Goal: Task Accomplishment & Management: Manage account settings

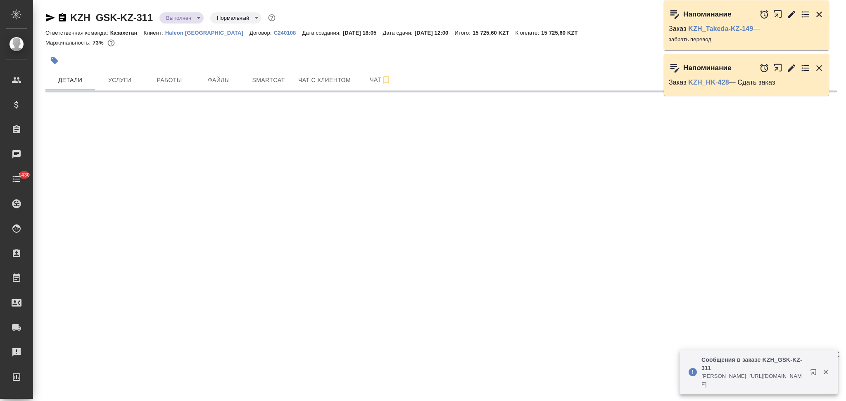
select select "RU"
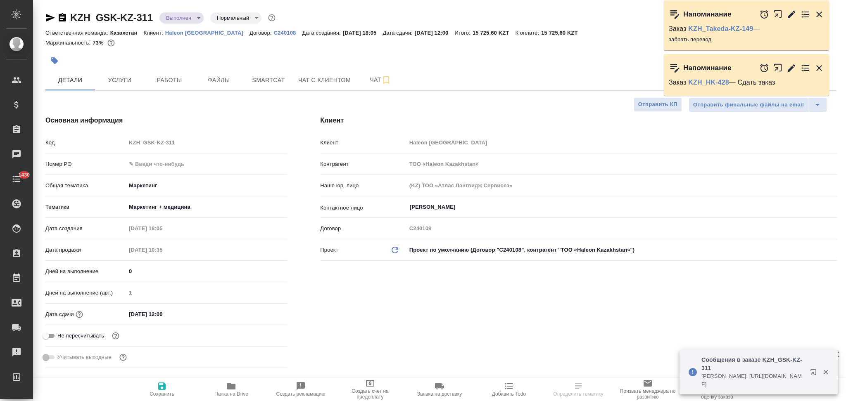
type textarea "x"
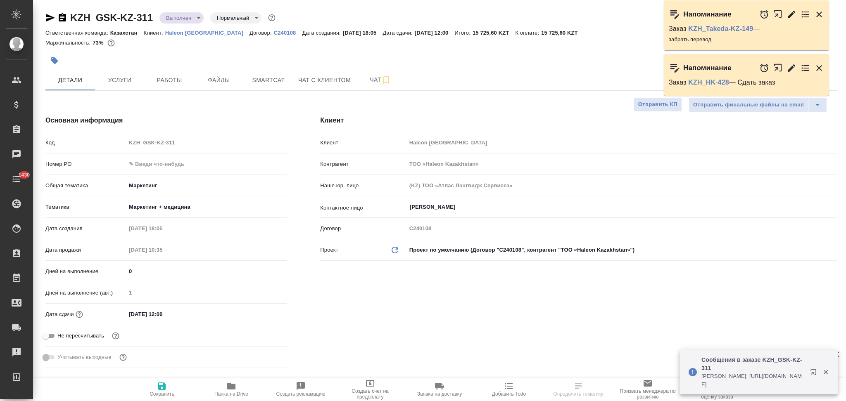
type textarea "x"
type input "[PERSON_NAME]"
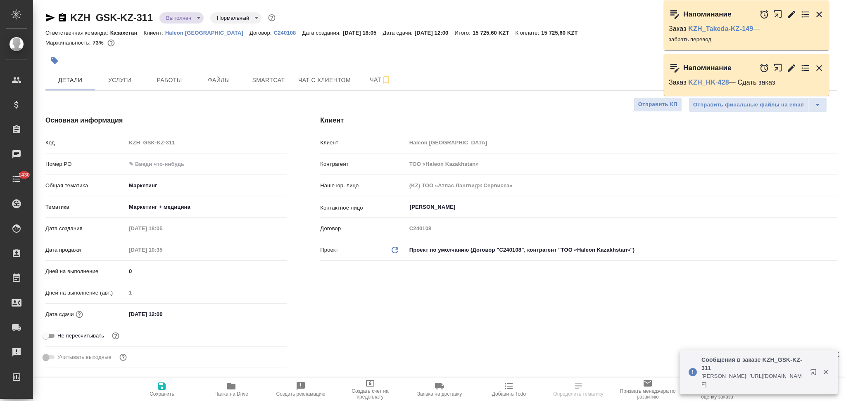
type input "[PERSON_NAME]"
click at [230, 389] on icon "button" at bounding box center [231, 386] width 8 height 7
type textarea "x"
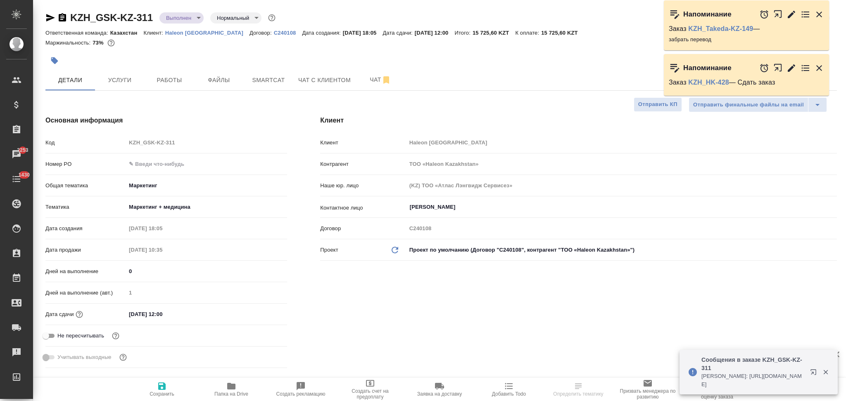
type textarea "x"
click at [61, 17] on icon "button" at bounding box center [62, 17] width 7 height 8
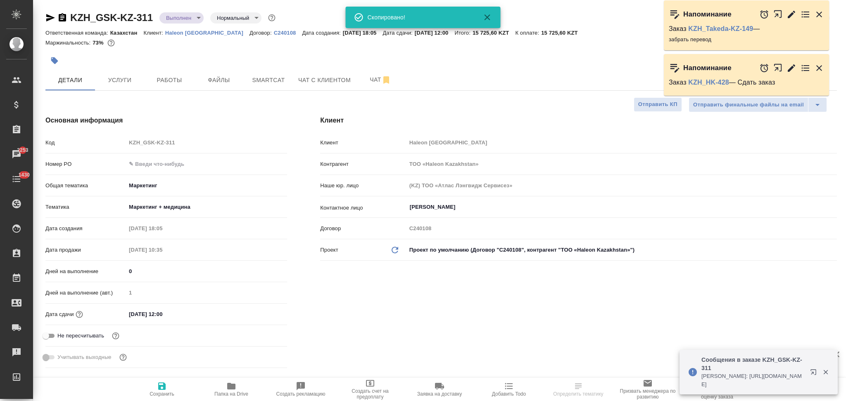
select select "RU"
type textarea "x"
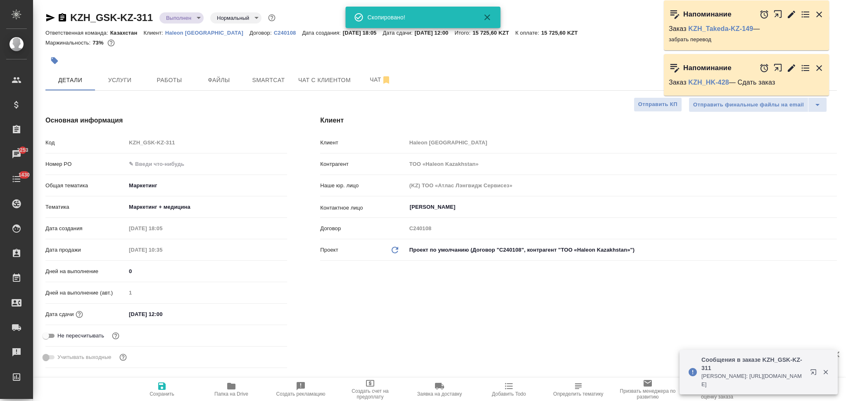
type textarea "x"
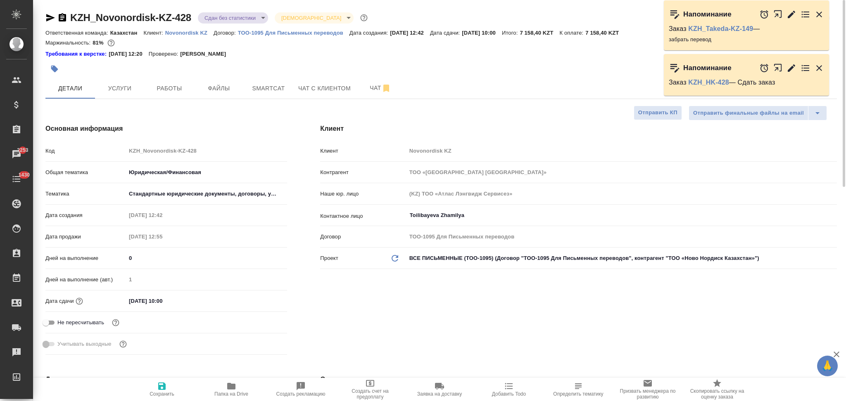
select select "RU"
click at [122, 90] on span "Услуги" at bounding box center [120, 88] width 40 height 10
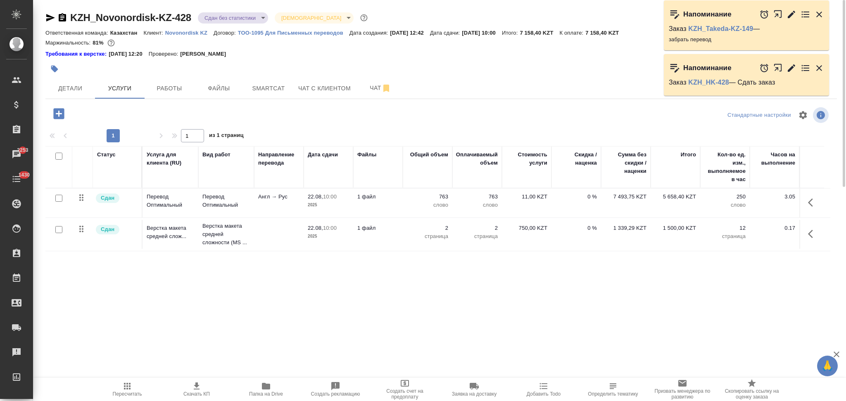
click at [401, 206] on td "1 файл" at bounding box center [378, 203] width 50 height 29
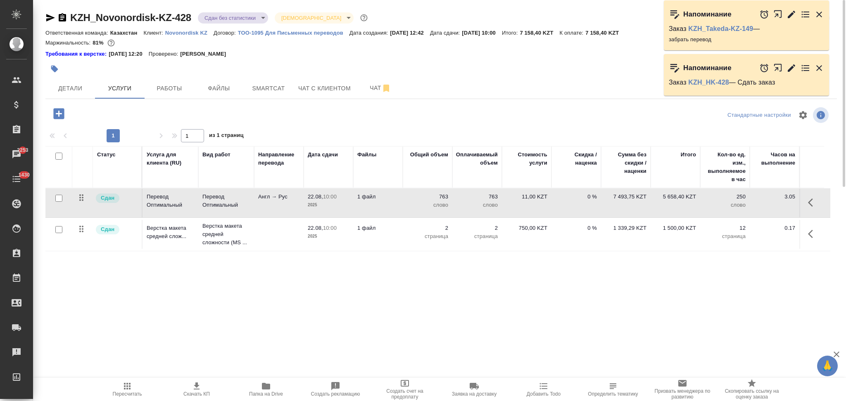
click at [401, 206] on td "1 файл" at bounding box center [378, 203] width 50 height 29
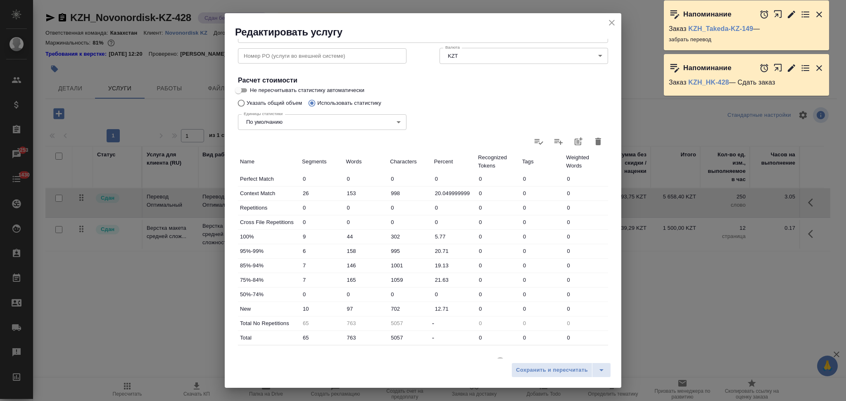
scroll to position [162, 0]
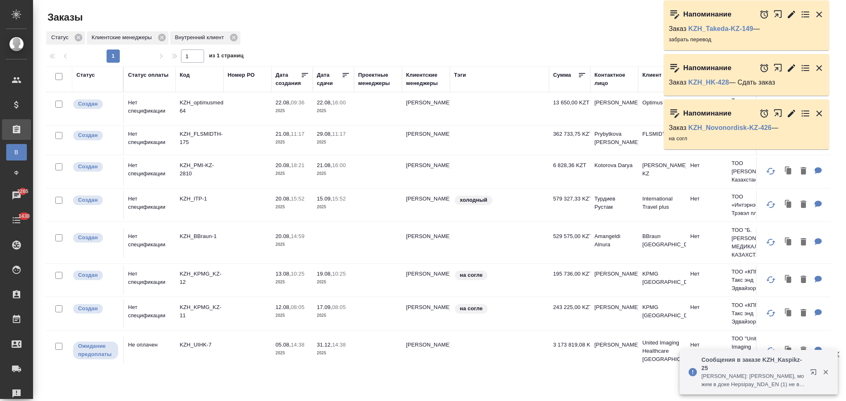
click at [426, 85] on div "Клиентские менеджеры" at bounding box center [426, 79] width 40 height 17
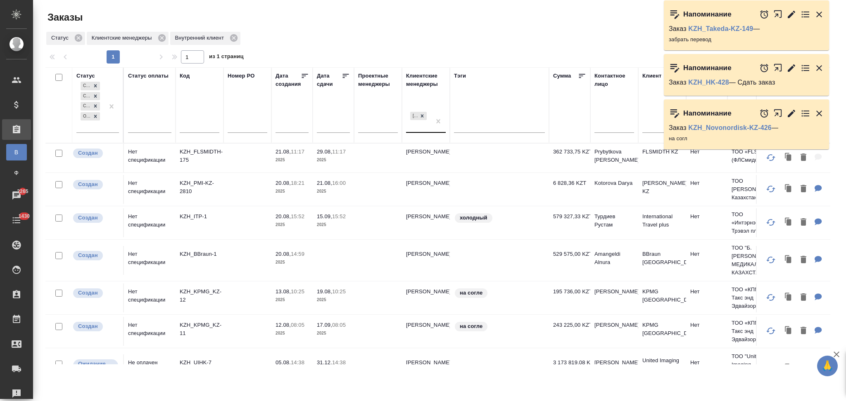
click at [421, 129] on div "[PERSON_NAME]" at bounding box center [418, 121] width 25 height 22
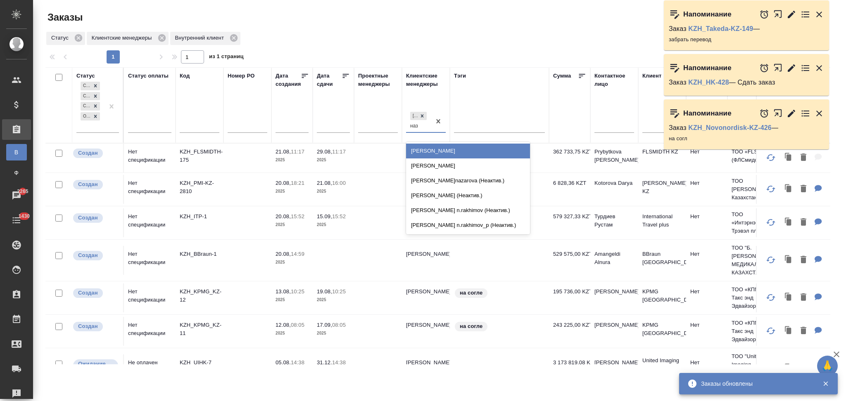
type input "наз"
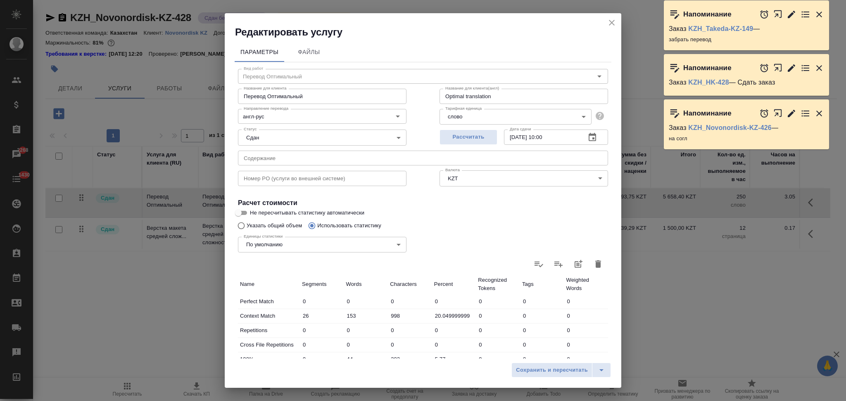
scroll to position [162, 0]
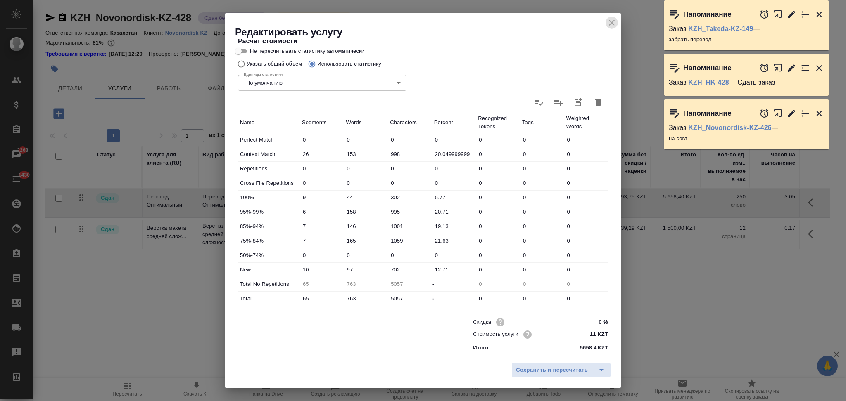
click at [612, 24] on icon "close" at bounding box center [612, 23] width 10 height 10
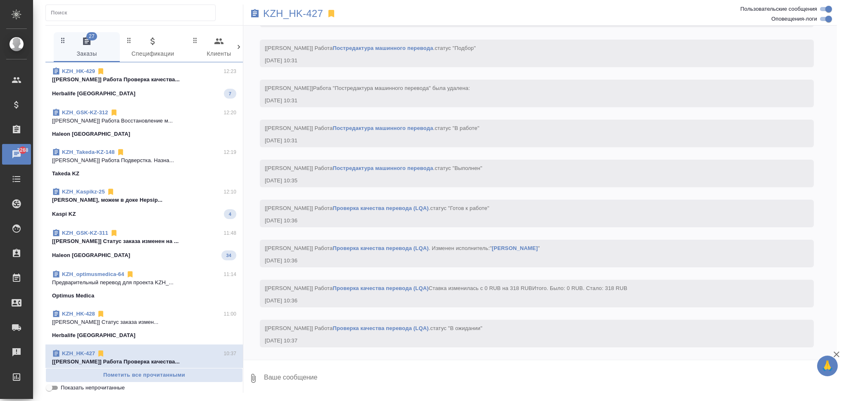
scroll to position [4907, 0]
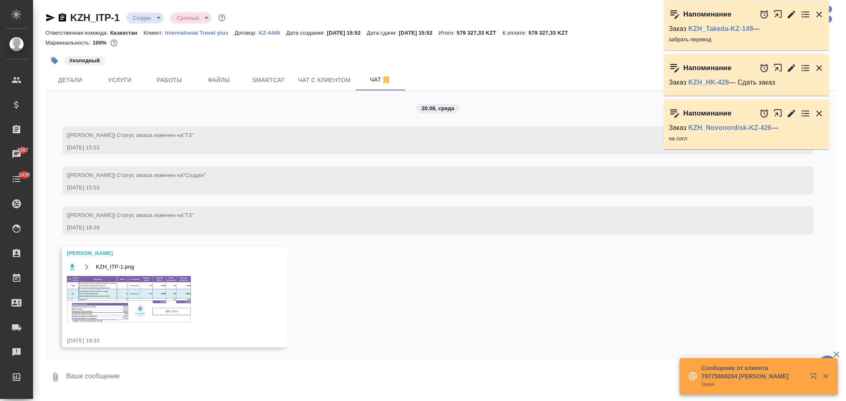
scroll to position [621, 0]
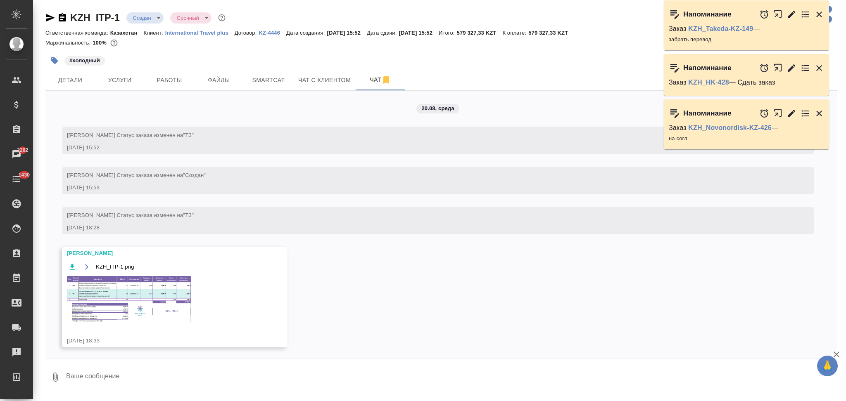
scroll to position [621, 0]
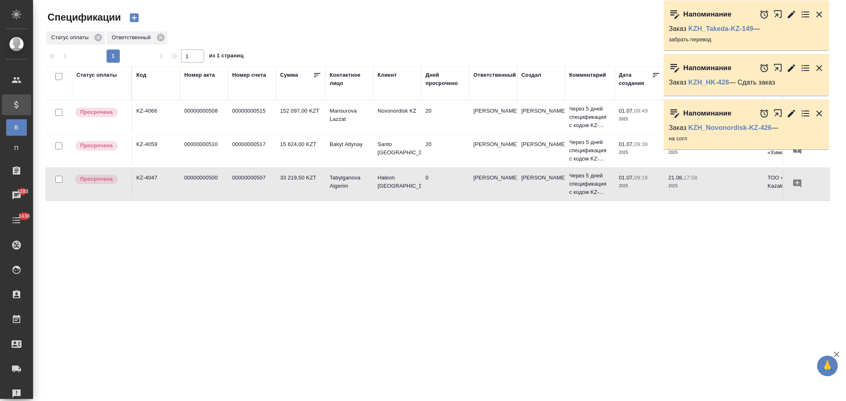
click at [310, 132] on td "33 219,50 KZT" at bounding box center [301, 117] width 50 height 29
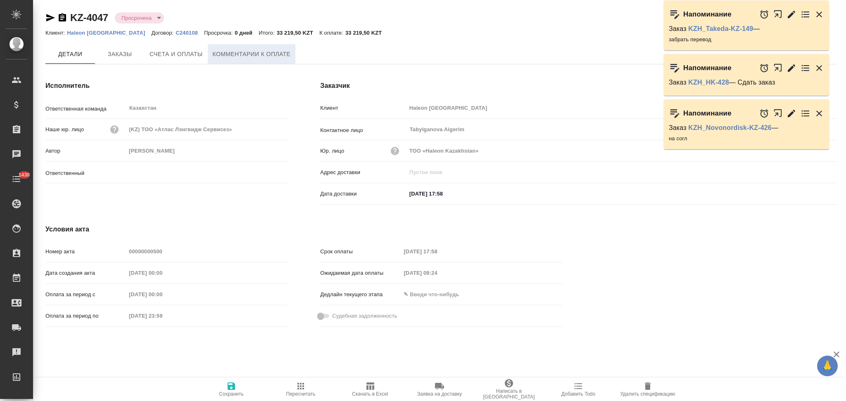
type input "[PERSON_NAME]"
click at [247, 56] on span "Комментарии к оплате" at bounding box center [252, 55] width 78 height 10
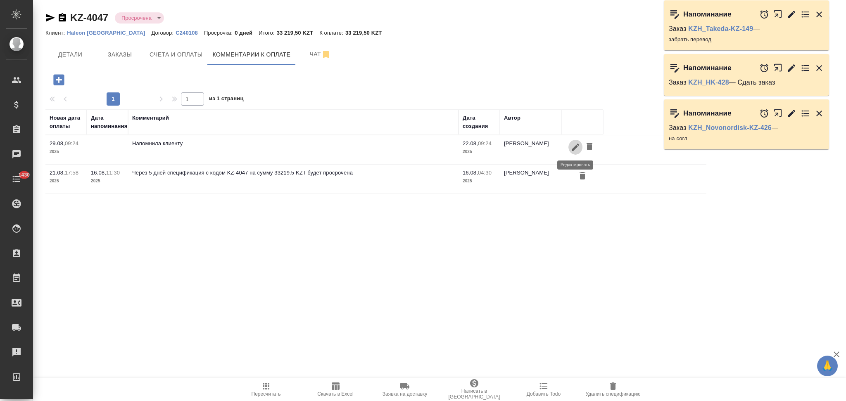
click at [576, 152] on icon "button" at bounding box center [575, 147] width 10 height 10
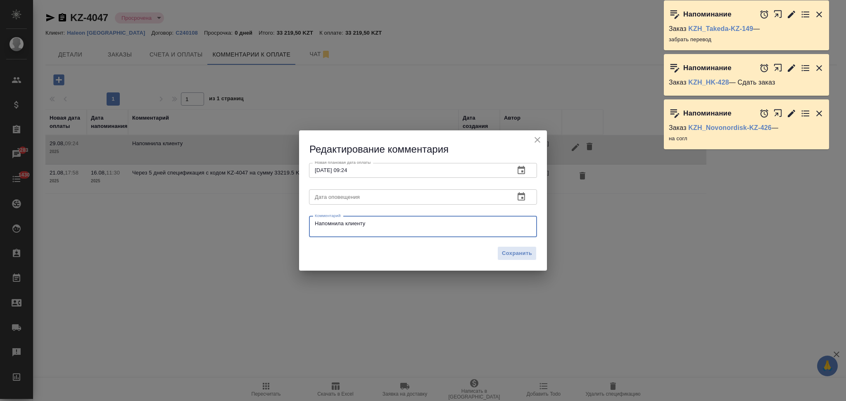
drag, startPoint x: 372, startPoint y: 225, endPoint x: 298, endPoint y: 225, distance: 74.3
click at [298, 225] on div "Редактирование комментария Новая плановая дата оплаты 29.08.2025 09:24 Новая пл…" at bounding box center [423, 200] width 846 height 401
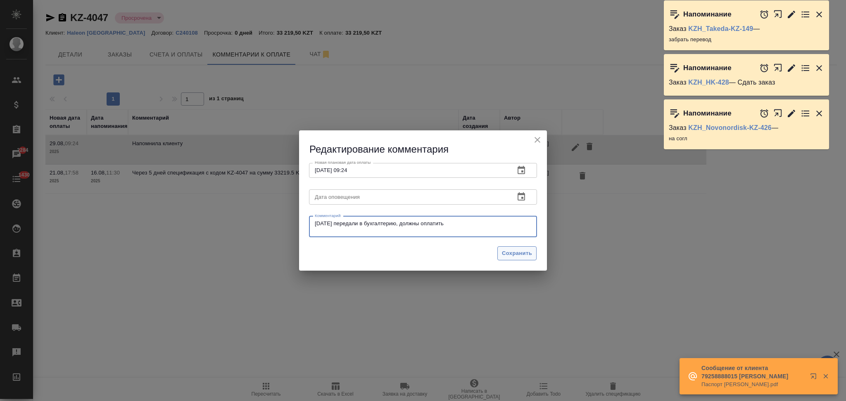
type textarea "30 июля передали в бухгалтерию, должны оплатить"
click at [512, 256] on span "Сохранить" at bounding box center [517, 253] width 30 height 9
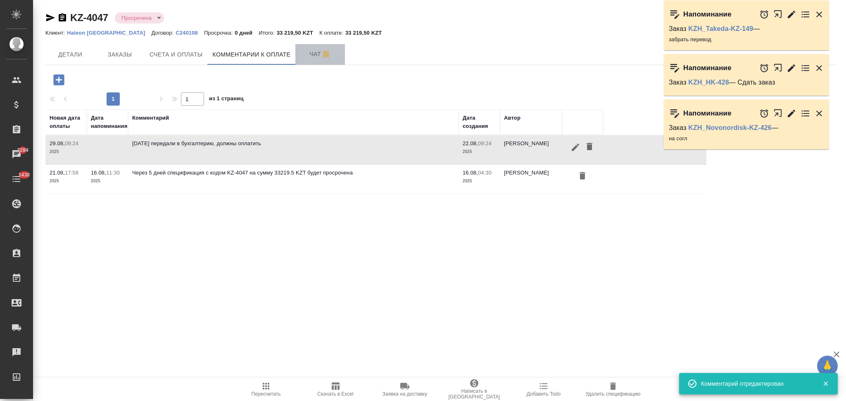
click at [308, 52] on span "Чат" at bounding box center [320, 54] width 40 height 10
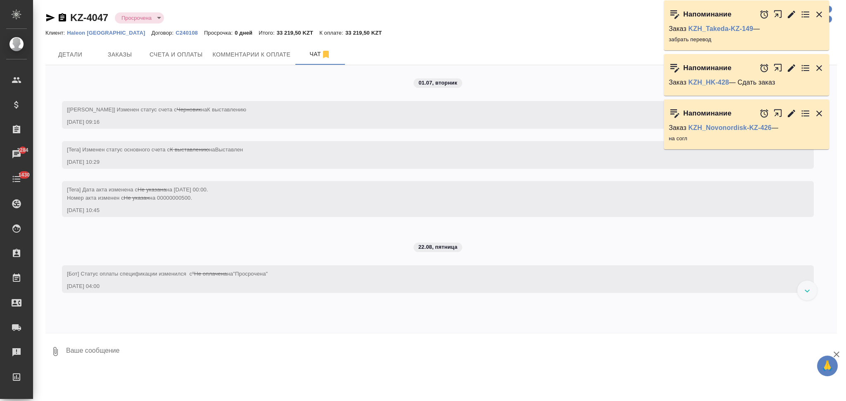
click at [254, 66] on div "01.07, вторник [Асланукова Сати] Изменен статус счета с Черновик на К выставлен…" at bounding box center [440, 199] width 791 height 268
click at [253, 57] on span "Комментарии к оплате" at bounding box center [252, 55] width 78 height 10
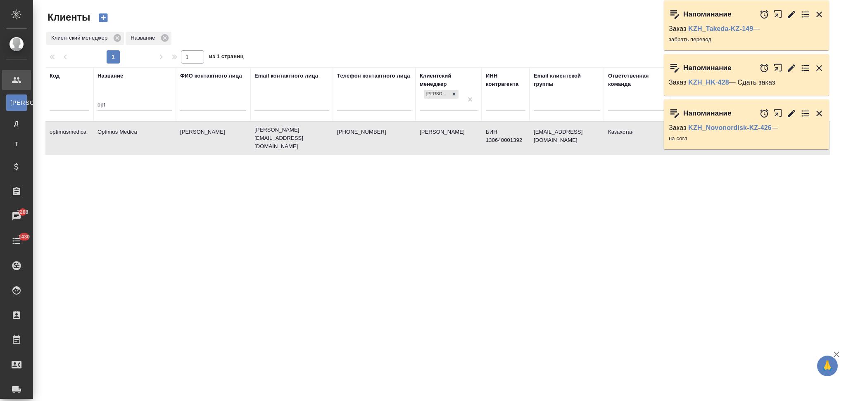
select select "RU"
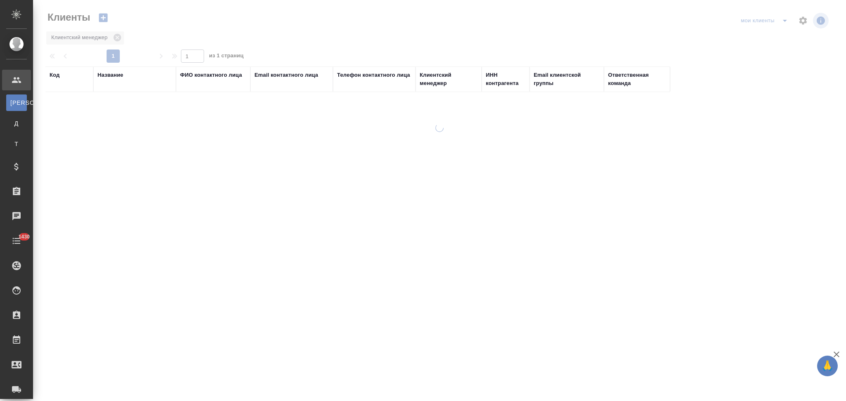
select select "RU"
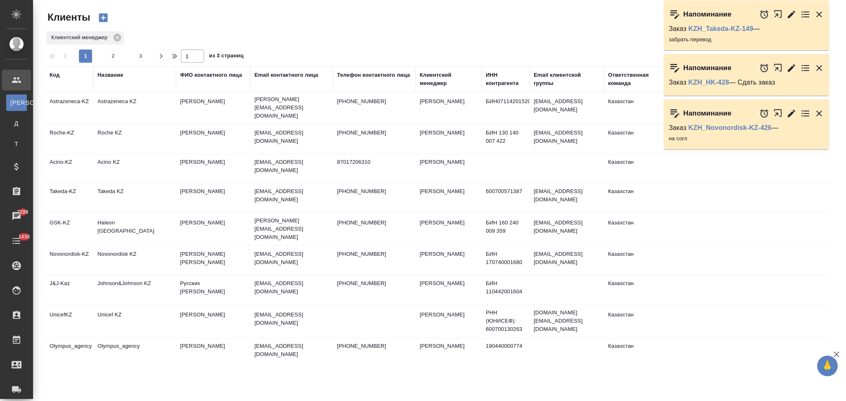
scroll to position [165, 0]
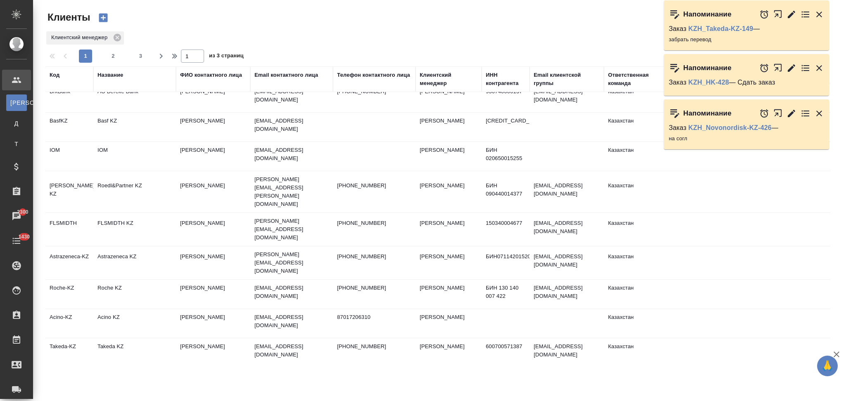
scroll to position [0, 0]
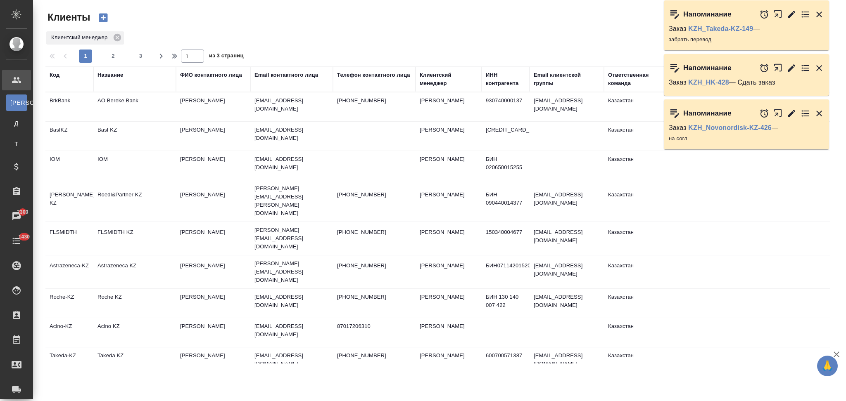
click at [116, 76] on div "Название" at bounding box center [110, 75] width 26 height 8
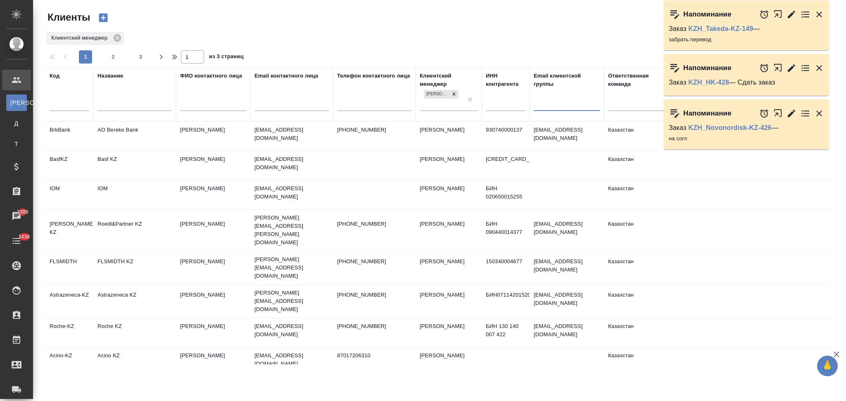
click at [547, 102] on input "text" at bounding box center [567, 105] width 66 height 10
paste input "lindegaskz@awatera.com"
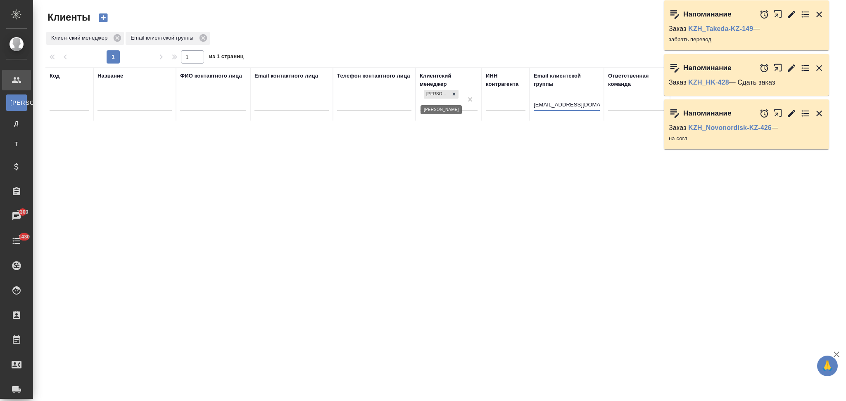
click at [455, 95] on icon at bounding box center [454, 94] width 6 height 6
type input "lindegaskz@awatera.com"
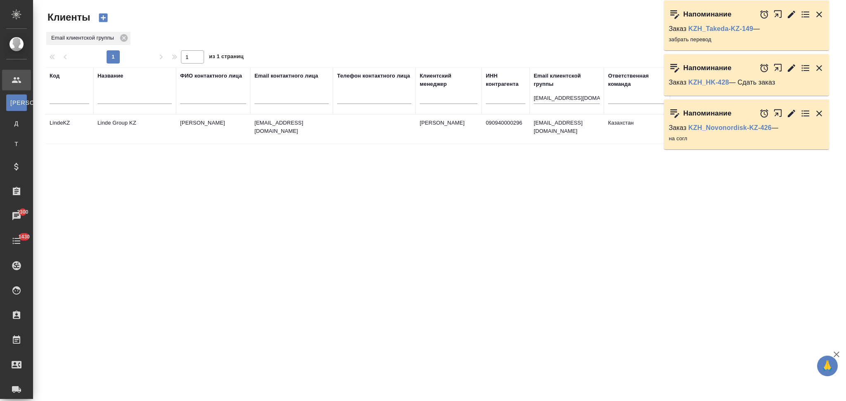
click at [144, 131] on td "Linde Group KZ" at bounding box center [134, 129] width 83 height 29
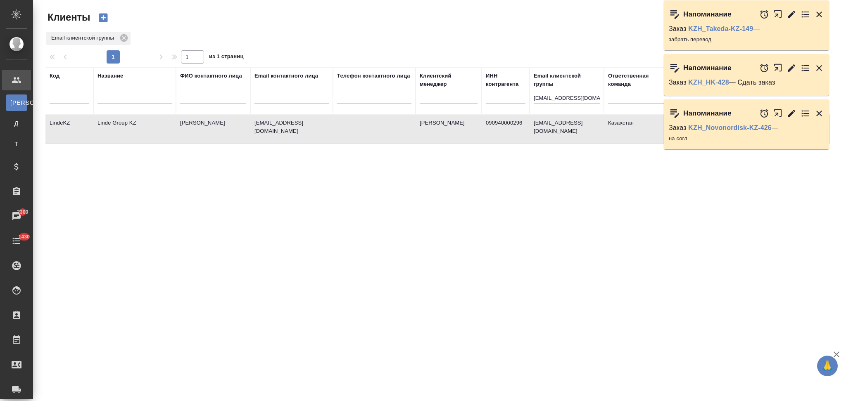
click at [144, 131] on td "Linde Group KZ" at bounding box center [134, 129] width 83 height 29
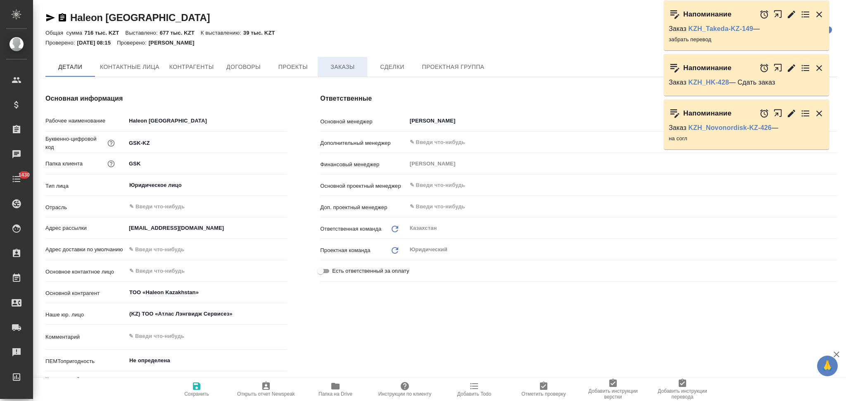
type textarea "x"
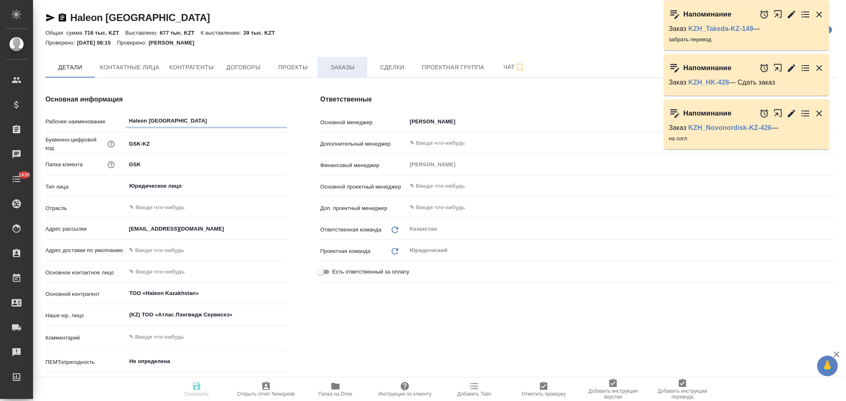
type textarea "x"
click at [336, 65] on span "Заказы" at bounding box center [343, 67] width 40 height 10
type textarea "x"
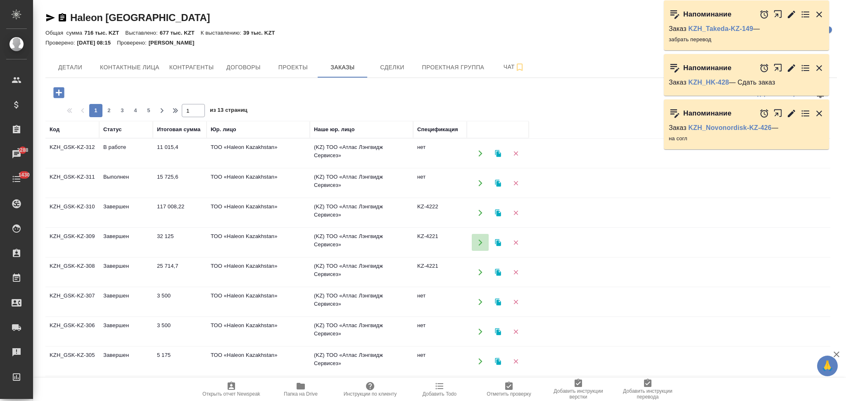
click at [477, 243] on icon "button" at bounding box center [480, 242] width 7 height 7
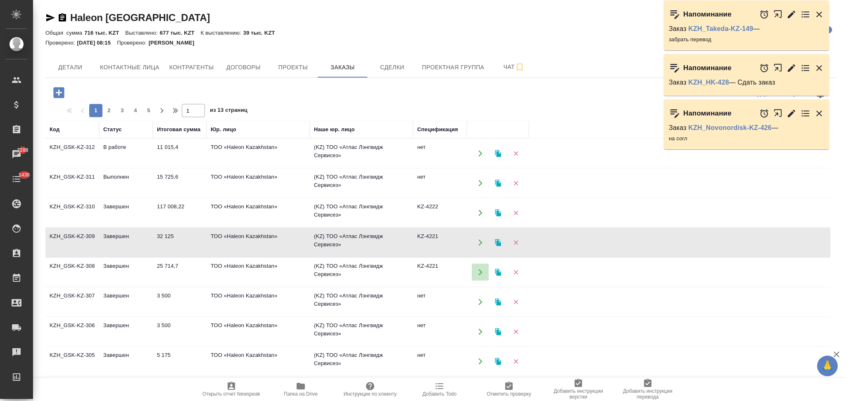
click at [477, 270] on icon "button" at bounding box center [480, 272] width 7 height 7
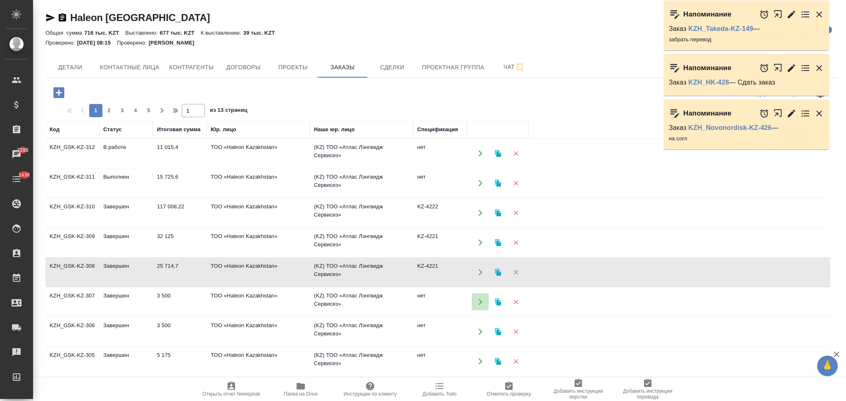
click at [480, 300] on icon "button" at bounding box center [480, 302] width 7 height 7
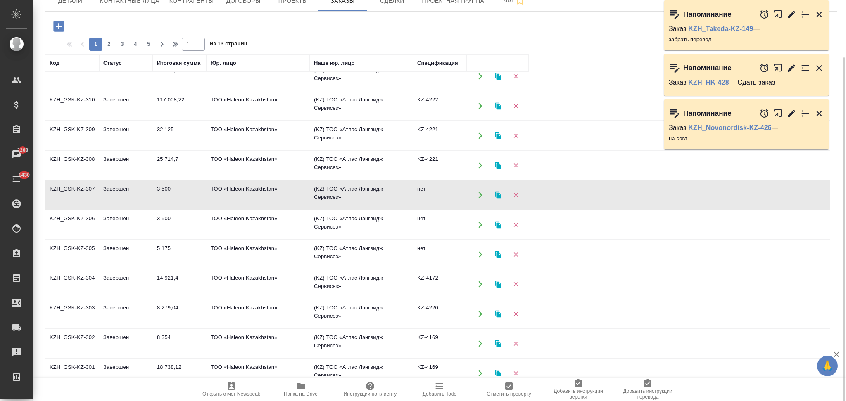
scroll to position [55, 0]
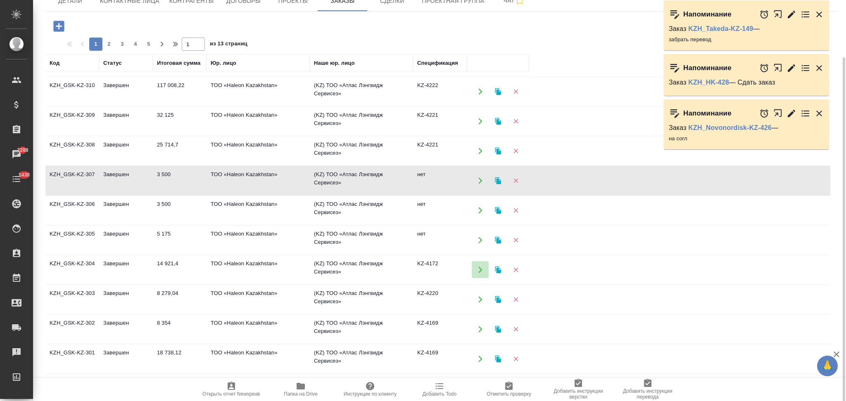
click at [476, 268] on button "button" at bounding box center [480, 269] width 17 height 17
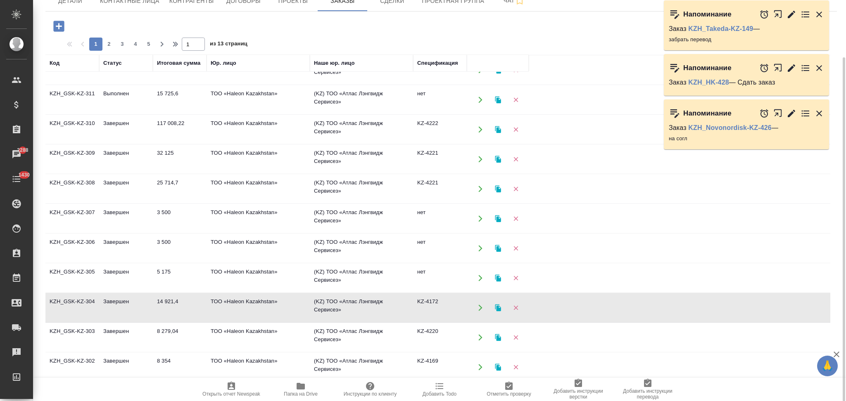
scroll to position [0, 0]
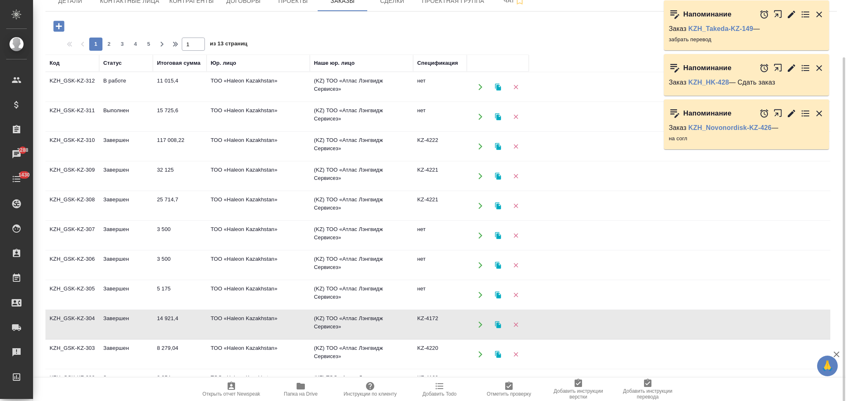
click at [479, 114] on icon "button" at bounding box center [480, 117] width 4 height 6
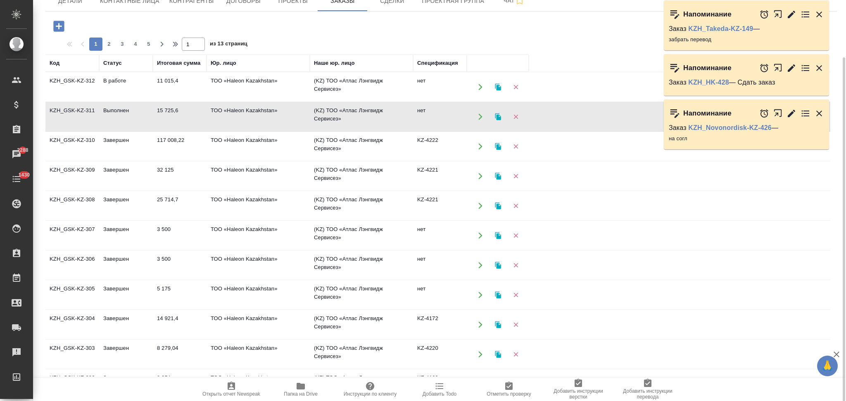
click at [60, 27] on icon "button" at bounding box center [58, 26] width 11 height 11
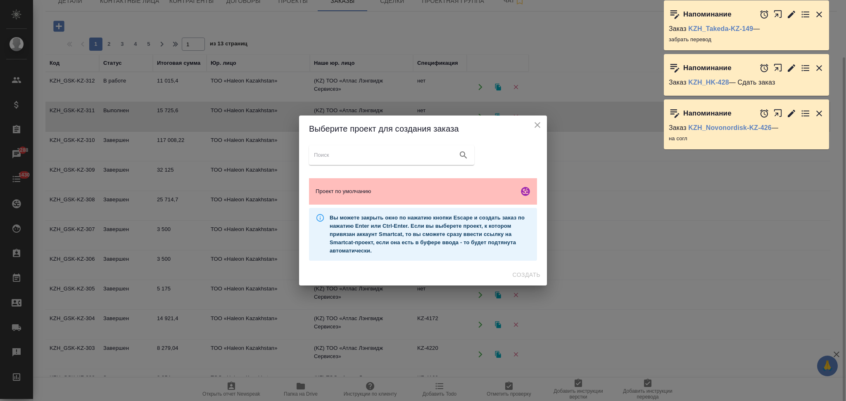
click at [367, 191] on span "Проект по умолчанию" at bounding box center [415, 191] width 200 height 8
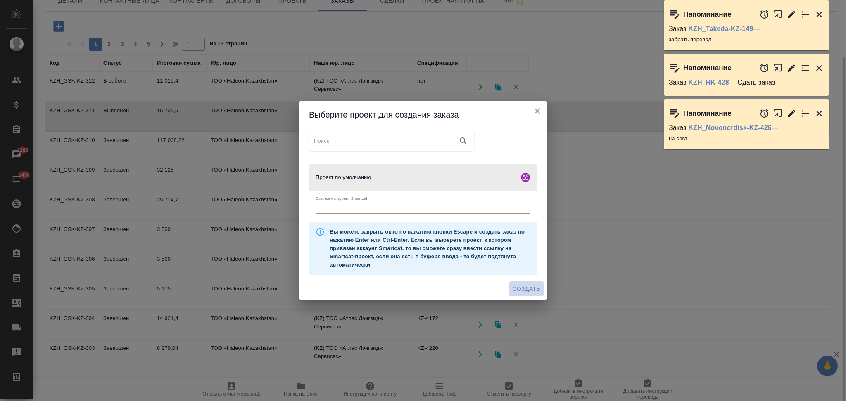
click at [520, 286] on span "Создать" at bounding box center [526, 289] width 28 height 10
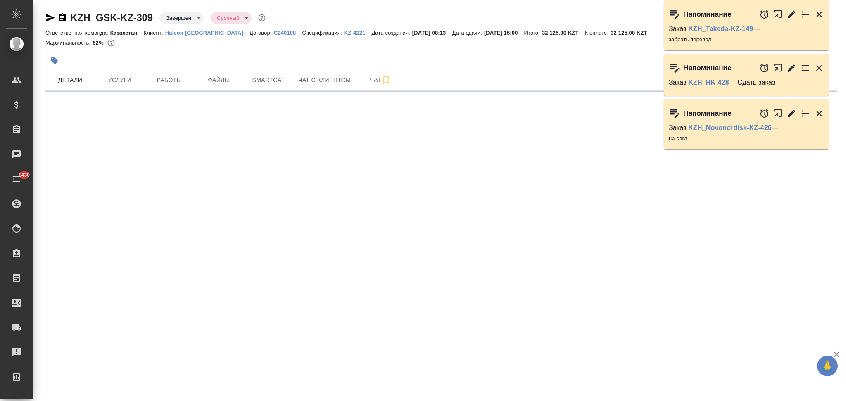
select select "RU"
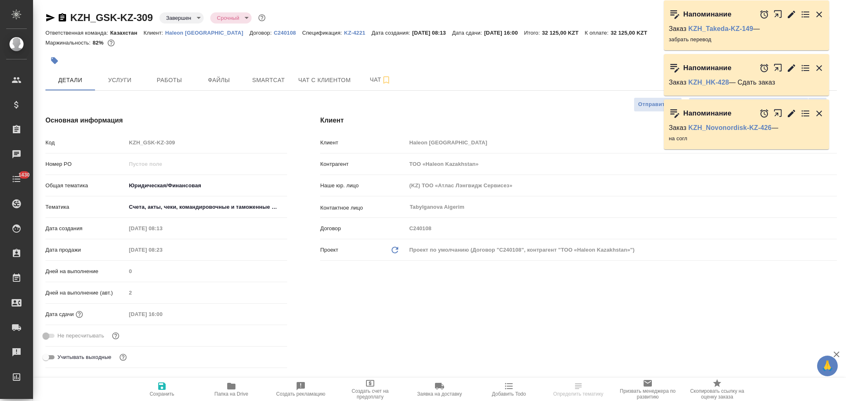
type textarea "x"
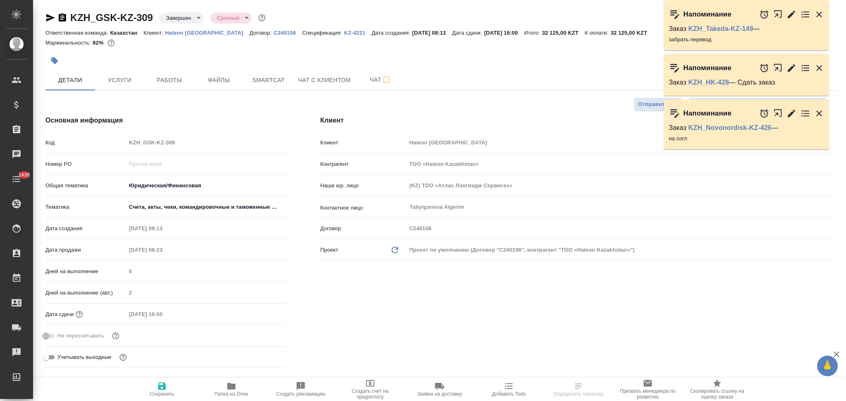
type textarea "x"
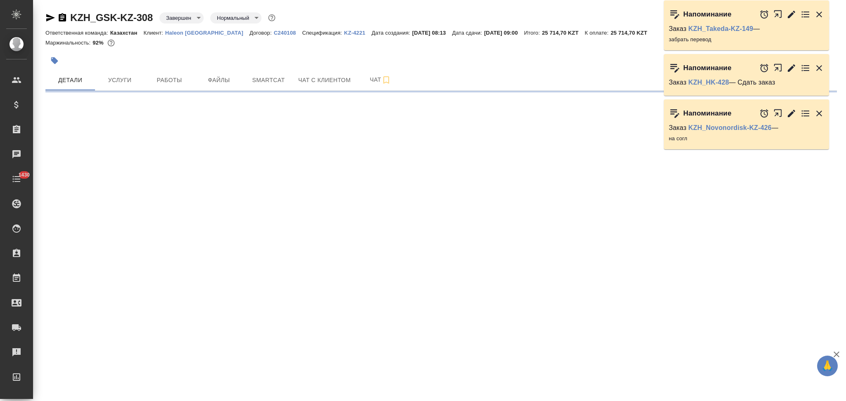
select select "RU"
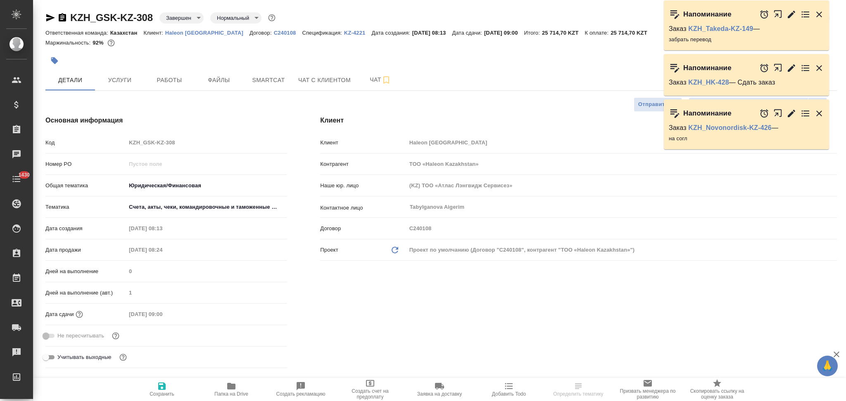
type textarea "x"
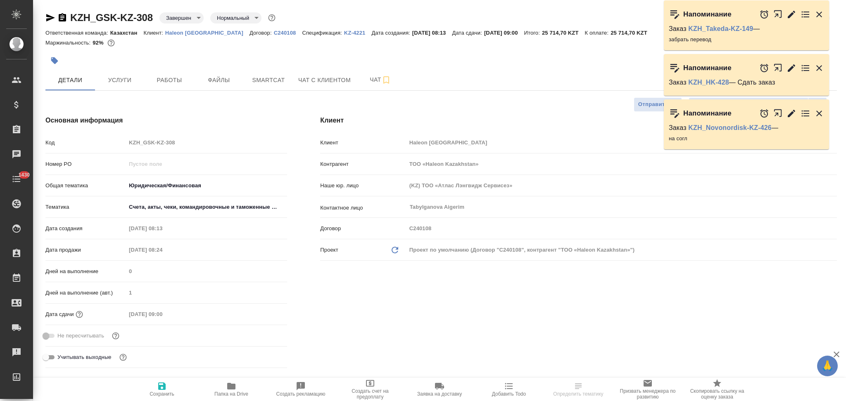
type textarea "x"
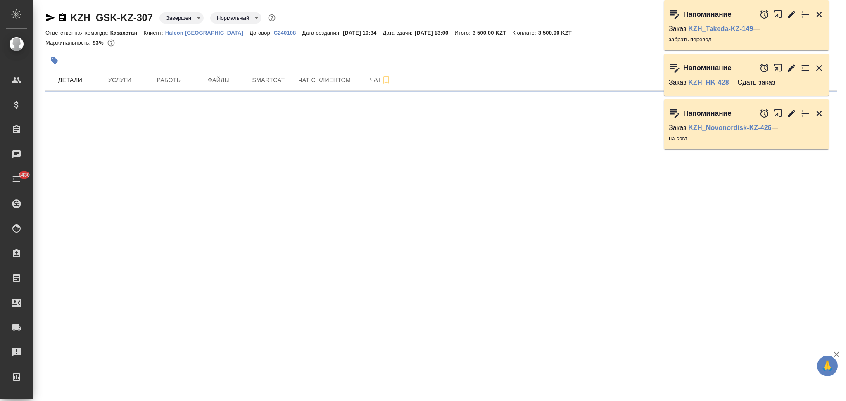
select select "RU"
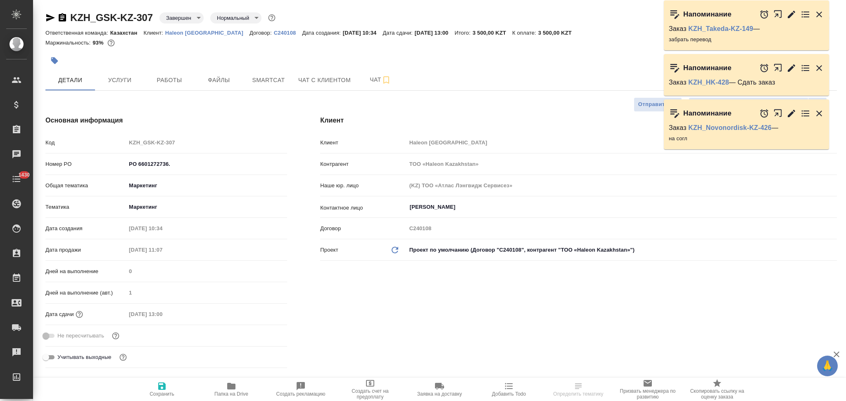
type textarea "x"
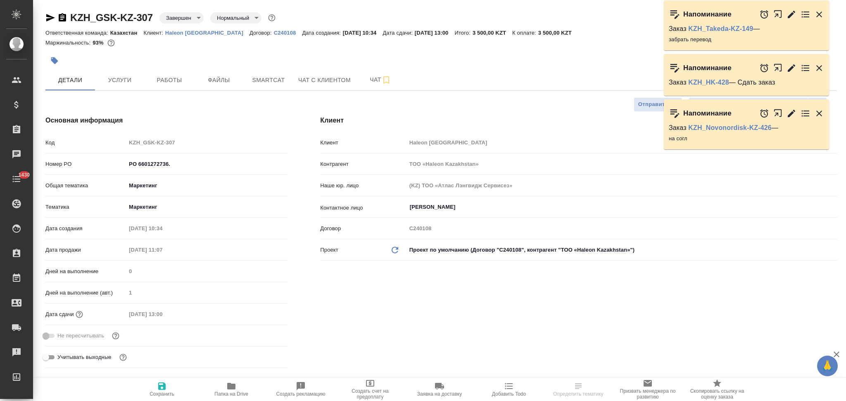
type textarea "x"
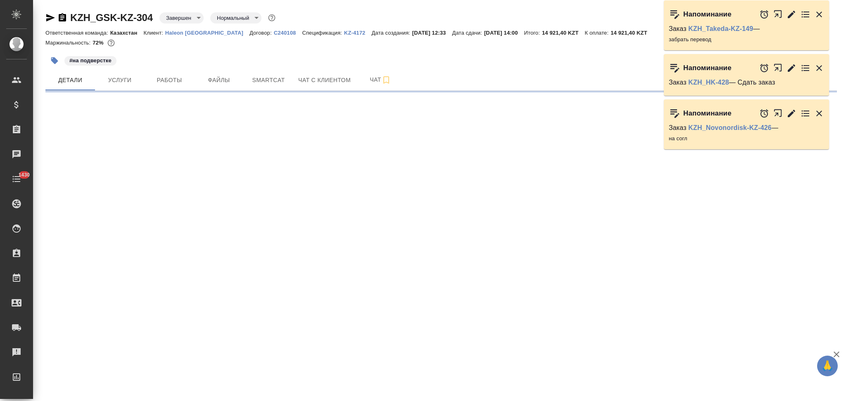
select select "RU"
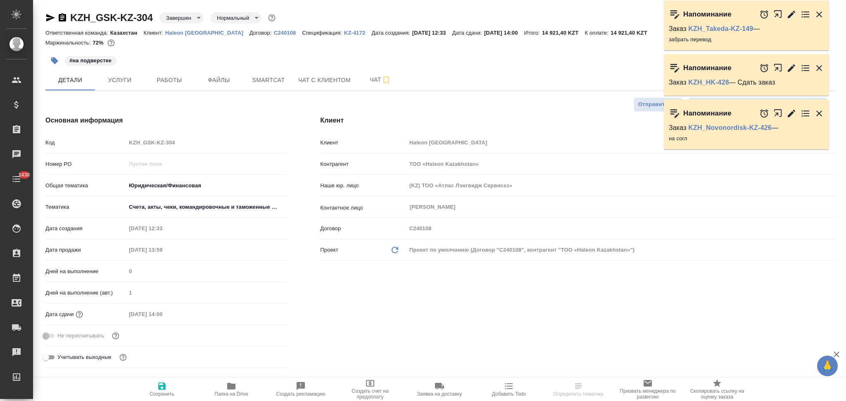
type textarea "x"
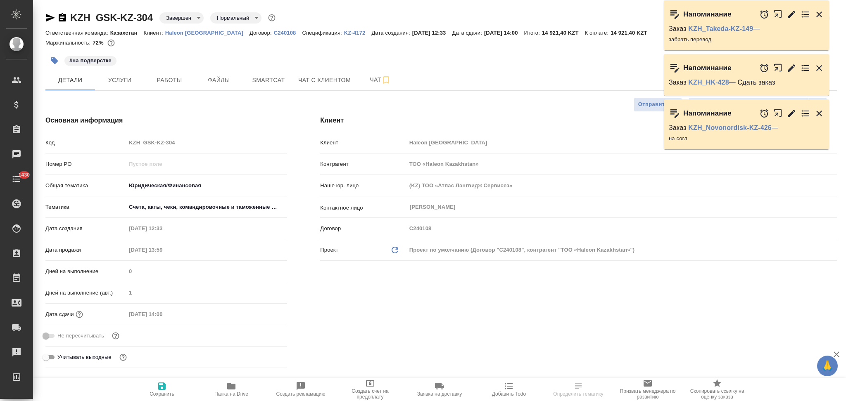
type textarea "x"
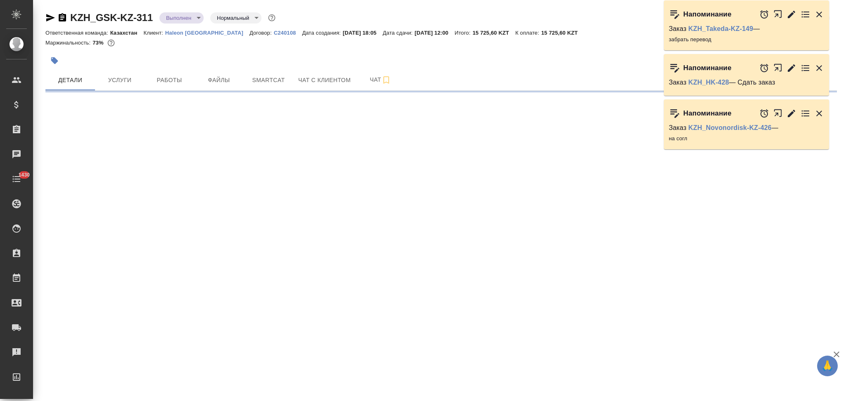
select select "RU"
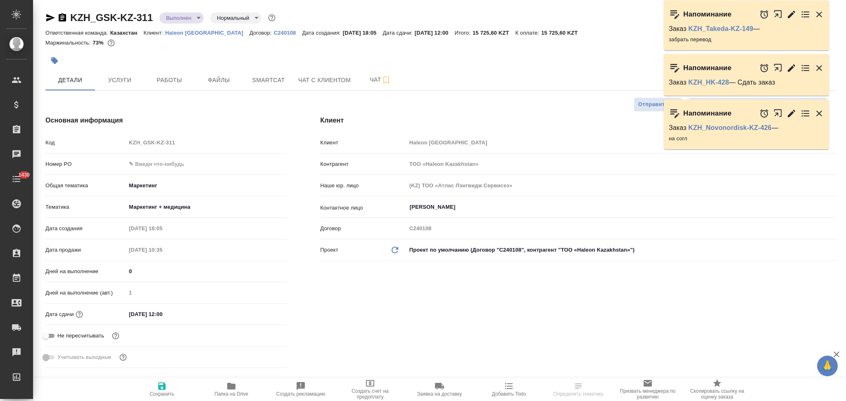
type textarea "x"
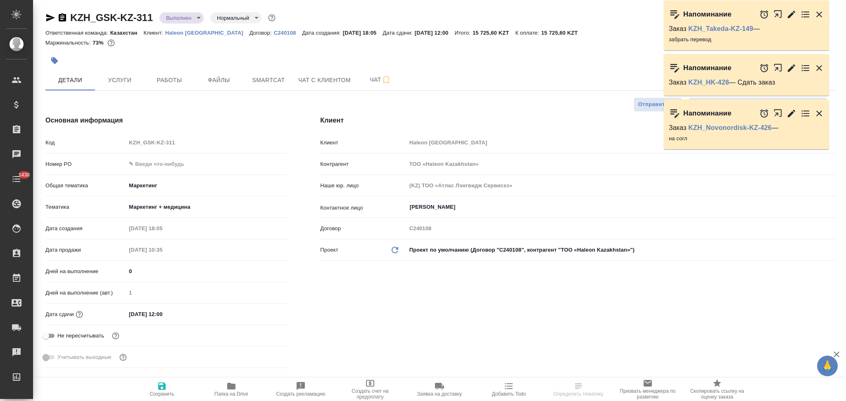
type textarea "x"
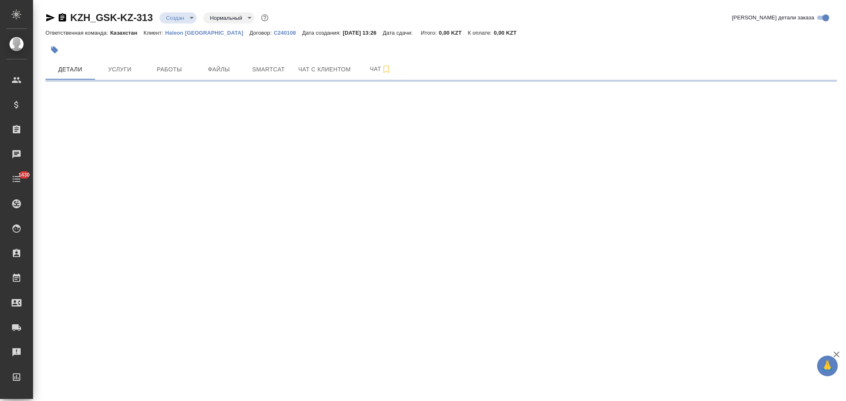
select select "RU"
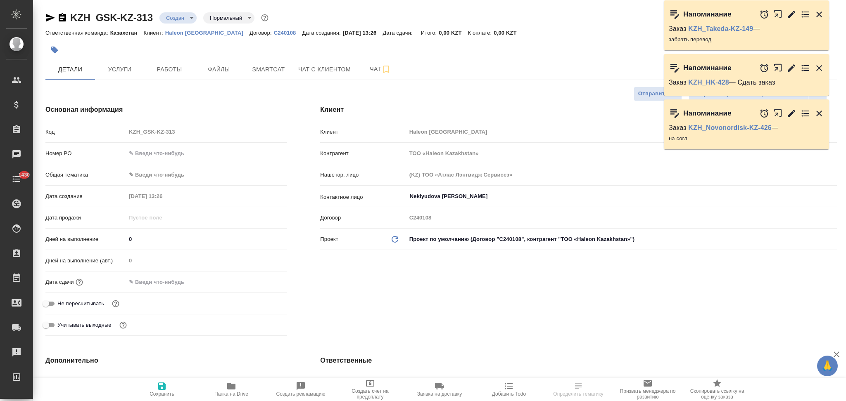
type textarea "x"
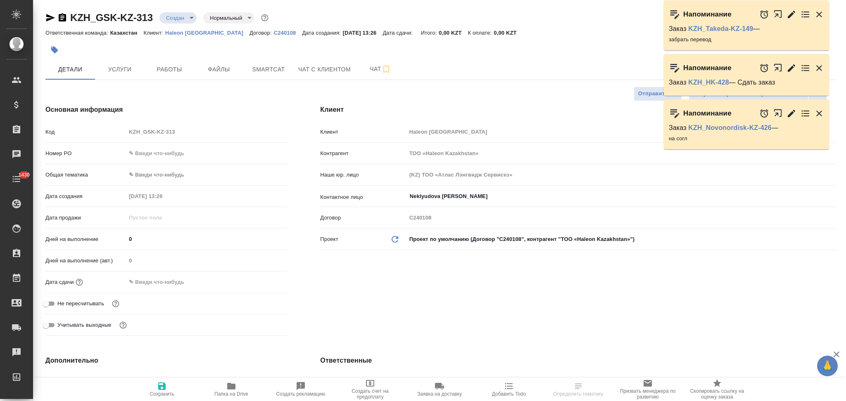
type textarea "x"
click at [217, 65] on span "Файлы" at bounding box center [219, 69] width 40 height 10
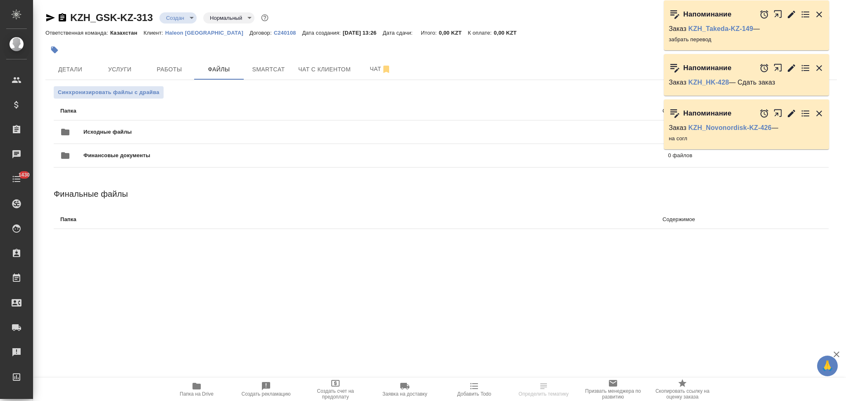
click at [121, 129] on span "Исходные файлы" at bounding box center [241, 132] width 316 height 8
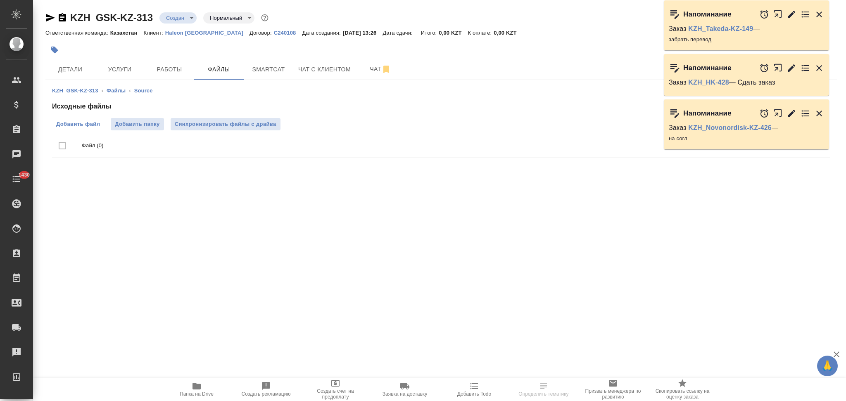
click at [86, 121] on span "Добавить файл" at bounding box center [78, 124] width 44 height 8
click at [0, 0] on input "Добавить файл" at bounding box center [0, 0] width 0 height 0
click at [60, 14] on icon "button" at bounding box center [62, 17] width 7 height 8
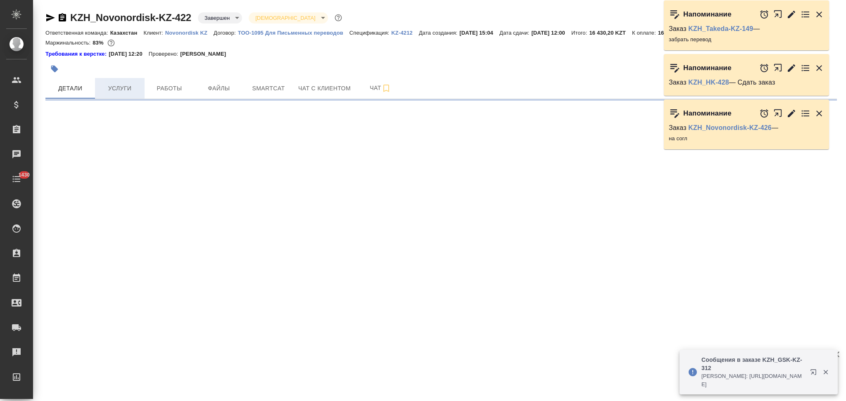
select select "RU"
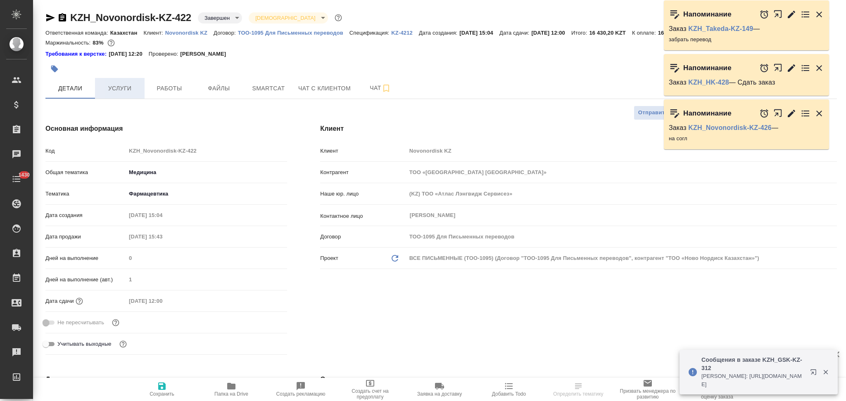
click at [114, 88] on span "Услуги" at bounding box center [120, 88] width 40 height 10
type textarea "x"
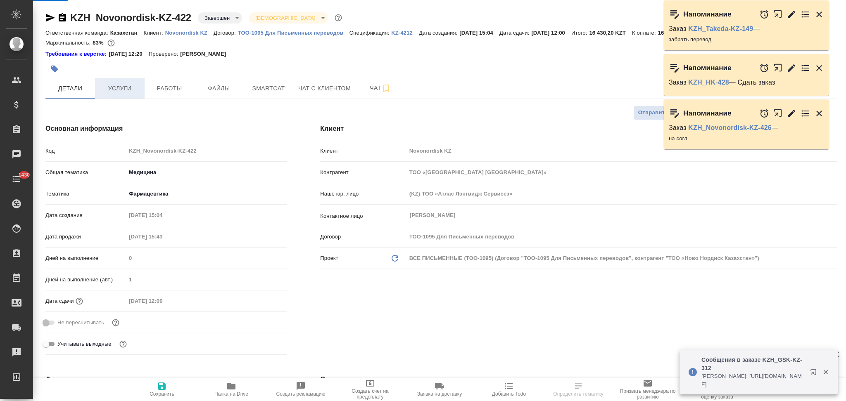
type textarea "x"
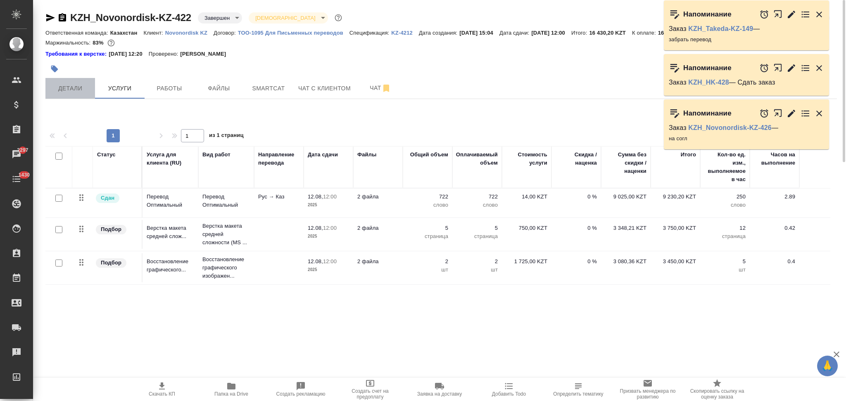
click at [68, 91] on span "Детали" at bounding box center [70, 88] width 40 height 10
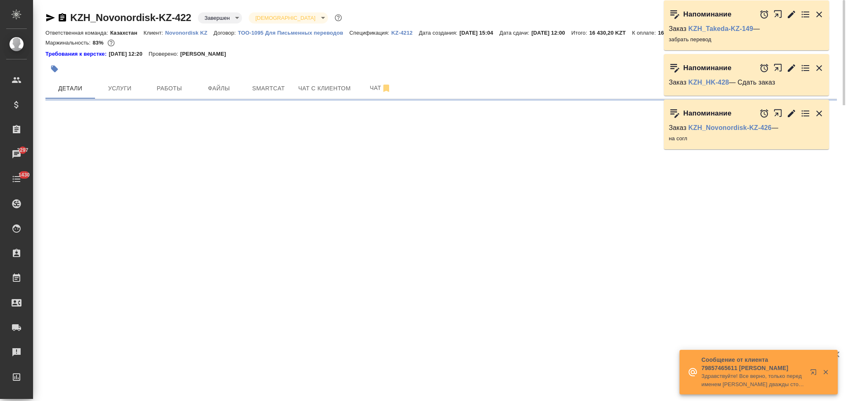
select select "RU"
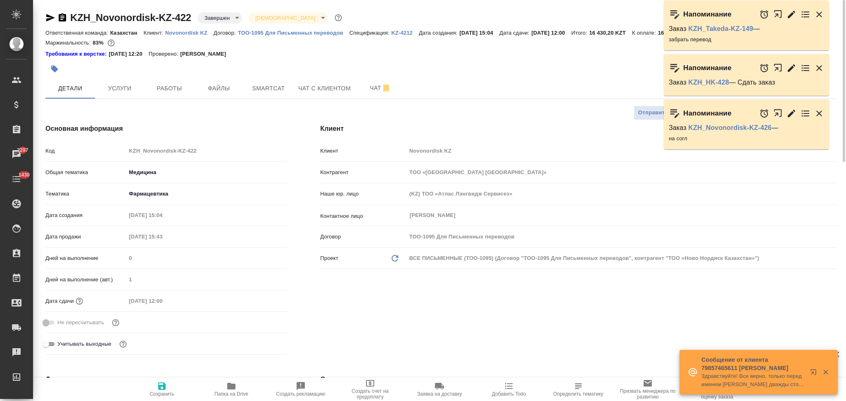
type textarea "x"
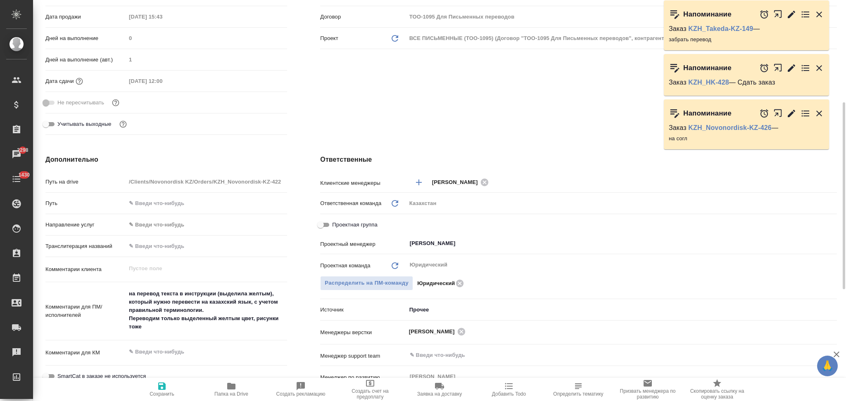
type textarea "x"
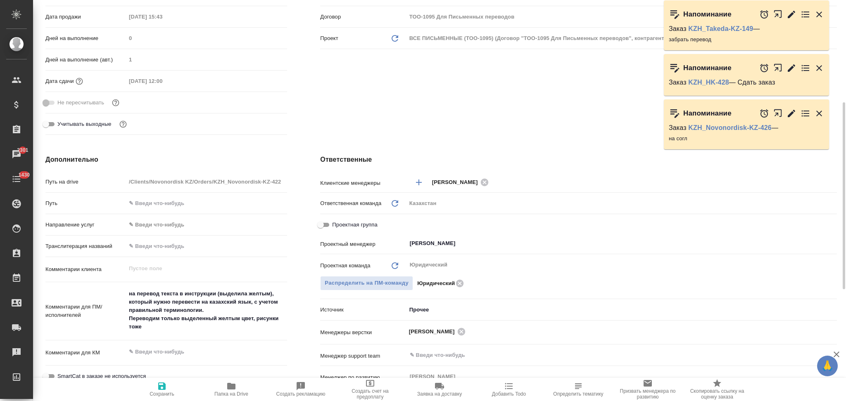
type textarea "x"
click at [232, 387] on icon "button" at bounding box center [231, 386] width 8 height 7
type textarea "x"
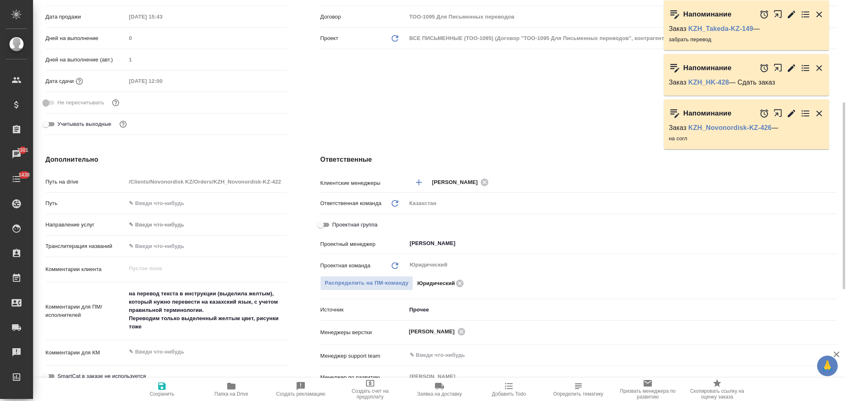
type textarea "x"
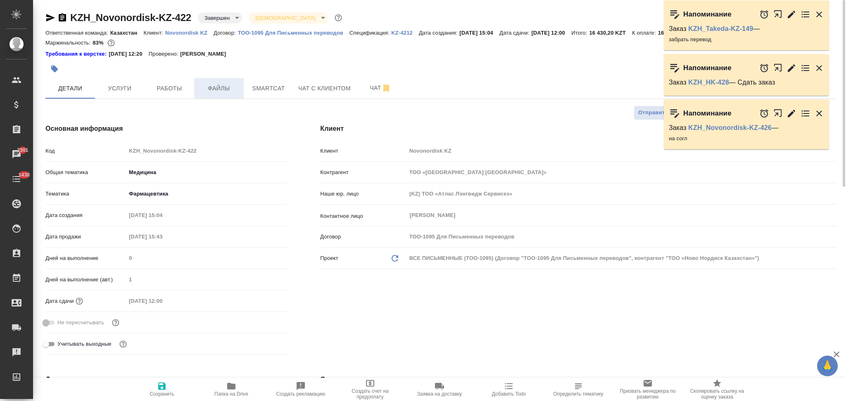
click at [224, 89] on span "Файлы" at bounding box center [219, 88] width 40 height 10
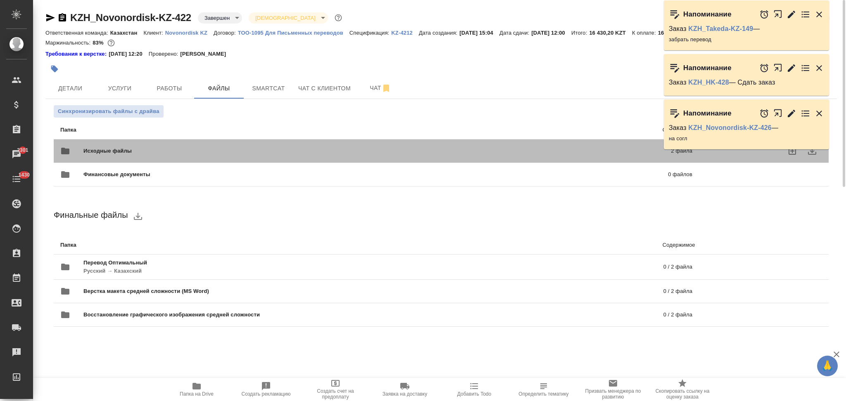
click at [114, 146] on div "Исходные файлы 2 файла" at bounding box center [376, 151] width 632 height 20
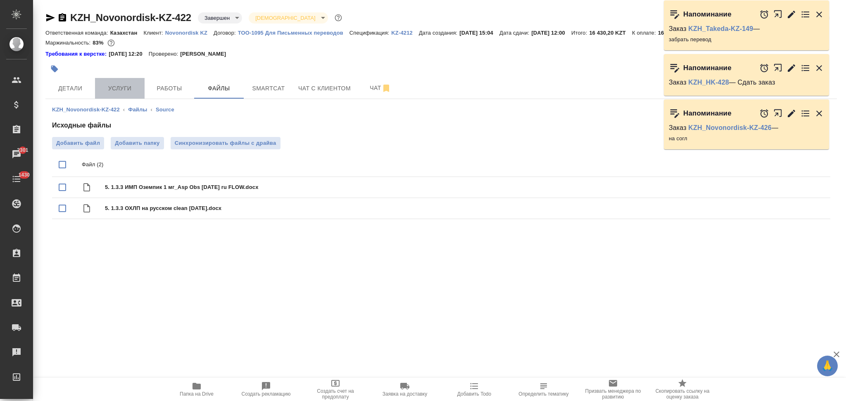
click at [127, 90] on span "Услуги" at bounding box center [120, 88] width 40 height 10
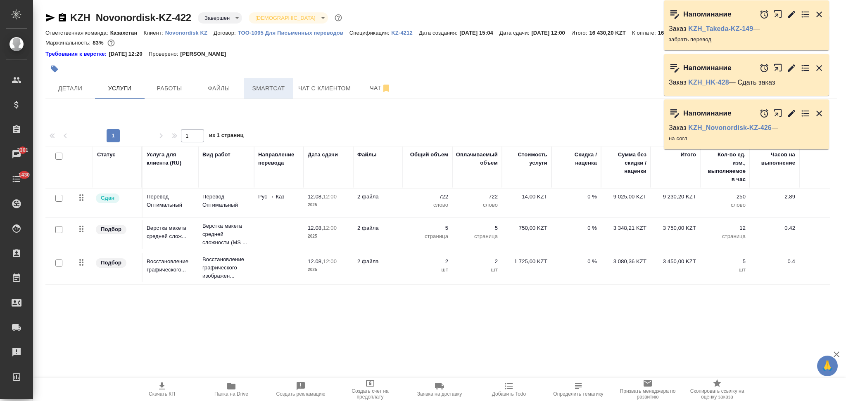
click at [258, 90] on span "Smartcat" at bounding box center [269, 88] width 40 height 10
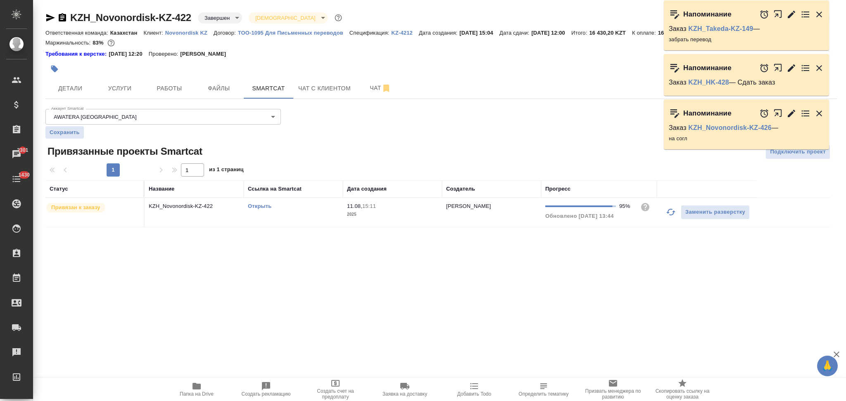
click at [256, 207] on link "Открыть" at bounding box center [260, 206] width 24 height 6
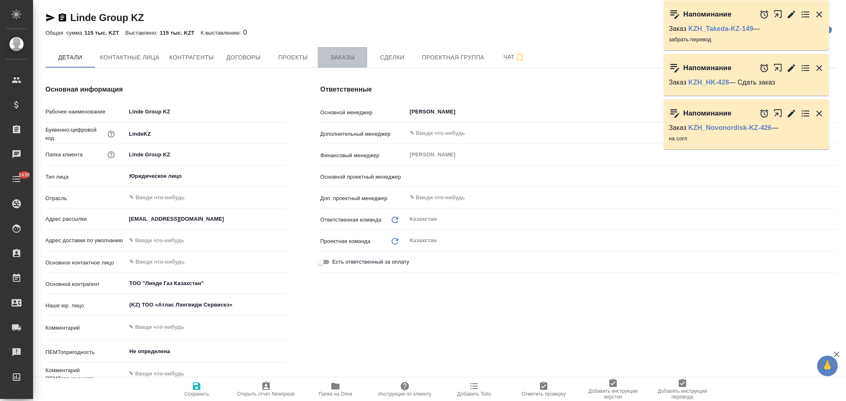
click at [345, 58] on span "Заказы" at bounding box center [343, 57] width 40 height 10
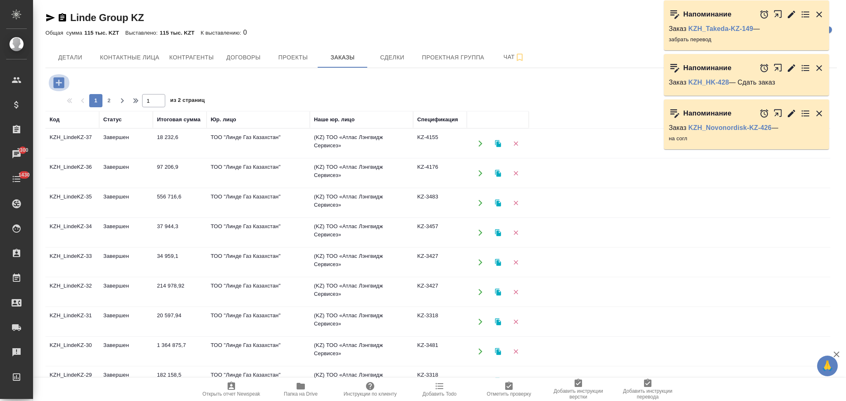
click at [58, 80] on icon "button" at bounding box center [59, 83] width 14 height 14
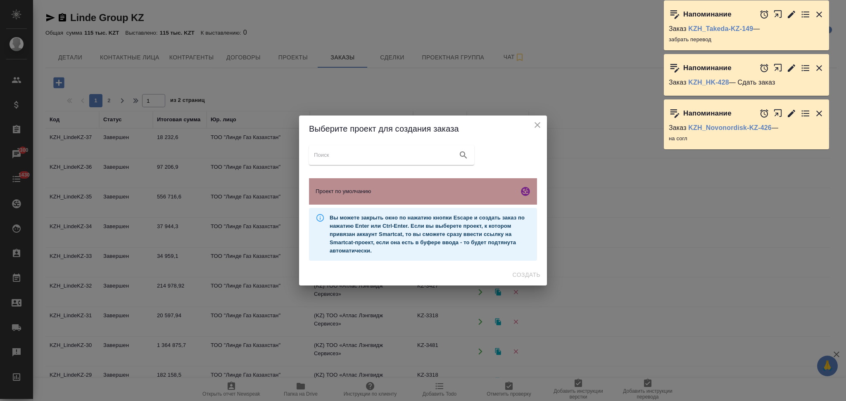
click at [393, 193] on span "Проект по умолчанию" at bounding box center [415, 191] width 200 height 8
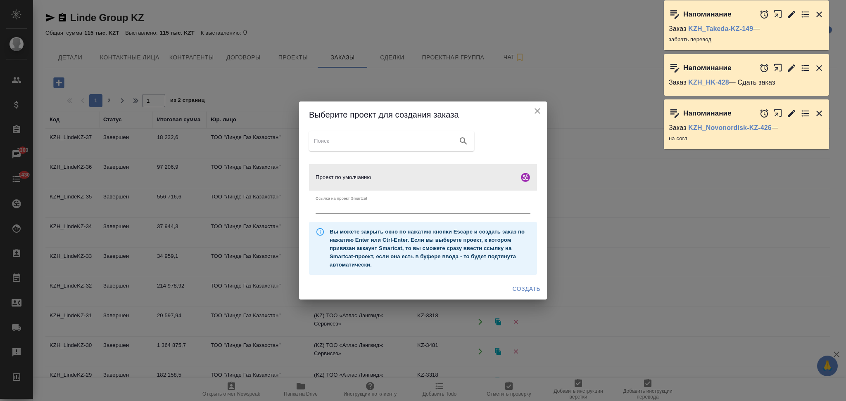
click at [519, 285] on span "Создать" at bounding box center [526, 289] width 28 height 10
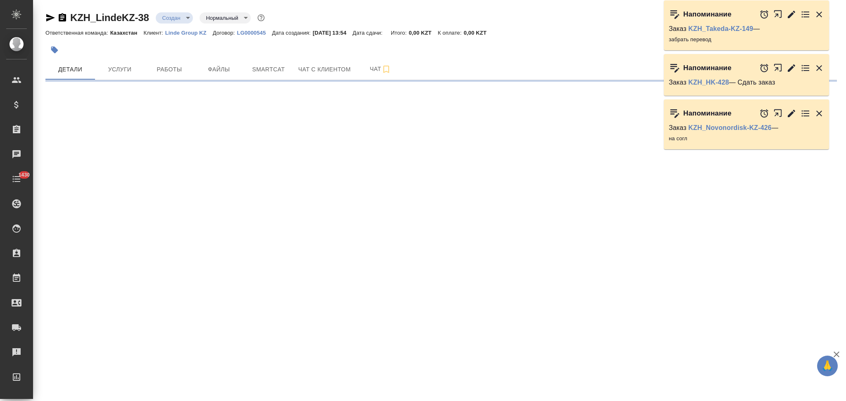
select select "RU"
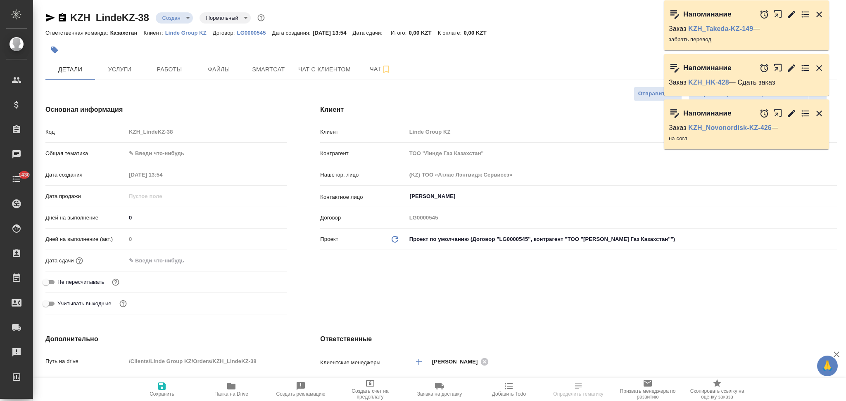
type textarea "x"
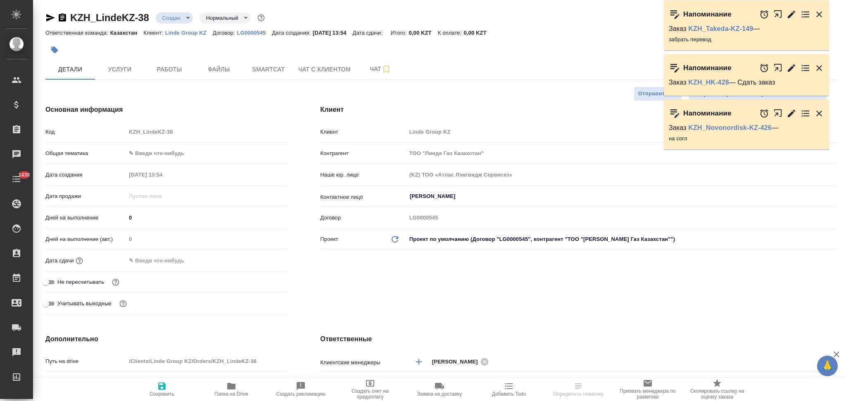
type textarea "x"
click at [213, 66] on span "Файлы" at bounding box center [219, 69] width 40 height 10
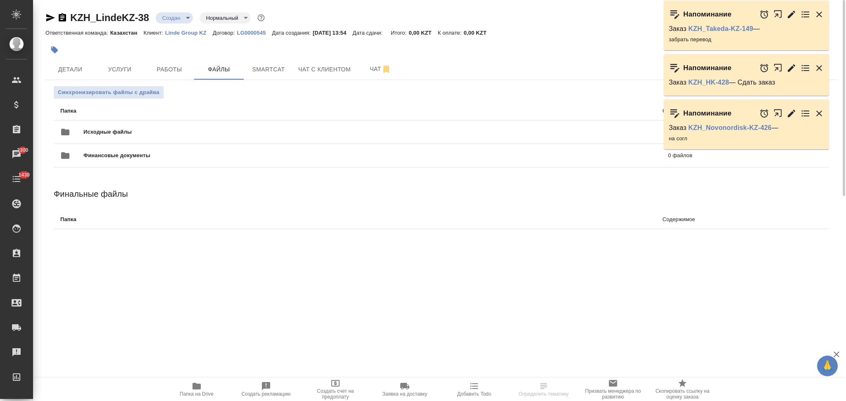
click at [107, 131] on span "Исходные файлы" at bounding box center [241, 132] width 316 height 8
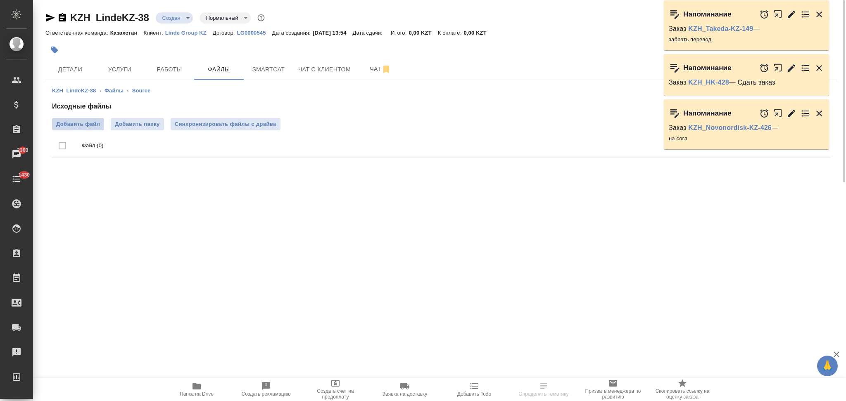
click at [89, 126] on span "Добавить файл" at bounding box center [78, 124] width 44 height 8
click at [0, 0] on input "Добавить файл" at bounding box center [0, 0] width 0 height 0
click at [163, 20] on body "🙏 .cls-1 fill:#fff; AWATERA Aslanukova Sati Клиенты Спецификации Заказы 2301 Ча…" at bounding box center [423, 200] width 846 height 401
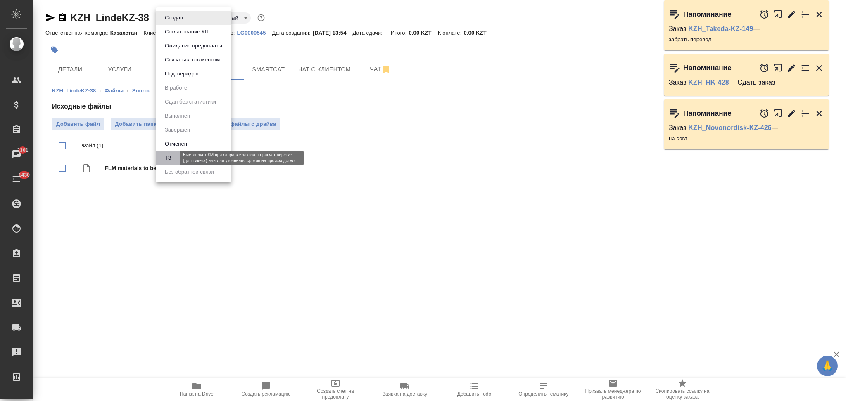
click at [173, 160] on button "ТЗ" at bounding box center [168, 158] width 12 height 9
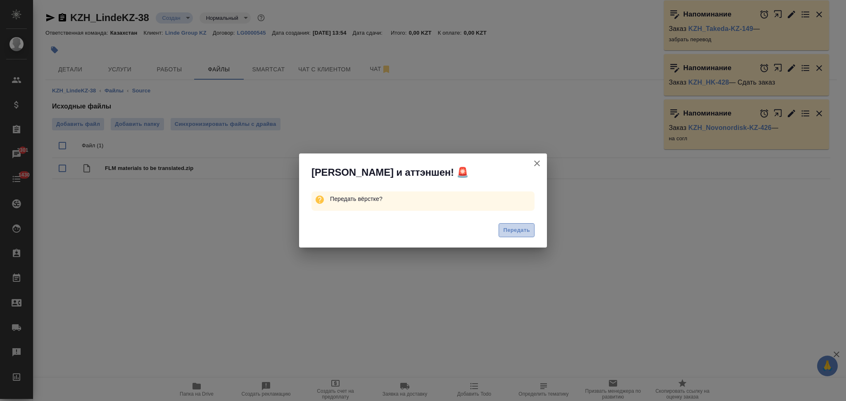
click at [514, 235] on button "Передать" at bounding box center [516, 230] width 36 height 14
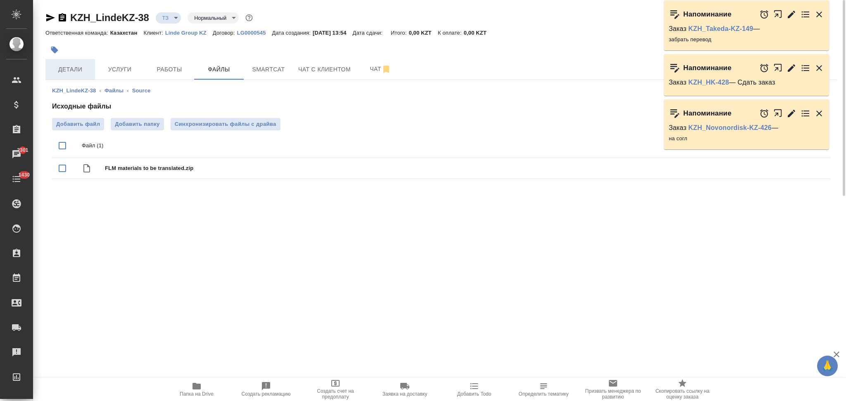
click at [76, 73] on span "Детали" at bounding box center [70, 69] width 40 height 10
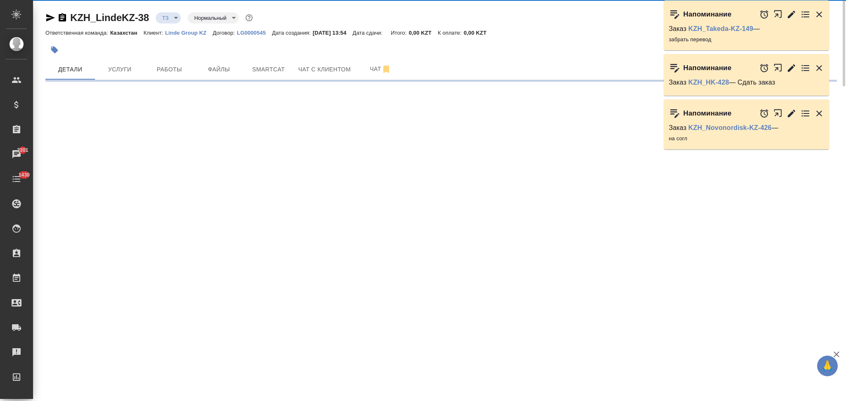
select select "RU"
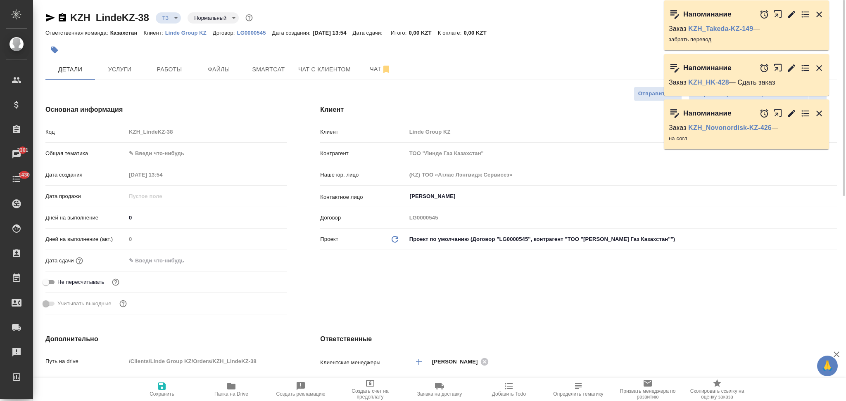
type textarea "x"
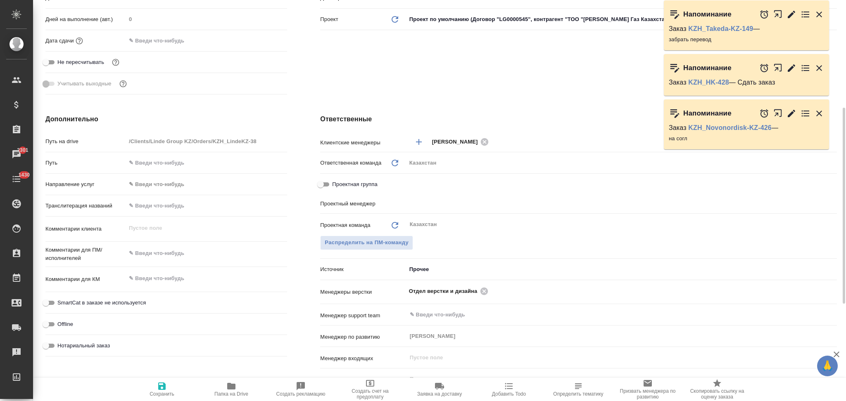
type textarea "x"
click at [174, 247] on textarea at bounding box center [206, 254] width 161 height 14
type textarea "н"
type textarea "x"
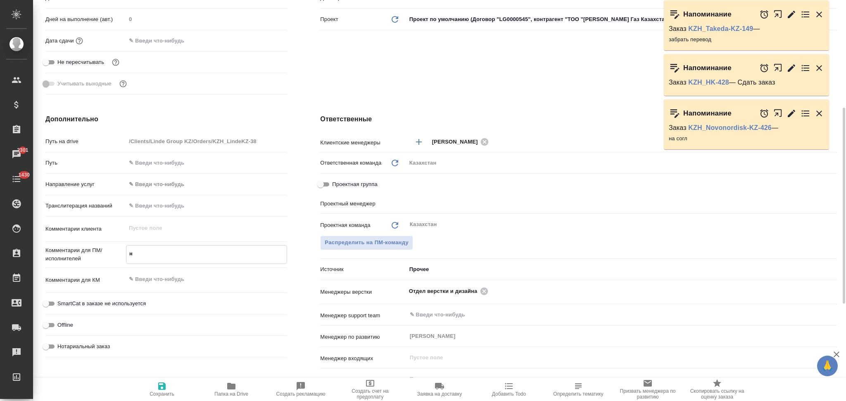
type textarea "x"
type textarea "на"
type textarea "x"
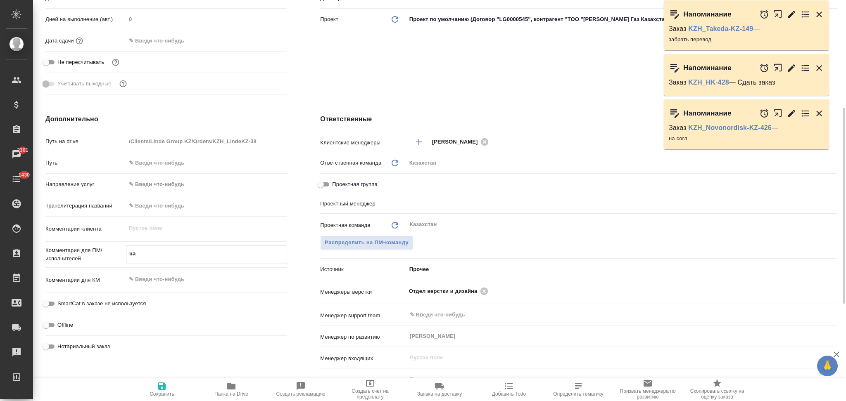
type textarea "x"
type textarea "на"
type textarea "x"
type textarea "на ру"
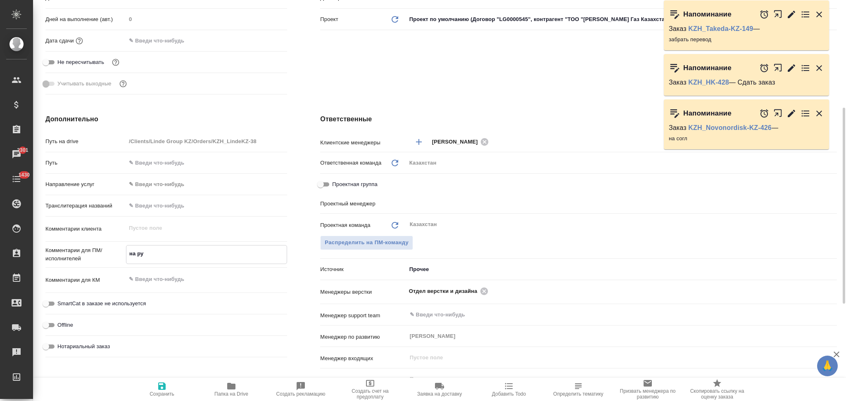
type textarea "x"
type textarea "на рус"
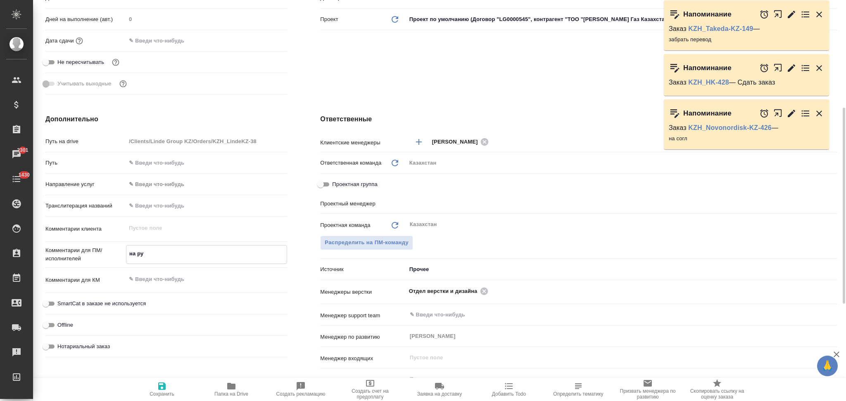
type textarea "x"
type textarea "на рус"
type textarea "x"
click at [163, 384] on icon "button" at bounding box center [161, 386] width 7 height 7
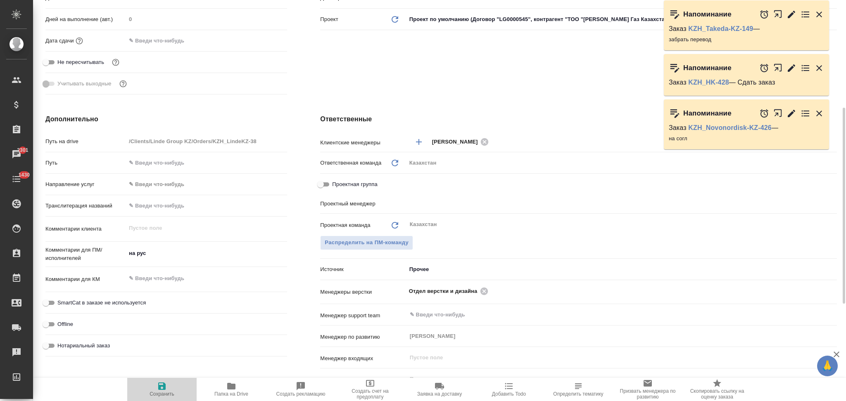
type textarea "x"
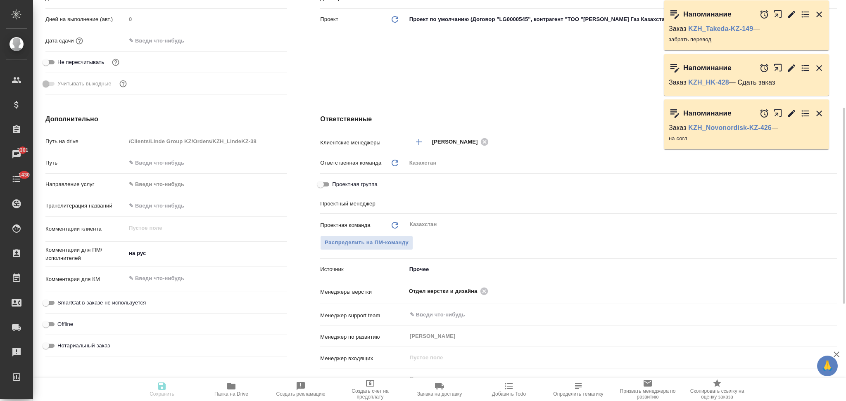
type textarea "x"
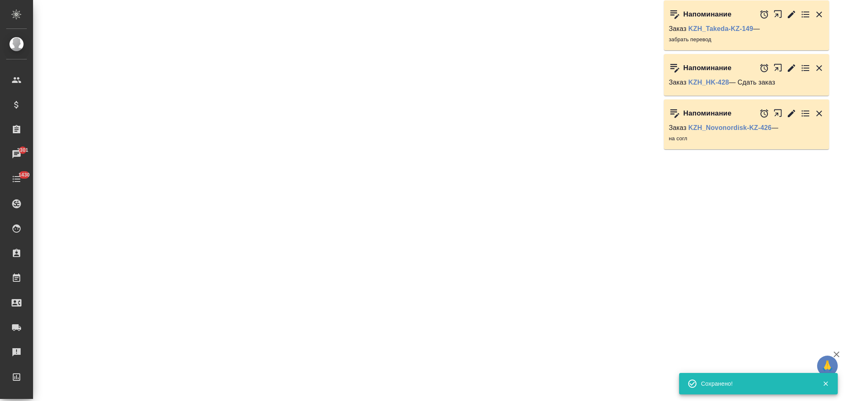
select select "RU"
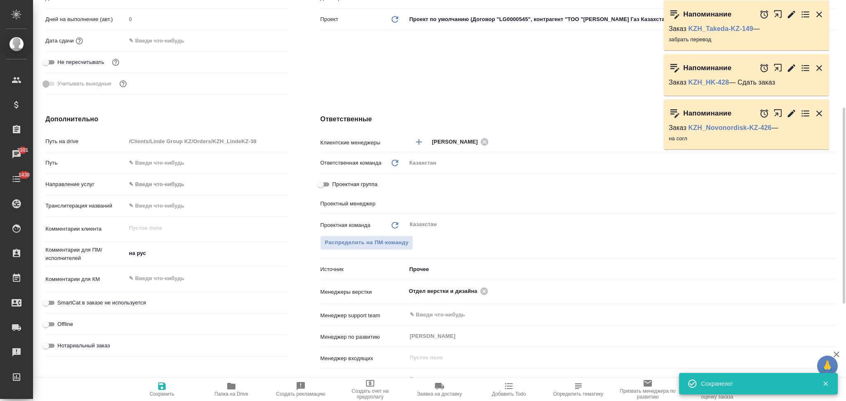
type textarea "x"
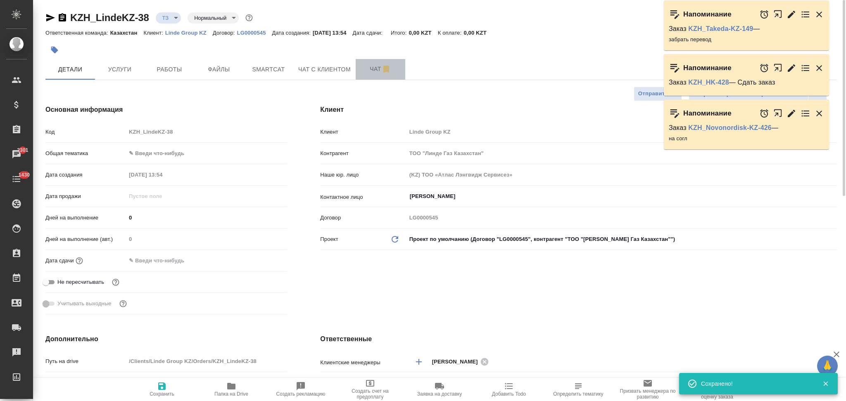
click at [368, 69] on span "Чат" at bounding box center [380, 69] width 40 height 10
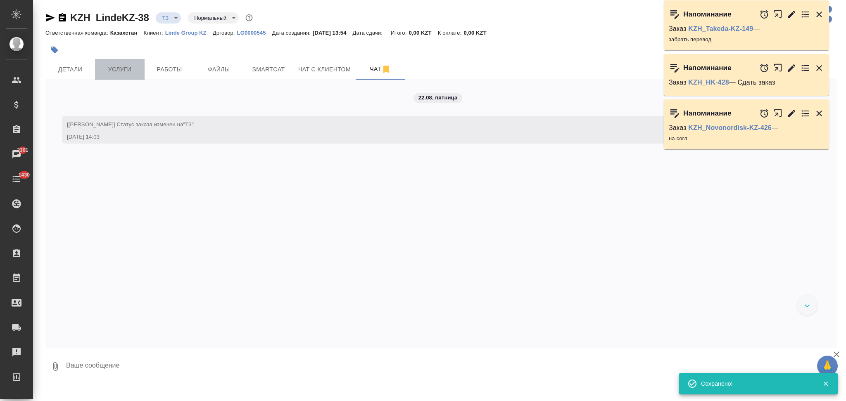
click at [124, 63] on button "Услуги" at bounding box center [120, 69] width 50 height 21
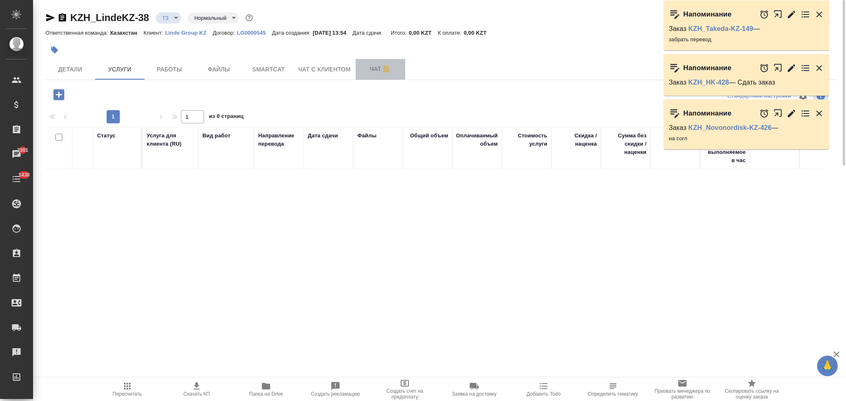
click at [372, 66] on span "Чат" at bounding box center [380, 69] width 40 height 10
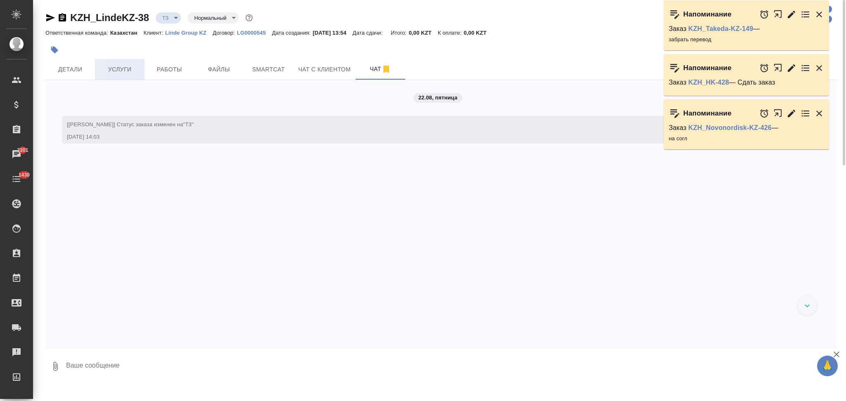
click at [124, 70] on span "Услуги" at bounding box center [120, 69] width 40 height 10
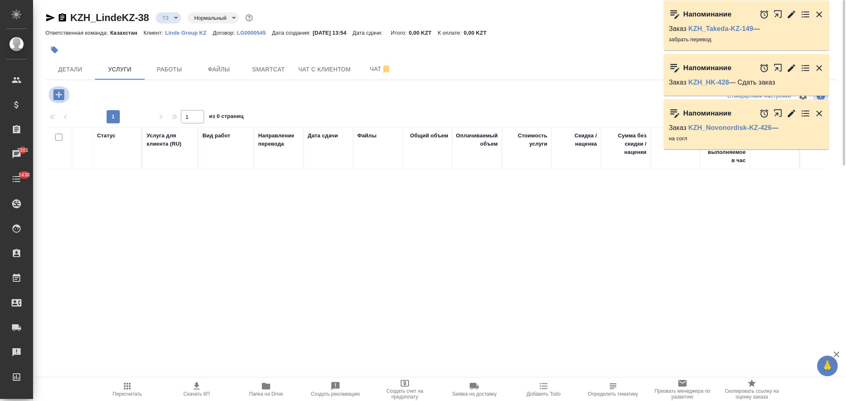
click at [63, 101] on icon "button" at bounding box center [59, 95] width 14 height 14
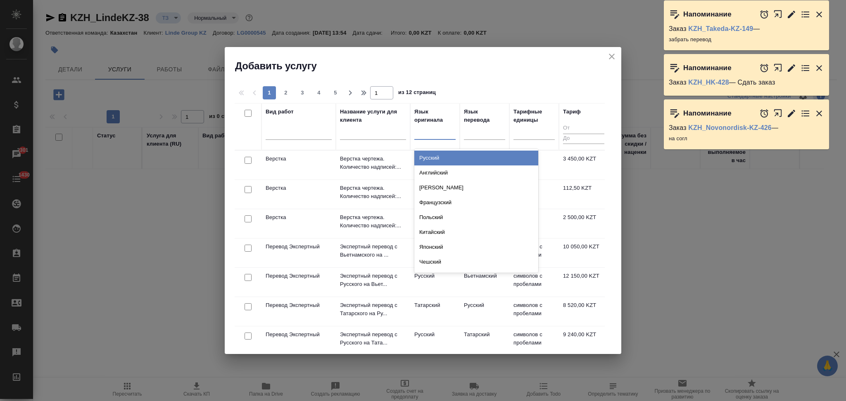
click at [431, 135] on div at bounding box center [434, 132] width 41 height 12
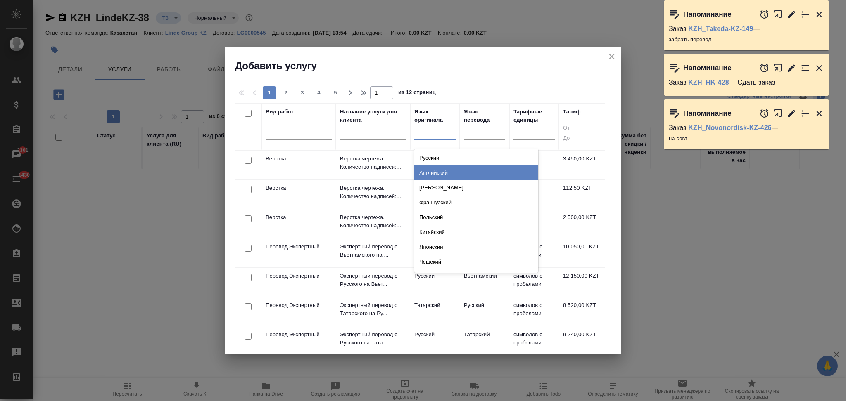
click at [425, 176] on div "Английский" at bounding box center [476, 173] width 124 height 15
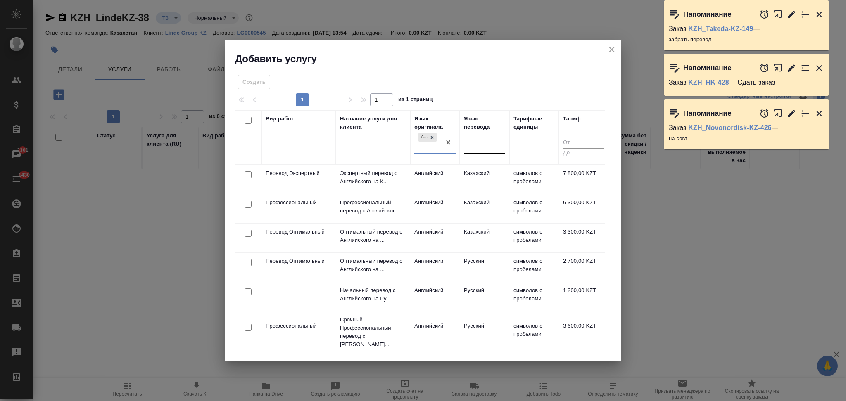
click at [474, 146] on div at bounding box center [484, 146] width 41 height 12
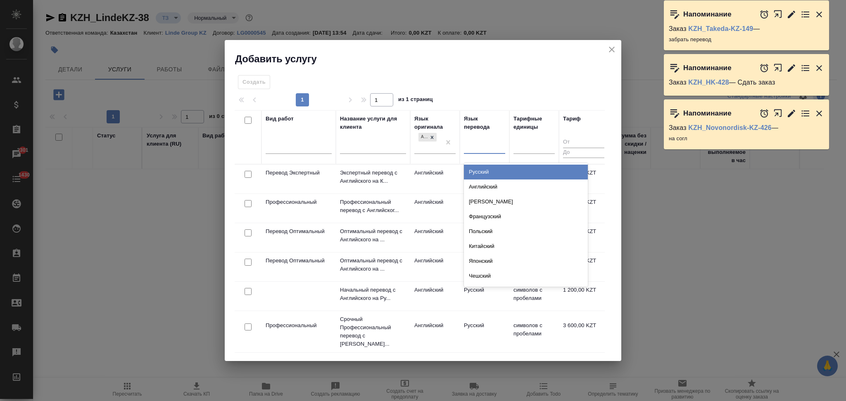
click at [477, 169] on div "Русский" at bounding box center [526, 172] width 124 height 15
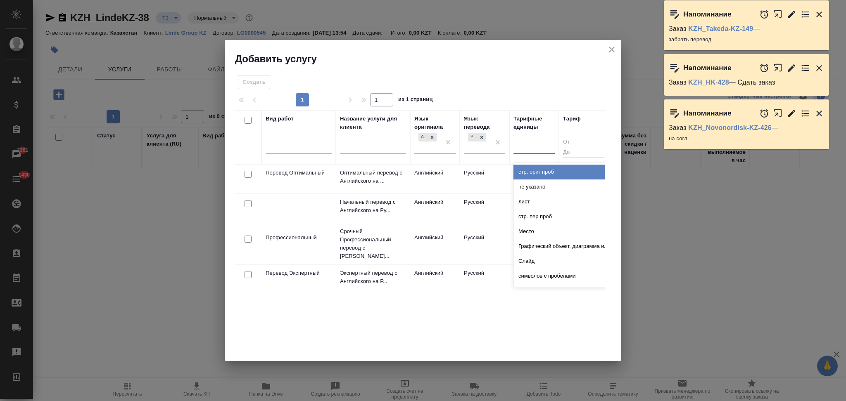
click at [517, 149] on div at bounding box center [533, 146] width 41 height 12
type input "слов"
click at [531, 171] on div "слово" at bounding box center [575, 172] width 124 height 15
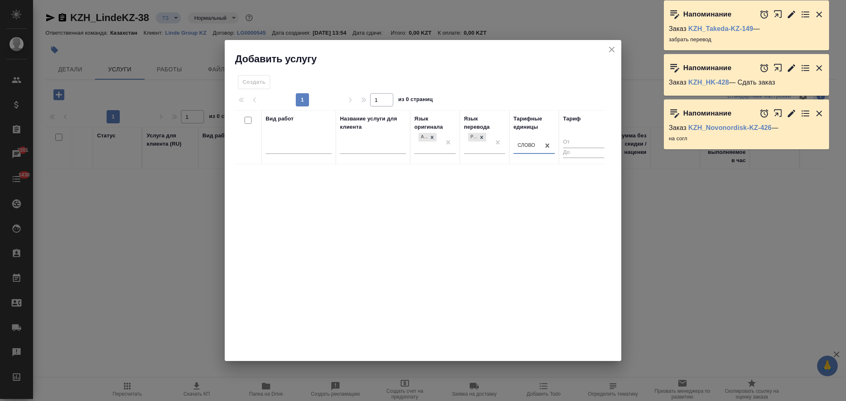
click at [293, 130] on div "Вид работ" at bounding box center [299, 137] width 66 height 45
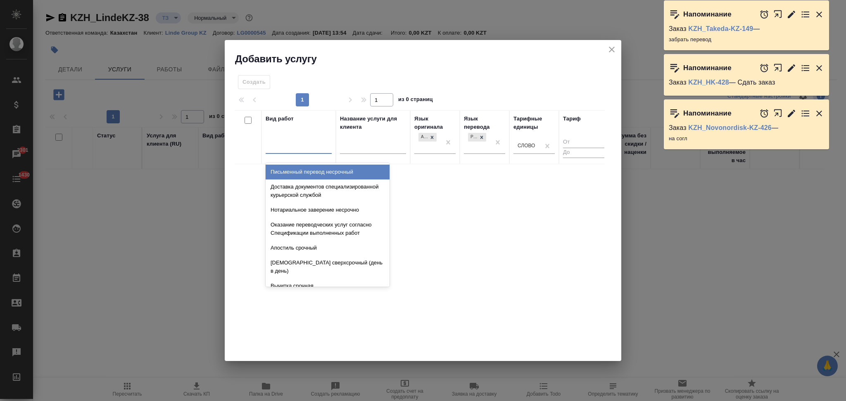
click at [296, 144] on div at bounding box center [299, 146] width 66 height 12
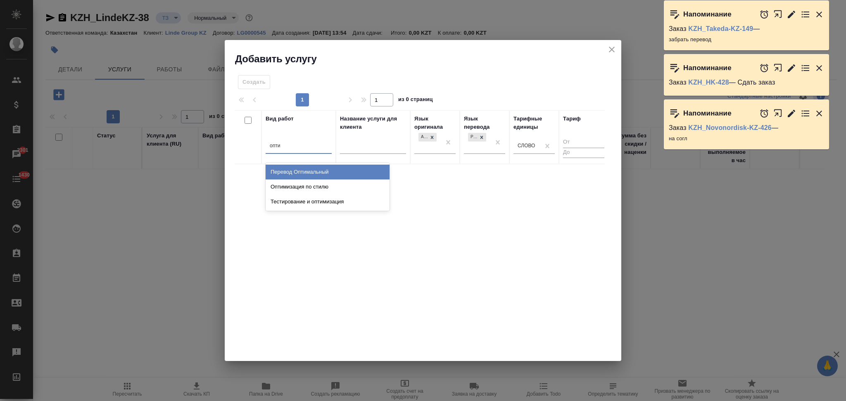
type input "оптим"
click at [315, 166] on div "Перевод Оптимальный" at bounding box center [328, 172] width 124 height 15
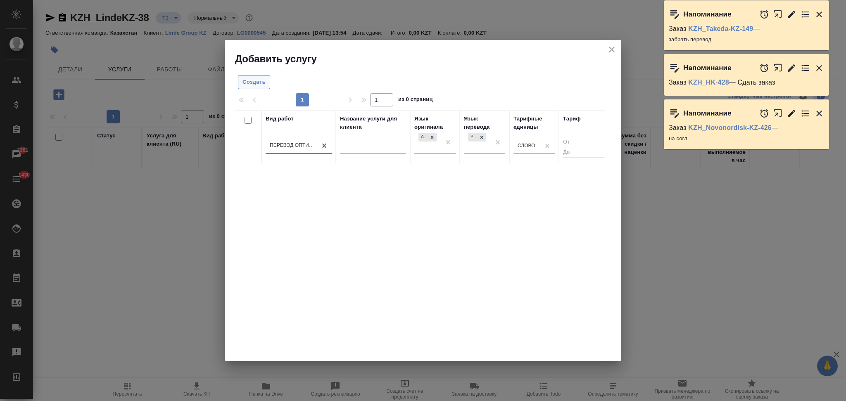
click at [258, 86] on span "Создать" at bounding box center [253, 82] width 23 height 9
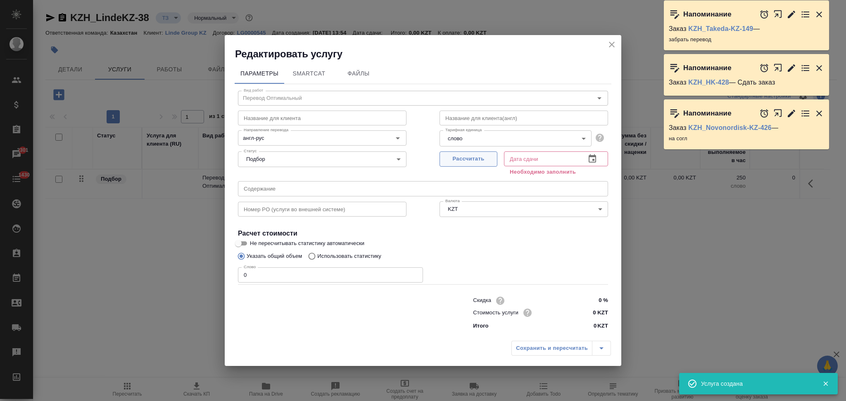
click at [471, 155] on span "Рассчитать" at bounding box center [468, 158] width 49 height 9
type input "22.08.2025 14:13"
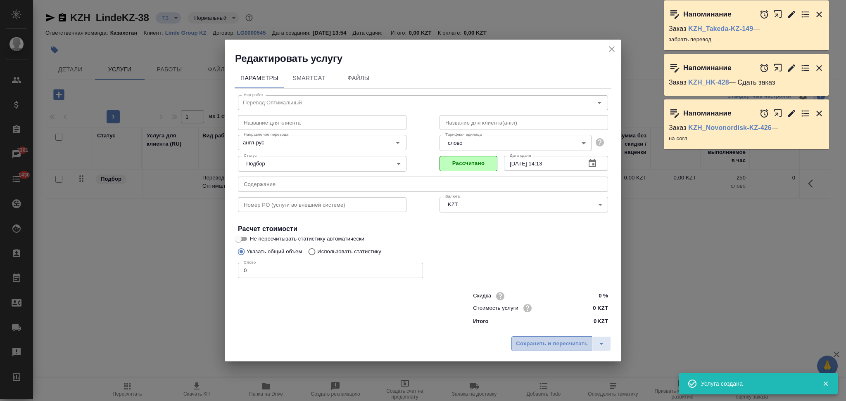
click at [545, 344] on span "Сохранить и пересчитать" at bounding box center [552, 343] width 72 height 9
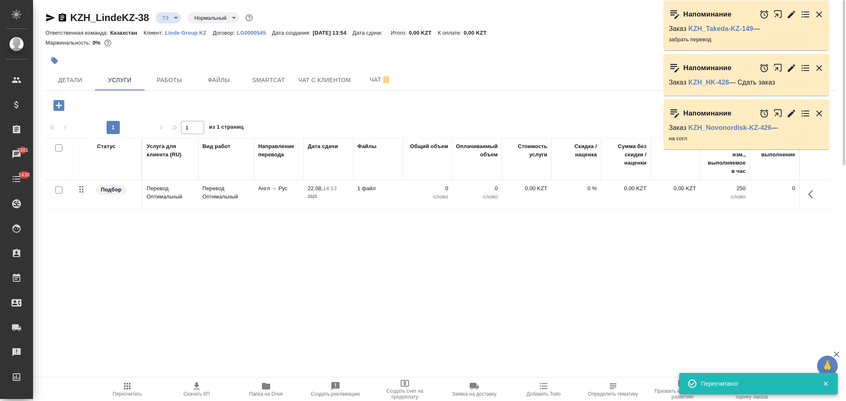
click at [266, 387] on icon "button" at bounding box center [266, 386] width 8 height 7
click at [56, 190] on input "checkbox" at bounding box center [58, 190] width 7 height 7
checkbox input "true"
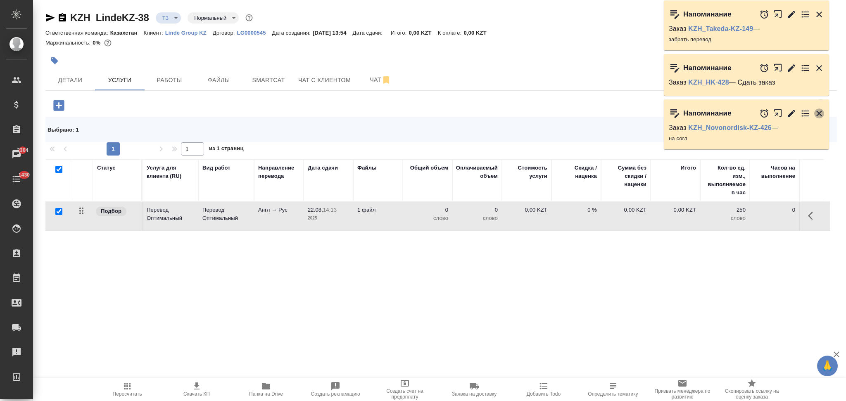
click at [820, 112] on icon "button" at bounding box center [819, 114] width 6 height 6
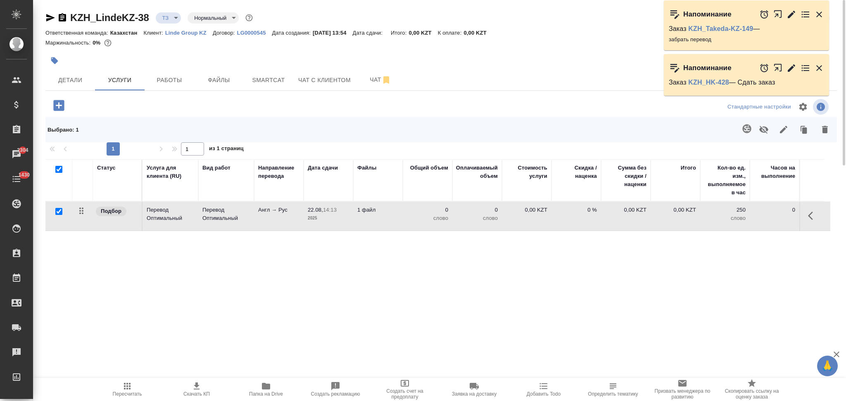
click at [742, 124] on icon "button" at bounding box center [747, 129] width 10 height 10
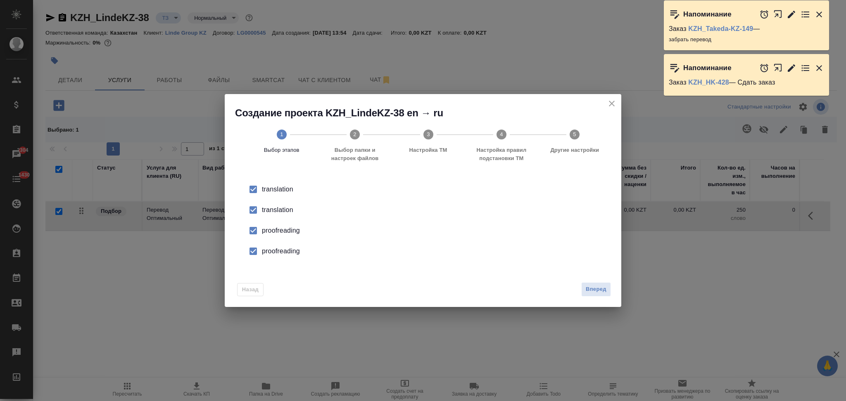
click at [268, 194] on div "translation" at bounding box center [431, 190] width 339 height 10
click at [278, 231] on div "proofreading" at bounding box center [431, 231] width 339 height 10
click at [279, 245] on li "proofreading" at bounding box center [423, 251] width 370 height 21
click at [593, 290] on span "Вперед" at bounding box center [596, 289] width 21 height 9
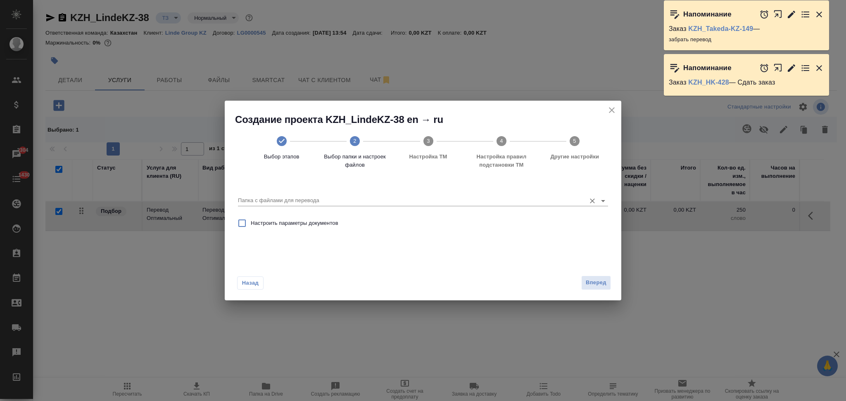
click at [329, 203] on input "Папка с файлами для перевода" at bounding box center [410, 201] width 344 height 10
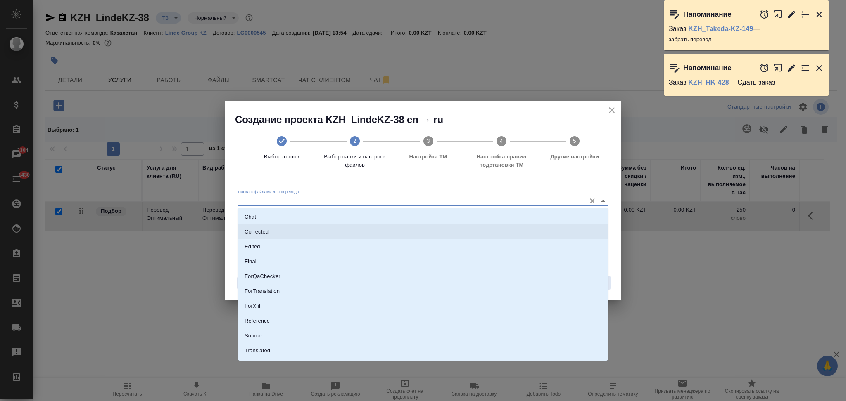
scroll to position [43, 0]
click at [278, 319] on li "Source" at bounding box center [423, 323] width 370 height 15
type input "Source"
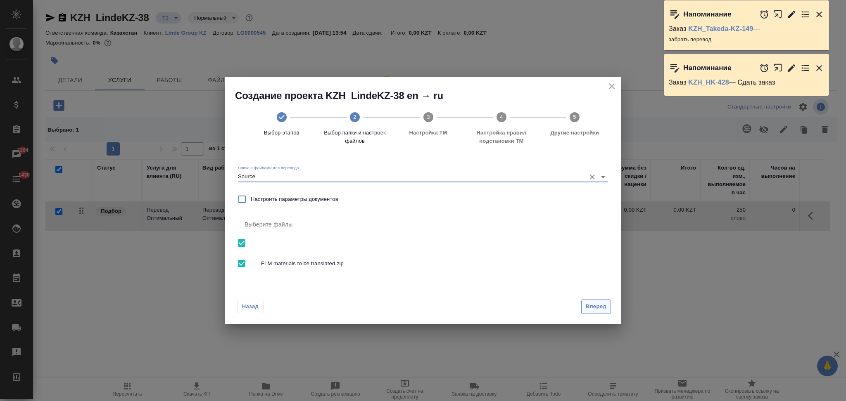
click at [596, 303] on span "Вперед" at bounding box center [596, 306] width 21 height 9
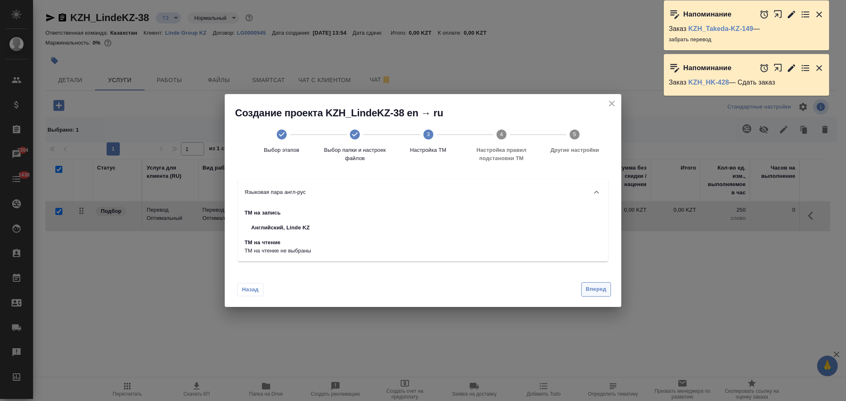
click at [591, 291] on span "Вперед" at bounding box center [596, 289] width 21 height 9
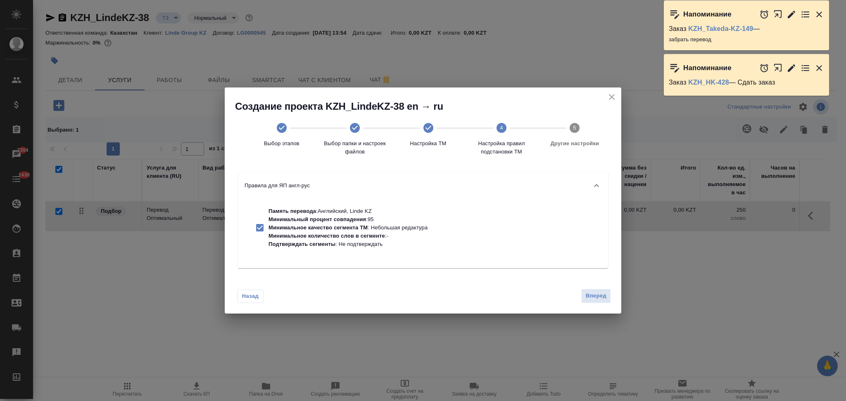
click at [370, 231] on p "Минимальное качество сегмента ТМ : Небольшая редактура" at bounding box center [347, 228] width 159 height 8
checkbox input "false"
click at [597, 290] on button "Вперед" at bounding box center [596, 296] width 30 height 14
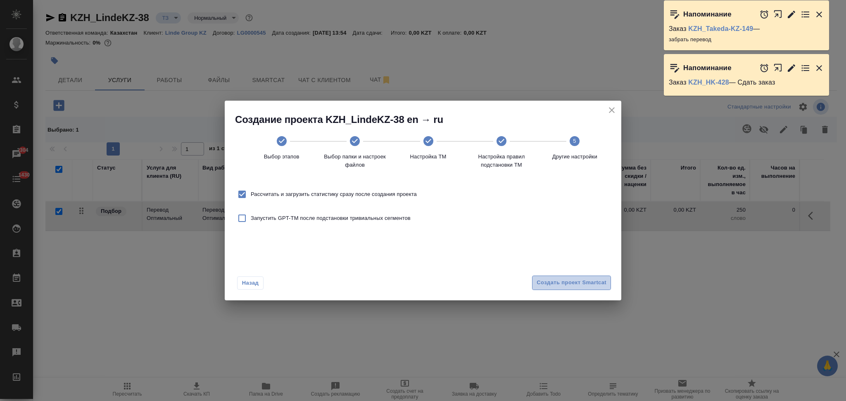
click at [541, 285] on span "Создать проект Smartcat" at bounding box center [571, 282] width 70 height 9
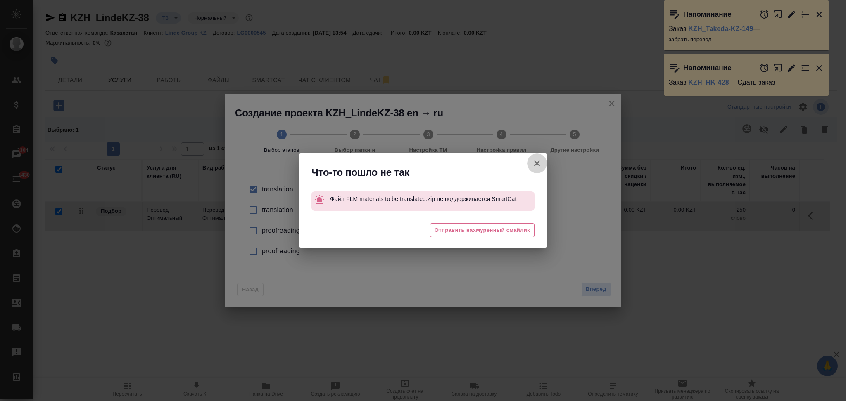
click at [536, 159] on icon "button" at bounding box center [537, 164] width 10 height 10
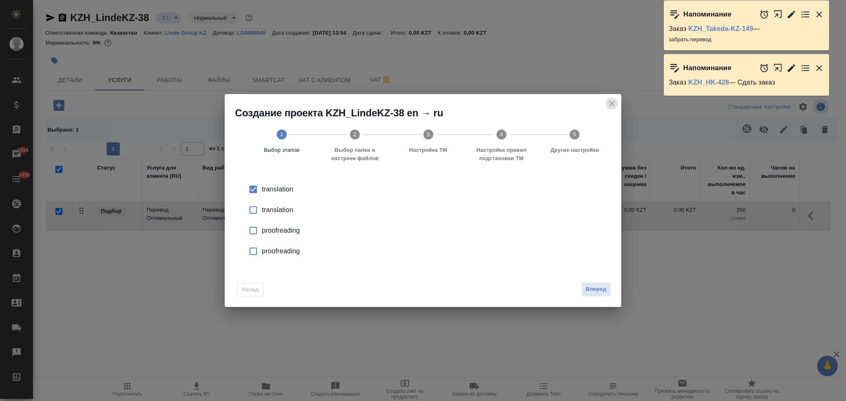
click at [610, 102] on icon "close" at bounding box center [612, 104] width 10 height 10
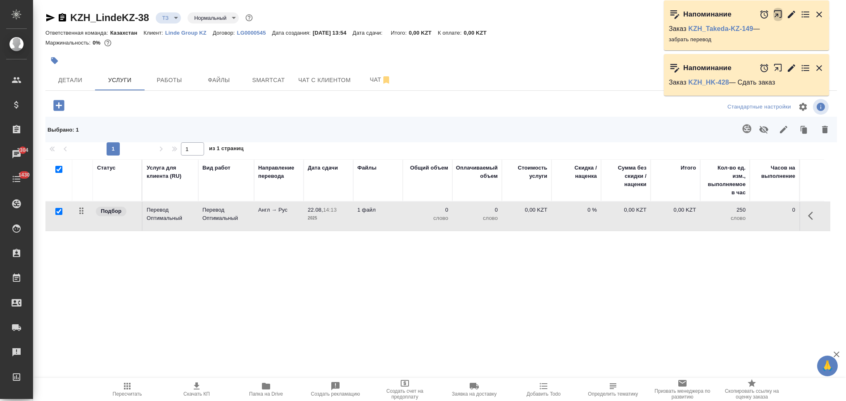
click at [777, 14] on icon "button" at bounding box center [777, 13] width 7 height 7
click at [365, 79] on span "Чат" at bounding box center [380, 80] width 40 height 10
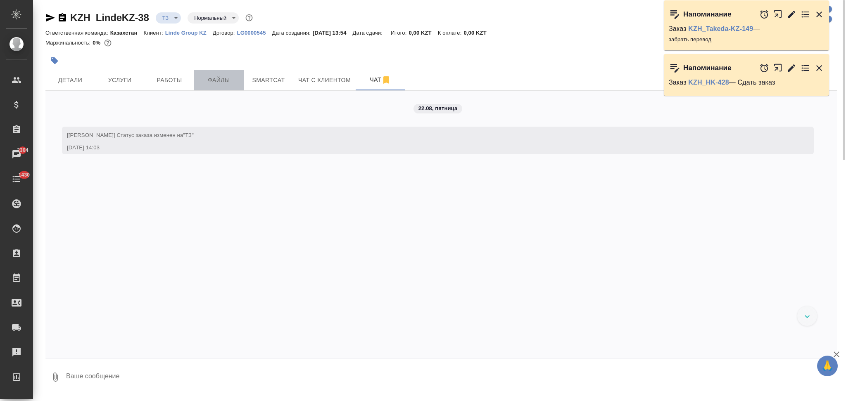
click at [223, 80] on span "Файлы" at bounding box center [219, 80] width 40 height 10
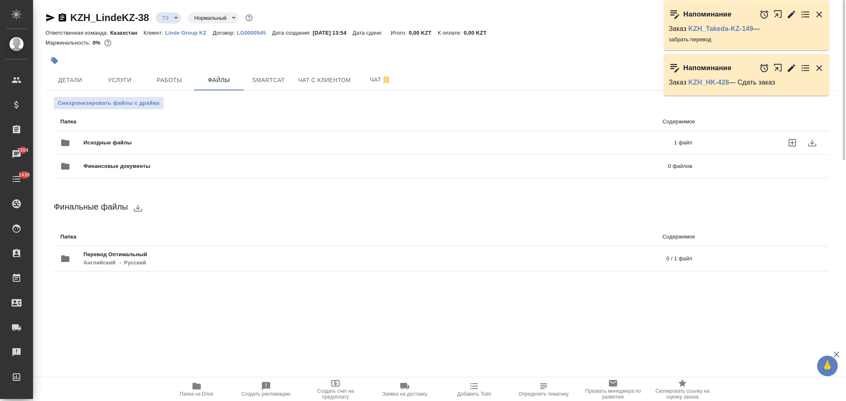
click at [193, 142] on span "Исходные файлы" at bounding box center [242, 143] width 319 height 8
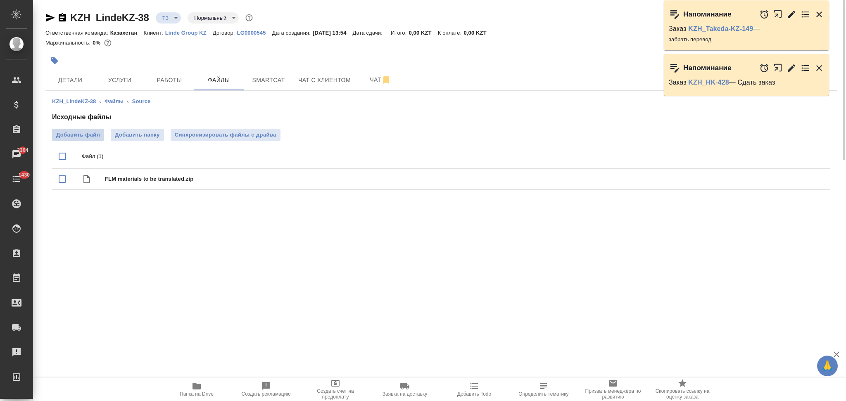
click at [76, 138] on span "Добавить файл" at bounding box center [78, 135] width 44 height 8
click at [0, 0] on input "Добавить файл" at bounding box center [0, 0] width 0 height 0
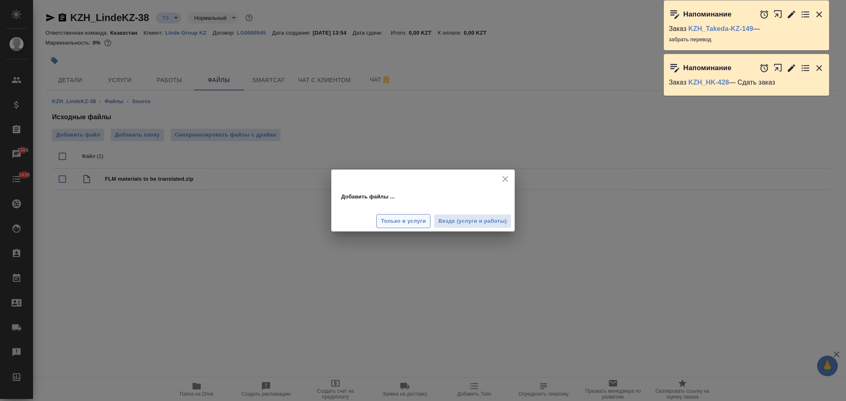
click at [385, 223] on span "Только в услуги" at bounding box center [403, 221] width 45 height 9
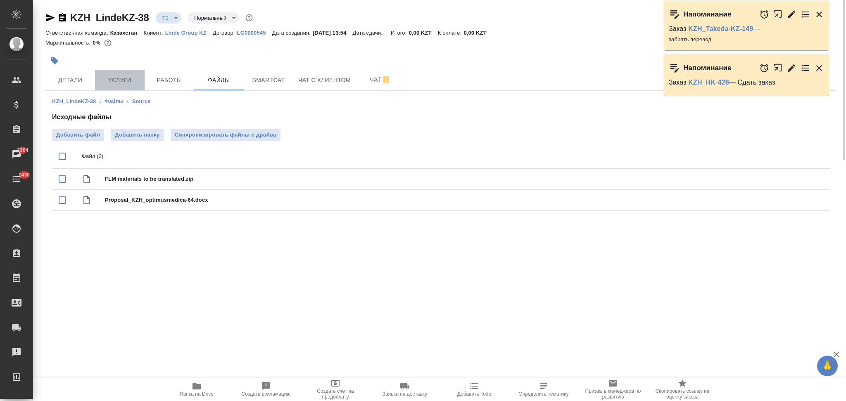
click at [121, 80] on span "Услуги" at bounding box center [120, 80] width 40 height 10
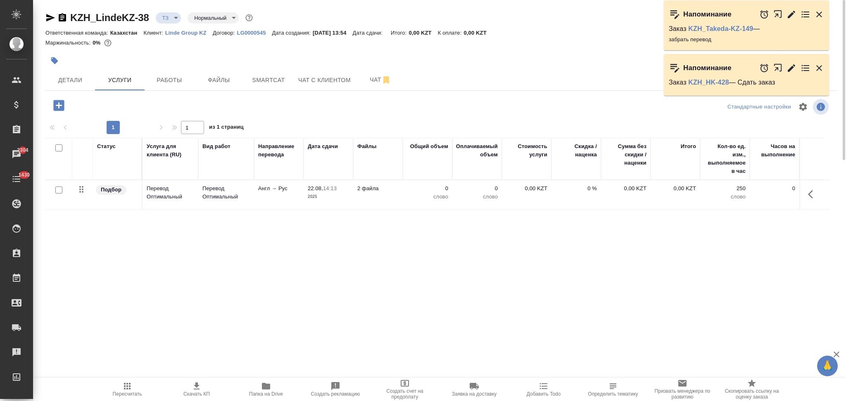
drag, startPoint x: 58, startPoint y: 191, endPoint x: 73, endPoint y: 190, distance: 15.3
click at [58, 191] on input "checkbox" at bounding box center [58, 190] width 7 height 7
checkbox input "true"
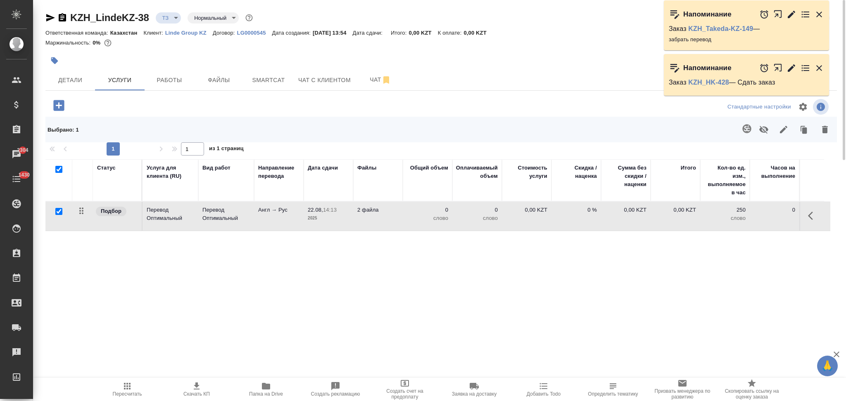
click at [743, 130] on icon "button" at bounding box center [746, 128] width 9 height 9
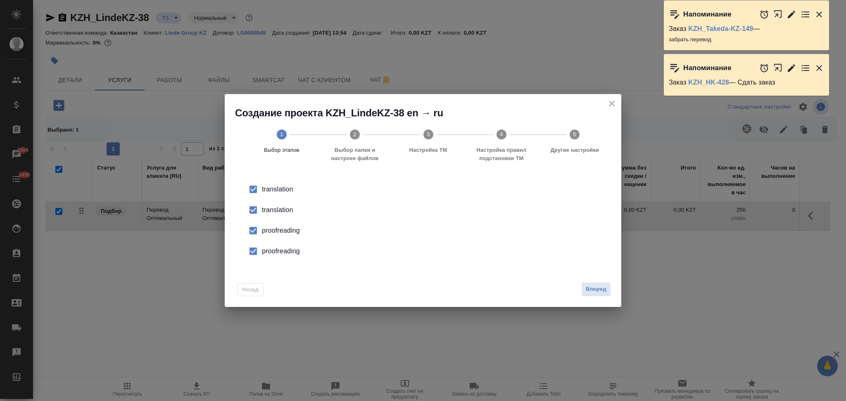
click at [269, 216] on li "translation" at bounding box center [423, 210] width 370 height 21
click at [270, 232] on div "proofreading" at bounding box center [431, 231] width 339 height 10
click at [272, 244] on li "proofreading" at bounding box center [423, 251] width 370 height 21
click at [610, 287] on button "Вперед" at bounding box center [596, 289] width 30 height 14
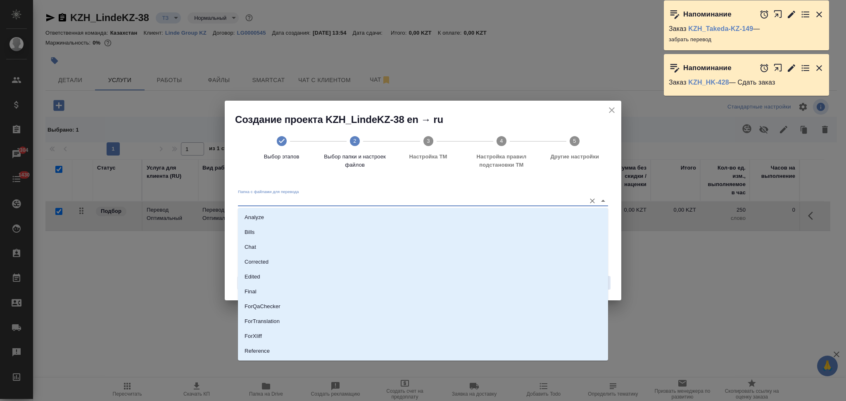
click at [362, 204] on input "Папка с файлами для перевода" at bounding box center [410, 201] width 344 height 10
click at [268, 323] on li "Source" at bounding box center [423, 323] width 370 height 15
type input "Source"
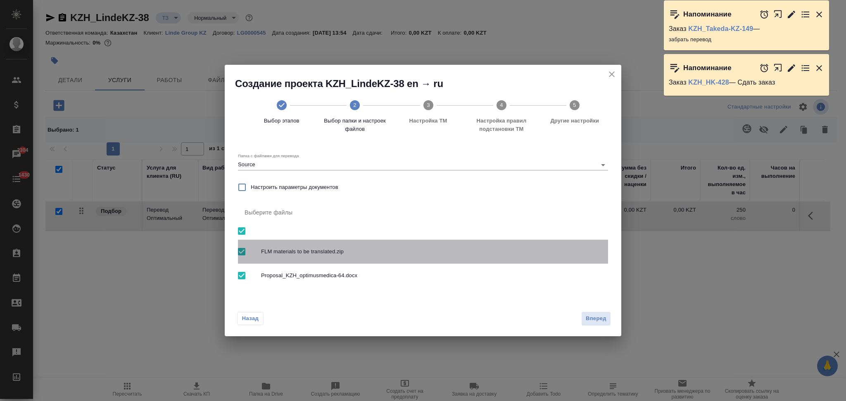
click at [239, 252] on input "checkbox" at bounding box center [241, 251] width 17 height 17
checkbox input "false"
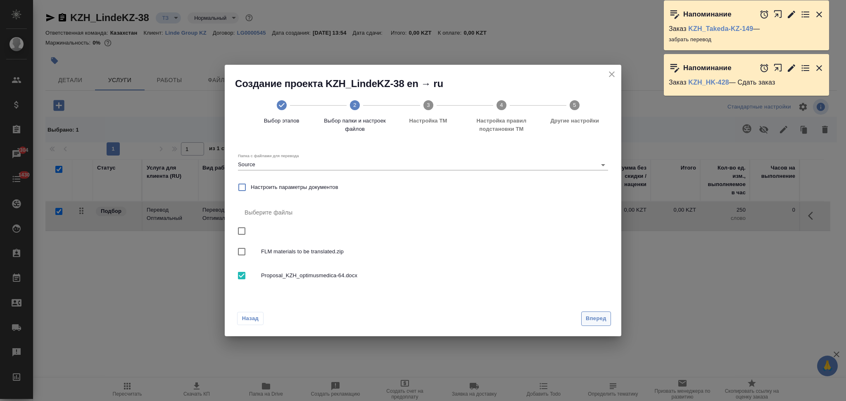
click at [590, 323] on span "Вперед" at bounding box center [596, 318] width 21 height 9
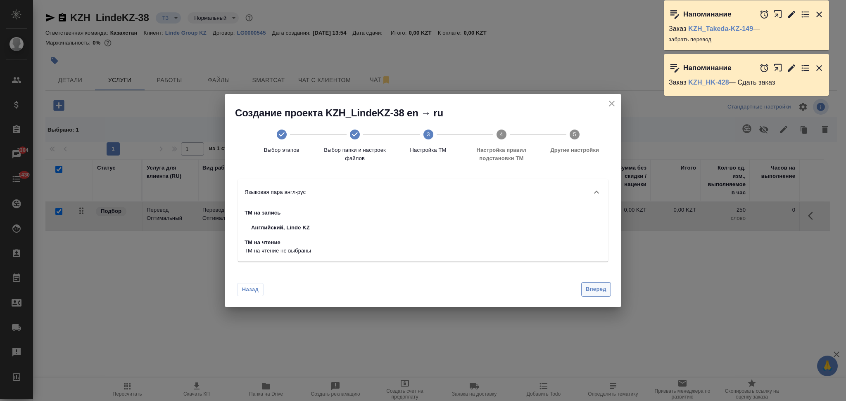
click at [591, 289] on span "Вперед" at bounding box center [596, 289] width 21 height 9
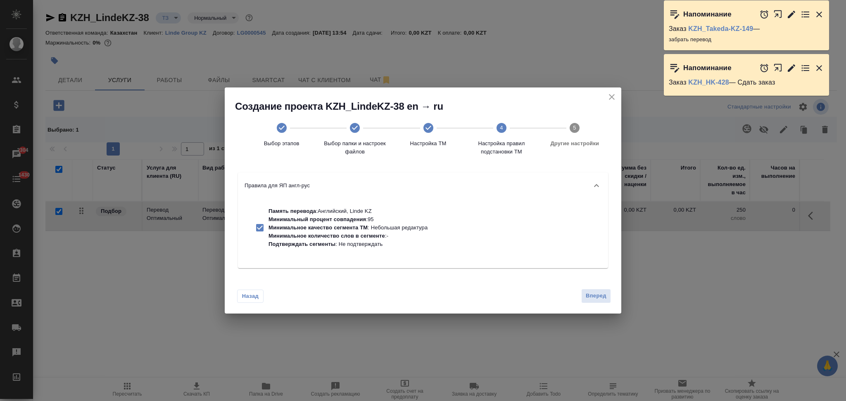
click at [380, 225] on p "Минимальное качество сегмента ТМ : Небольшая редактура" at bounding box center [347, 228] width 159 height 8
checkbox input "false"
drag, startPoint x: 589, startPoint y: 294, endPoint x: 579, endPoint y: 294, distance: 9.9
click at [589, 296] on span "Вперед" at bounding box center [596, 296] width 21 height 9
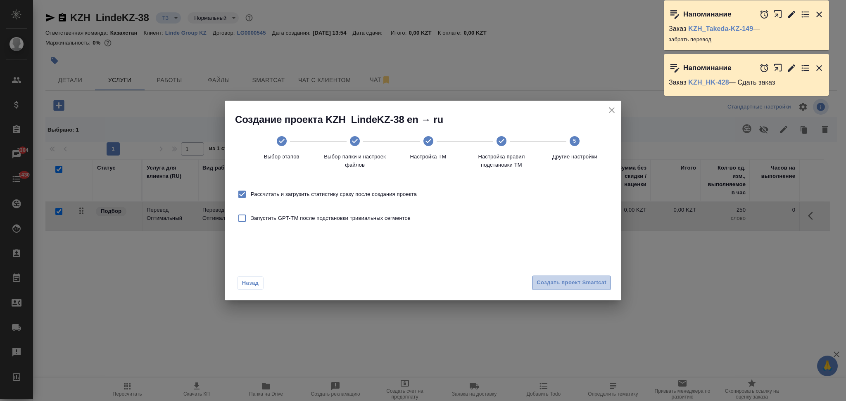
click at [540, 282] on span "Создать проект Smartcat" at bounding box center [571, 282] width 70 height 9
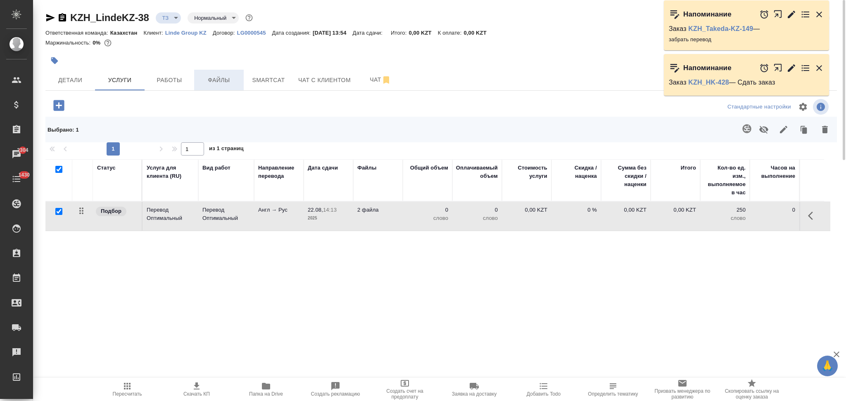
click at [213, 76] on span "Файлы" at bounding box center [219, 80] width 40 height 10
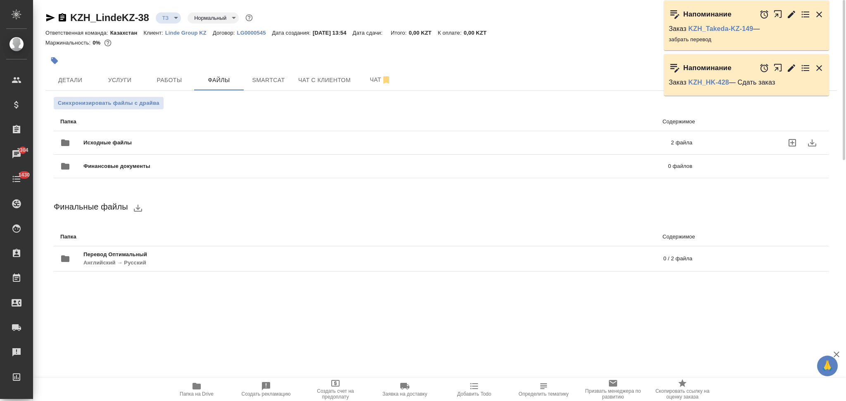
click at [333, 135] on div "Исходные файлы 2 файла" at bounding box center [376, 143] width 632 height 20
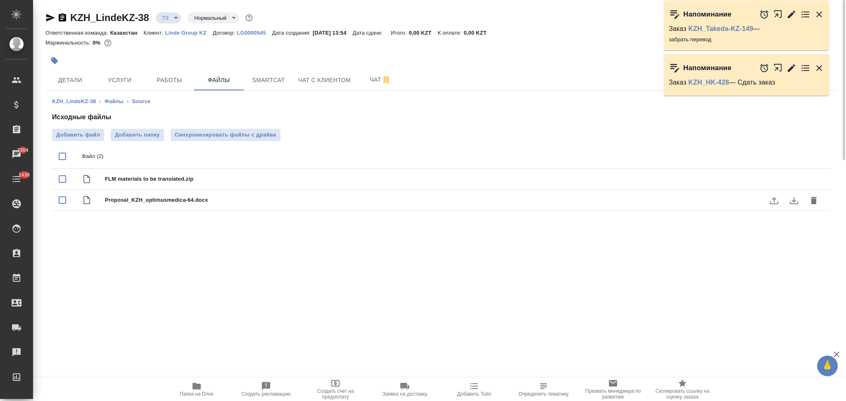
click at [813, 201] on icon "delete" at bounding box center [814, 200] width 6 height 7
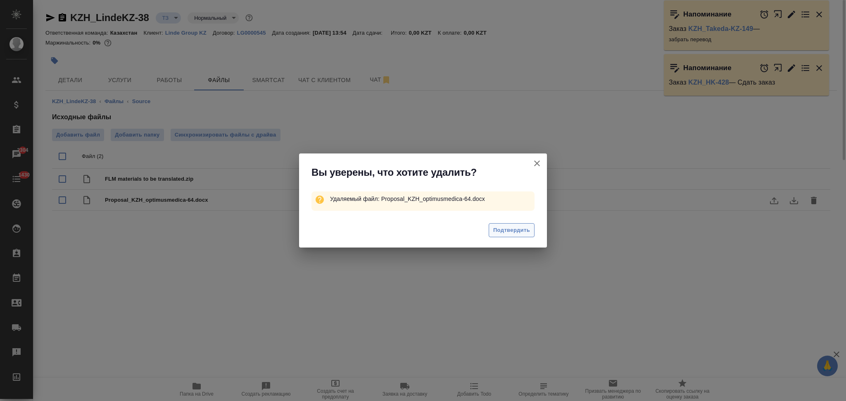
click at [520, 230] on span "Подтвердить" at bounding box center [511, 230] width 37 height 9
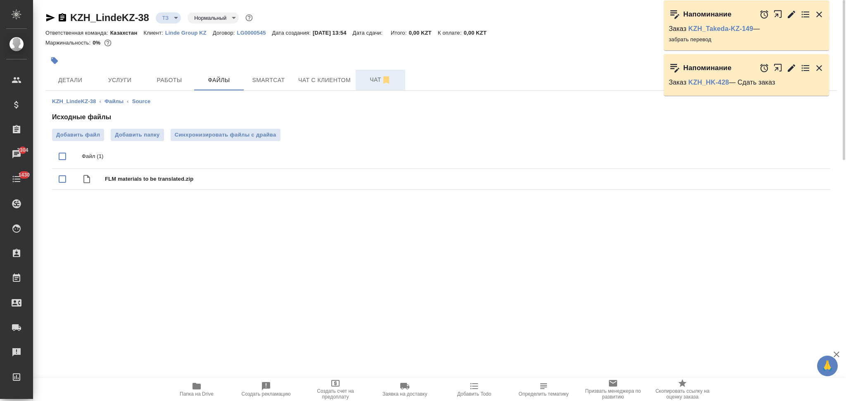
click at [370, 79] on span "Чат" at bounding box center [380, 80] width 40 height 10
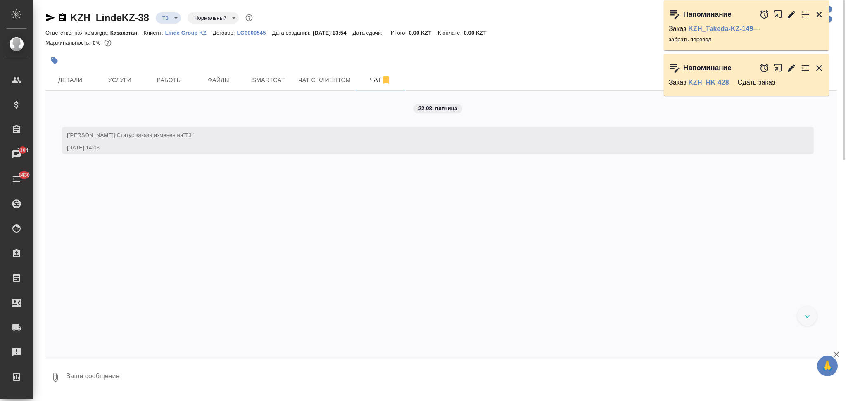
scroll to position [3, 0]
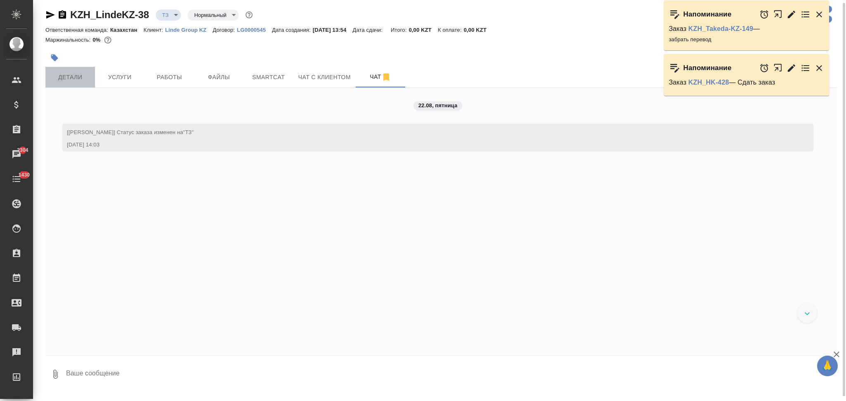
click at [68, 78] on span "Детали" at bounding box center [70, 77] width 40 height 10
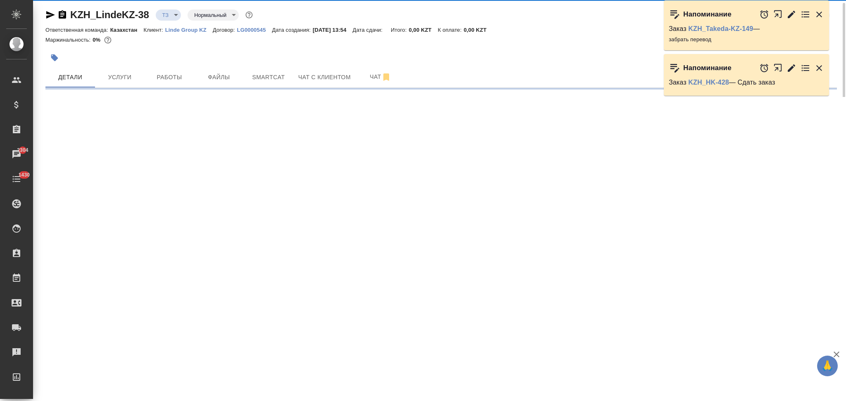
select select "RU"
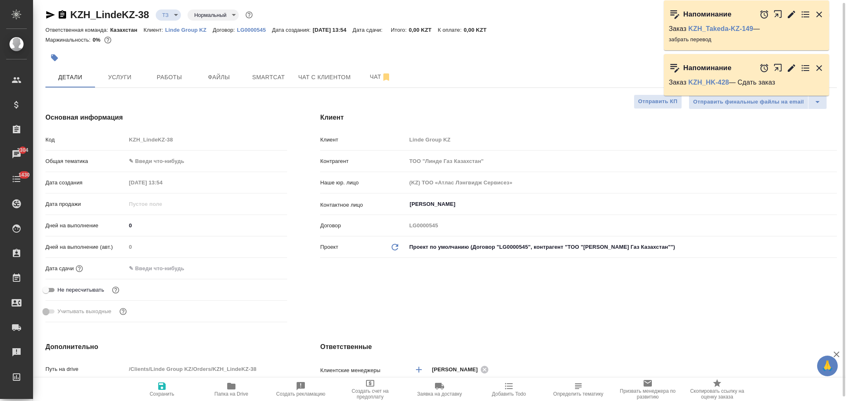
type textarea "x"
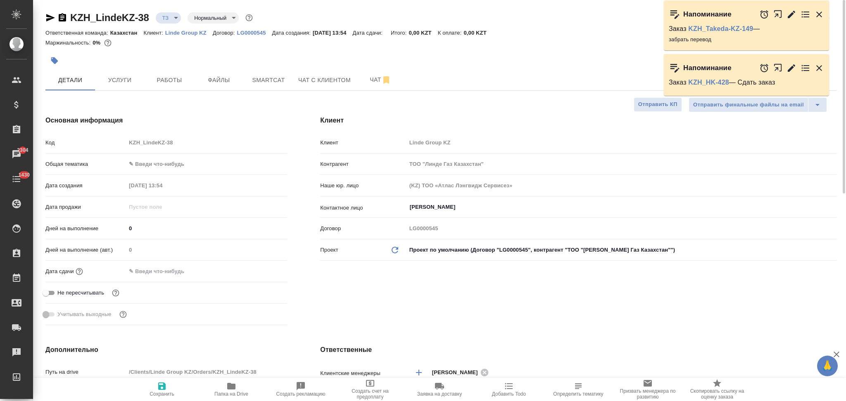
type textarea "x"
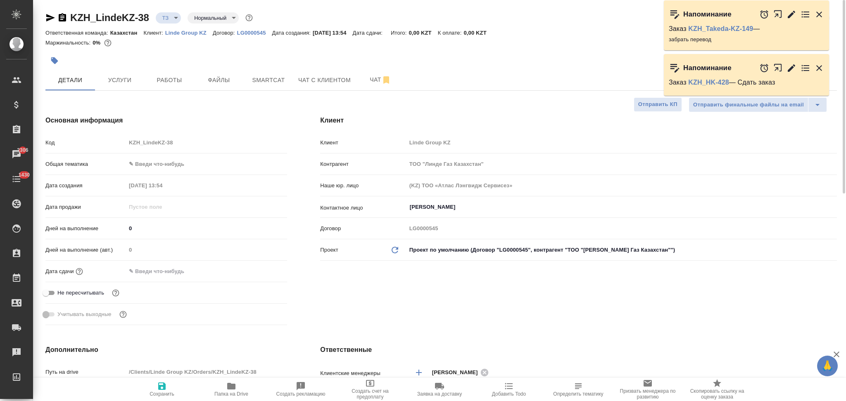
type textarea "x"
click at [121, 81] on span "Услуги" at bounding box center [120, 80] width 40 height 10
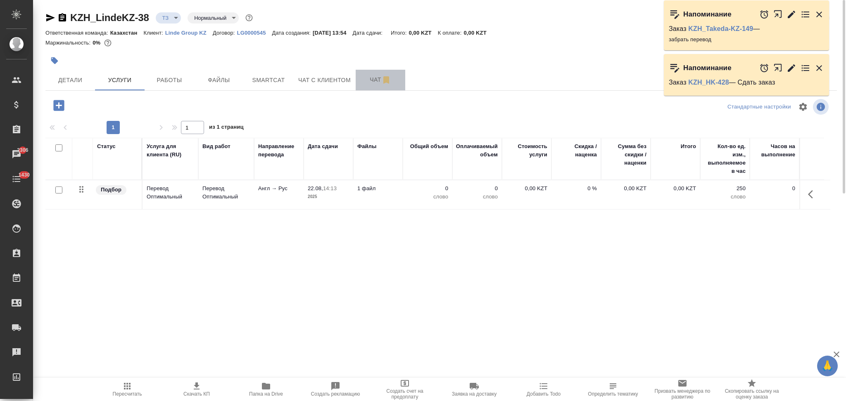
click at [369, 78] on span "Чат" at bounding box center [380, 80] width 40 height 10
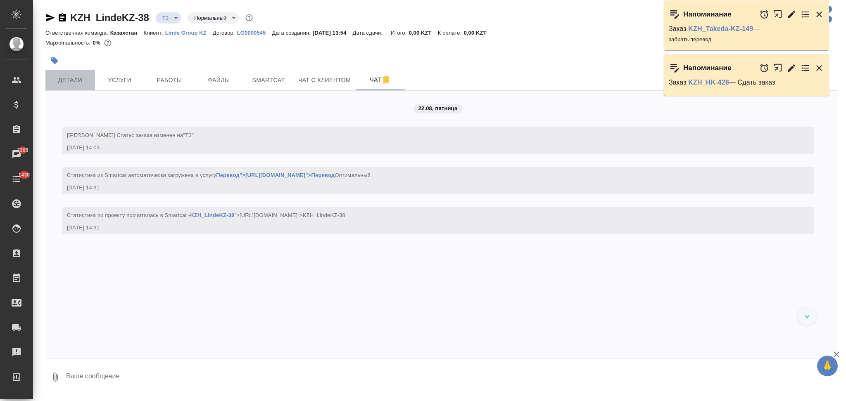
click at [76, 75] on span "Детали" at bounding box center [70, 80] width 40 height 10
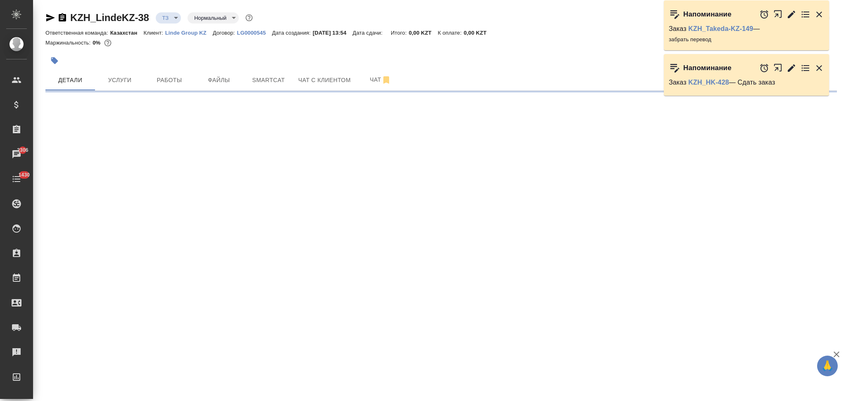
select select "RU"
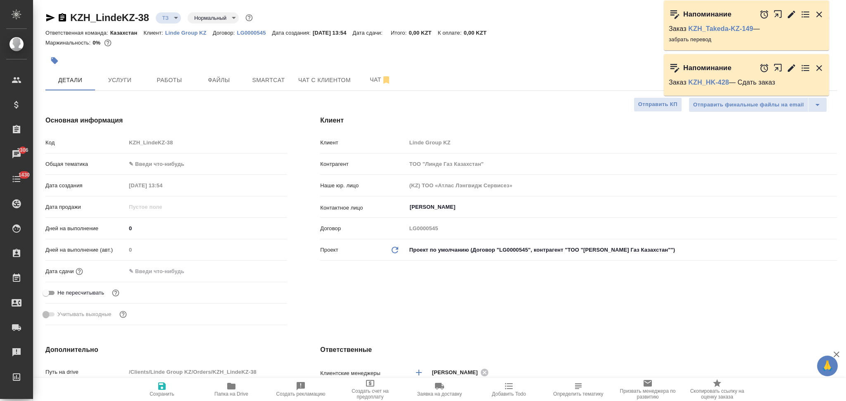
type textarea "x"
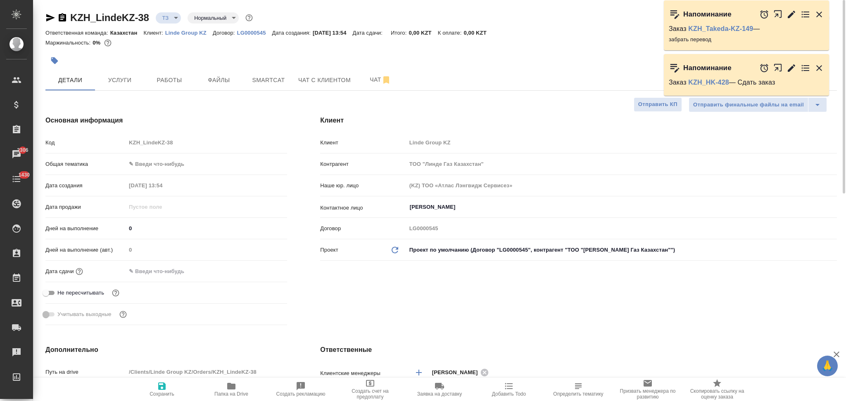
type textarea "x"
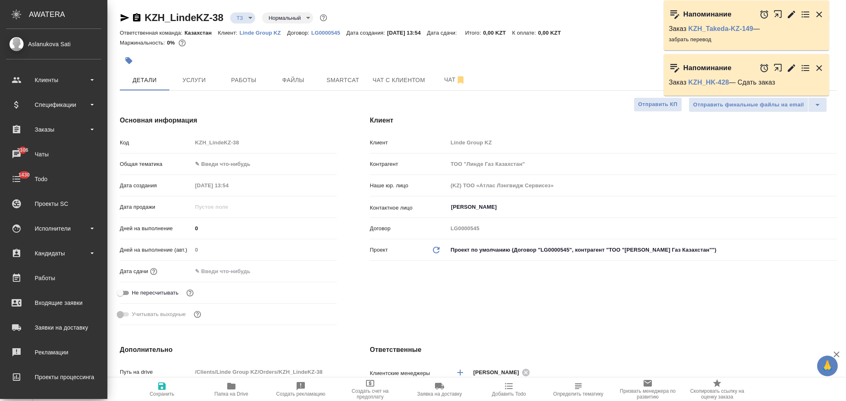
type textarea "x"
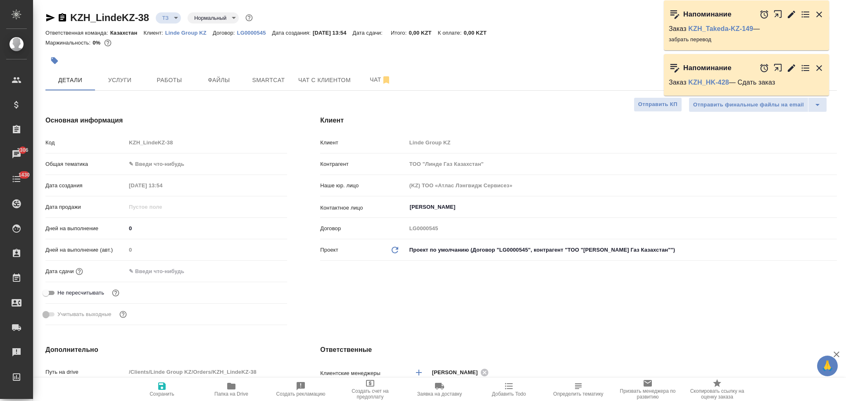
type textarea "x"
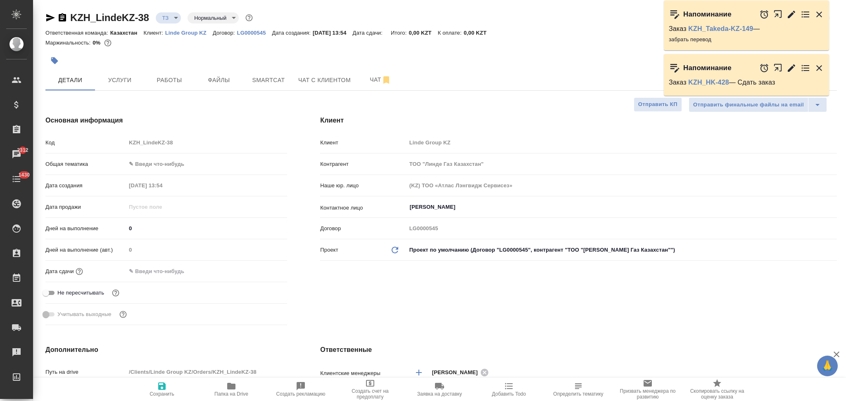
type textarea "x"
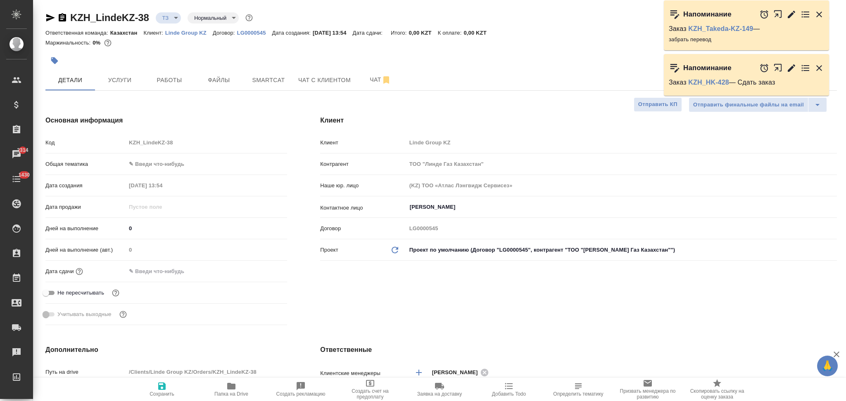
type textarea "x"
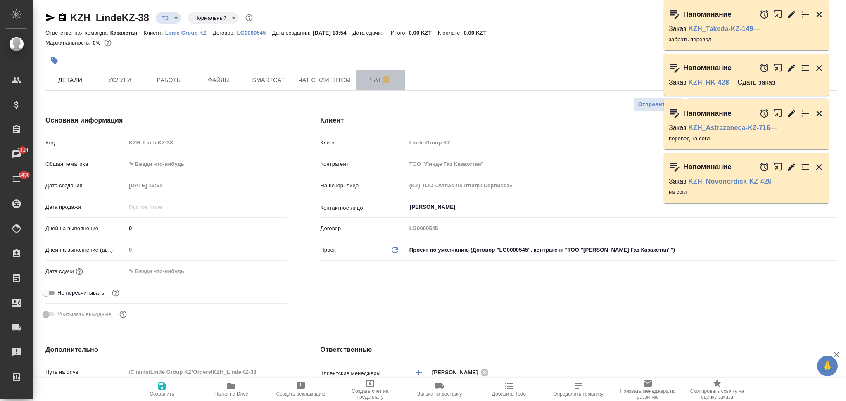
click at [371, 79] on span "Чат" at bounding box center [380, 80] width 40 height 10
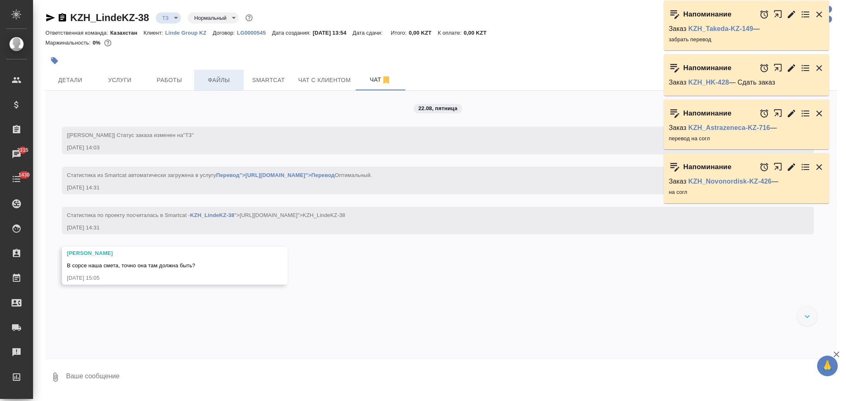
click at [206, 80] on span "Файлы" at bounding box center [219, 80] width 40 height 10
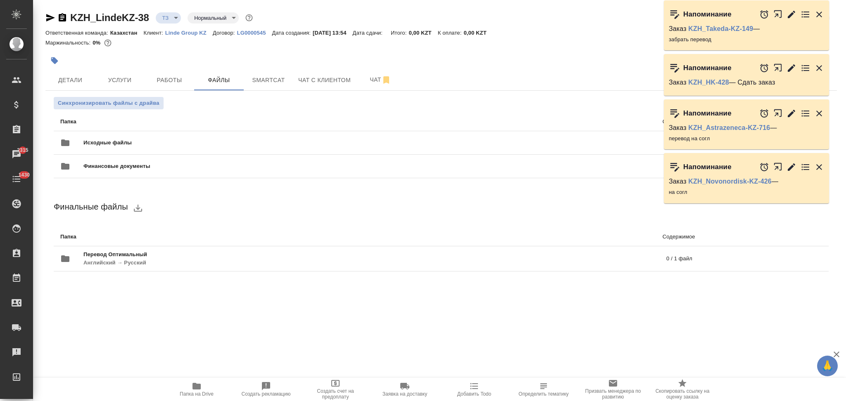
click at [178, 140] on span "Исходные файлы" at bounding box center [242, 143] width 319 height 8
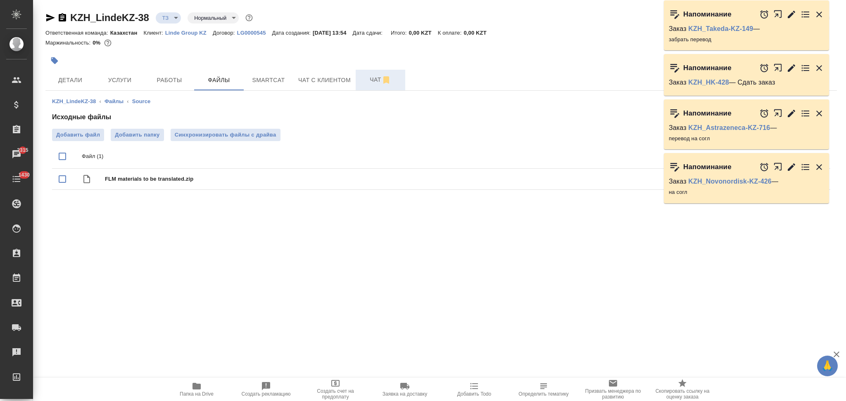
click at [371, 81] on span "Чат" at bounding box center [380, 80] width 40 height 10
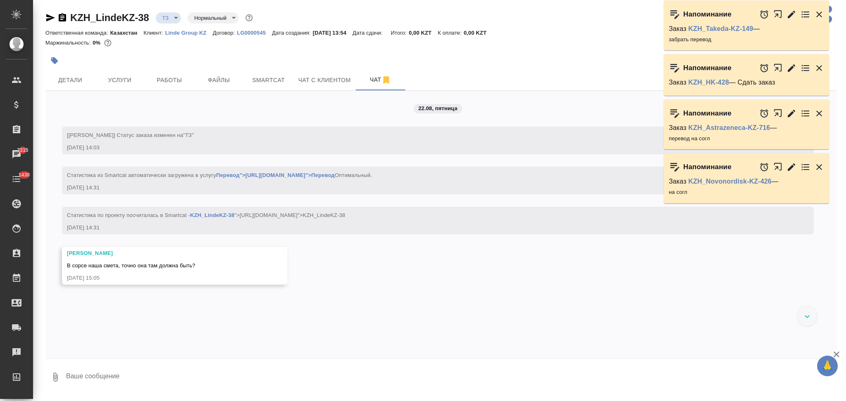
click at [134, 377] on textarea at bounding box center [450, 377] width 771 height 28
click at [216, 375] on textarea "я ее сразу удалила вроде, случайно зацепила" at bounding box center [444, 377] width 758 height 28
type textarea "я ее сразу удалила вроде, случайно зацепила"
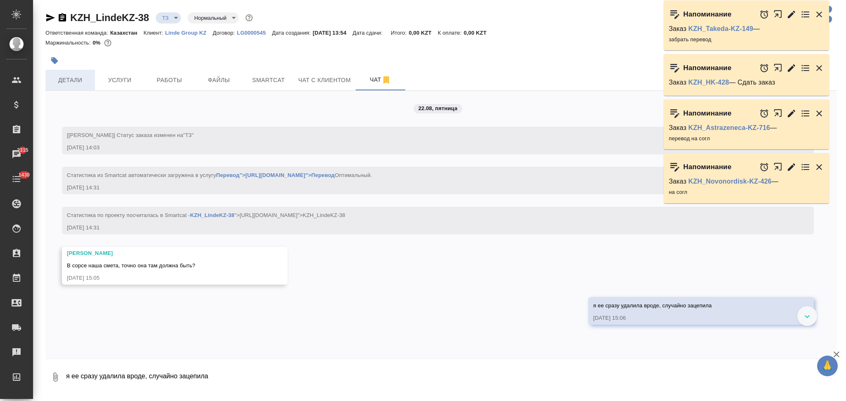
click at [76, 78] on span "Детали" at bounding box center [70, 80] width 40 height 10
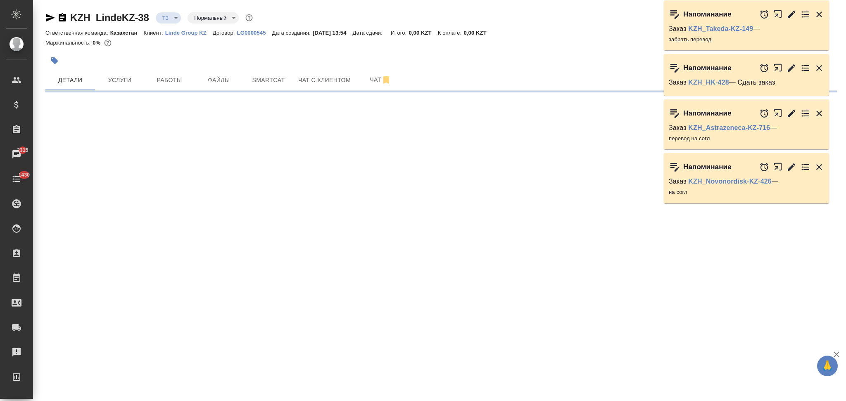
select select "RU"
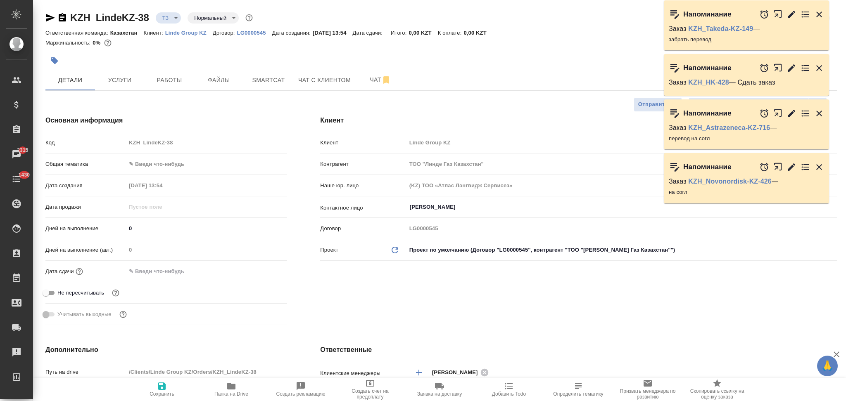
type textarea "x"
click at [232, 390] on icon "button" at bounding box center [231, 386] width 8 height 7
type input "Журавлев Денис"
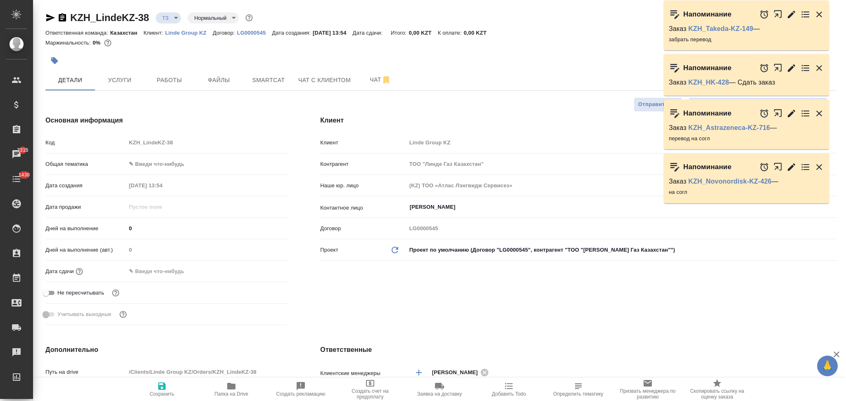
type textarea "x"
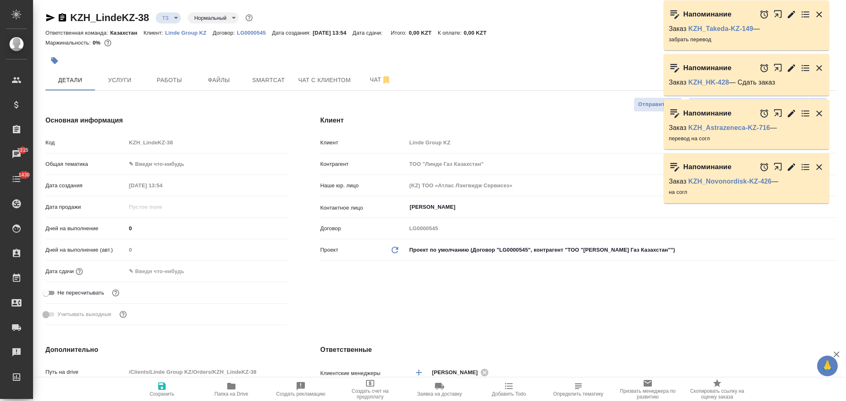
type textarea "x"
click at [365, 81] on span "Чат" at bounding box center [380, 80] width 40 height 10
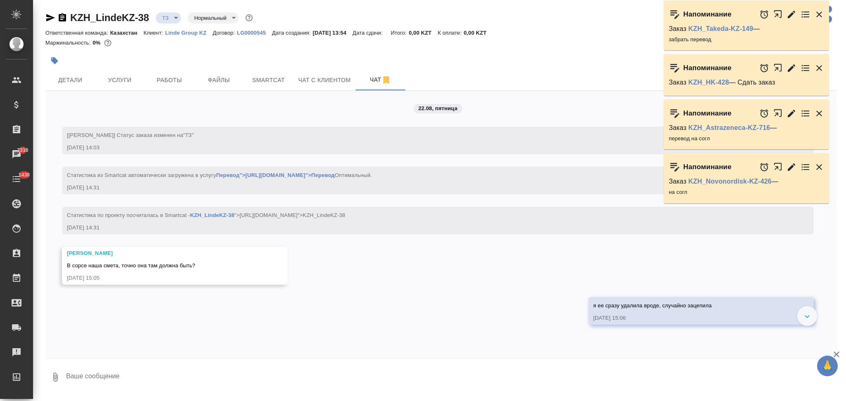
click at [111, 373] on textarea at bounding box center [450, 377] width 771 height 28
type textarea "П"
click at [133, 376] on textarea "Катя, вот эти файлы вялала, отсальные дубли" at bounding box center [444, 377] width 758 height 28
click at [223, 375] on textarea "Катя, вот эти файлы взялала, остальные дубли" at bounding box center [444, 377] width 758 height 28
click at [235, 377] on textarea "Катя, вот эти файлы взялала, остальные дубли, да какя поняла?" at bounding box center [444, 377] width 758 height 28
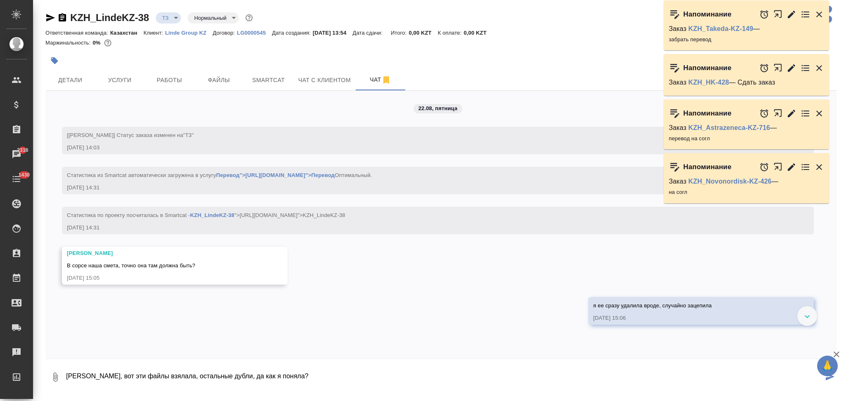
paste textarea
click at [288, 373] on textarea "Катя, вот эти файлы взялала, остальные дубли, да как я поняла?" at bounding box center [444, 377] width 758 height 28
type textarea "Катя, вот эти файлы взялала, остальные дубли, да как я поняла?"
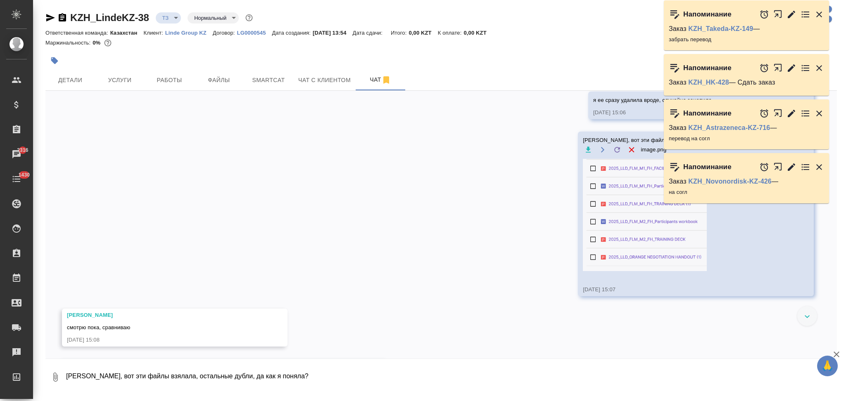
scroll to position [256, 0]
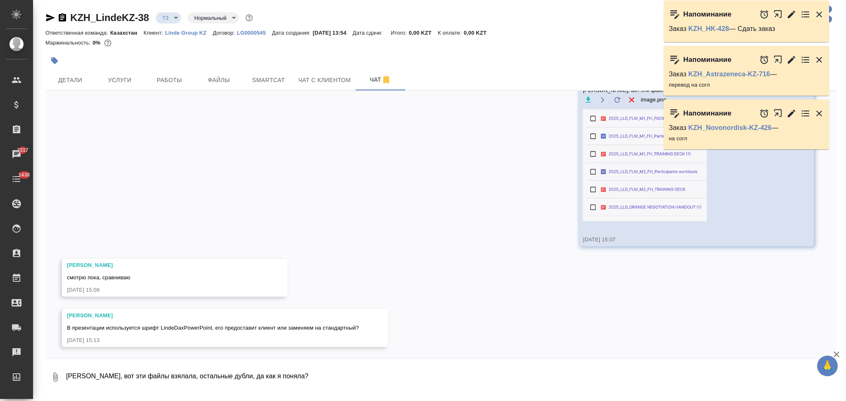
click at [138, 367] on textarea "Катя, вот эти файлы взялала, остальные дубли, да как я поняла?" at bounding box center [450, 377] width 771 height 28
type textarea "уточню"
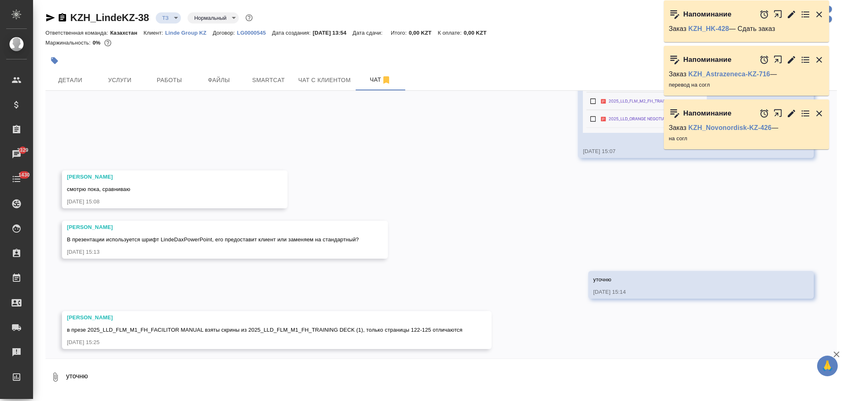
scroll to position [346, 0]
click at [133, 372] on textarea "уточню" at bounding box center [450, 377] width 771 height 28
type textarea "К"
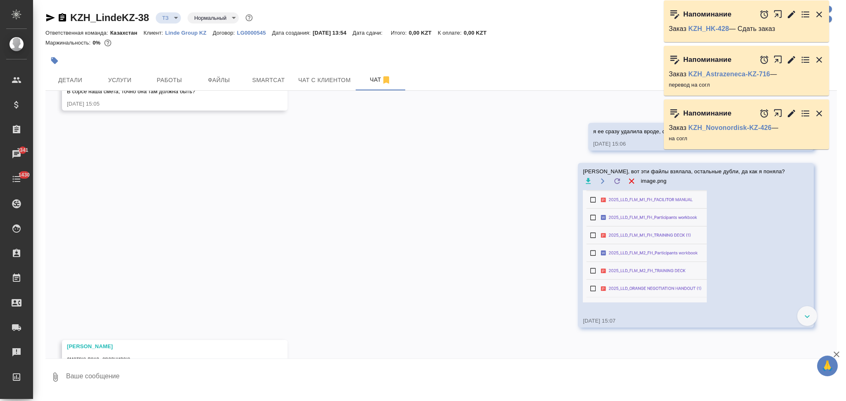
scroll to position [157, 0]
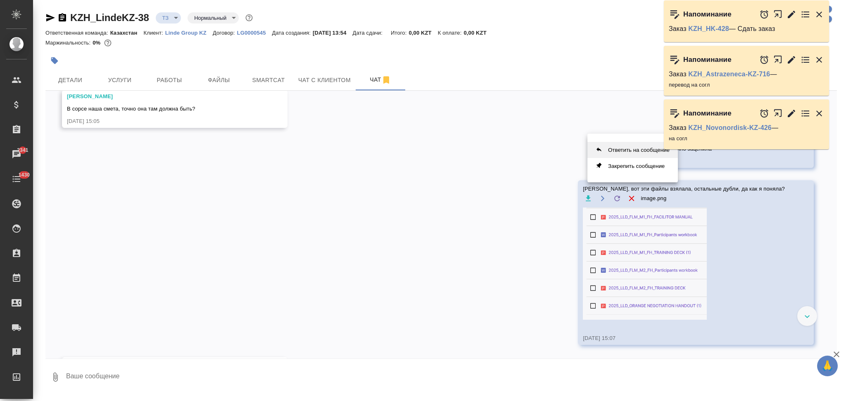
click at [636, 149] on button "Ответить на сообщение" at bounding box center [632, 150] width 90 height 16
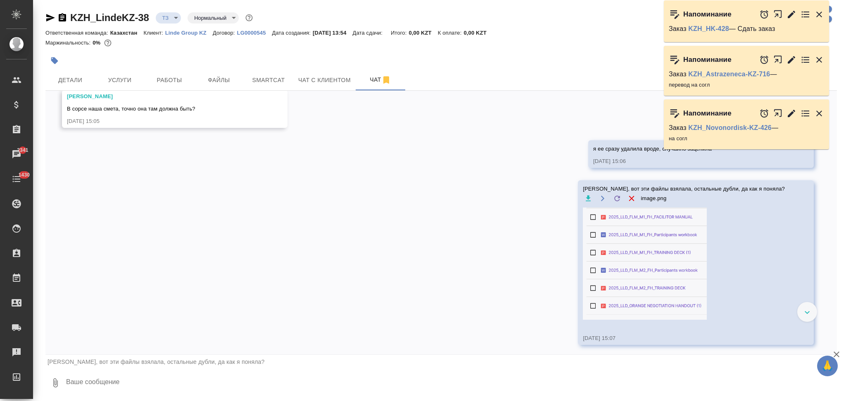
click at [91, 383] on textarea at bounding box center [450, 383] width 771 height 28
type textarea "можно оставить как есть в расчете, верно?"
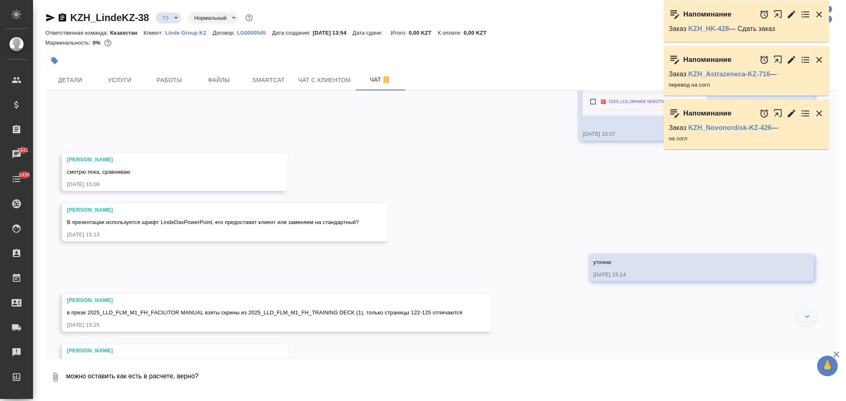
scroll to position [379, 0]
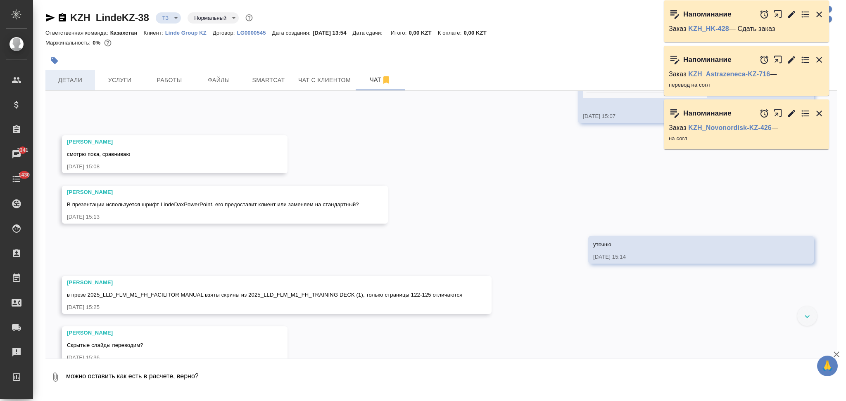
click at [71, 83] on span "Детали" at bounding box center [70, 80] width 40 height 10
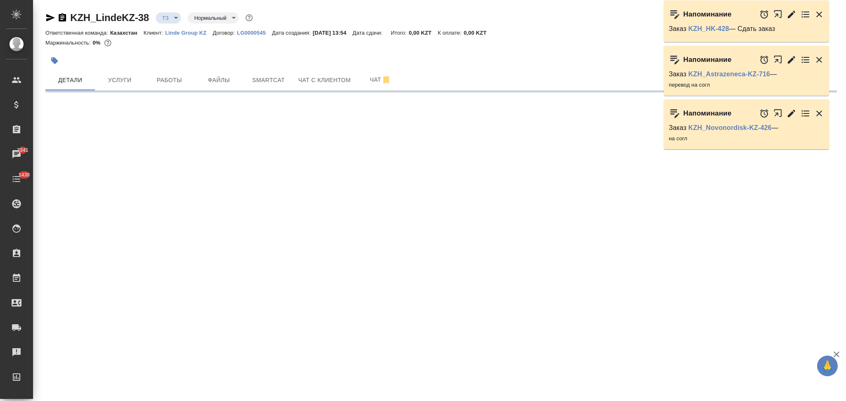
select select "RU"
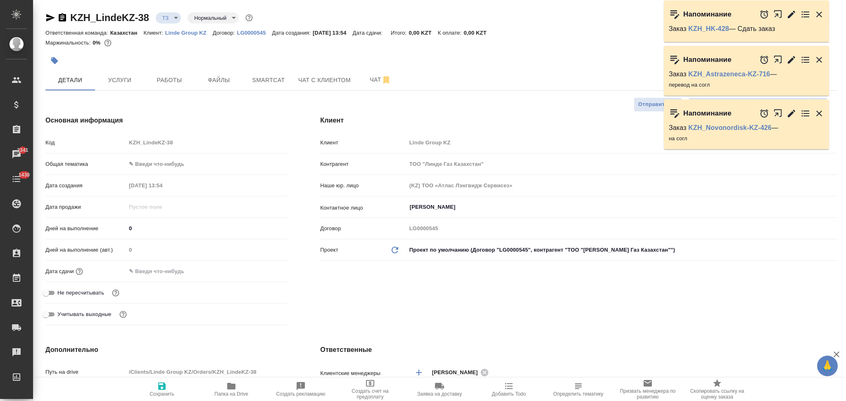
type textarea "x"
click at [47, 17] on icon "button" at bounding box center [50, 18] width 10 height 10
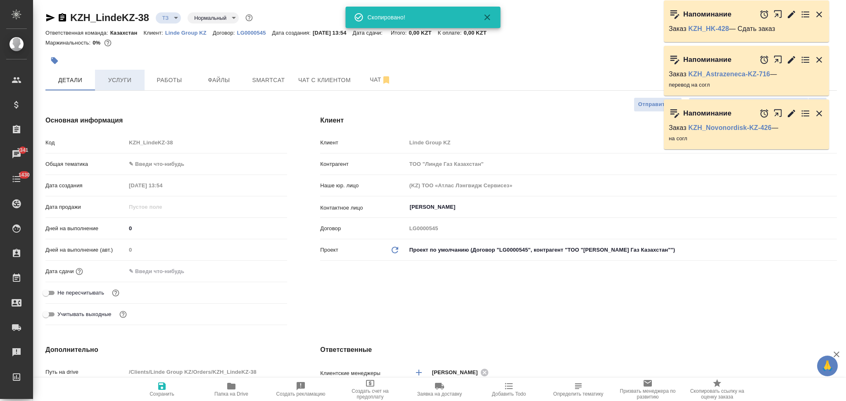
click at [115, 78] on span "Услуги" at bounding box center [120, 80] width 40 height 10
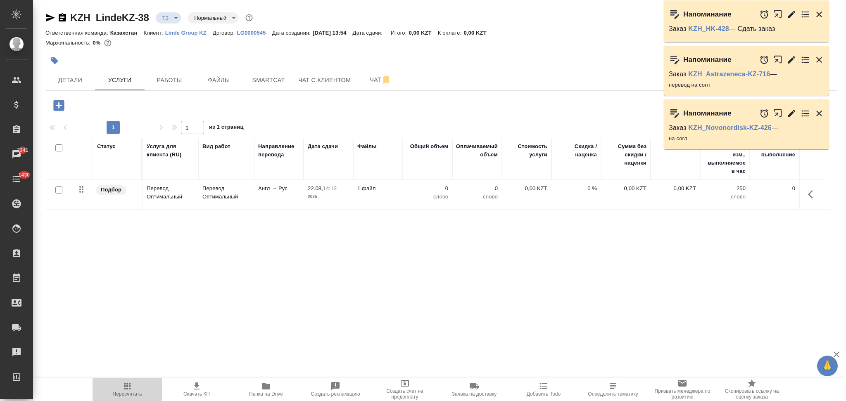
click at [121, 392] on span "Пересчитать" at bounding box center [127, 394] width 29 height 6
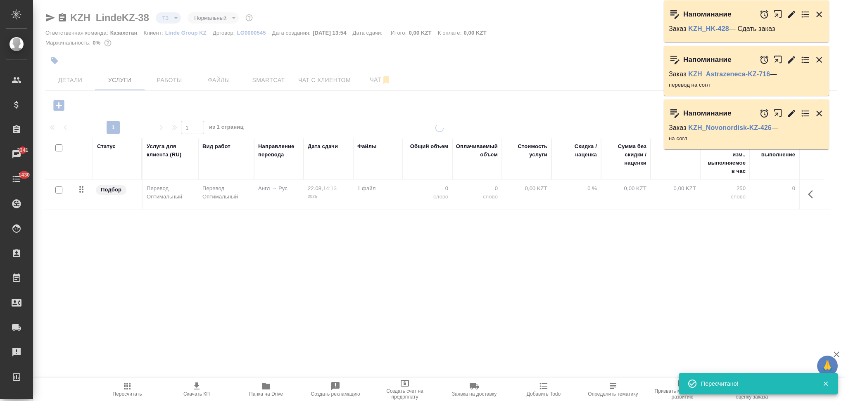
type input "new"
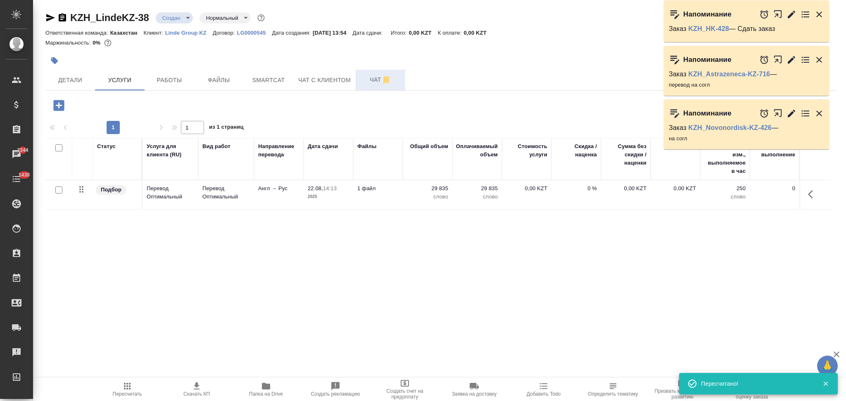
click at [369, 82] on span "Чат" at bounding box center [380, 80] width 40 height 10
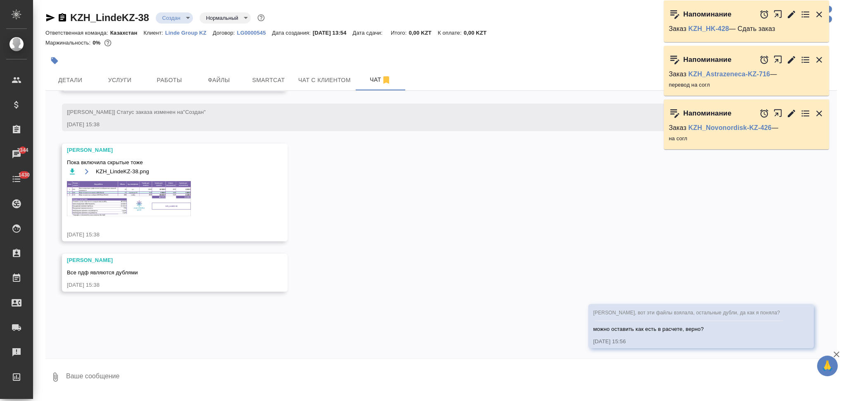
scroll to position [655, 0]
click at [124, 79] on span "Услуги" at bounding box center [120, 80] width 40 height 10
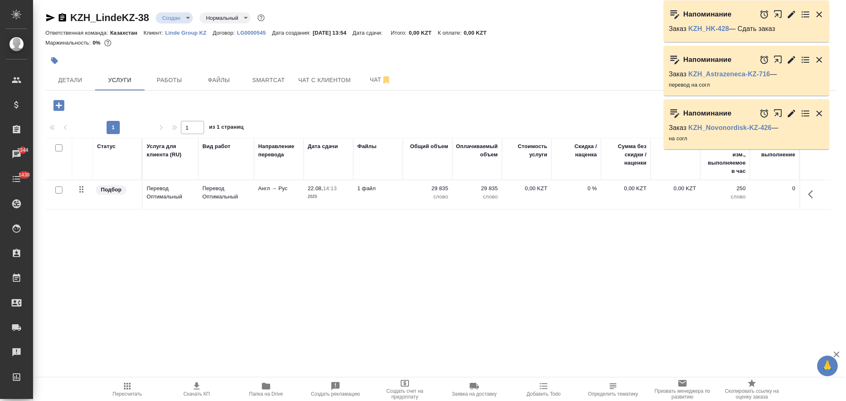
click at [271, 200] on td "Англ → Рус" at bounding box center [279, 194] width 50 height 29
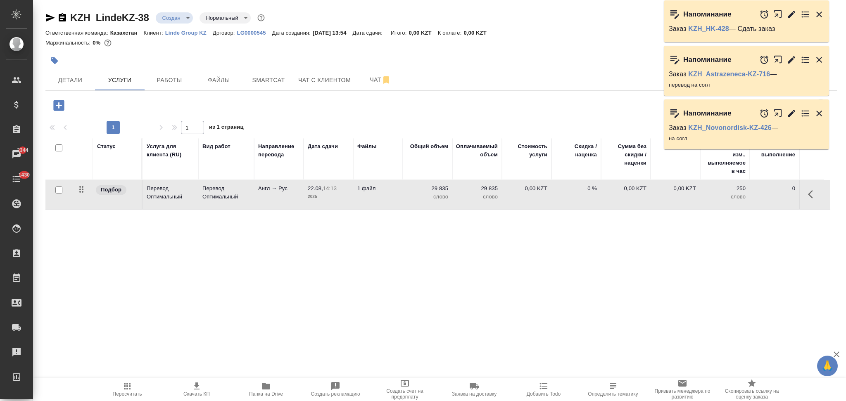
click at [271, 200] on td "Англ → Рус" at bounding box center [279, 194] width 50 height 29
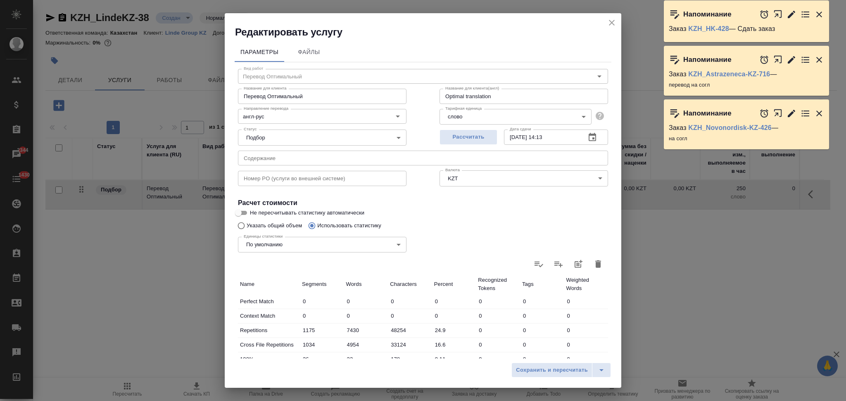
scroll to position [162, 0]
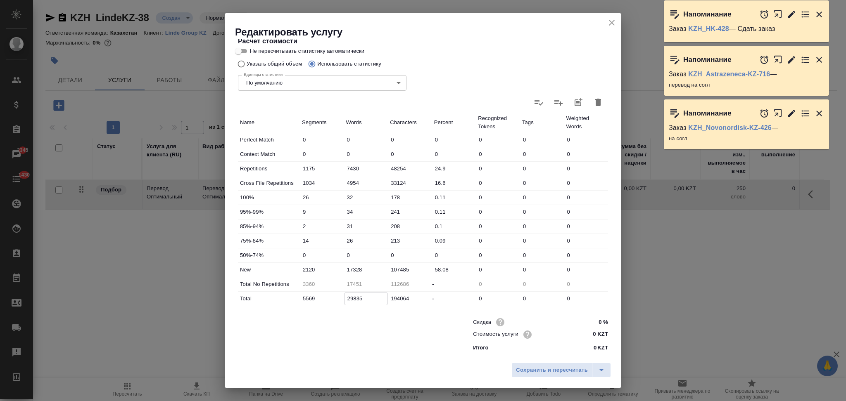
drag, startPoint x: 351, startPoint y: 300, endPoint x: 345, endPoint y: 299, distance: 6.2
click at [345, 299] on input "29835" at bounding box center [365, 299] width 43 height 12
type input "-8549"
type input "3835"
type input "19451"
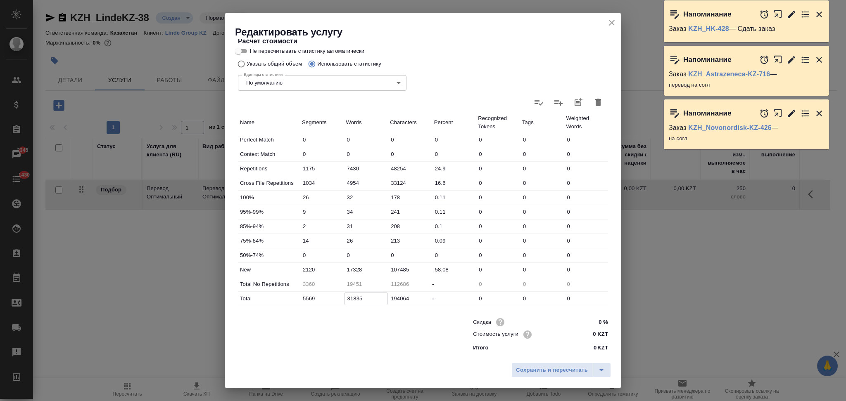
type input "31835"
click at [349, 268] on input "17328" at bounding box center [365, 270] width 43 height 12
type input "19328"
click at [547, 370] on span "Сохранить и пересчитать" at bounding box center [552, 370] width 72 height 9
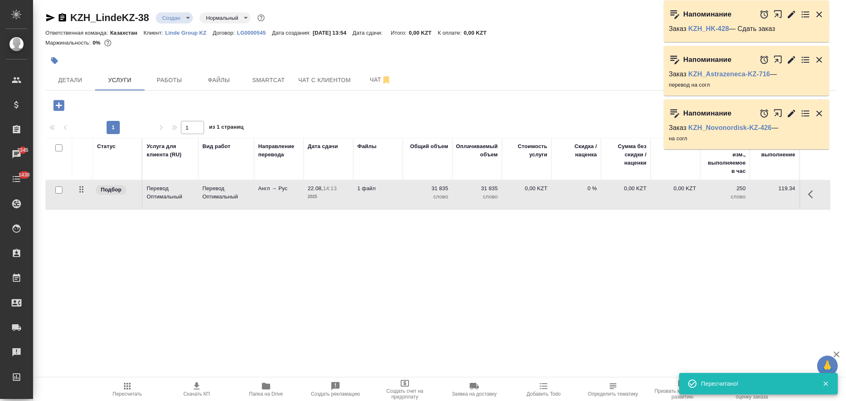
click at [378, 201] on td "1 файл" at bounding box center [378, 194] width 50 height 29
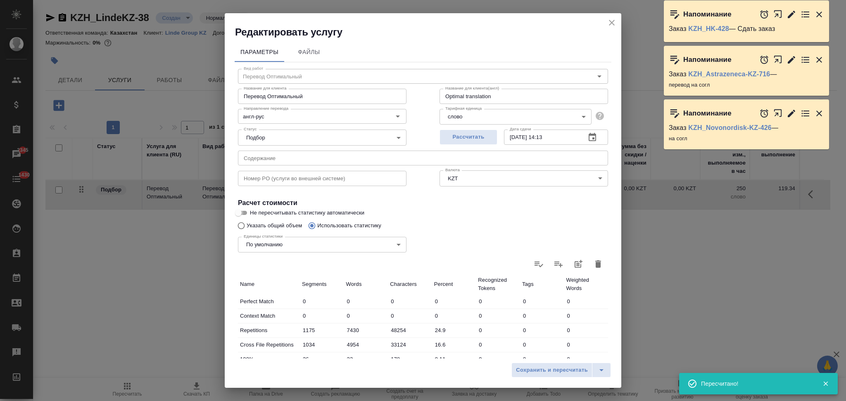
click at [240, 210] on input "Не пересчитывать статистику автоматически" at bounding box center [238, 213] width 30 height 10
checkbox input "true"
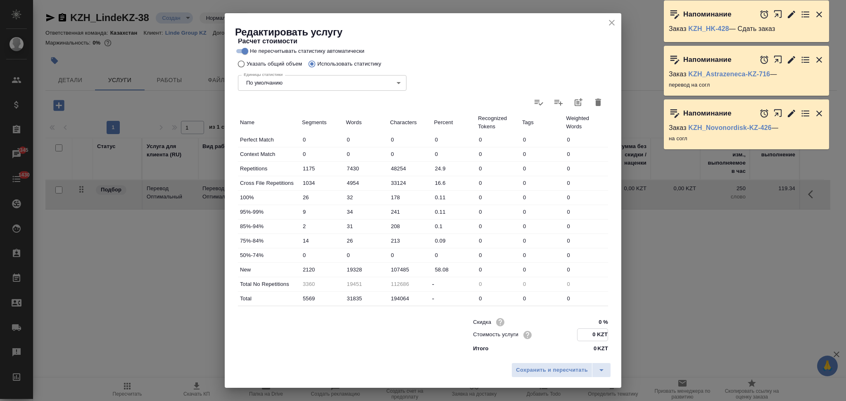
click at [585, 337] on input "0 KZT" at bounding box center [592, 335] width 30 height 12
type input "11 KZT"
click at [562, 370] on span "Сохранить и пересчитать" at bounding box center [552, 370] width 72 height 9
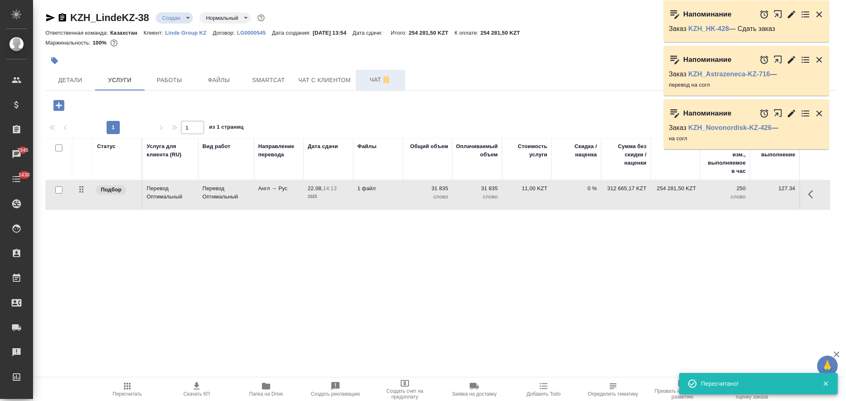
click at [370, 81] on span "Чат" at bounding box center [380, 80] width 40 height 10
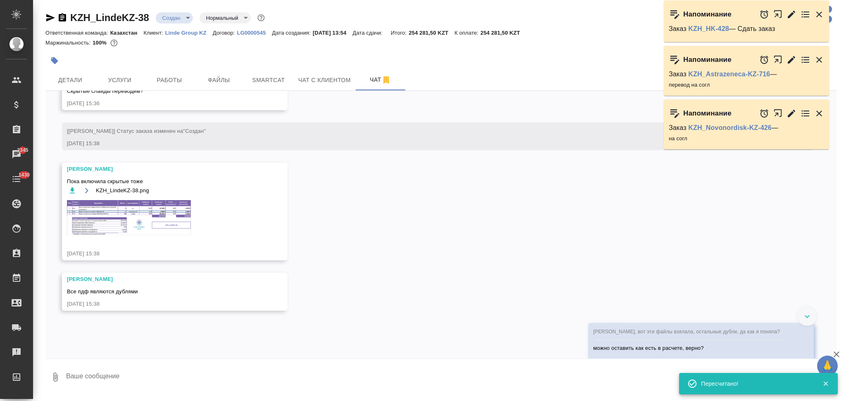
scroll to position [655, 0]
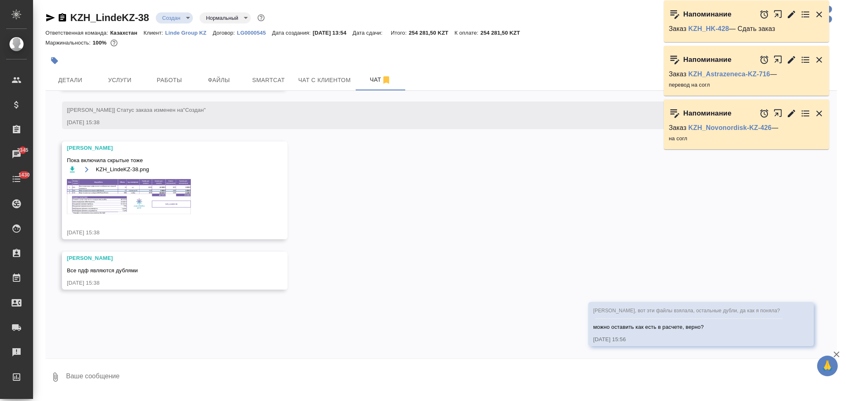
click at [104, 201] on img at bounding box center [129, 196] width 124 height 35
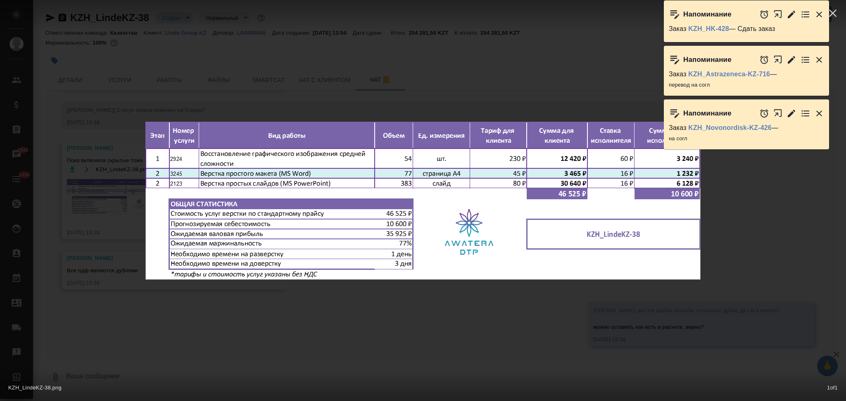
drag, startPoint x: 269, startPoint y: 65, endPoint x: 197, endPoint y: 78, distance: 73.0
click at [268, 65] on div "KZH_LindeKZ-38.png 1 of 1" at bounding box center [423, 200] width 846 height 401
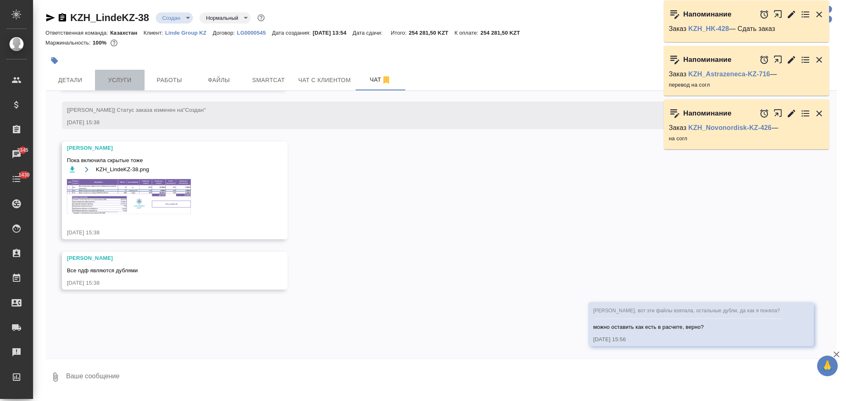
click at [125, 77] on span "Услуги" at bounding box center [120, 80] width 40 height 10
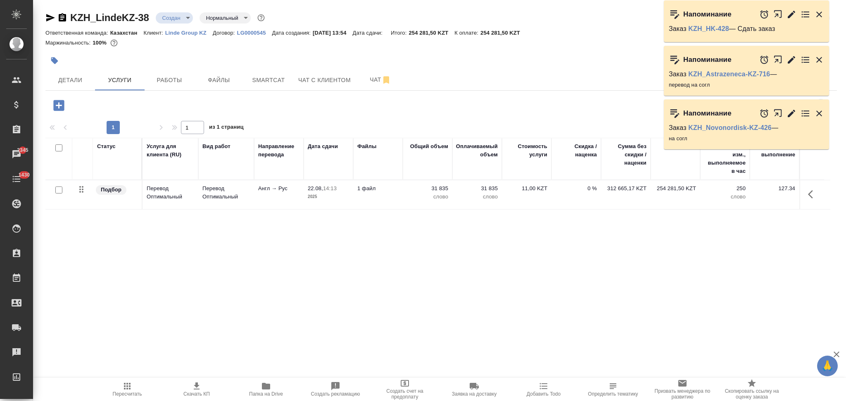
click at [57, 108] on icon "button" at bounding box center [58, 105] width 11 height 11
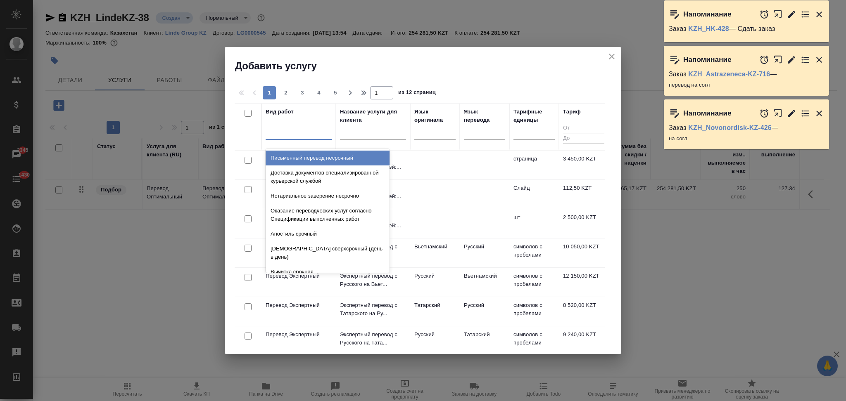
click at [290, 134] on div at bounding box center [299, 132] width 66 height 12
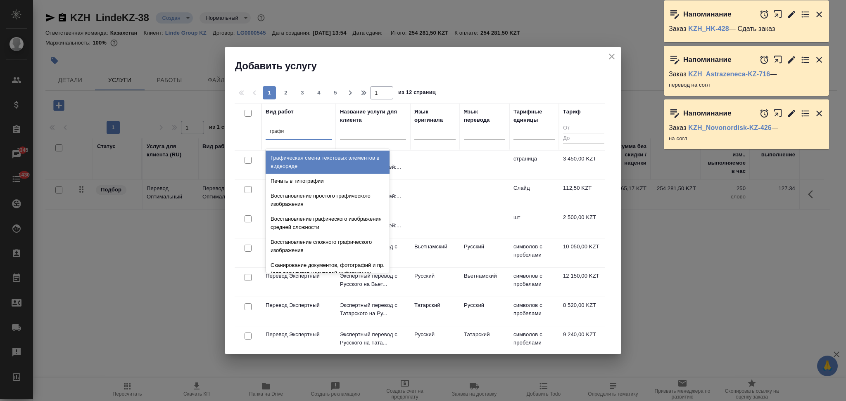
type input "графич"
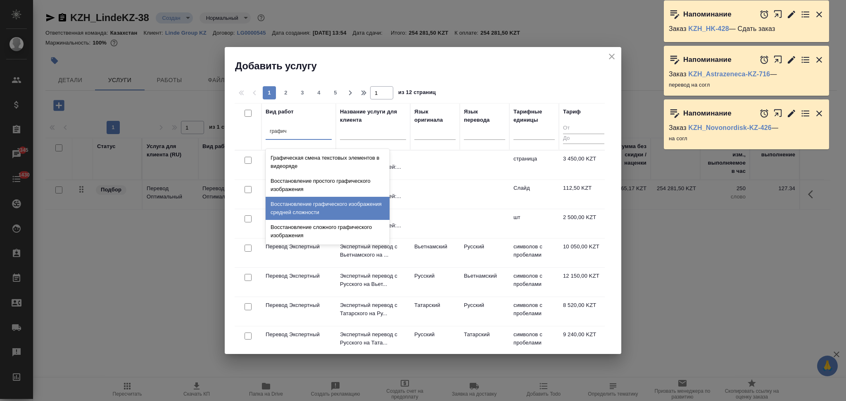
click at [307, 202] on div "Восстановление графического изображения средней сложности" at bounding box center [328, 208] width 124 height 23
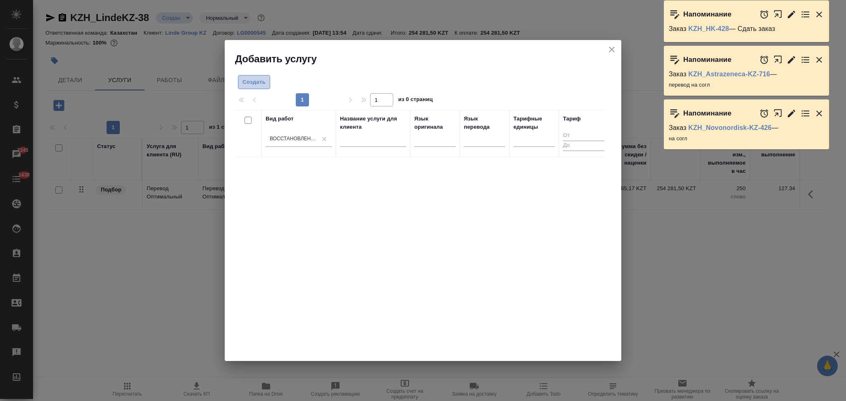
click at [261, 83] on span "Создать" at bounding box center [253, 82] width 23 height 9
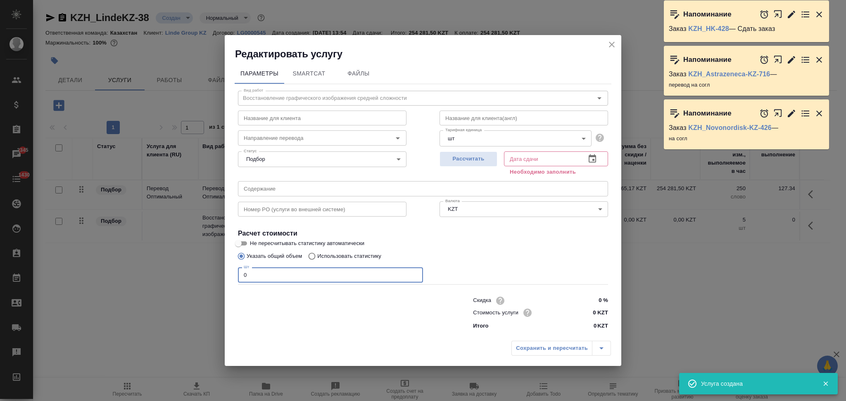
drag, startPoint x: 267, startPoint y: 273, endPoint x: 242, endPoint y: 270, distance: 25.4
click at [242, 270] on input "0" at bounding box center [330, 275] width 185 height 15
type input "54"
click at [464, 160] on span "Рассчитать" at bounding box center [468, 158] width 49 height 9
type input "26.08.2025 10:56"
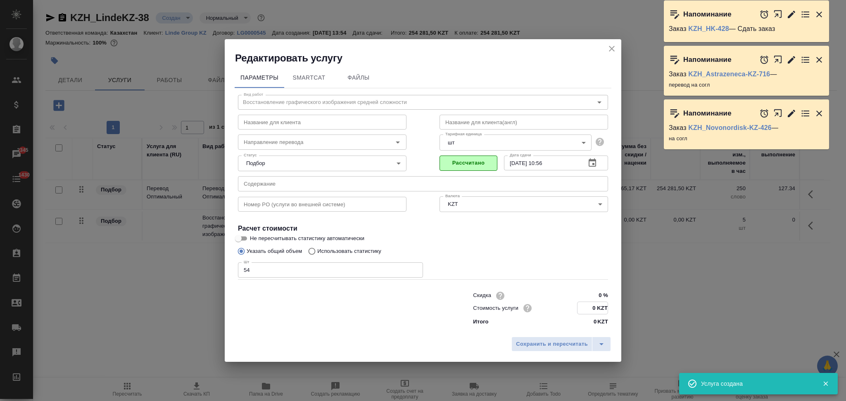
click at [595, 309] on input "0 KZT" at bounding box center [592, 308] width 30 height 12
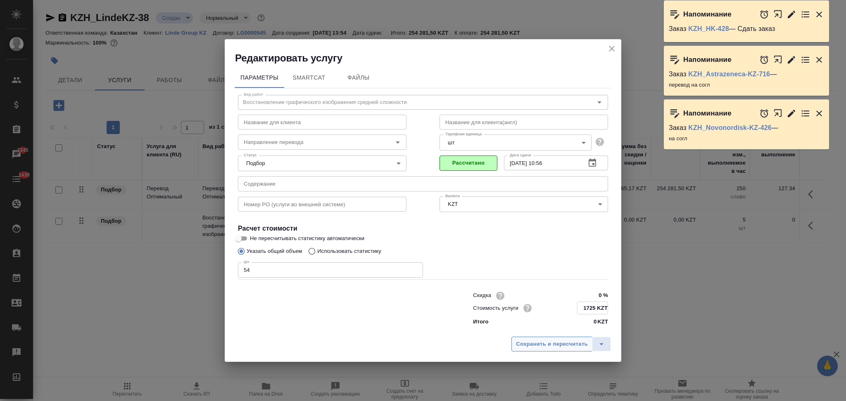
type input "1725 KZT"
click at [563, 339] on button "Сохранить и пересчитать" at bounding box center [551, 344] width 81 height 15
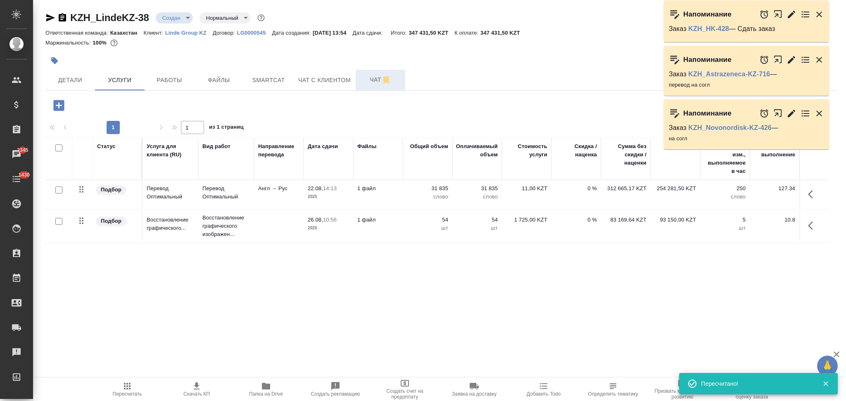
click at [375, 74] on button "Чат" at bounding box center [381, 80] width 50 height 21
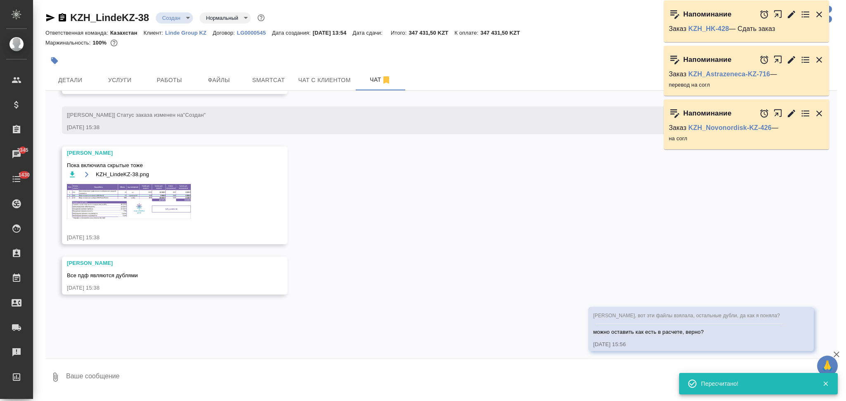
scroll to position [655, 0]
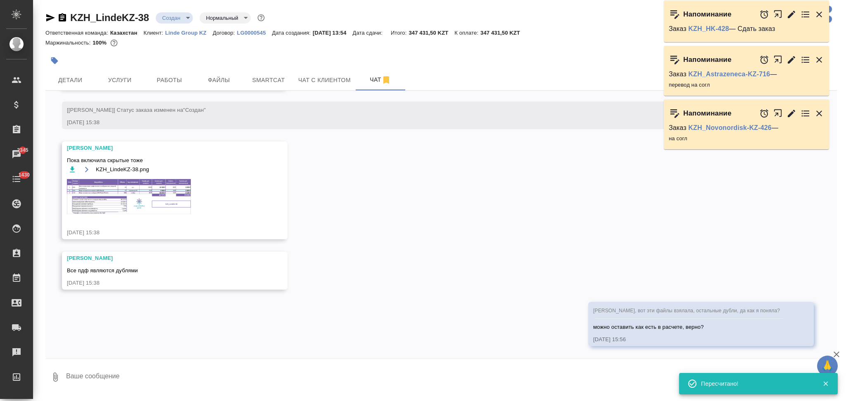
click at [113, 202] on img at bounding box center [129, 196] width 124 height 35
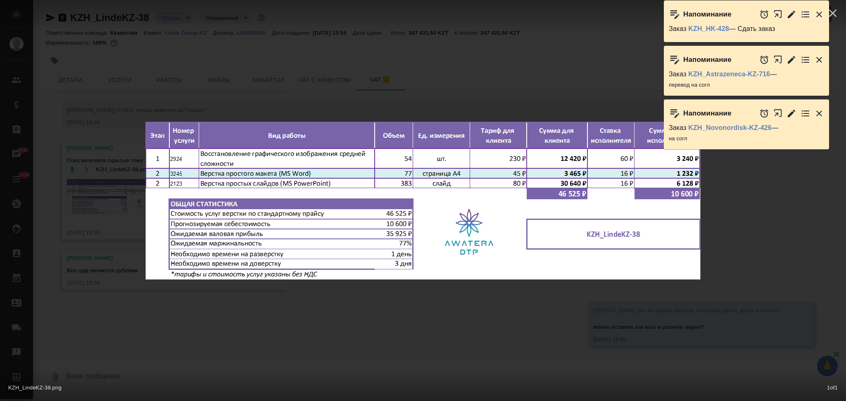
click at [296, 102] on div "KZH_LindeKZ-38.png 1 of 1" at bounding box center [423, 200] width 846 height 401
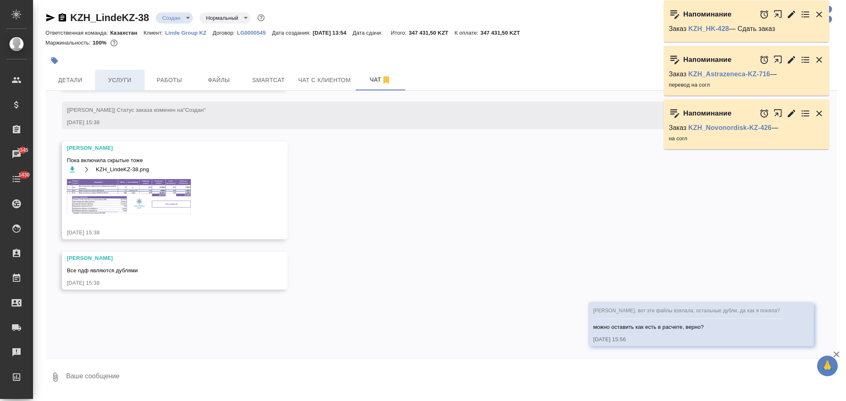
click at [121, 75] on span "Услуги" at bounding box center [120, 80] width 40 height 10
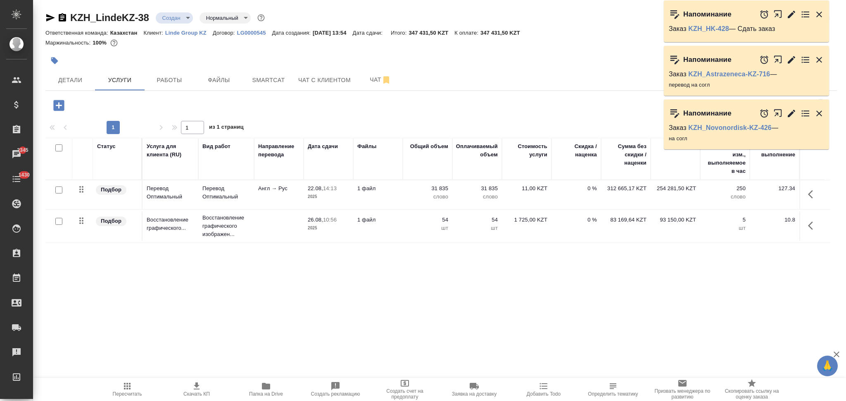
click at [62, 108] on icon "button" at bounding box center [58, 105] width 11 height 11
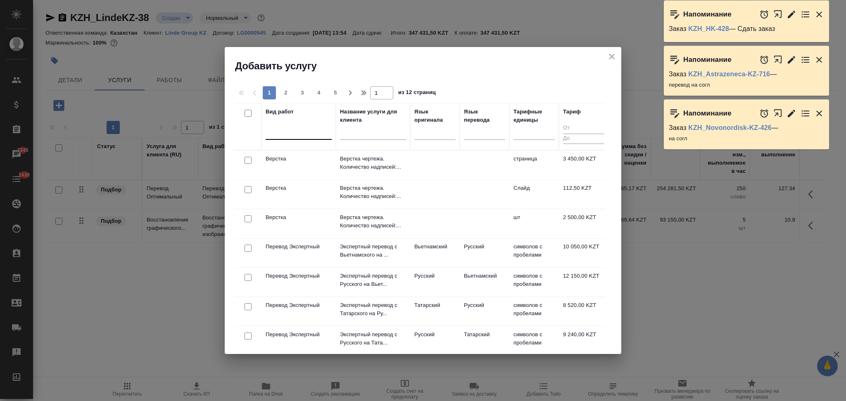
click at [293, 136] on div at bounding box center [299, 132] width 66 height 12
type input "весртка прост"
drag, startPoint x: 303, startPoint y: 132, endPoint x: 253, endPoint y: 132, distance: 50.0
click at [253, 132] on tr "Вид работ 0 results available. Select is focused ,type to refine list, press Do…" at bounding box center [422, 126] width 374 height 47
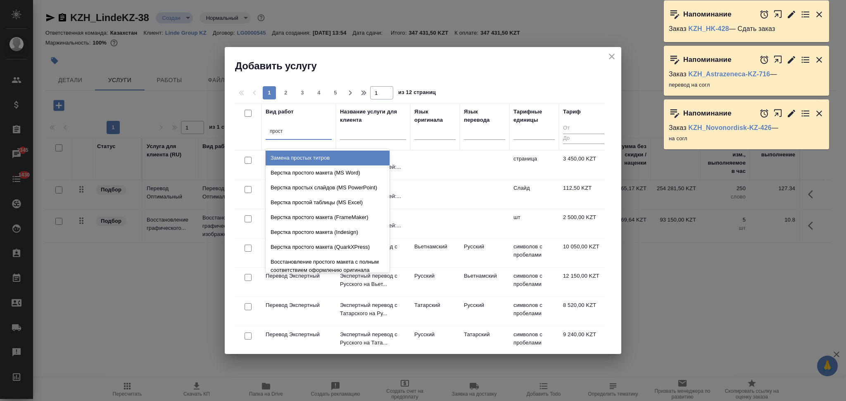
type input "просты"
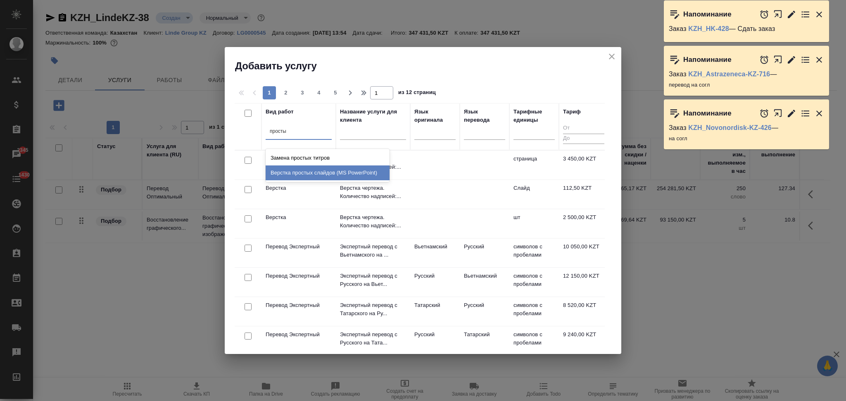
click at [306, 173] on div "Верстка простых слайдов (MS PowerPoint)" at bounding box center [328, 173] width 124 height 15
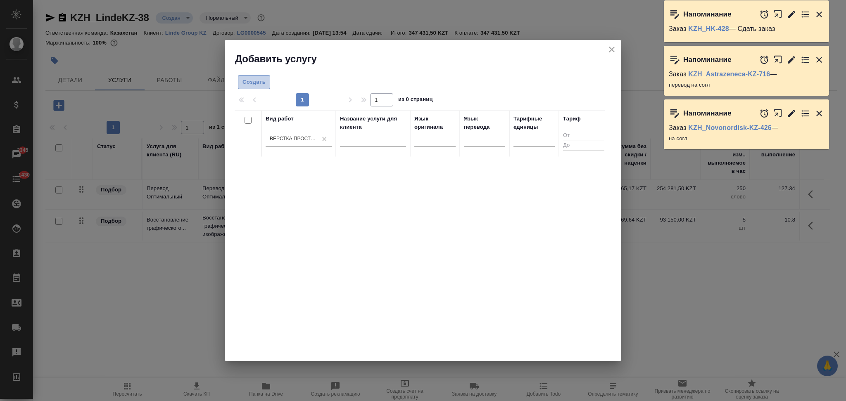
click at [252, 85] on span "Создать" at bounding box center [253, 82] width 23 height 9
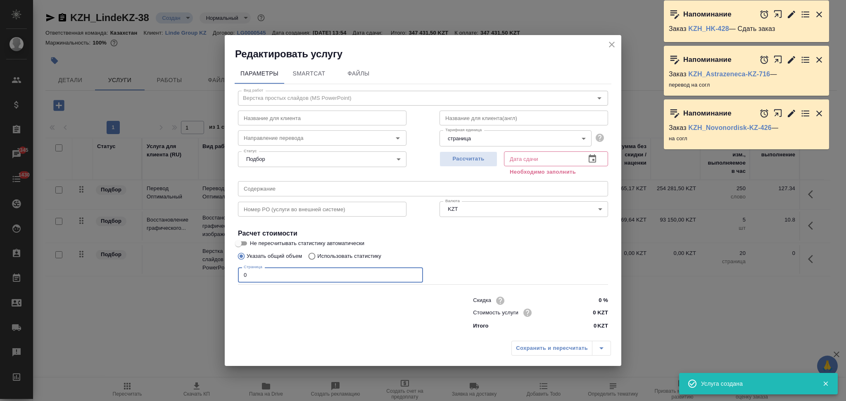
drag, startPoint x: 275, startPoint y: 273, endPoint x: 205, endPoint y: 272, distance: 70.6
click at [205, 272] on div "Редактировать услугу Параметры SmartCat Файлы Вид работ Верстка простых слайдов…" at bounding box center [423, 200] width 846 height 401
type input "383"
click at [472, 159] on span "Рассчитать" at bounding box center [468, 158] width 49 height 9
type input "27.08.2025 11:18"
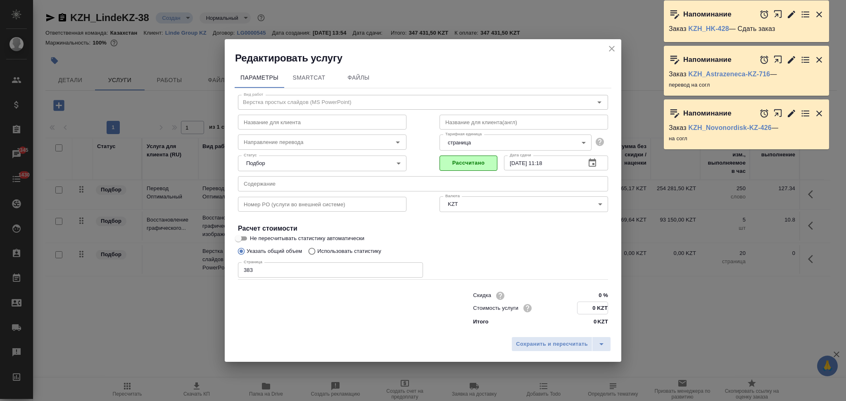
drag, startPoint x: 591, startPoint y: 305, endPoint x: 595, endPoint y: 307, distance: 5.0
click at [595, 307] on input "0 KZT" at bounding box center [592, 308] width 30 height 12
type input "600 KZT"
click at [550, 343] on span "Сохранить и пересчитать" at bounding box center [552, 343] width 72 height 9
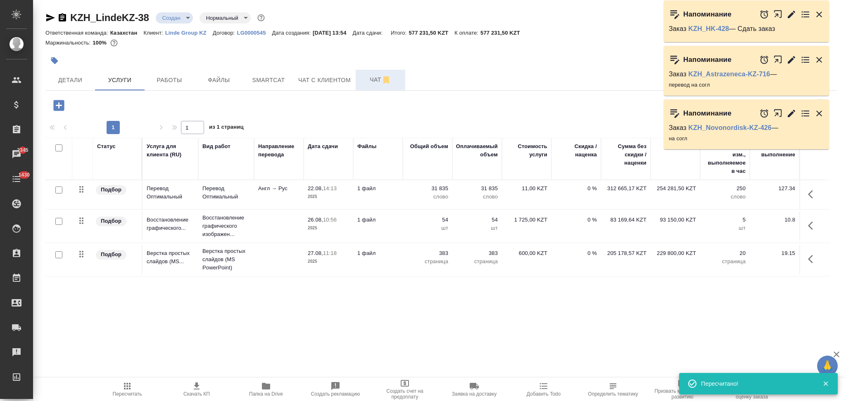
click at [369, 81] on span "Чат" at bounding box center [380, 80] width 40 height 10
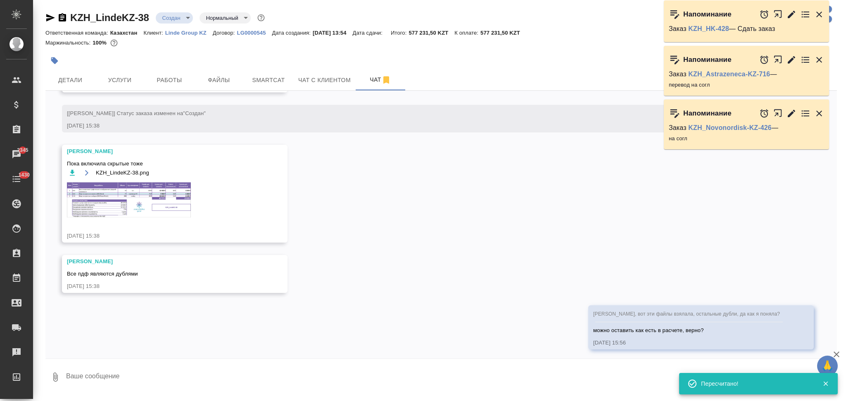
scroll to position [655, 0]
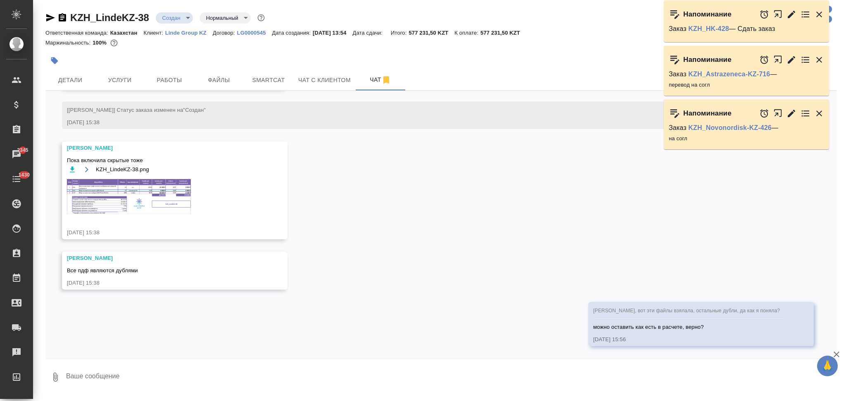
click at [109, 198] on img at bounding box center [129, 196] width 124 height 35
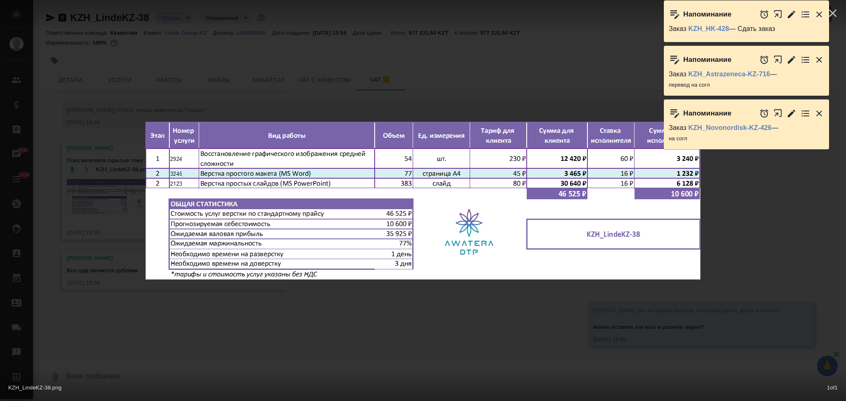
click at [296, 82] on div "KZH_LindeKZ-38.png 1 of 1" at bounding box center [423, 200] width 846 height 401
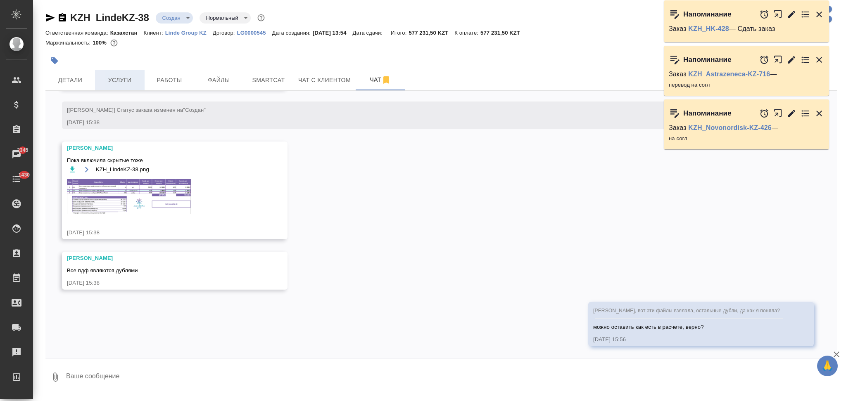
click at [121, 82] on span "Услуги" at bounding box center [120, 80] width 40 height 10
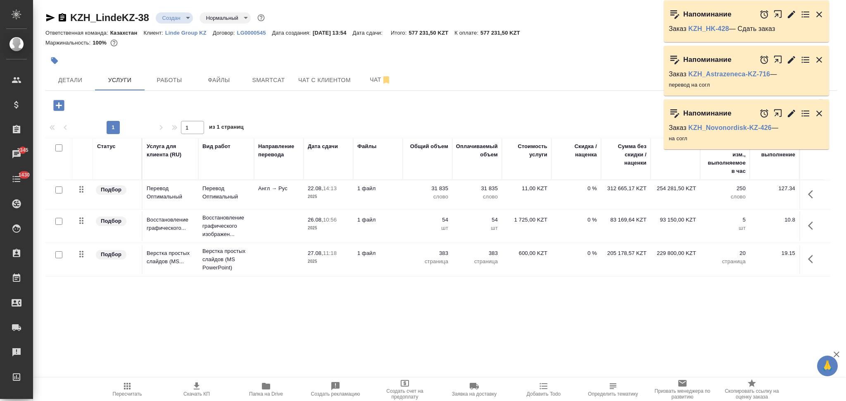
click at [58, 107] on icon "button" at bounding box center [59, 105] width 14 height 14
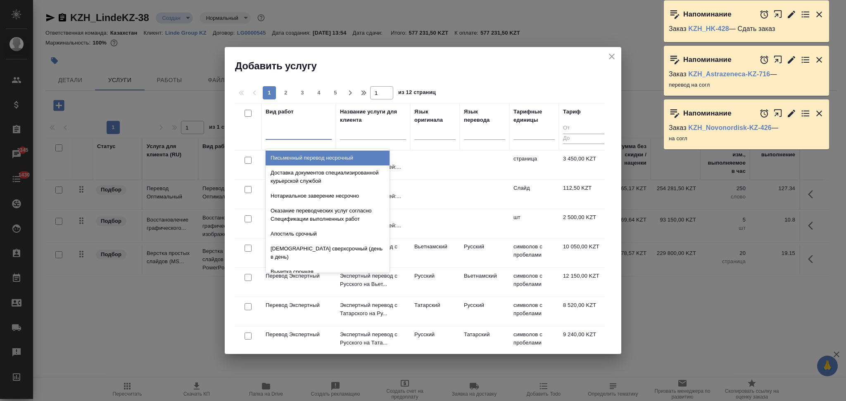
click at [294, 138] on div at bounding box center [299, 132] width 66 height 12
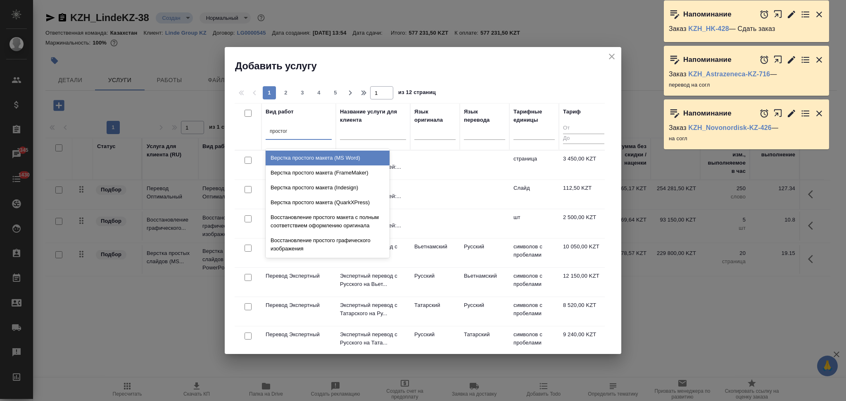
type input "простого"
click at [305, 160] on div "Верстка простого макета (MS Word)" at bounding box center [328, 158] width 124 height 15
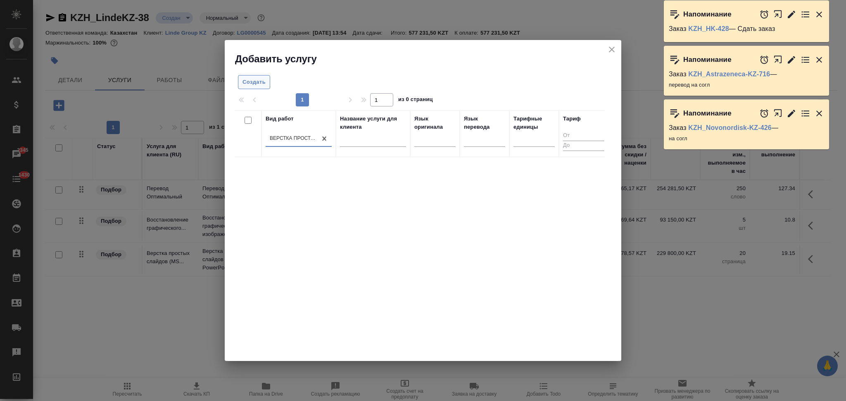
click at [255, 86] on span "Создать" at bounding box center [253, 82] width 23 height 9
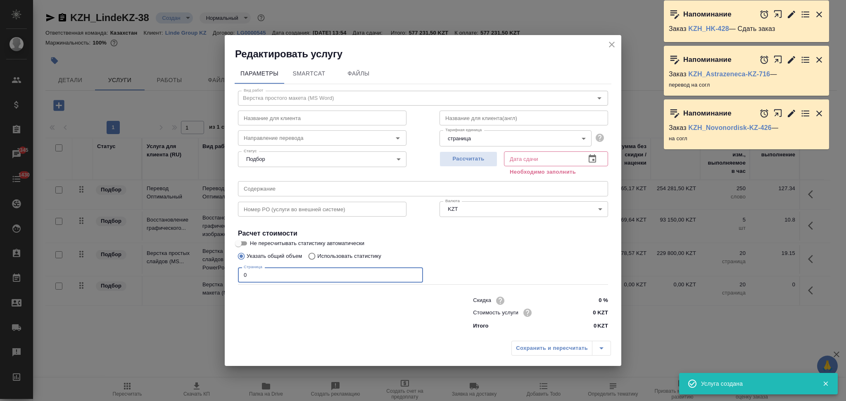
drag, startPoint x: 245, startPoint y: 280, endPoint x: 222, endPoint y: 276, distance: 23.5
click at [222, 276] on div "Редактировать услугу Параметры SmartCat Файлы Вид работ Верстка простого макета…" at bounding box center [423, 200] width 846 height 401
type input "77"
click at [451, 155] on span "Рассчитать" at bounding box center [468, 158] width 49 height 9
type input "25.08.2025 12:01"
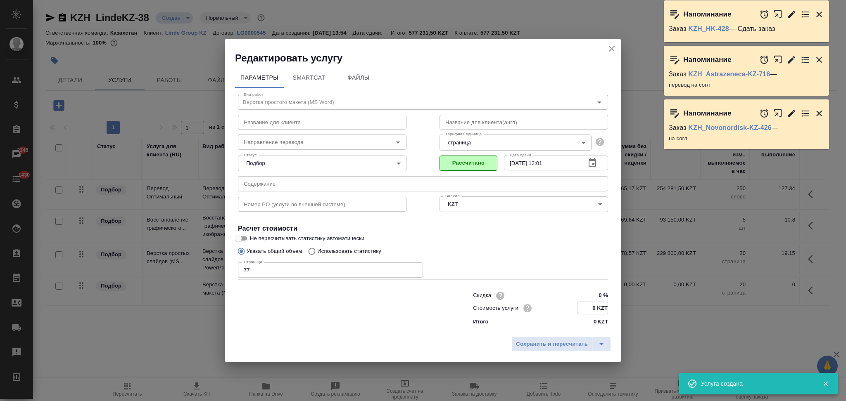
click at [595, 305] on input "0 KZT" at bounding box center [592, 308] width 30 height 12
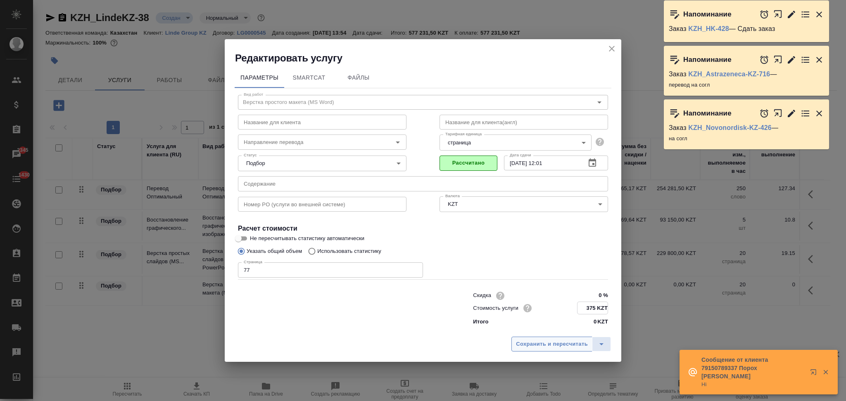
type input "375 KZT"
click at [545, 345] on span "Сохранить и пересчитать" at bounding box center [552, 344] width 72 height 9
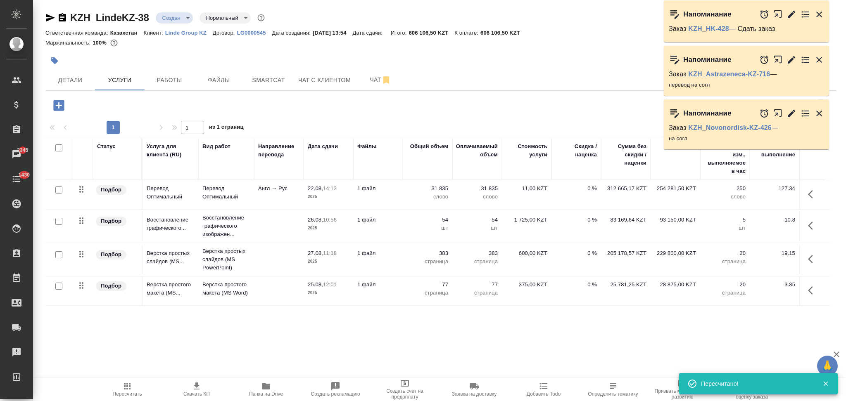
click at [128, 383] on icon "button" at bounding box center [127, 387] width 10 height 10
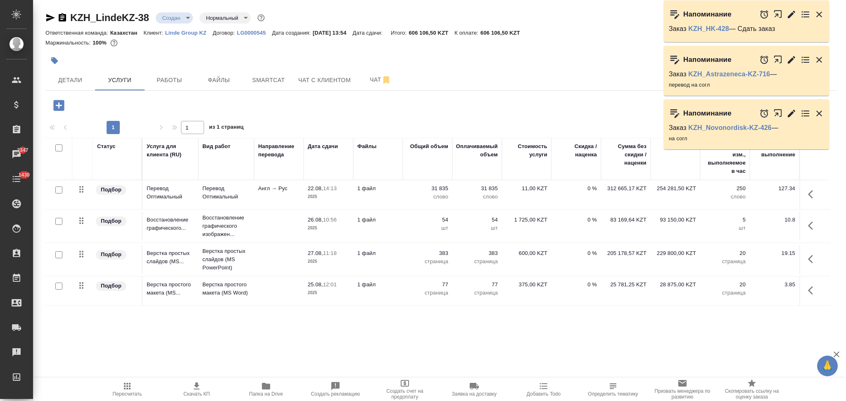
click at [397, 198] on td "1 файл" at bounding box center [378, 194] width 50 height 29
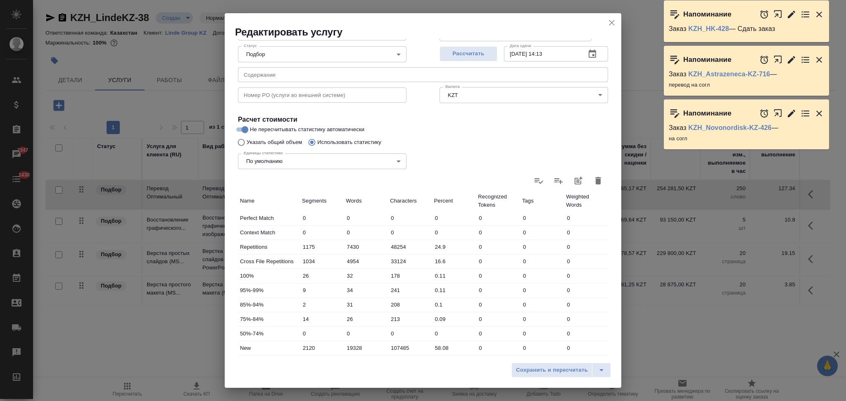
scroll to position [162, 0]
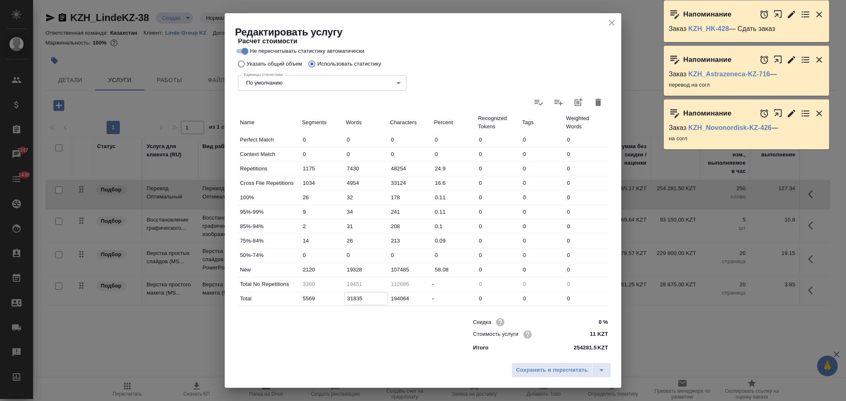
click at [349, 299] on input "31835" at bounding box center [365, 299] width 43 height 12
type input "23451"
type input "35835"
drag, startPoint x: 351, startPoint y: 270, endPoint x: 346, endPoint y: 270, distance: 4.5
click at [346, 270] on input "19328" at bounding box center [365, 270] width 43 height 12
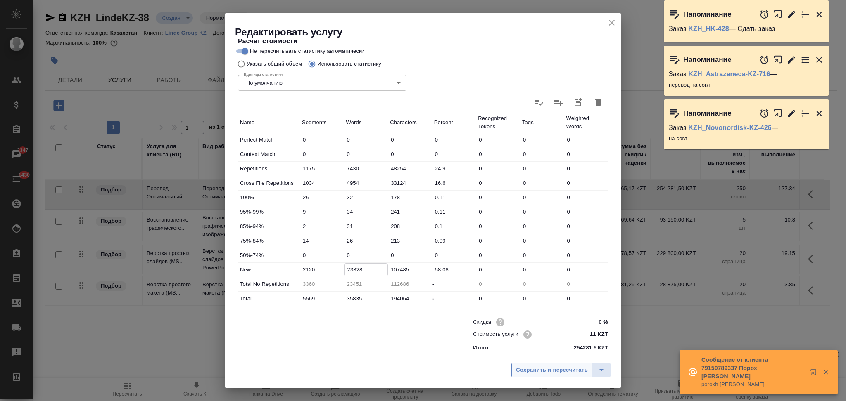
type input "23328"
click at [536, 373] on span "Сохранить и пересчитать" at bounding box center [552, 370] width 72 height 9
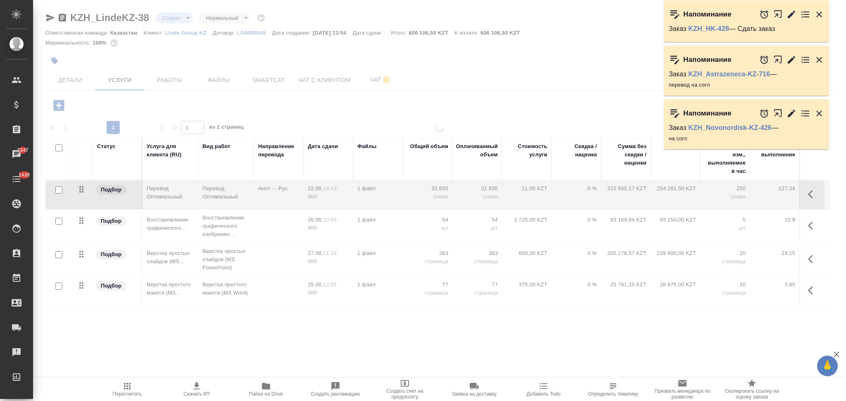
click at [549, 371] on div at bounding box center [439, 262] width 813 height 277
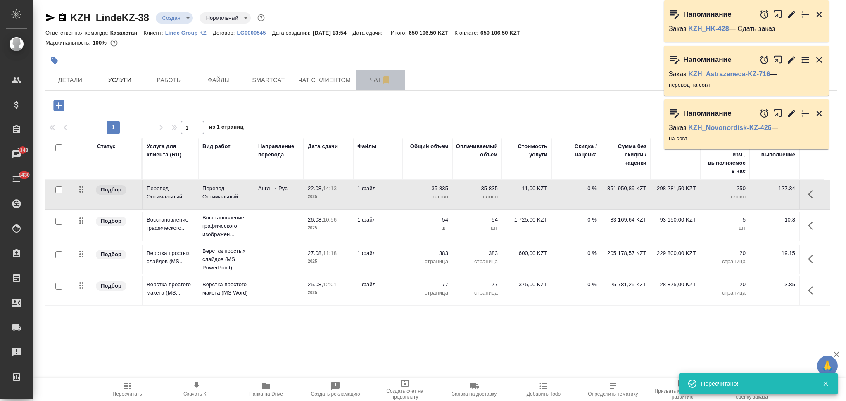
click at [364, 76] on span "Чат" at bounding box center [380, 80] width 40 height 10
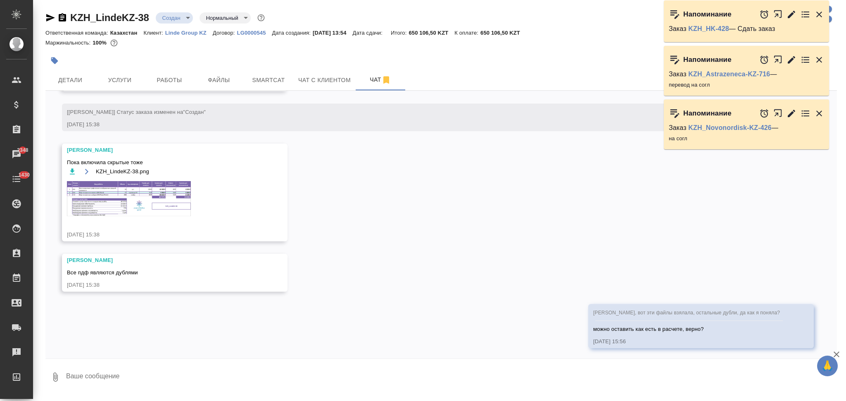
scroll to position [655, 0]
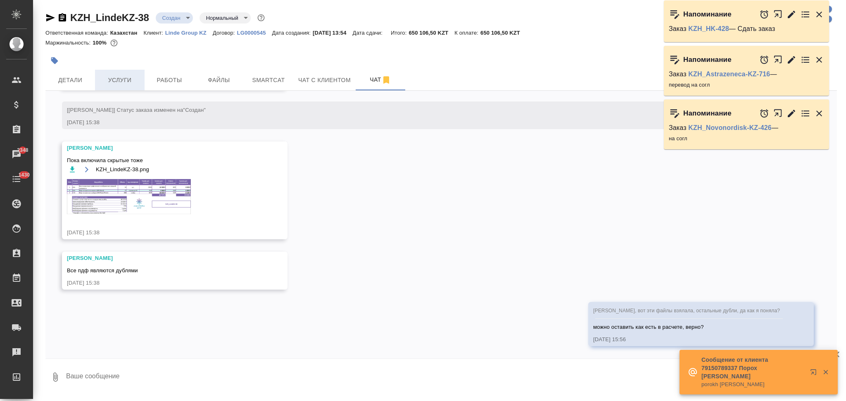
click at [123, 84] on span "Услуги" at bounding box center [120, 80] width 40 height 10
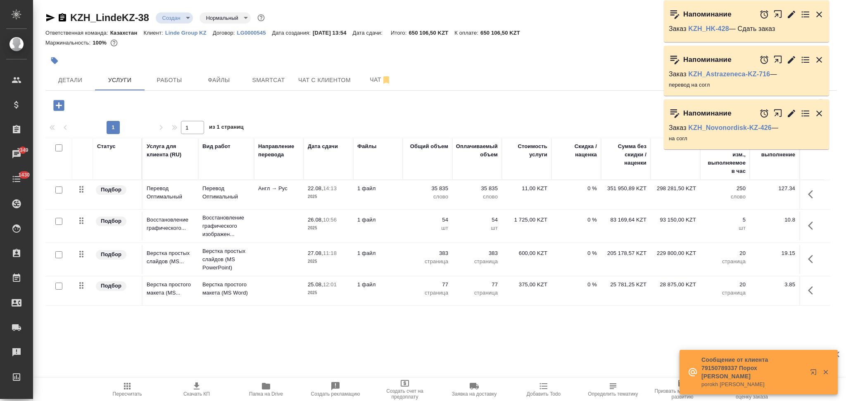
click at [405, 197] on td "35 835 слово" at bounding box center [428, 194] width 50 height 29
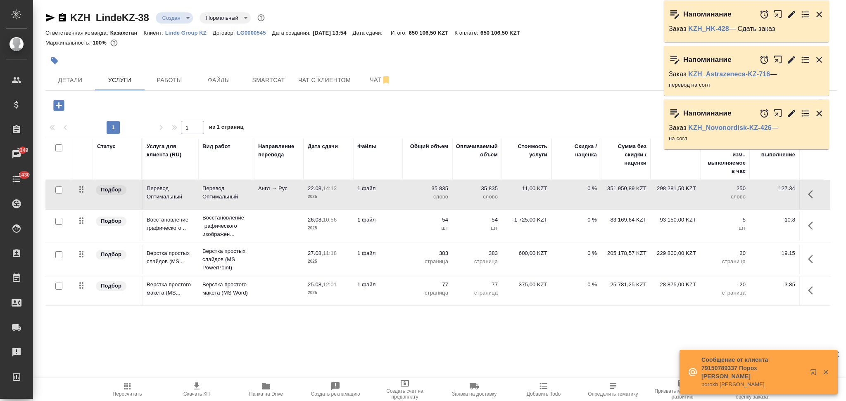
click at [405, 197] on td "35 835 слово" at bounding box center [428, 194] width 50 height 29
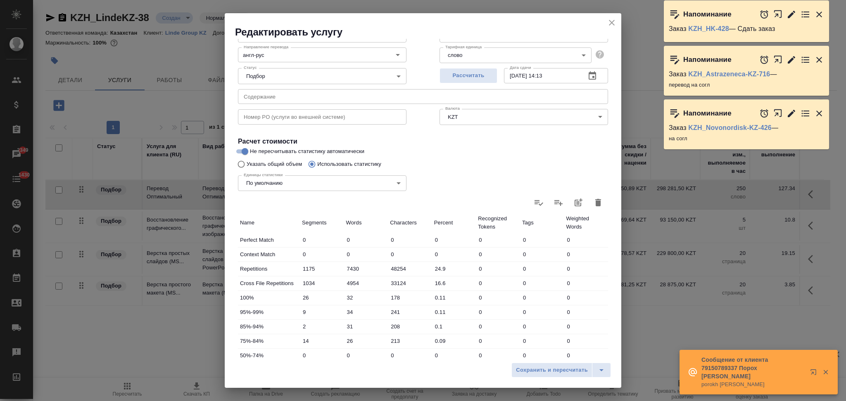
scroll to position [162, 0]
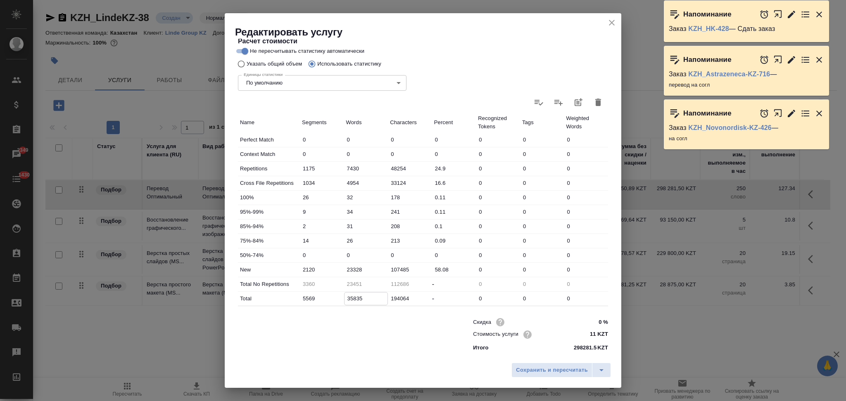
click at [350, 299] on input "35835" at bounding box center [365, 299] width 43 height 12
type input "24451"
type input "36835"
click at [349, 270] on input "23328" at bounding box center [365, 270] width 43 height 12
type input "24328"
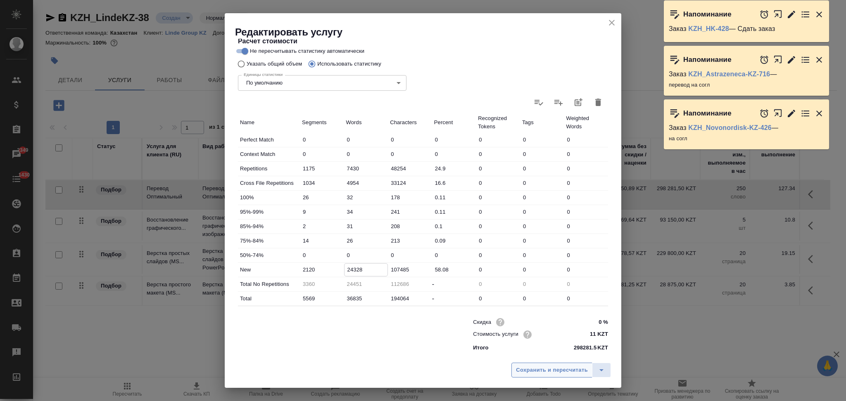
click at [520, 370] on span "Сохранить и пересчитать" at bounding box center [552, 370] width 72 height 9
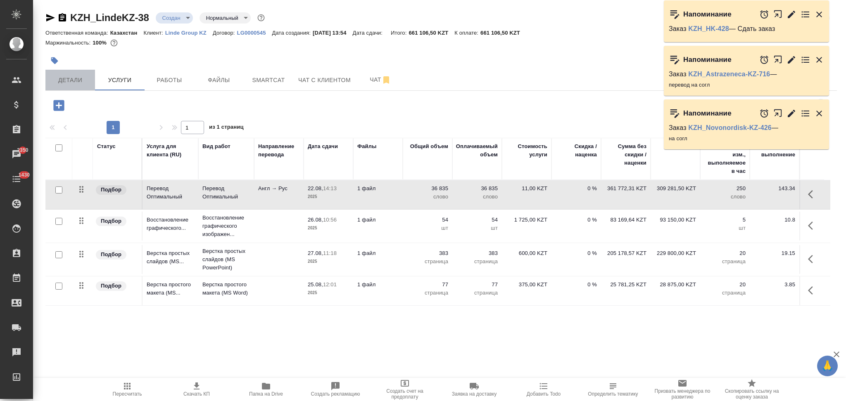
click at [78, 81] on span "Детали" at bounding box center [70, 80] width 40 height 10
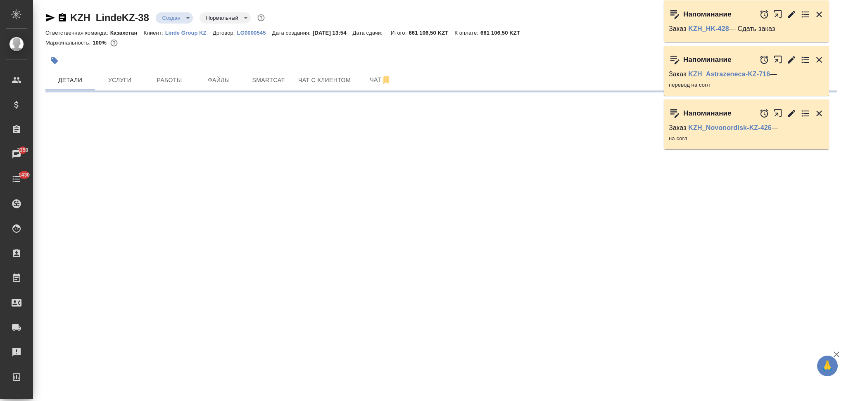
select select "RU"
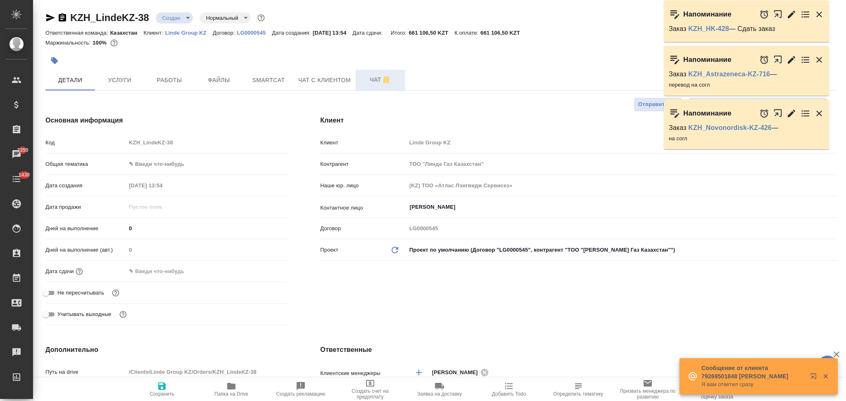
type textarea "x"
click at [375, 79] on span "Чат" at bounding box center [380, 80] width 40 height 10
type input "[PERSON_NAME]"
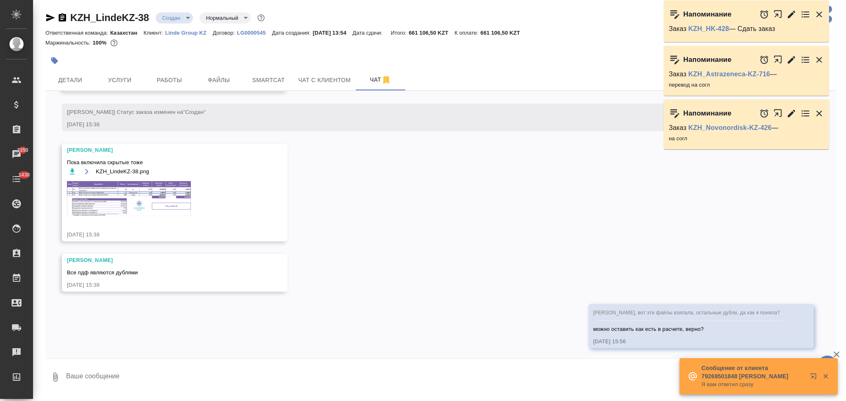
scroll to position [655, 0]
click at [123, 206] on img at bounding box center [129, 196] width 124 height 35
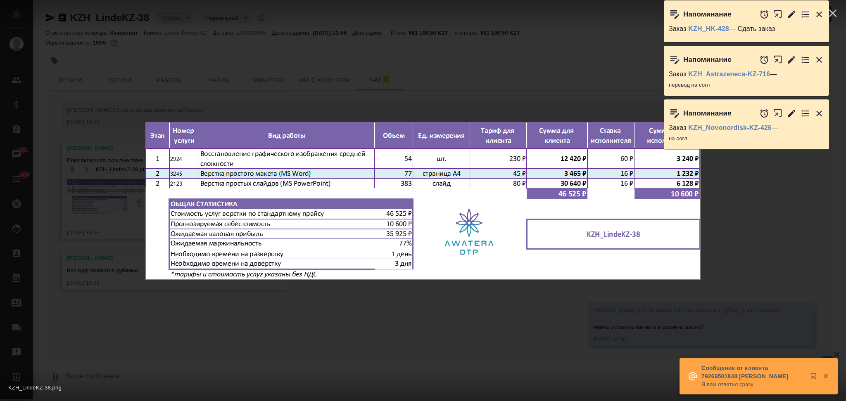
click at [98, 274] on div "KZH_LindeKZ-38.png 1 of 1" at bounding box center [423, 200] width 846 height 401
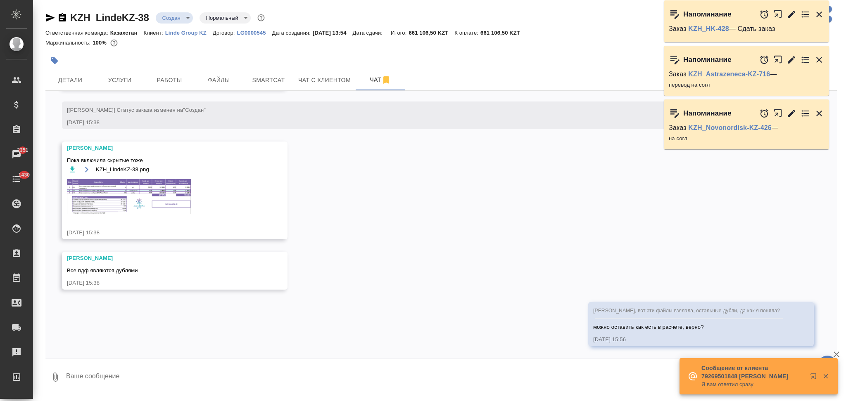
click at [101, 374] on textarea at bounding box center [450, 377] width 771 height 28
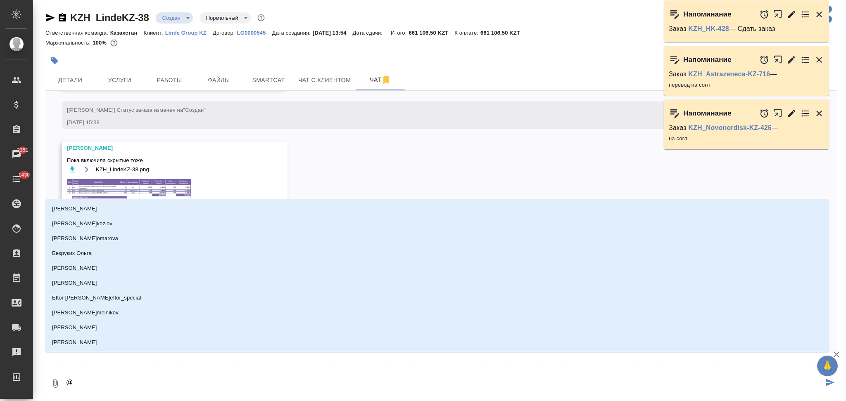
type textarea "@м"
type input "м"
type textarea "@ма"
type input "ма"
type textarea "@мал"
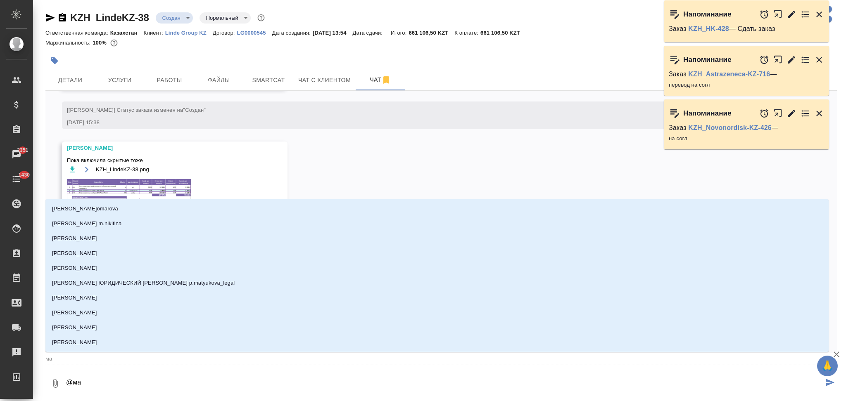
type input "мал"
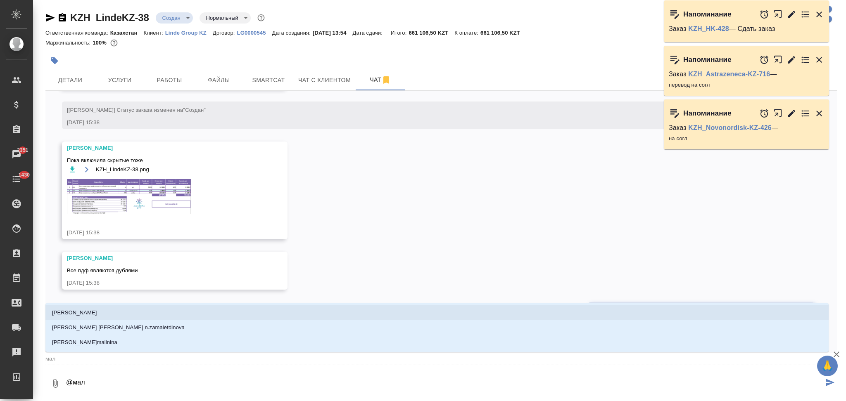
click at [111, 312] on li "[PERSON_NAME]" at bounding box center [436, 313] width 783 height 15
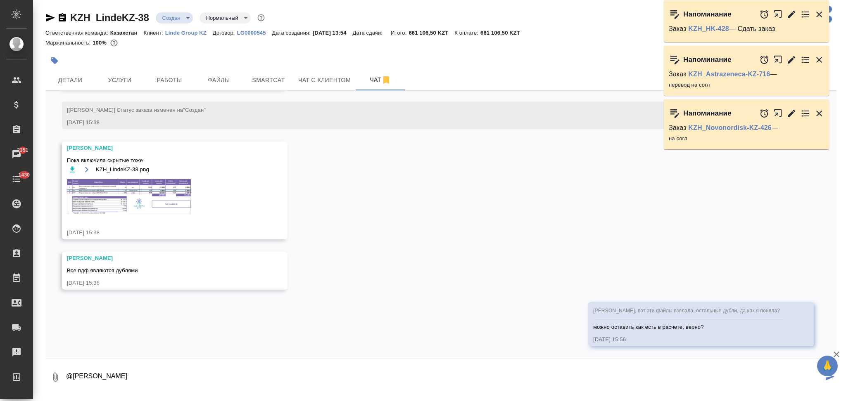
type textarea "@Малофеева Екатерина"
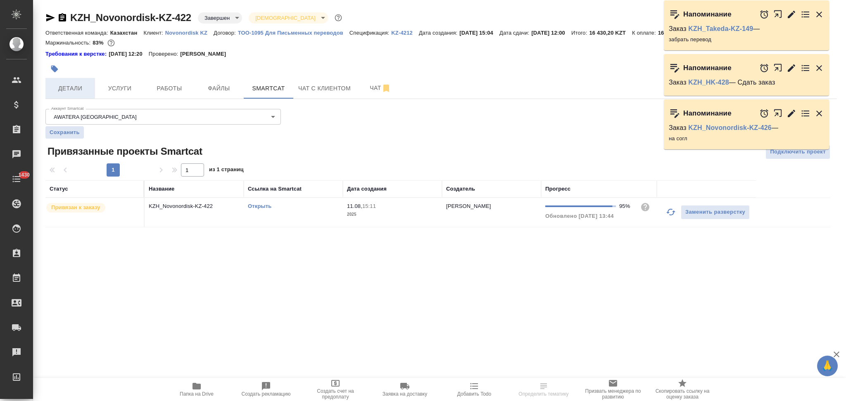
click at [85, 86] on span "Детали" at bounding box center [70, 88] width 40 height 10
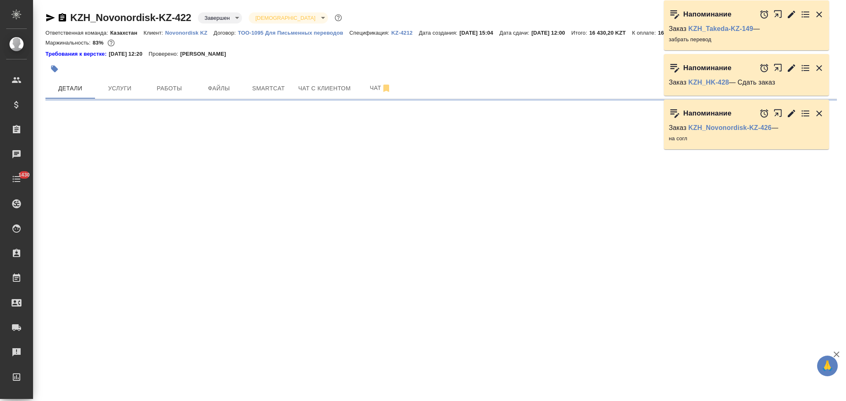
select select "RU"
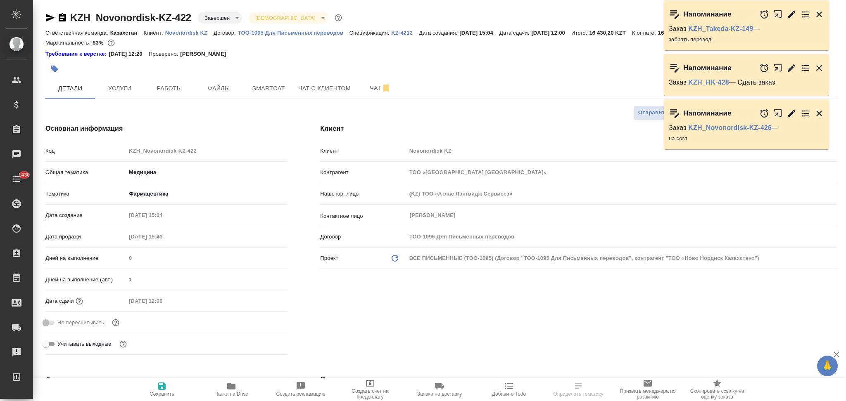
type textarea "x"
click at [375, 215] on div "Контактное лицо [PERSON_NAME] [PERSON_NAME] ​" at bounding box center [578, 215] width 517 height 14
type textarea "x"
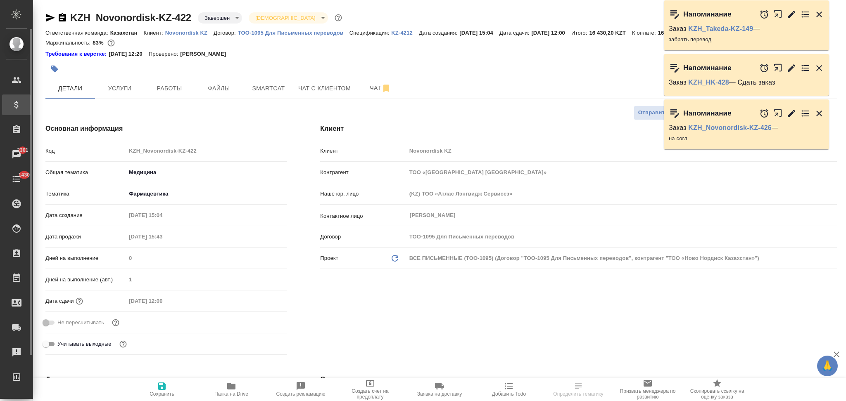
type textarea "x"
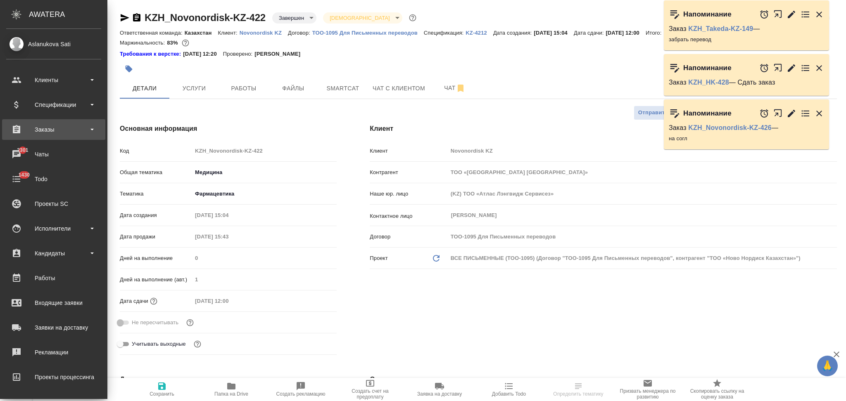
click at [47, 125] on div "Заказы" at bounding box center [53, 129] width 95 height 12
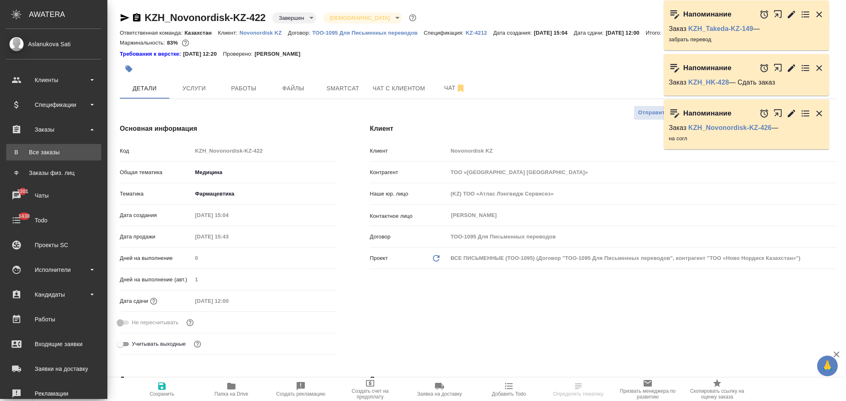
type textarea "x"
click at [46, 151] on div "Все заказы" at bounding box center [53, 152] width 87 height 8
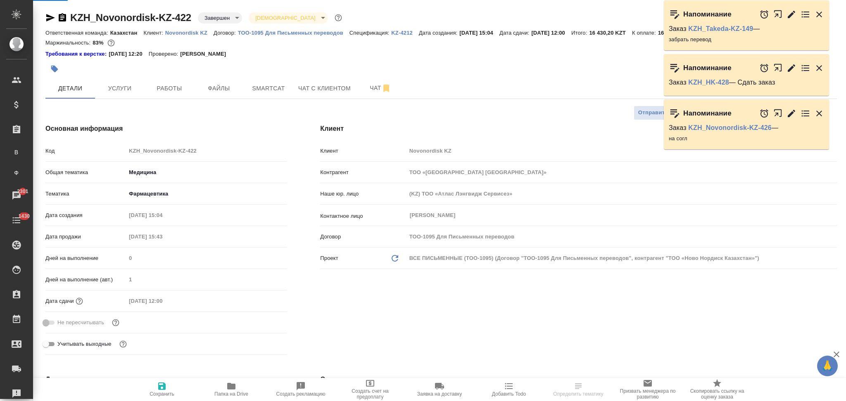
type textarea "x"
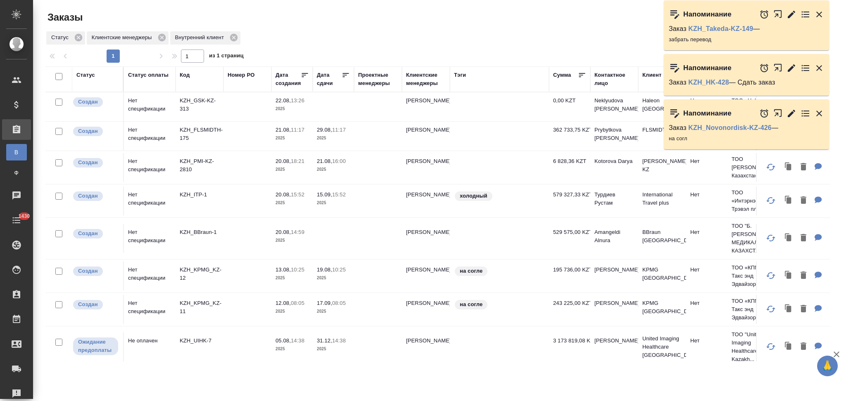
click at [602, 83] on div "Контактное лицо" at bounding box center [614, 79] width 40 height 17
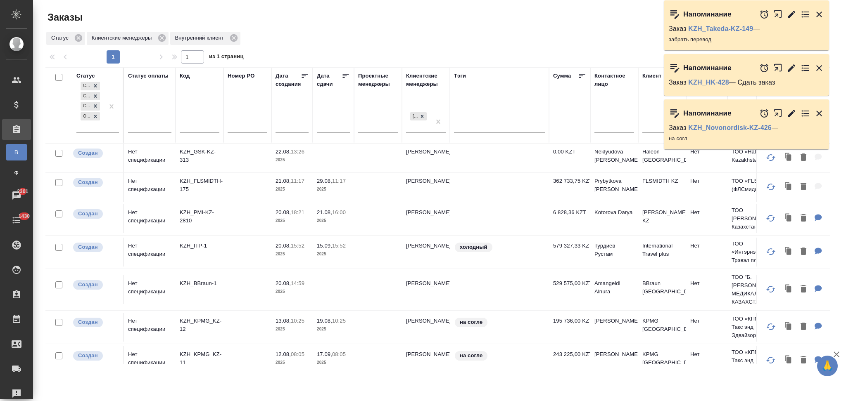
click at [609, 128] on input "text" at bounding box center [614, 128] width 40 height 10
paste input "[PERSON_NAME]"
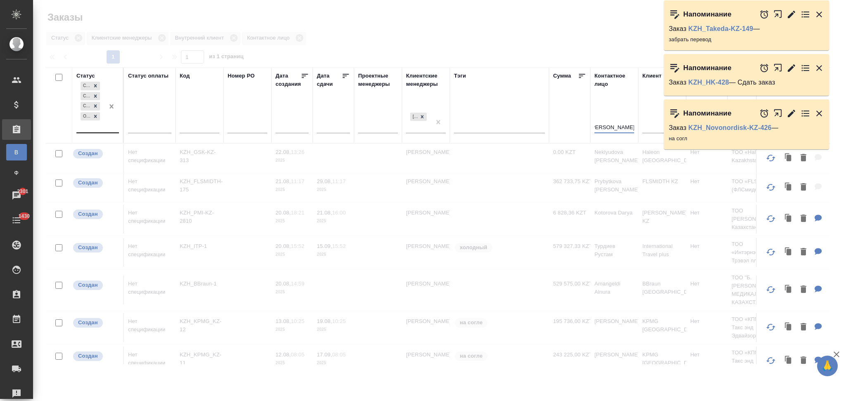
type input "[PERSON_NAME]"
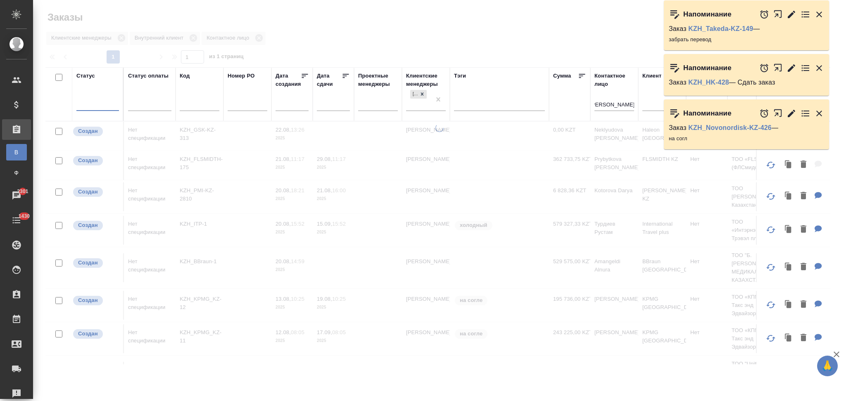
scroll to position [0, 0]
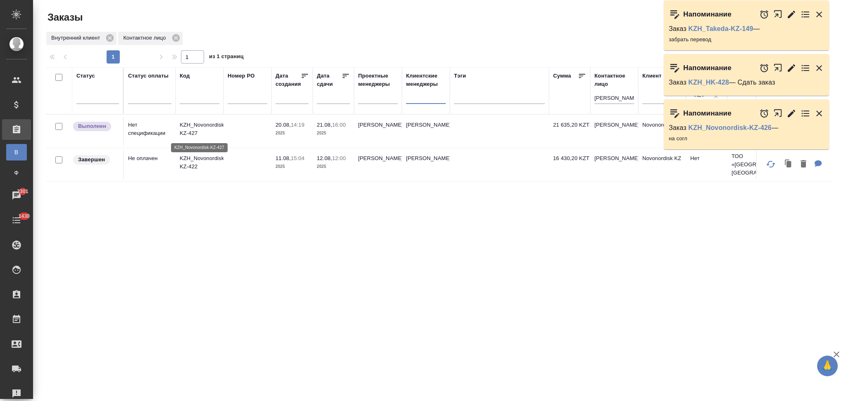
click at [206, 123] on p "KZH_Novonordisk-KZ-427" at bounding box center [200, 129] width 40 height 17
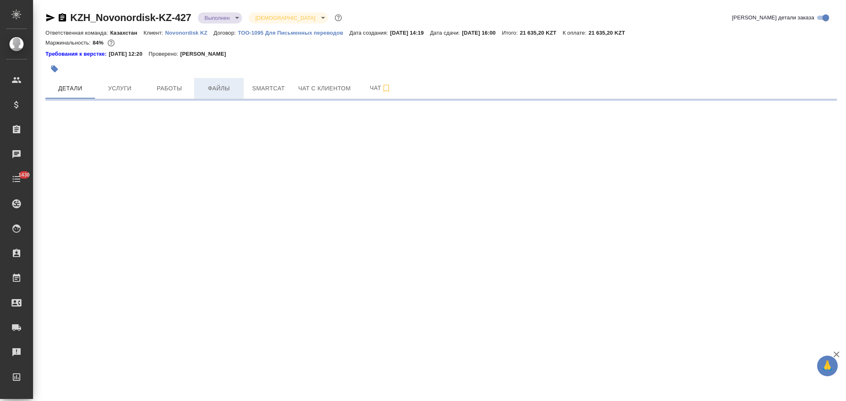
select select "RU"
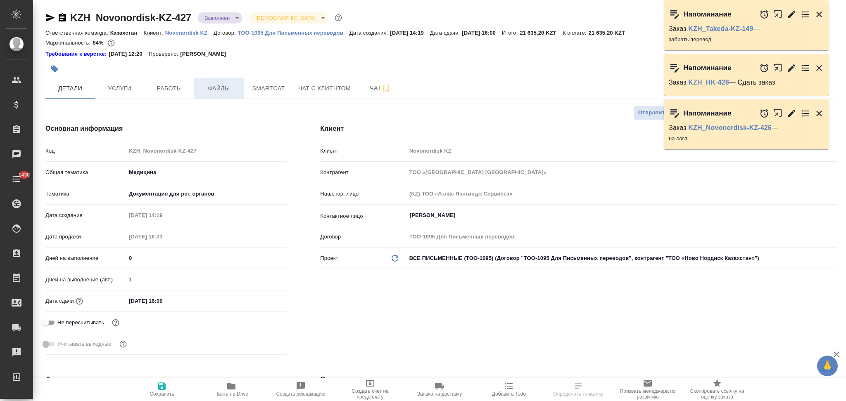
type textarea "x"
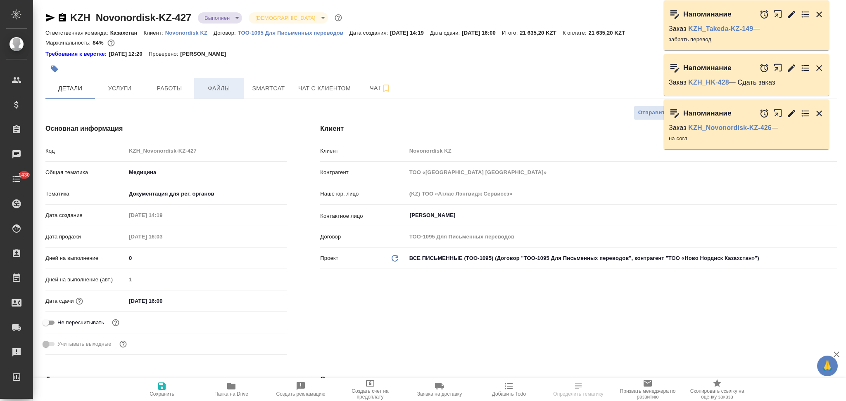
type textarea "x"
click at [218, 91] on span "Файлы" at bounding box center [219, 88] width 40 height 10
type textarea "x"
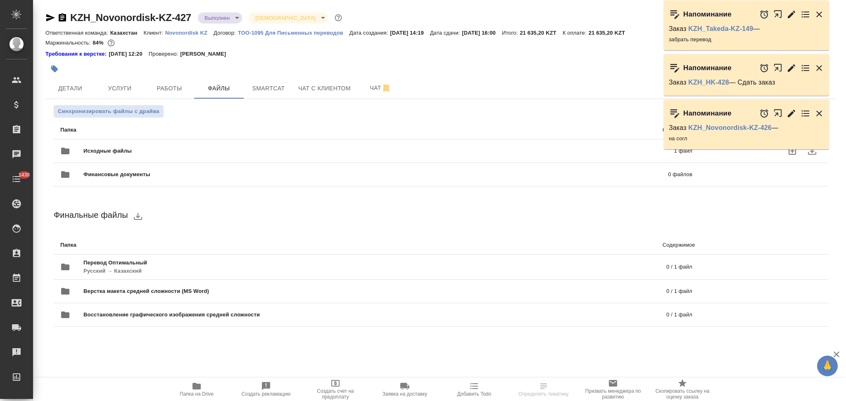
click at [176, 149] on span "Исходные файлы" at bounding box center [242, 151] width 319 height 8
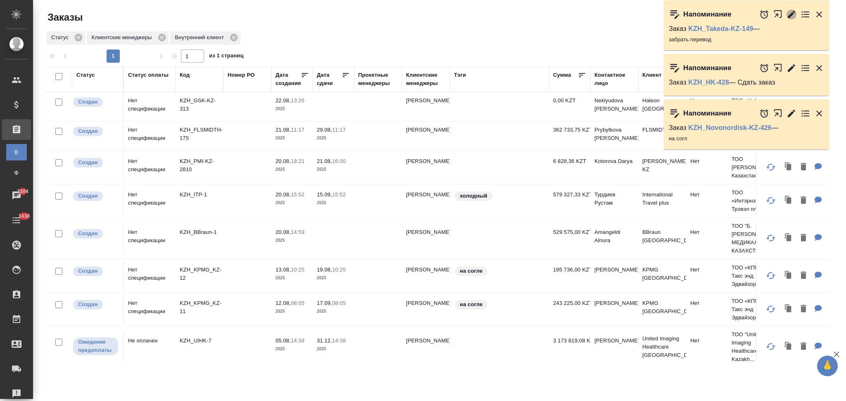
click at [792, 12] on icon "button" at bounding box center [790, 13] width 7 height 7
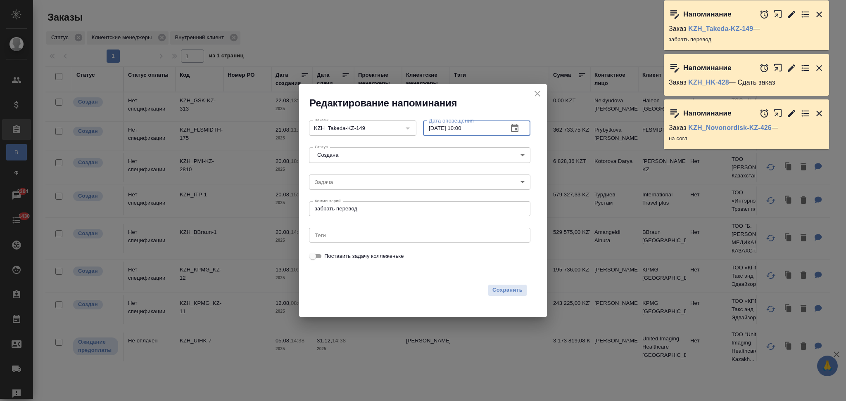
click at [432, 128] on input "[DATE] 10:00" at bounding box center [462, 128] width 78 height 15
type input "[DATE] 10:00"
click at [506, 287] on span "Сохранить" at bounding box center [507, 290] width 30 height 9
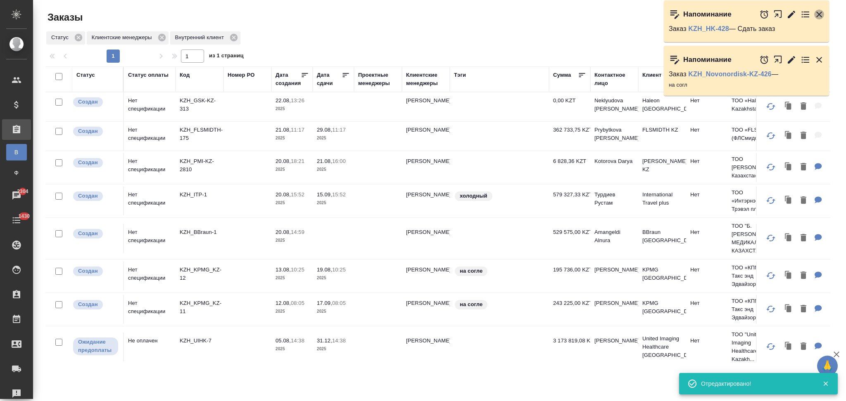
click at [822, 13] on icon "button" at bounding box center [819, 14] width 10 height 10
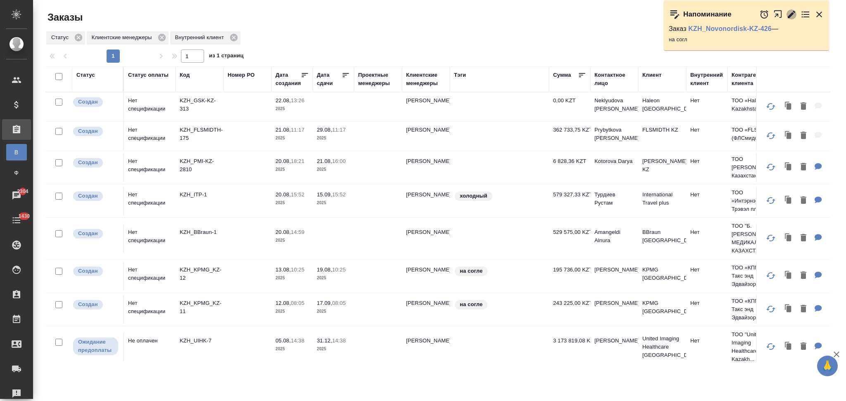
click at [790, 12] on icon "button" at bounding box center [791, 14] width 10 height 10
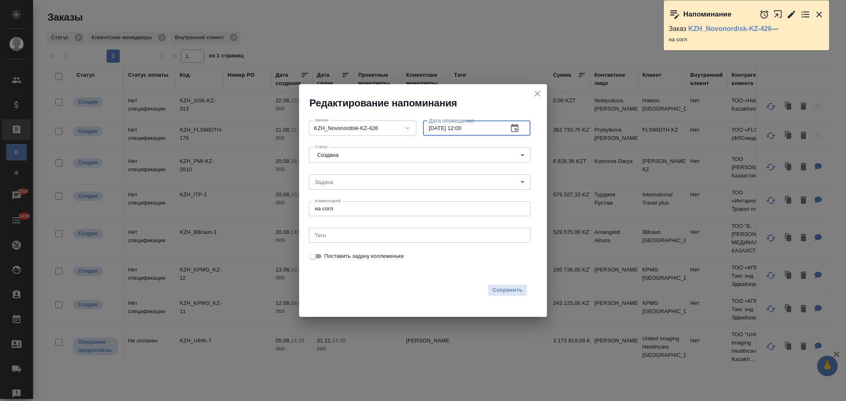
click at [461, 129] on input "[DATE] 12:00" at bounding box center [462, 128] width 78 height 15
type input "[DATE] 15:00"
click at [501, 287] on span "Сохранить" at bounding box center [507, 290] width 30 height 9
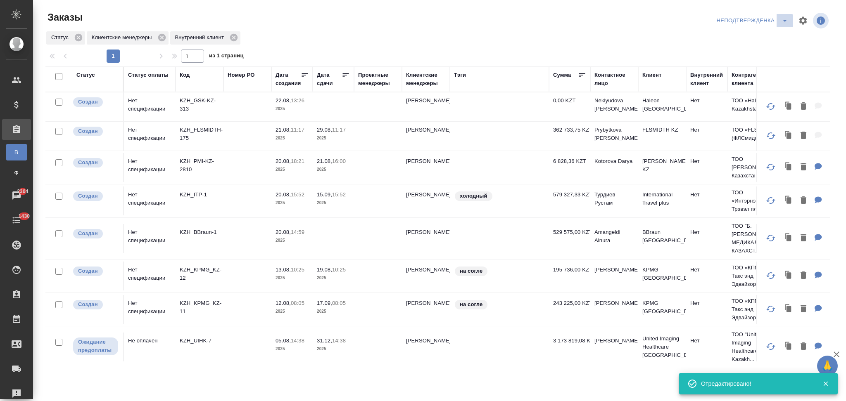
click at [784, 21] on icon "split button" at bounding box center [785, 21] width 4 height 2
click at [726, 66] on li "Я КМ" at bounding box center [753, 63] width 78 height 13
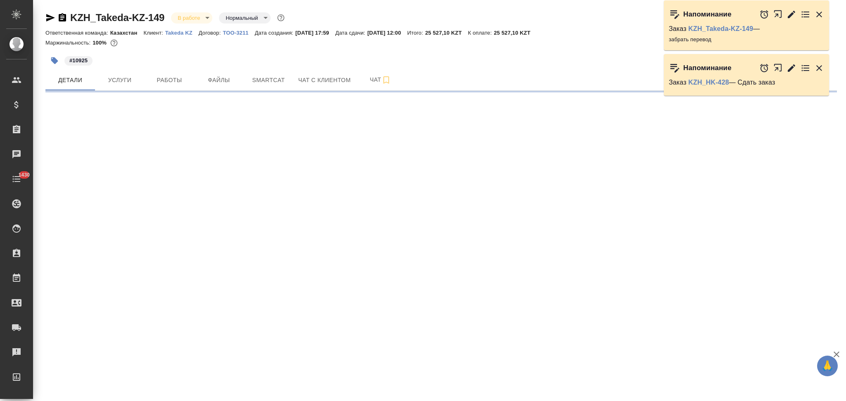
select select "RU"
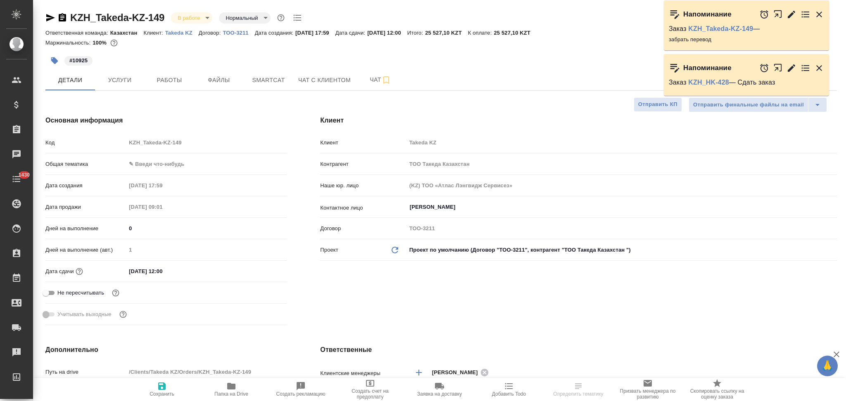
type textarea "x"
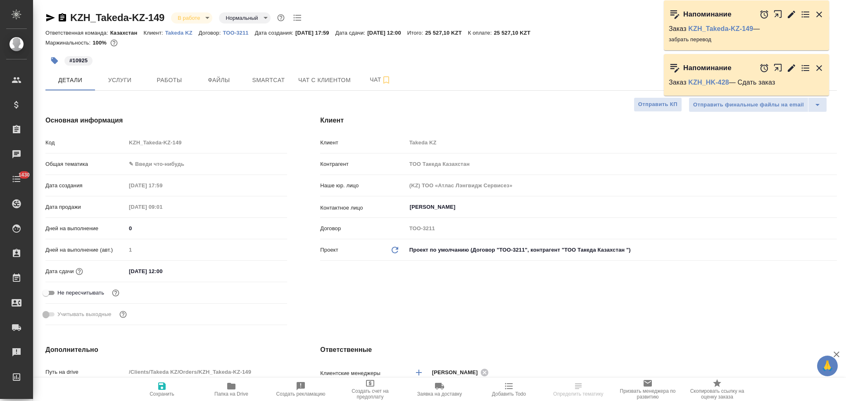
type textarea "x"
click at [31, 156] on div ".cls-1 fill:#fff; AWATERA Aslanukova Sati Клиенты Спецификации Заказы Чаты 1430…" at bounding box center [423, 200] width 846 height 401
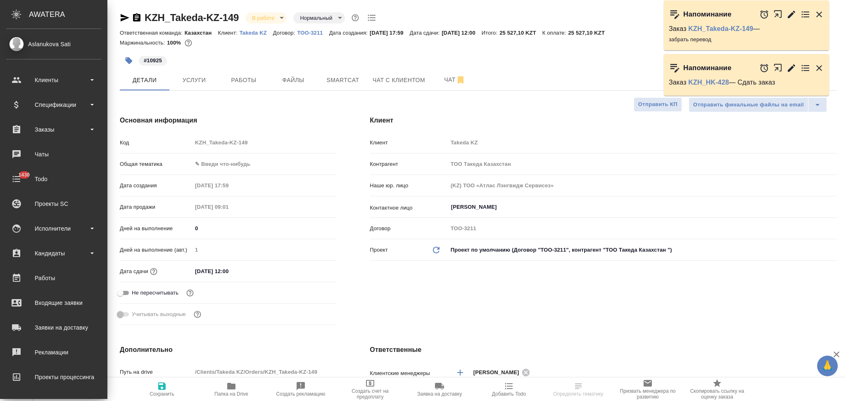
type textarea "x"
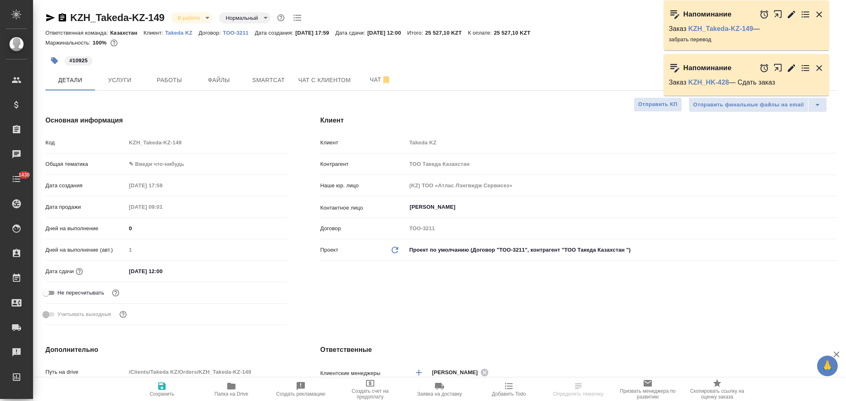
type textarea "x"
select select "RU"
type textarea "x"
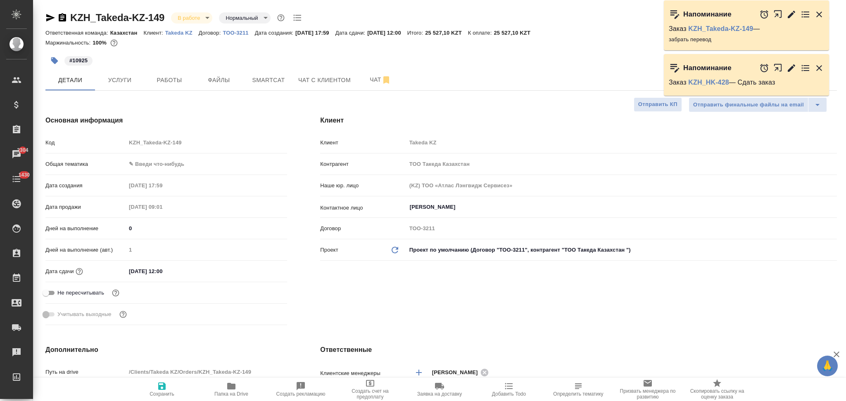
type textarea "x"
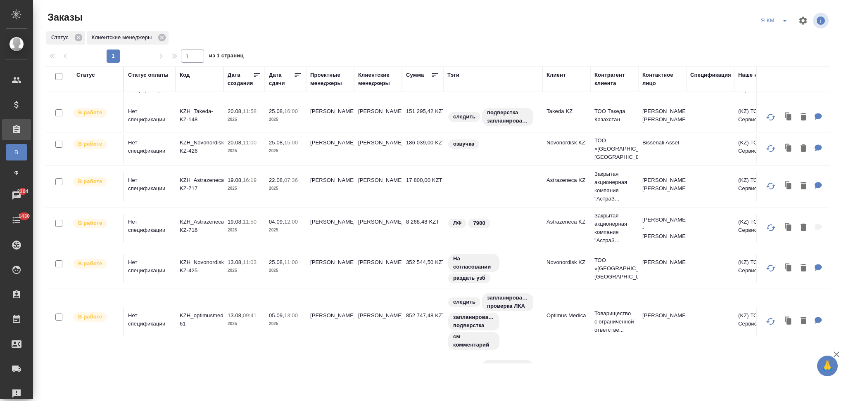
scroll to position [220, 0]
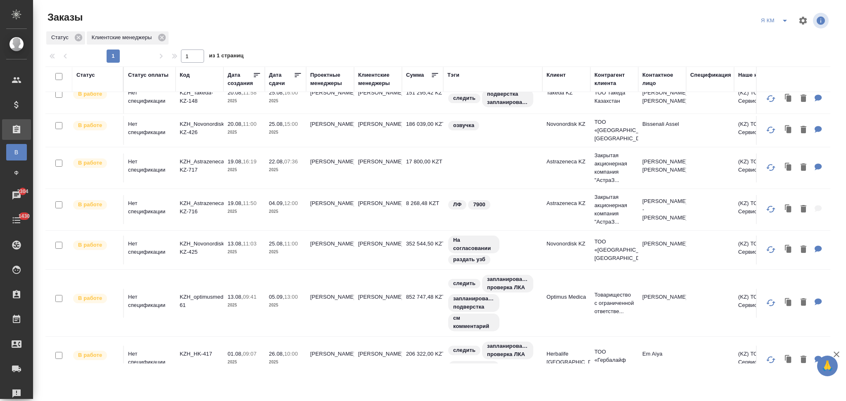
click at [212, 171] on p "KZH_Astrazeneca-KZ-717" at bounding box center [200, 166] width 40 height 17
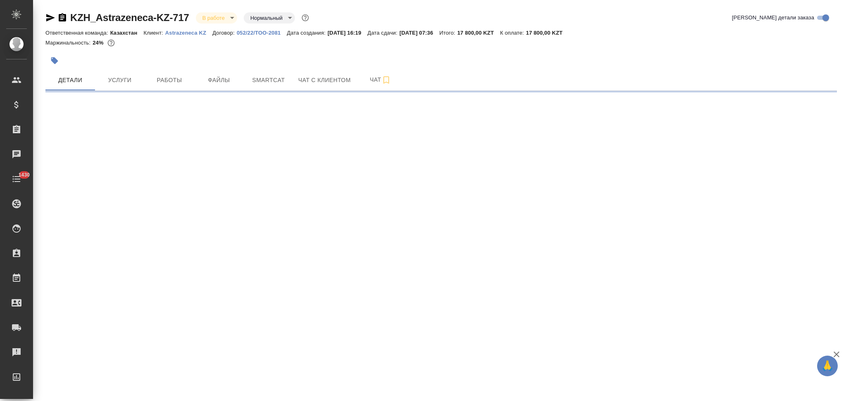
select select "RU"
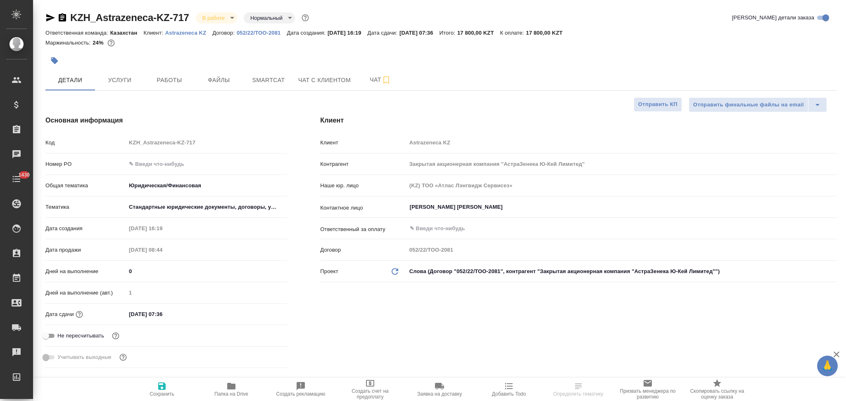
type textarea "x"
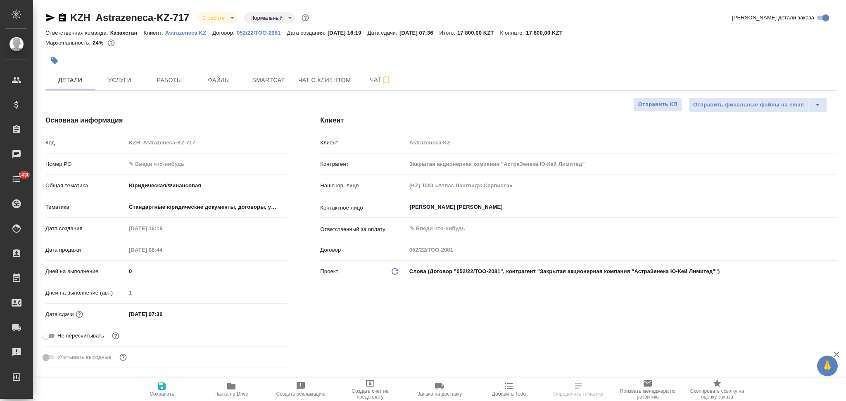
type textarea "x"
click at [121, 147] on div "Код KZH_Astrazeneca-KZ-717" at bounding box center [166, 142] width 242 height 14
type textarea "x"
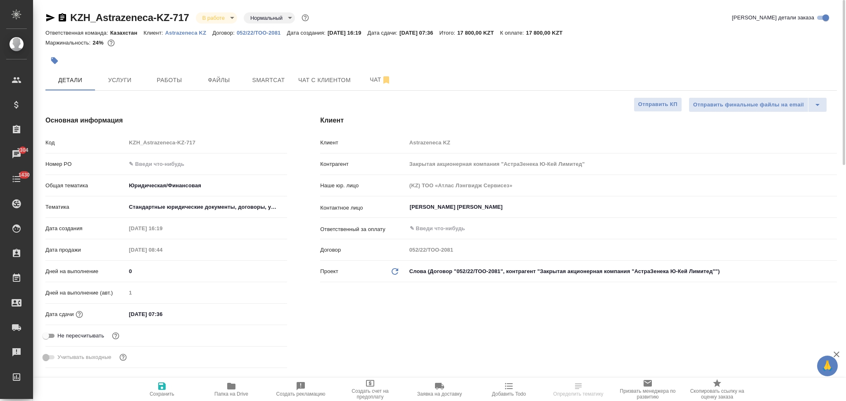
select select "RU"
type textarea "x"
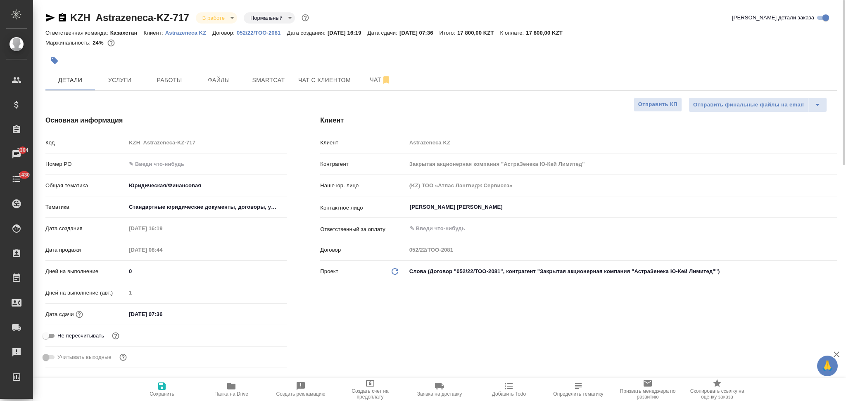
type textarea "x"
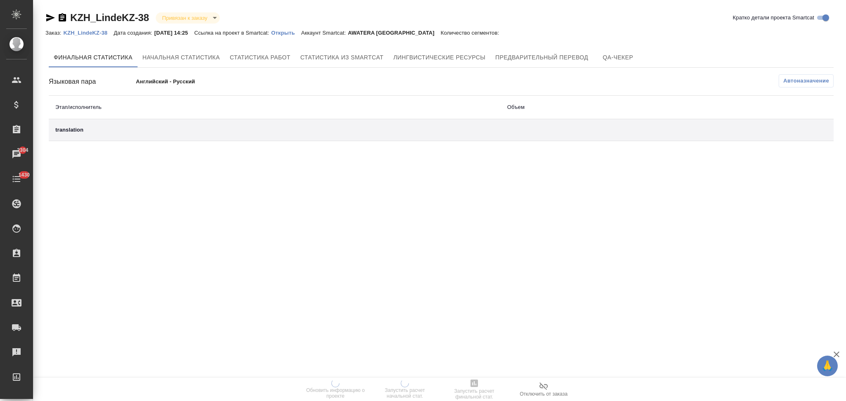
click at [286, 33] on p "Открыть" at bounding box center [286, 33] width 30 height 6
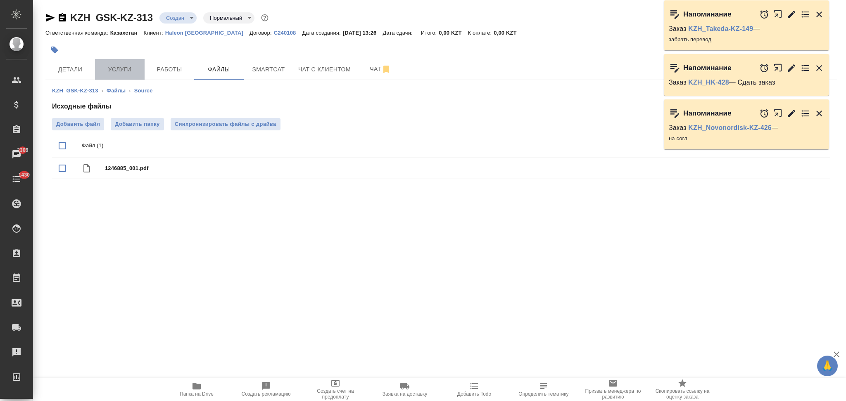
click at [120, 68] on span "Услуги" at bounding box center [120, 69] width 40 height 10
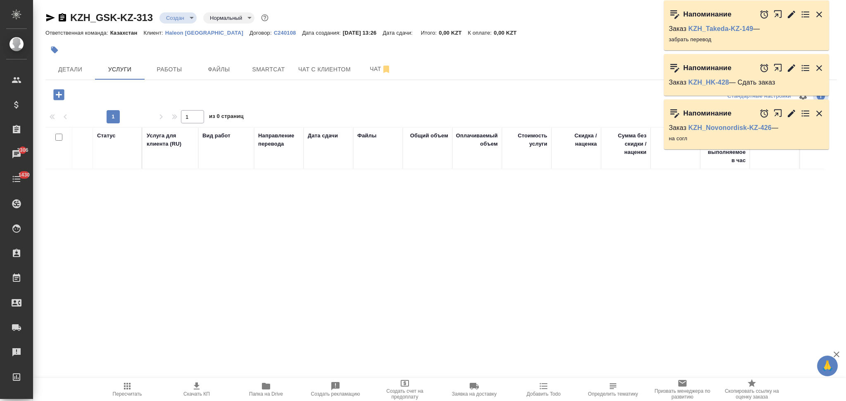
click at [57, 96] on icon "button" at bounding box center [58, 94] width 11 height 11
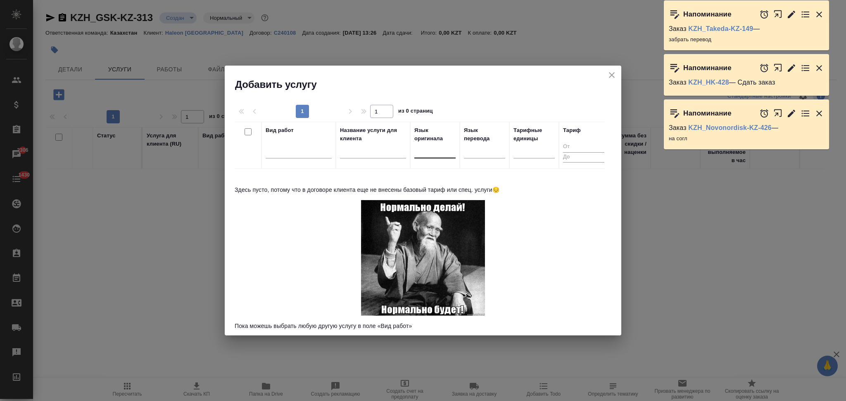
click at [427, 152] on div at bounding box center [434, 150] width 41 height 12
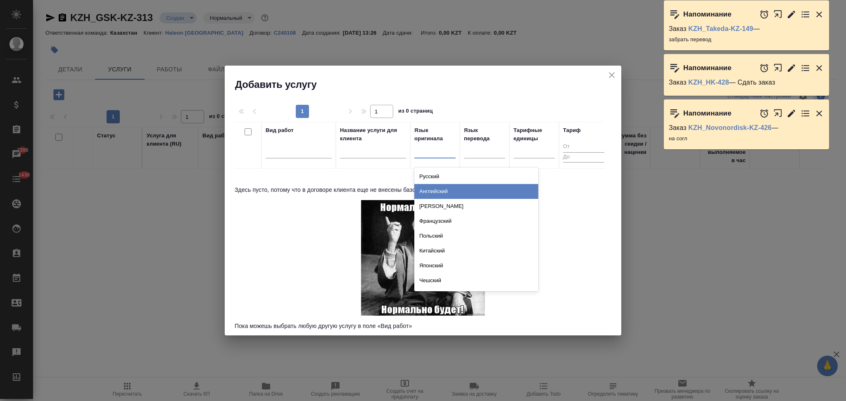
click at [432, 188] on div "Английский" at bounding box center [476, 191] width 124 height 15
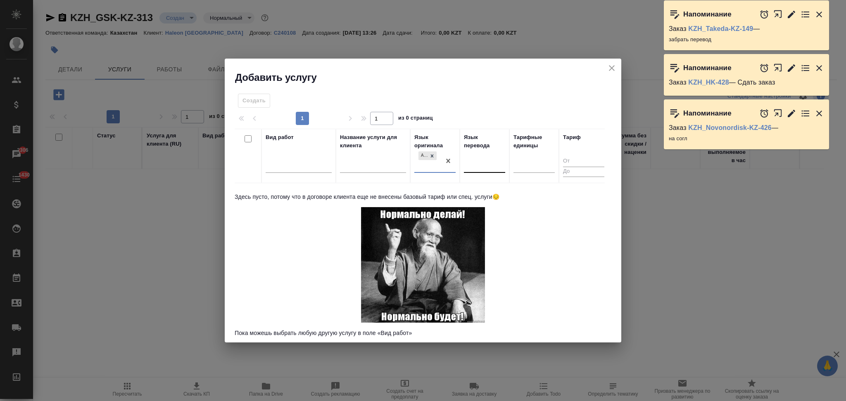
click at [474, 167] on div at bounding box center [484, 165] width 41 height 12
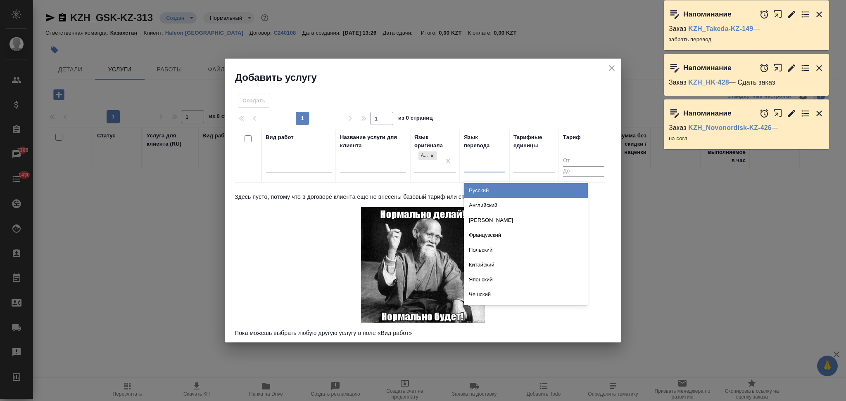
click at [476, 188] on div "Русский" at bounding box center [526, 190] width 124 height 15
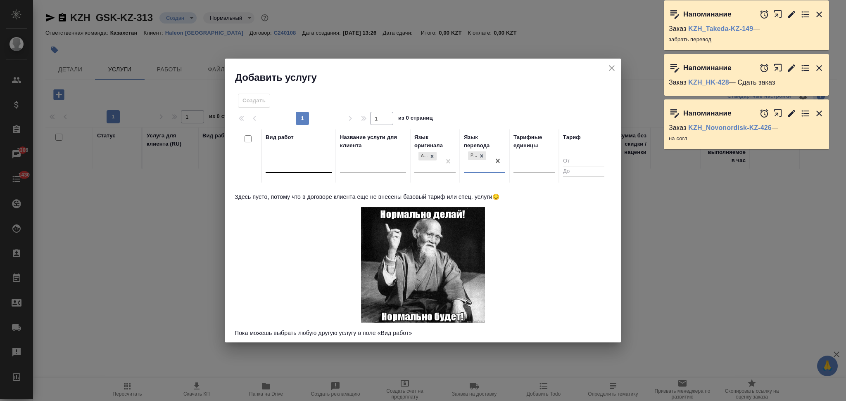
click at [305, 161] on div at bounding box center [299, 165] width 66 height 12
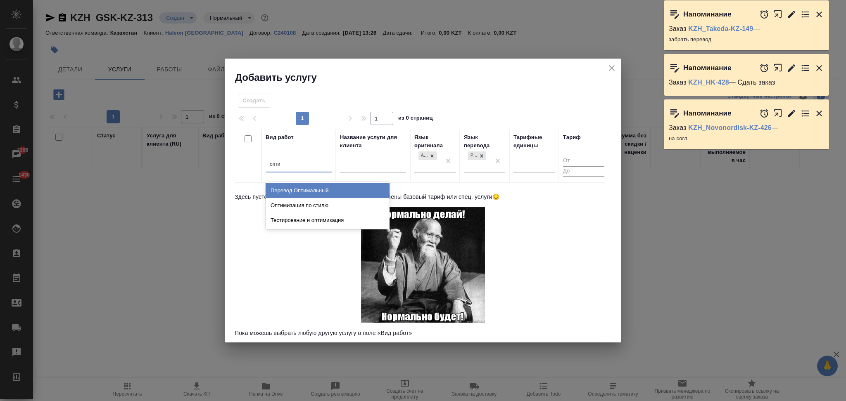
type input "оптим"
click at [326, 194] on div "Перевод Оптимальный" at bounding box center [328, 190] width 124 height 15
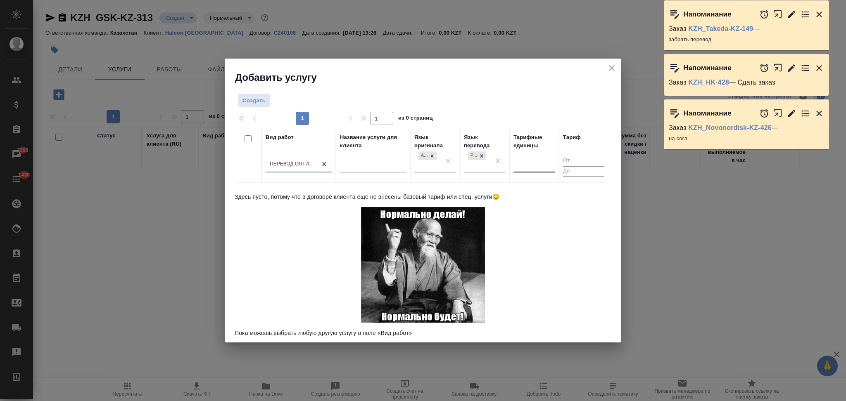
click at [522, 167] on div at bounding box center [533, 165] width 41 height 12
type input "слов"
click at [531, 188] on div "слово" at bounding box center [575, 190] width 124 height 15
click at [252, 104] on span "Создать" at bounding box center [253, 100] width 23 height 9
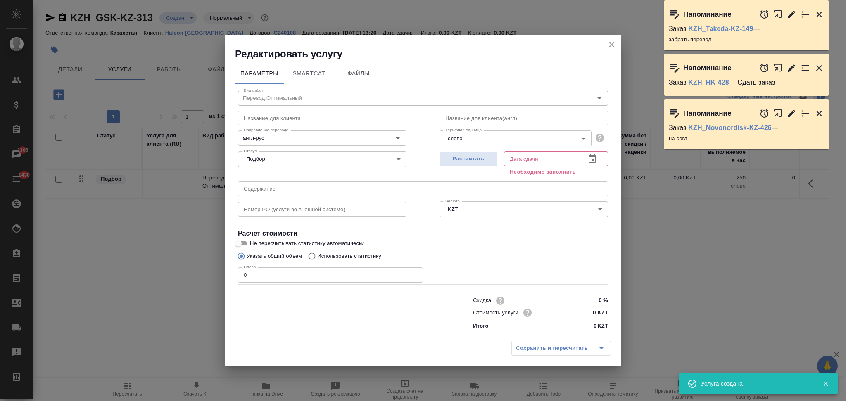
click at [610, 45] on icon "close" at bounding box center [612, 45] width 10 height 10
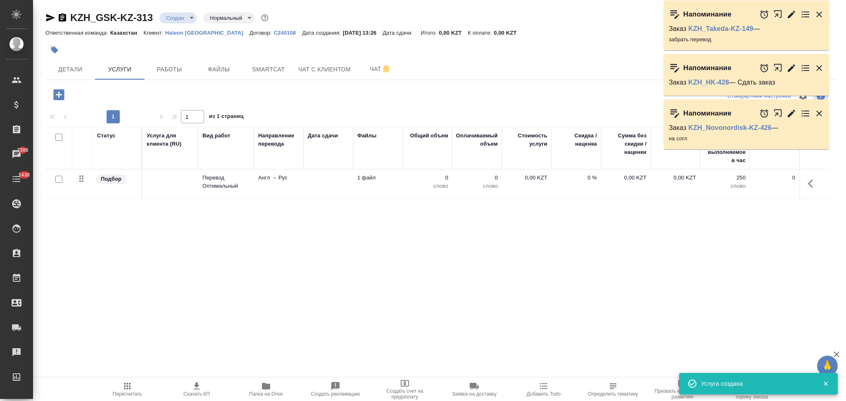
click at [263, 387] on icon "button" at bounding box center [266, 386] width 8 height 7
click at [59, 181] on input "checkbox" at bounding box center [58, 179] width 7 height 7
checkbox input "true"
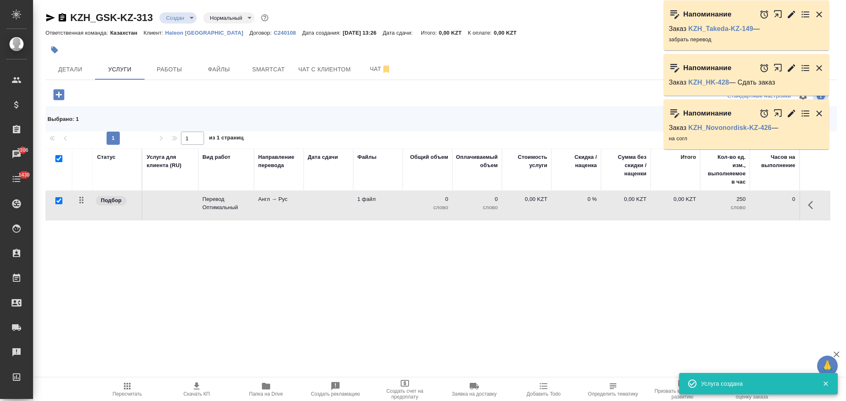
checkbox input "true"
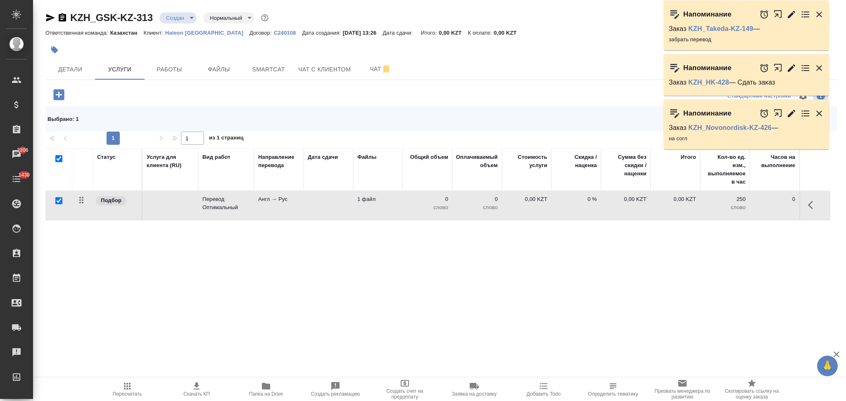
click at [818, 13] on icon "button" at bounding box center [819, 15] width 6 height 6
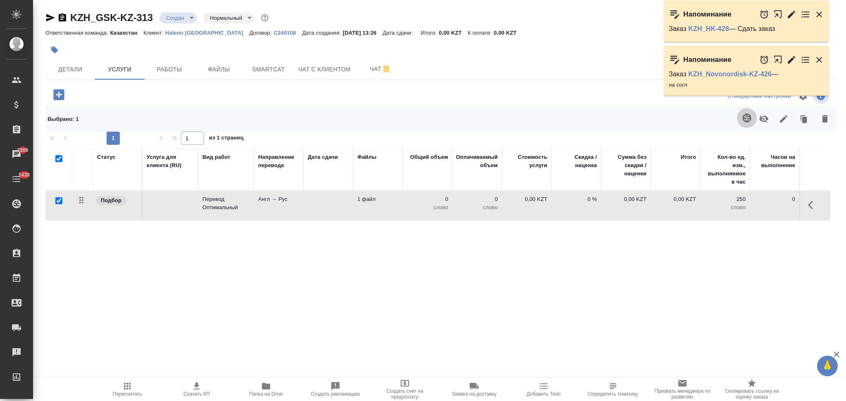
click at [742, 115] on icon "button" at bounding box center [746, 118] width 9 height 9
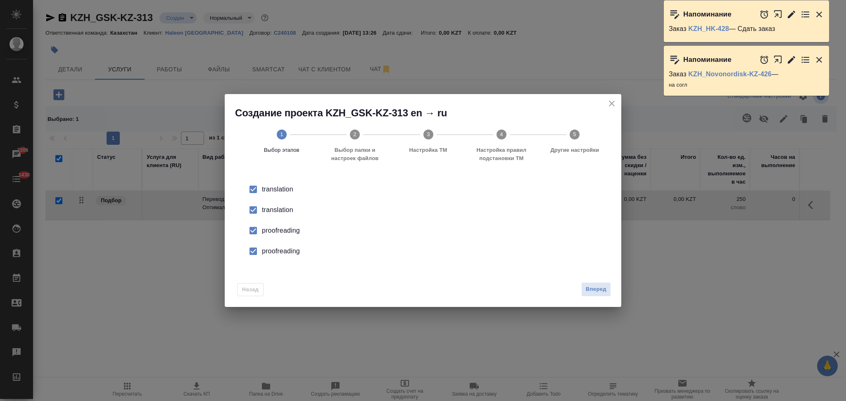
click at [268, 194] on div "translation" at bounding box center [431, 190] width 339 height 10
click at [271, 228] on div "proofreading" at bounding box center [431, 231] width 339 height 10
click at [274, 246] on li "proofreading" at bounding box center [423, 251] width 370 height 21
click at [595, 285] on span "Вперед" at bounding box center [596, 289] width 21 height 9
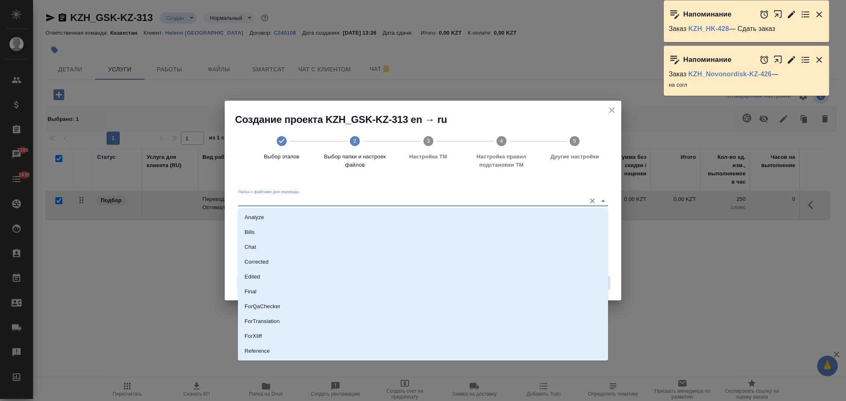
click at [290, 199] on input "Папка с файлами для перевода" at bounding box center [410, 201] width 344 height 10
click at [263, 321] on li "Source" at bounding box center [423, 323] width 370 height 15
type input "Source"
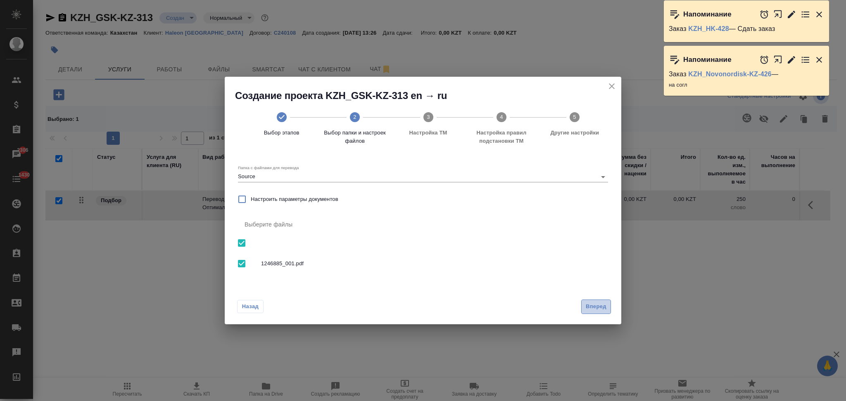
click at [588, 308] on span "Вперед" at bounding box center [596, 306] width 21 height 9
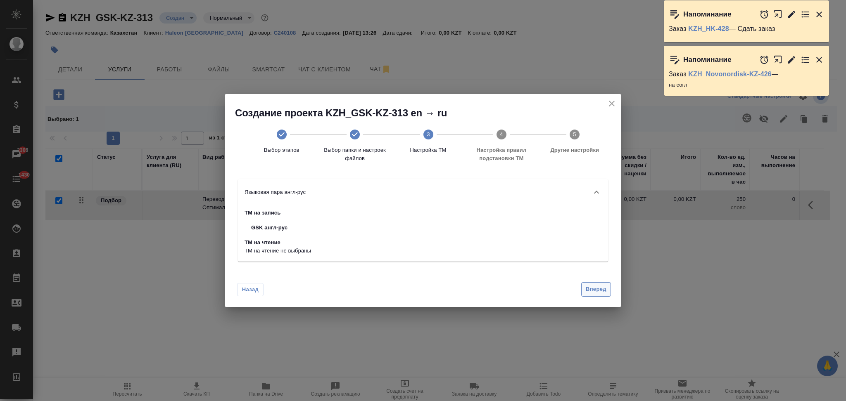
click at [595, 288] on span "Вперед" at bounding box center [596, 289] width 21 height 9
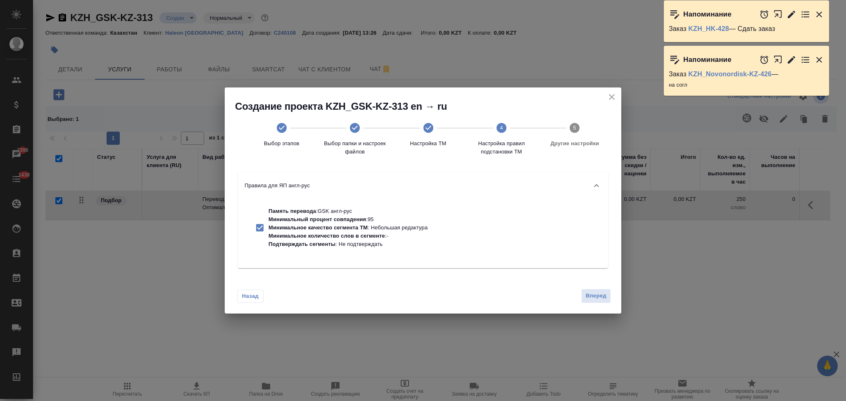
click at [349, 233] on p "Минимальное количество слов в сегменте" at bounding box center [326, 236] width 116 height 6
checkbox input "false"
click at [581, 294] on button "Вперед" at bounding box center [596, 296] width 30 height 14
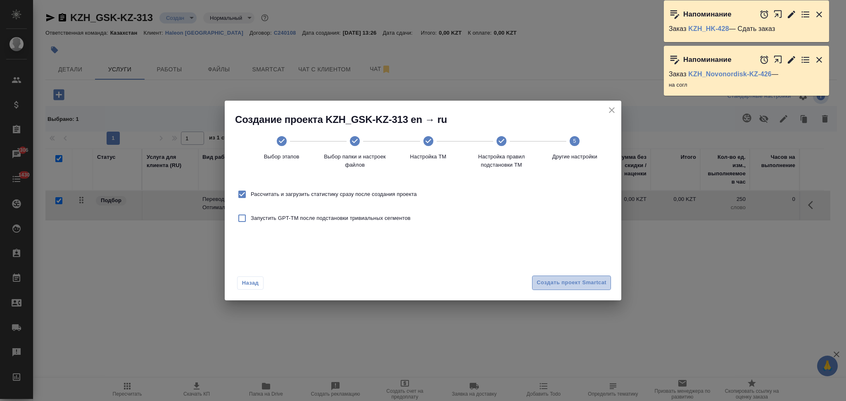
click at [555, 286] on span "Создать проект Smartcat" at bounding box center [571, 282] width 70 height 9
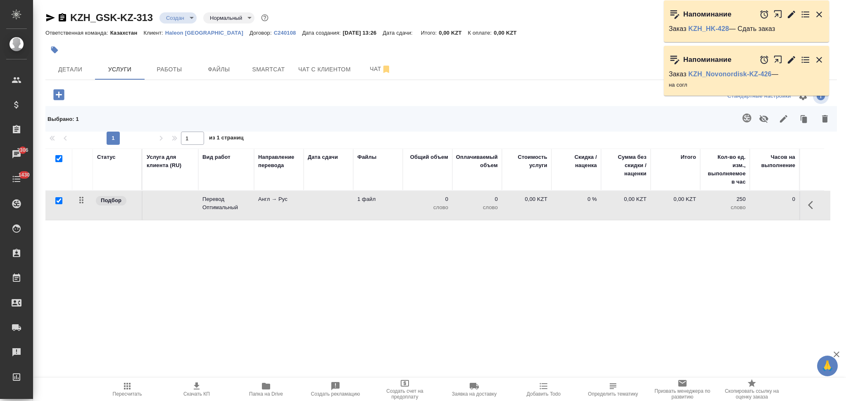
click at [329, 204] on td at bounding box center [329, 205] width 50 height 29
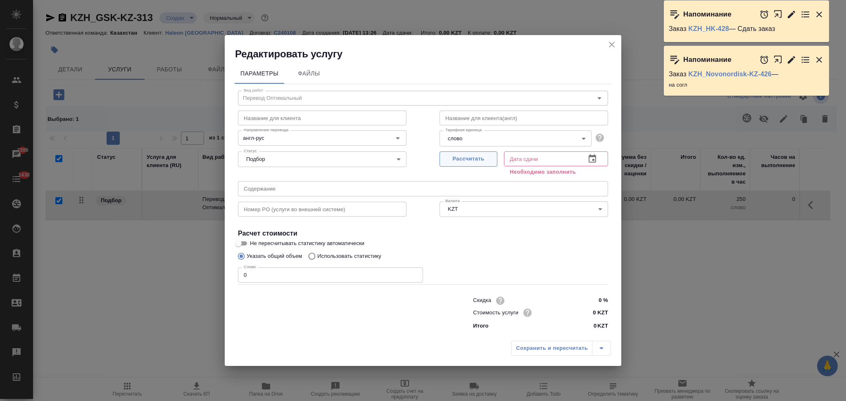
click at [461, 159] on span "Рассчитать" at bounding box center [468, 158] width 49 height 9
type input "22.08.2025 14:43"
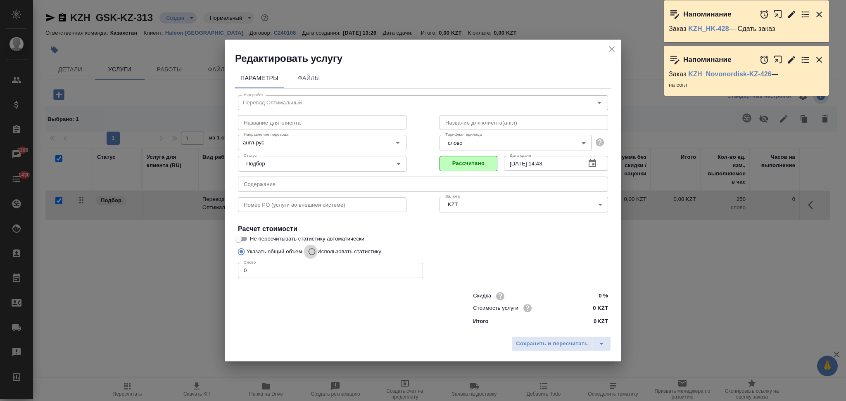
click at [311, 254] on input "Использовать статистику" at bounding box center [310, 252] width 13 height 16
radio input "true"
radio input "false"
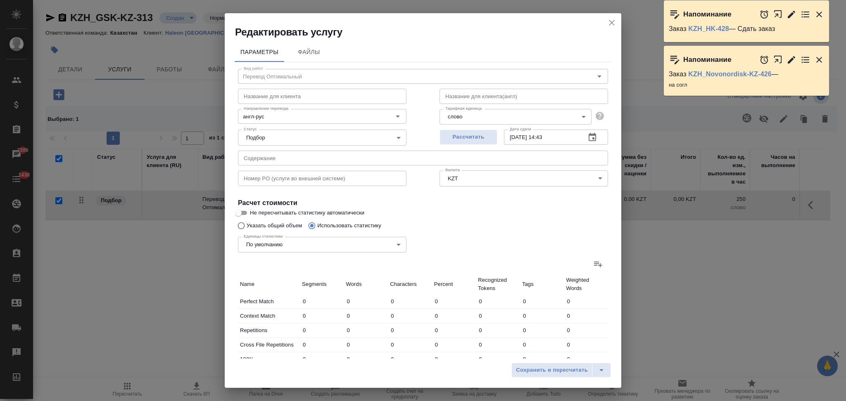
click at [593, 261] on icon at bounding box center [598, 264] width 10 height 10
click at [0, 0] on input "file" at bounding box center [0, 0] width 0 height 0
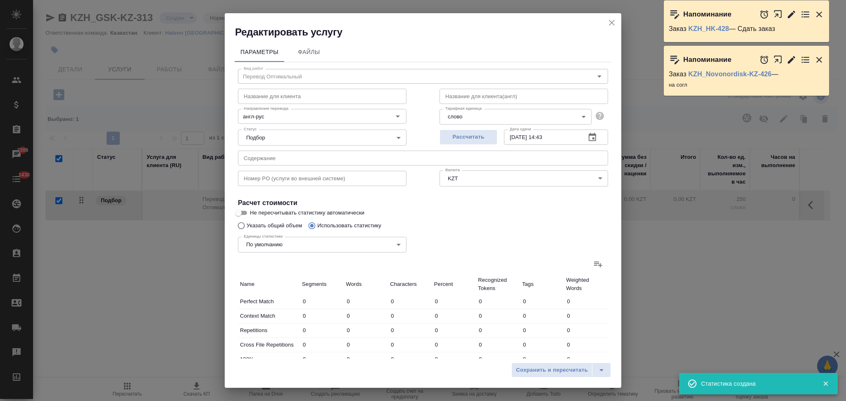
type input "25"
type input "81"
type input "626"
type input "3"
type input "4"
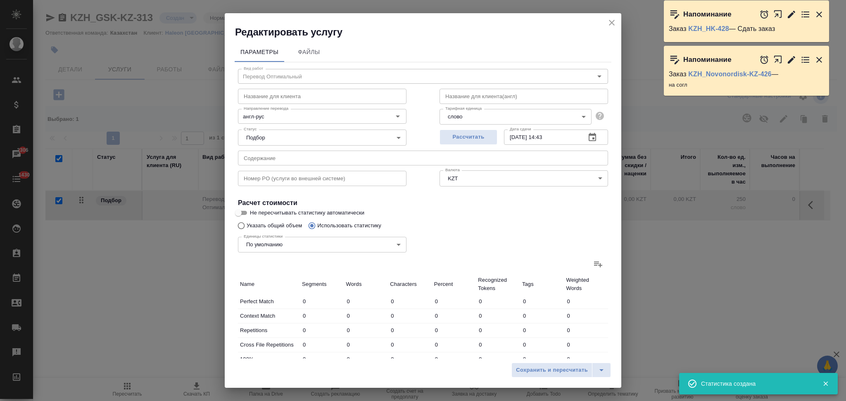
type input "24"
type input "1"
type input "8"
type input "1"
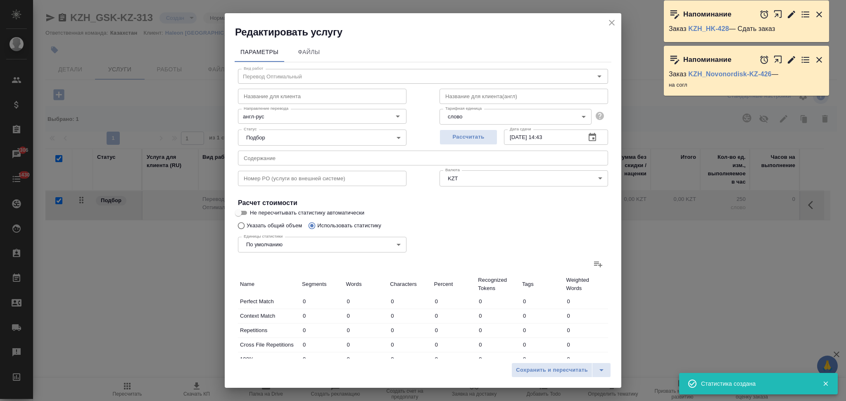
type input "3"
type input "29"
type input "149"
type input "1049"
type input "7035"
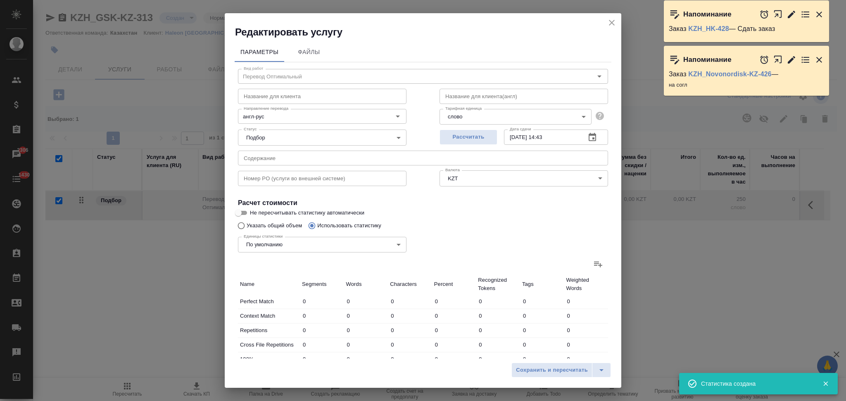
type input "154"
type input "1057"
type input "7096"
type input "179"
type input "1138"
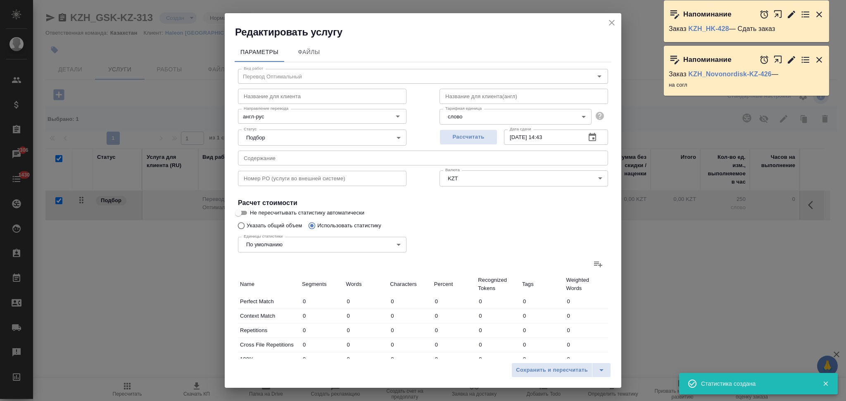
type input "7722"
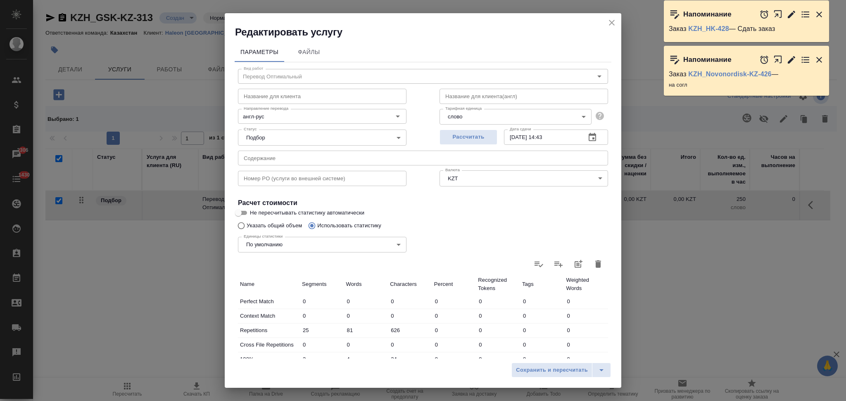
click at [240, 211] on input "Не пересчитывать статистику автоматически" at bounding box center [238, 213] width 30 height 10
checkbox input "true"
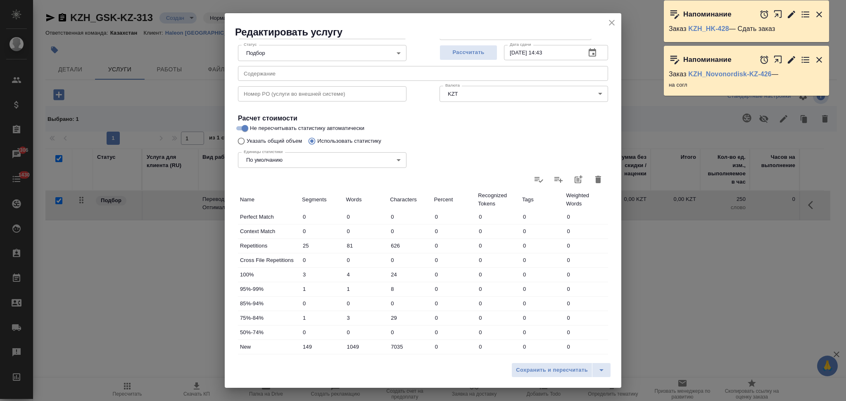
scroll to position [162, 0]
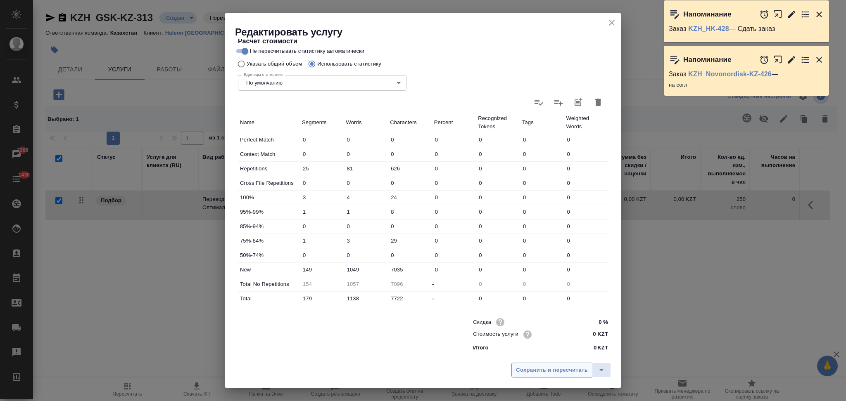
click at [533, 372] on span "Сохранить и пересчитать" at bounding box center [552, 370] width 72 height 9
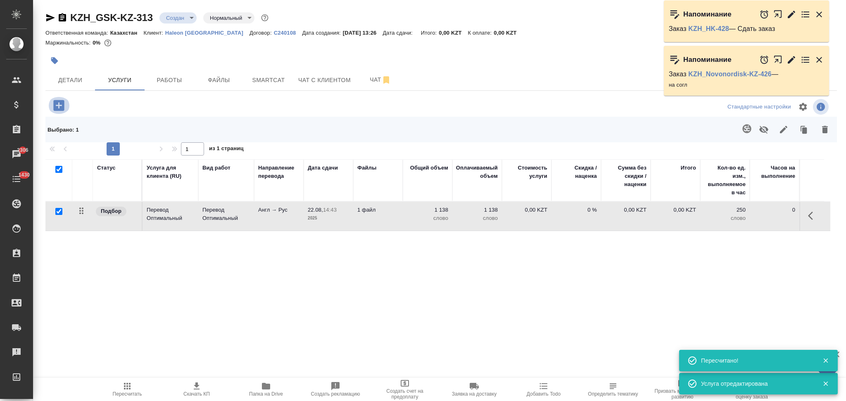
click at [60, 105] on icon "button" at bounding box center [59, 105] width 14 height 14
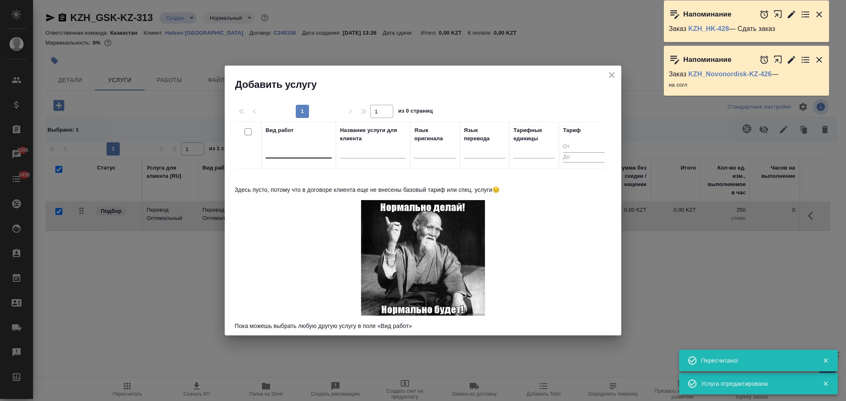
click at [291, 151] on div at bounding box center [299, 150] width 66 height 12
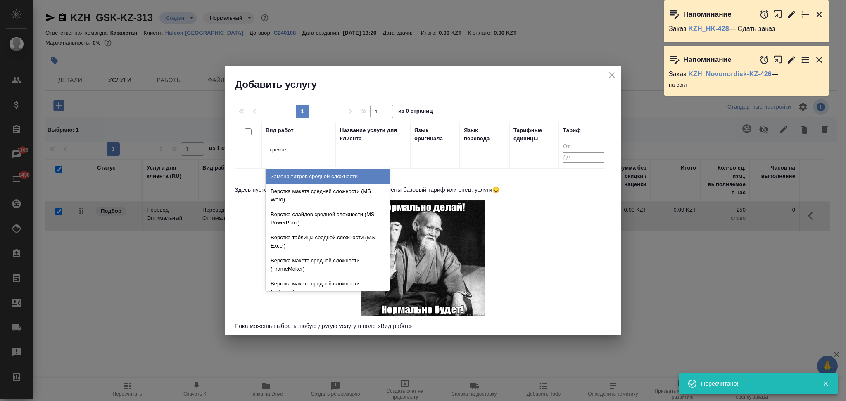
type input "средней"
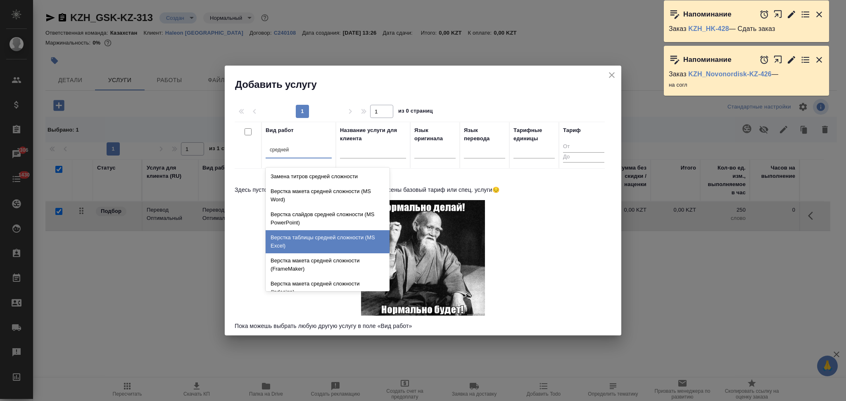
scroll to position [88, 0]
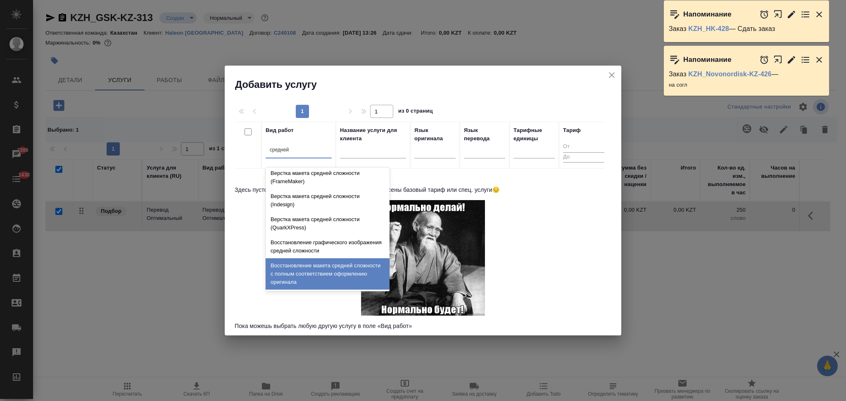
click at [314, 264] on div "Восстановление макета средней сложности с полным соответствием оформлению ориги…" at bounding box center [328, 274] width 124 height 31
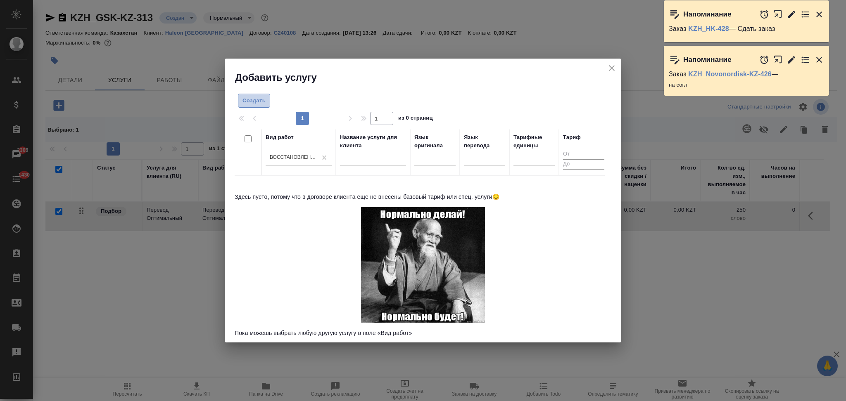
click at [253, 104] on span "Создать" at bounding box center [253, 100] width 23 height 9
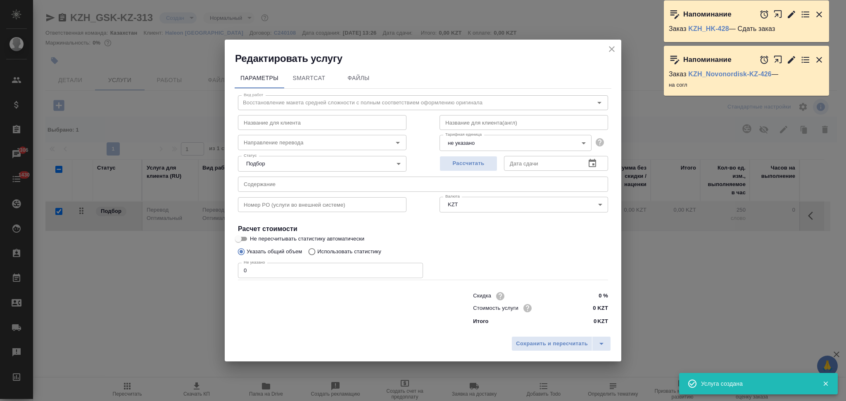
checkbox input "false"
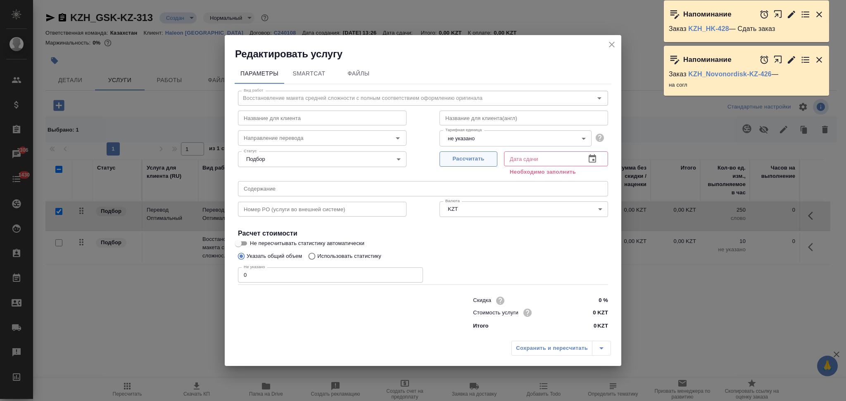
click at [483, 166] on button "Рассчитать" at bounding box center [468, 159] width 58 height 15
type input "22.08.2025 14:44"
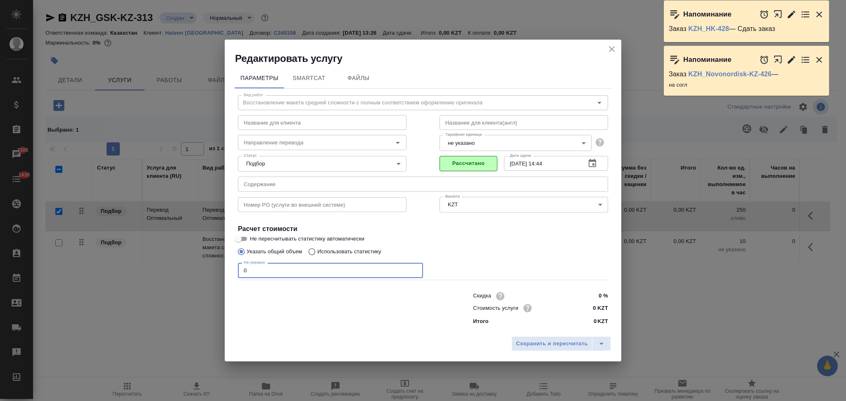
drag, startPoint x: 266, startPoint y: 273, endPoint x: 185, endPoint y: 268, distance: 81.5
click at [185, 268] on div "Редактировать услугу Параметры SmartCat Файлы Вид работ Восстановление макета с…" at bounding box center [423, 200] width 846 height 401
type input "7"
drag, startPoint x: 596, startPoint y: 307, endPoint x: 590, endPoint y: 306, distance: 6.0
click at [590, 306] on input "0 KZT" at bounding box center [592, 308] width 30 height 12
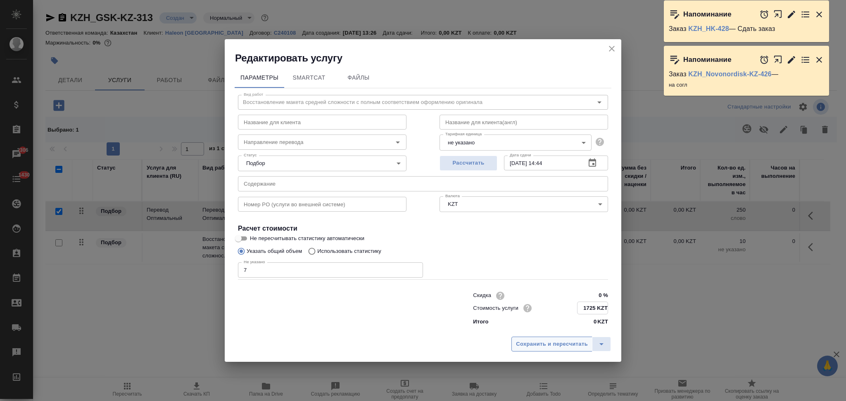
type input "1725 KZT"
click at [565, 340] on span "Сохранить и пересчитать" at bounding box center [552, 343] width 72 height 9
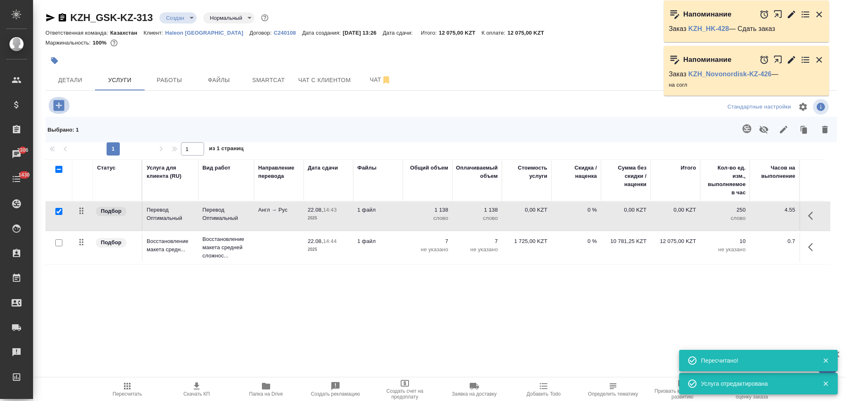
click at [58, 100] on icon "button" at bounding box center [58, 105] width 11 height 11
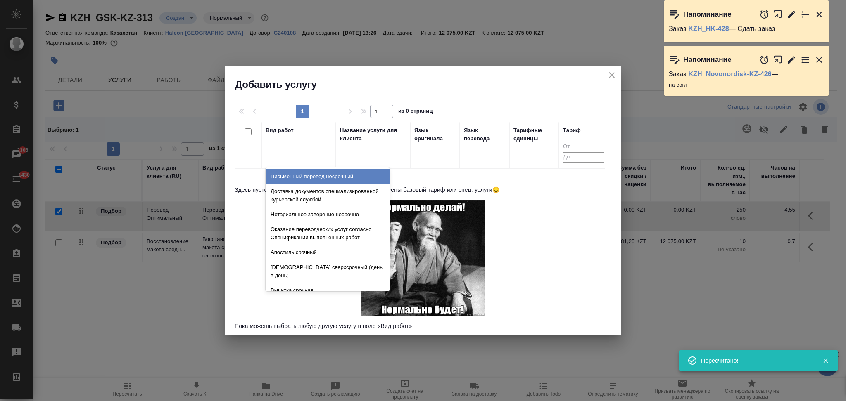
click at [307, 154] on div at bounding box center [299, 150] width 66 height 12
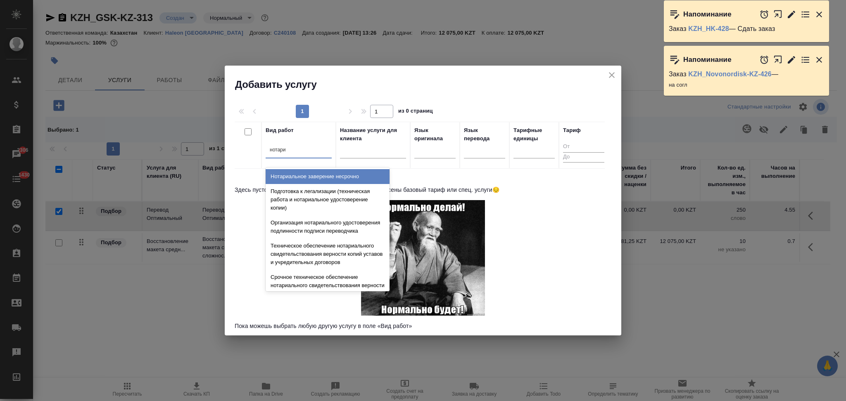
type input "нотариа"
click at [311, 173] on div "Нотариальное заверение несрочно" at bounding box center [328, 176] width 124 height 15
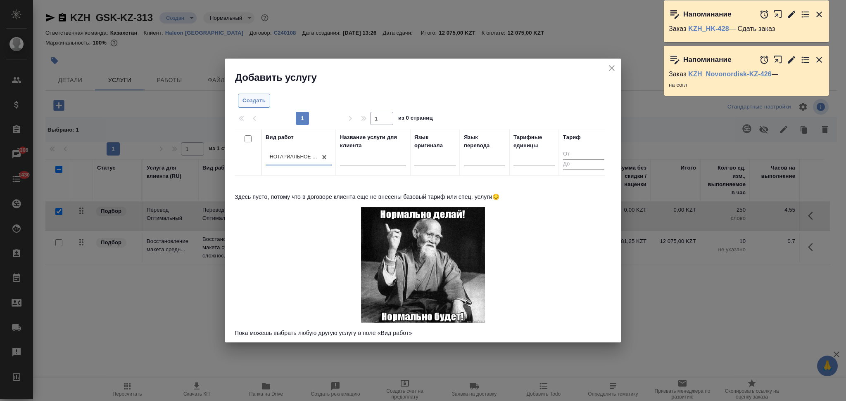
click at [256, 96] on span "Создать" at bounding box center [253, 100] width 23 height 9
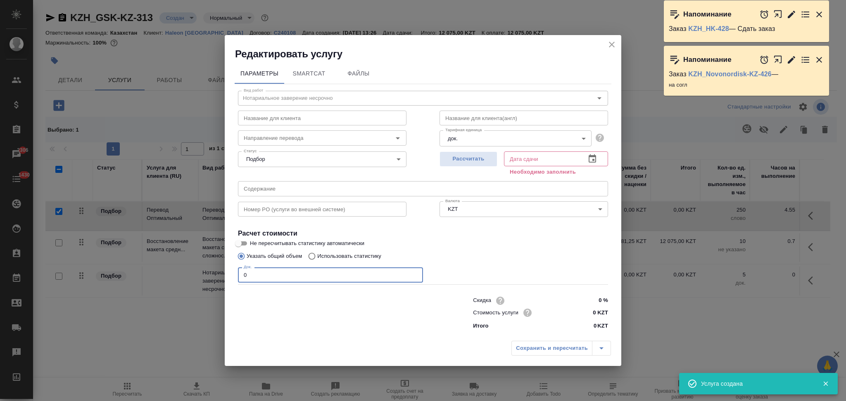
drag, startPoint x: 254, startPoint y: 276, endPoint x: 224, endPoint y: 267, distance: 31.8
click at [224, 267] on div "Редактировать услугу Параметры SmartCat Файлы Вид работ Нотариальное заверение …" at bounding box center [423, 200] width 846 height 401
type input "1"
click at [468, 155] on span "Рассчитать" at bounding box center [468, 158] width 49 height 9
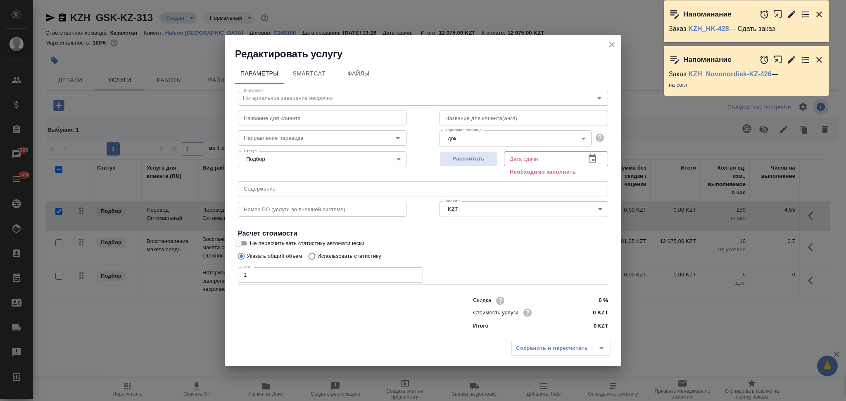
type input "22.08.2025 14:57"
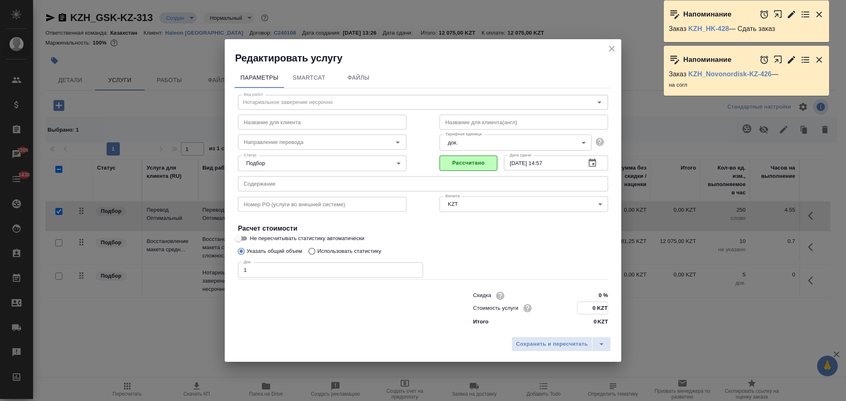
drag, startPoint x: 595, startPoint y: 309, endPoint x: 588, endPoint y: 306, distance: 7.1
click at [588, 306] on input "0 KZT" at bounding box center [592, 308] width 30 height 12
type input "6000 KZT"
click at [553, 350] on button "Сохранить и пересчитать" at bounding box center [551, 344] width 81 height 15
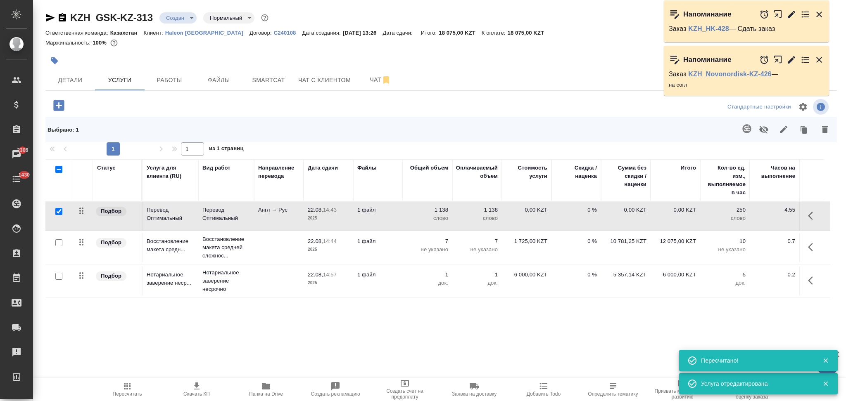
click at [397, 220] on td "1 файл" at bounding box center [378, 216] width 50 height 29
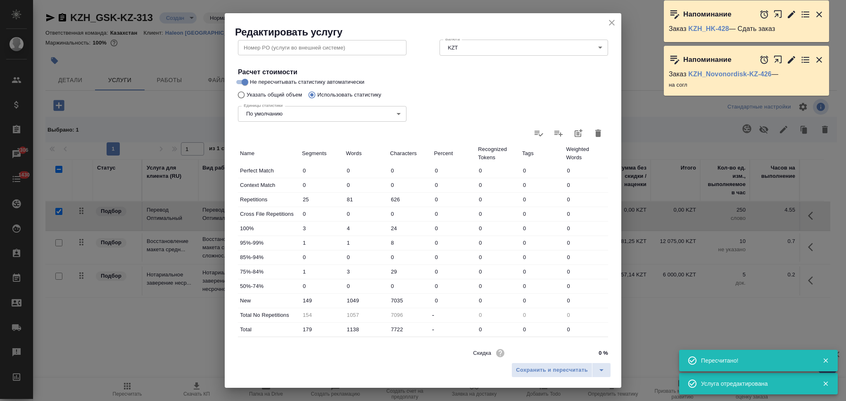
scroll to position [162, 0]
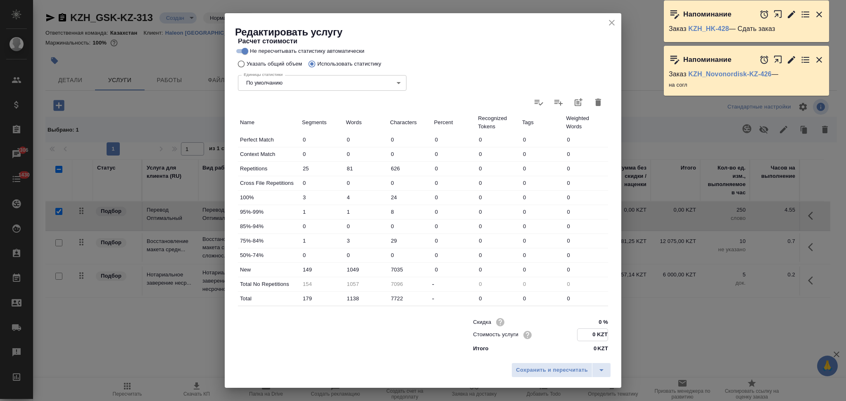
click at [587, 333] on input "0 KZT" at bounding box center [592, 335] width 30 height 12
type input "11 KZT"
click at [561, 365] on button "Сохранить и пересчитать" at bounding box center [551, 370] width 81 height 15
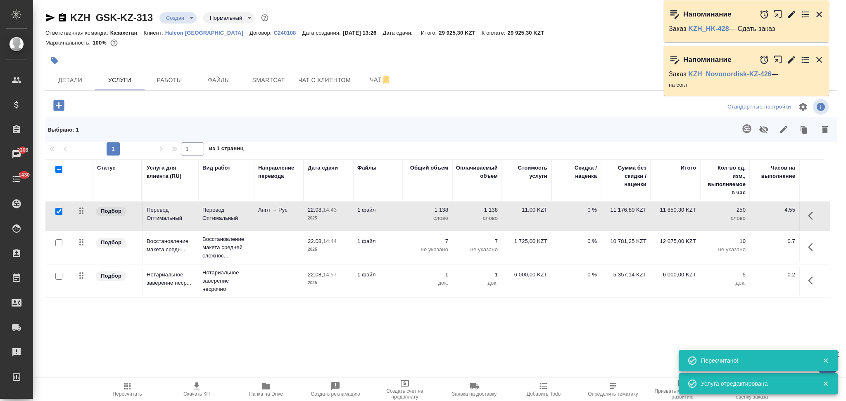
click at [381, 222] on td "1 файл" at bounding box center [378, 216] width 50 height 29
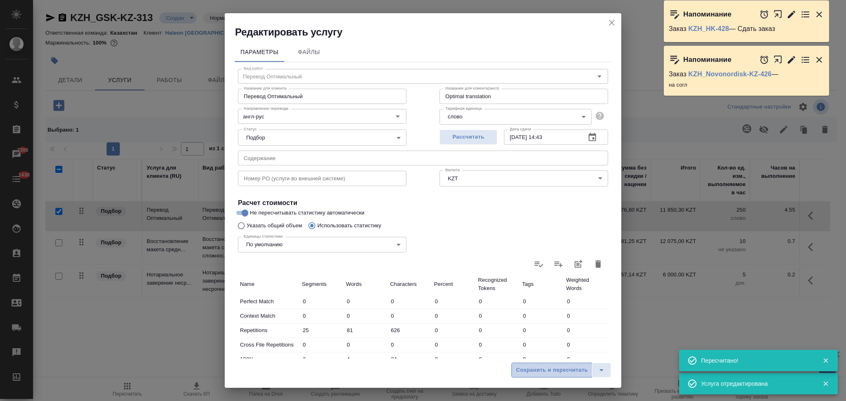
click at [547, 372] on span "Сохранить и пересчитать" at bounding box center [552, 370] width 72 height 9
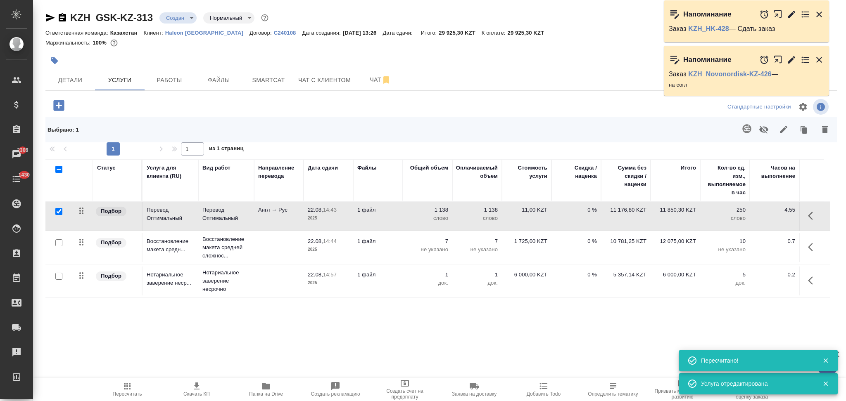
click at [60, 63] on button "button" at bounding box center [54, 61] width 18 height 18
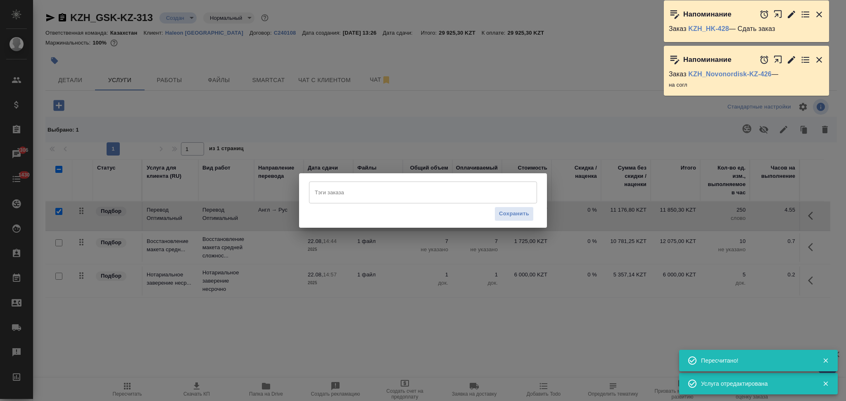
click at [379, 194] on input "Тэги заказа" at bounding box center [415, 192] width 205 height 14
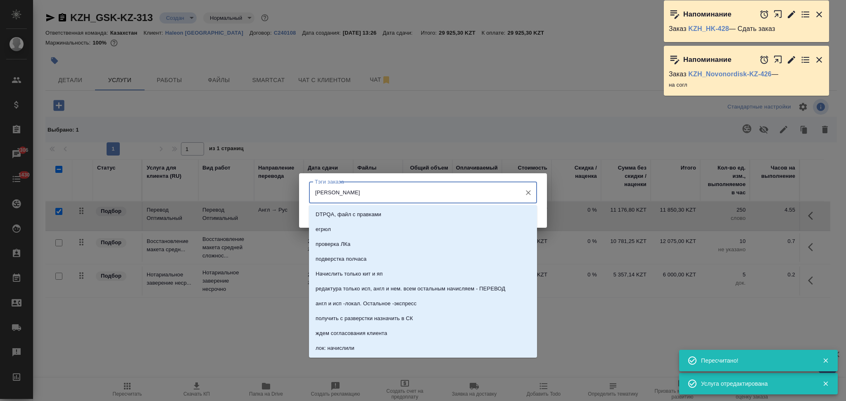
type input "ЛФ"
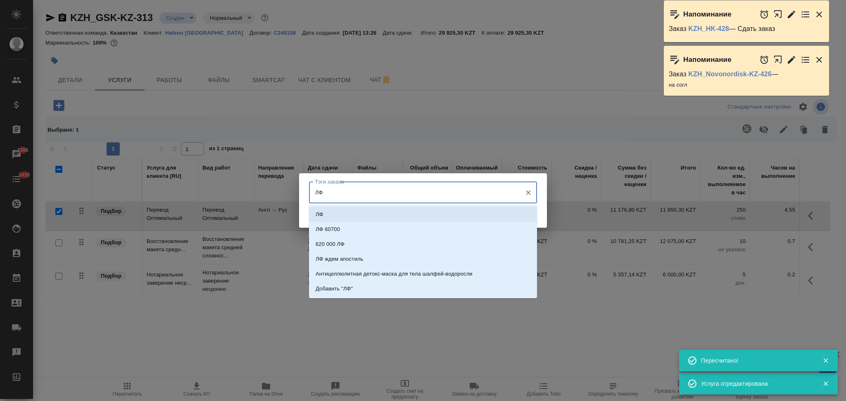
click at [332, 211] on li "ЛФ" at bounding box center [423, 214] width 228 height 15
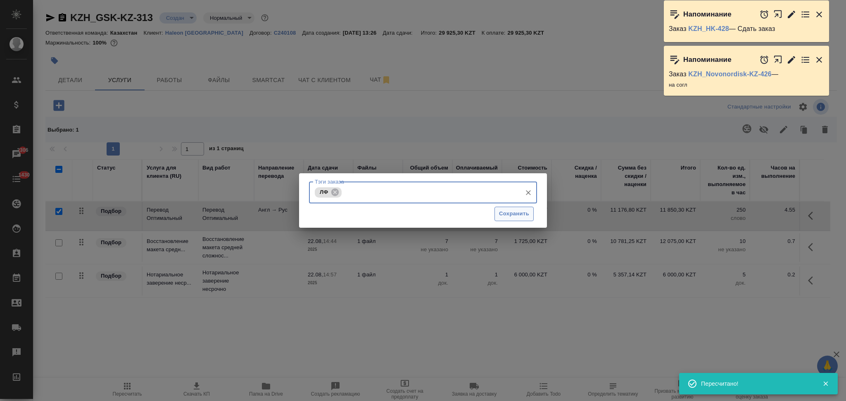
click at [501, 218] on span "Сохранить" at bounding box center [514, 213] width 30 height 9
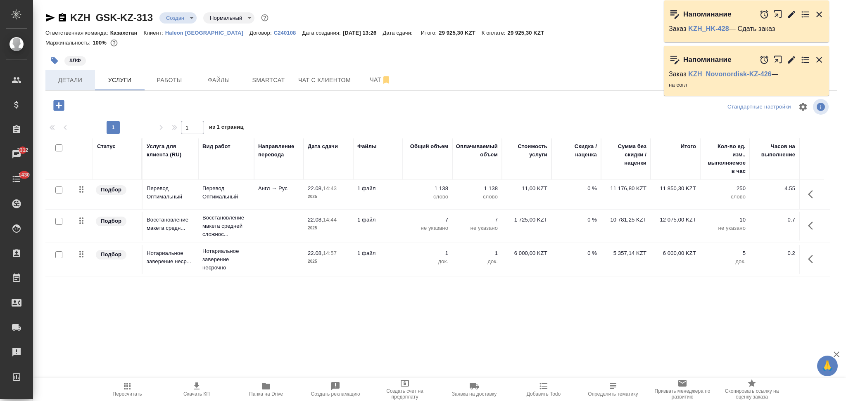
click at [76, 83] on span "Детали" at bounding box center [70, 80] width 40 height 10
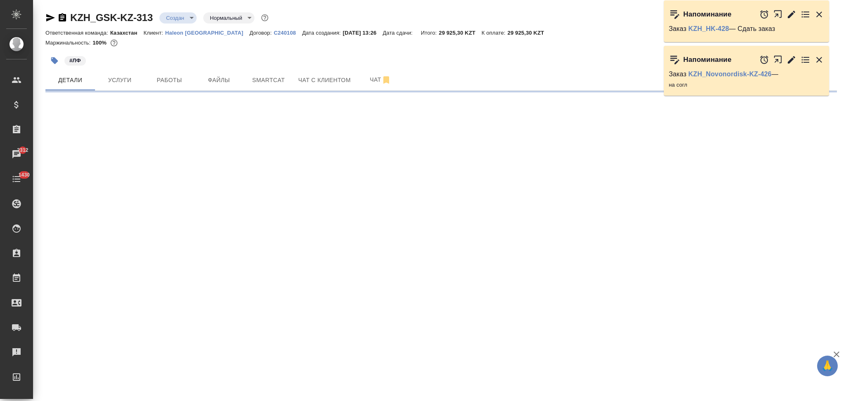
select select "RU"
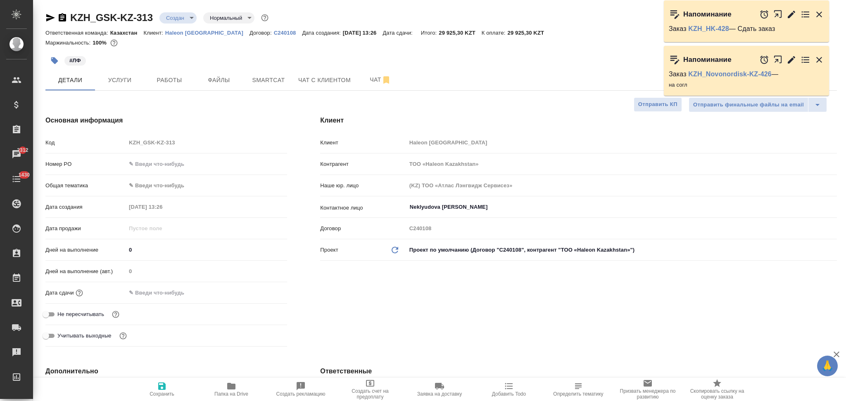
type textarea "x"
click at [464, 213] on div "Neklyudova Yuliya ​" at bounding box center [621, 207] width 430 height 15
type textarea "x"
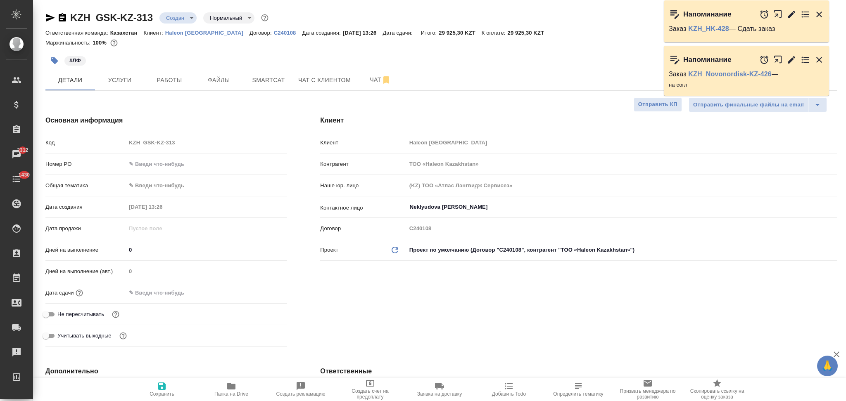
type textarea "x"
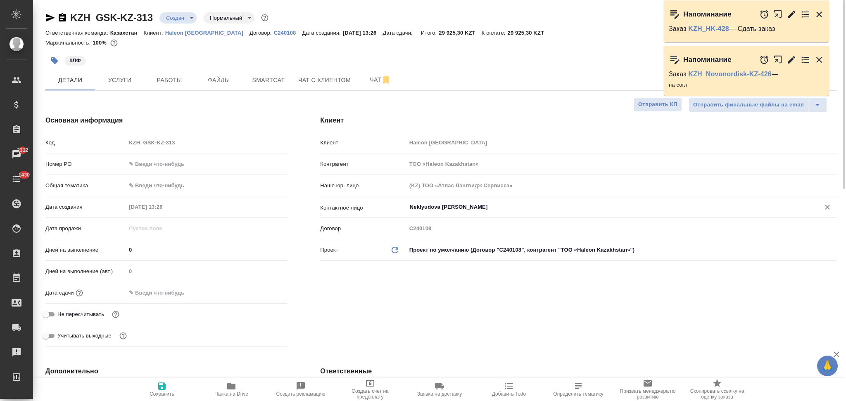
paste input "Shynar Tukezhan"
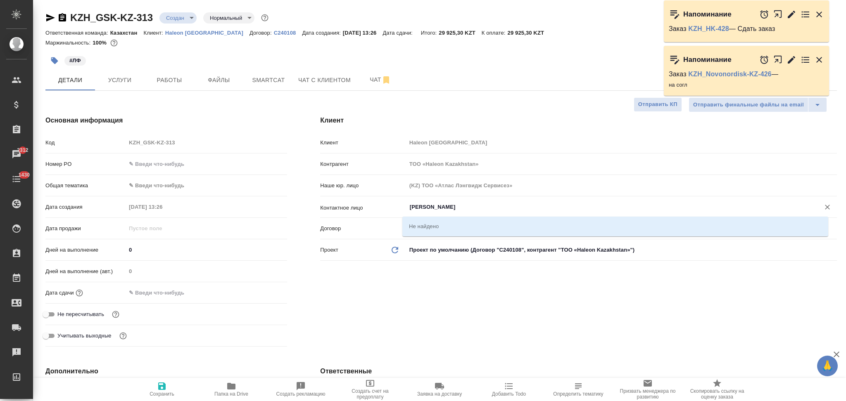
drag, startPoint x: 427, startPoint y: 209, endPoint x: 466, endPoint y: 213, distance: 38.6
click at [466, 213] on div "Shynar Tukezhan ​" at bounding box center [621, 207] width 430 height 15
type input "Shynar"
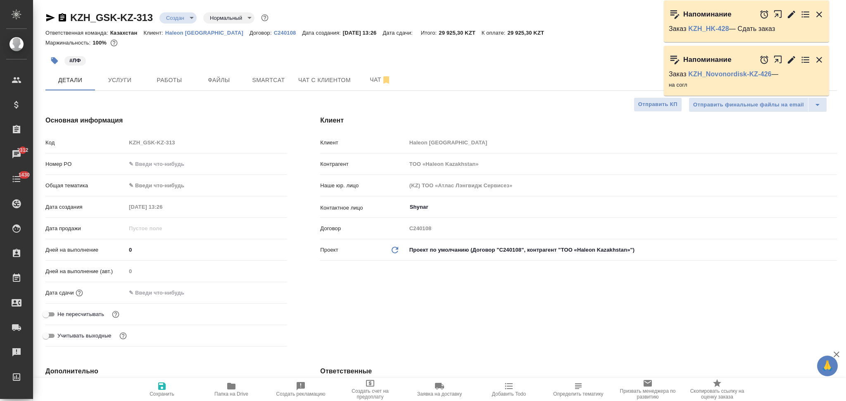
type textarea "x"
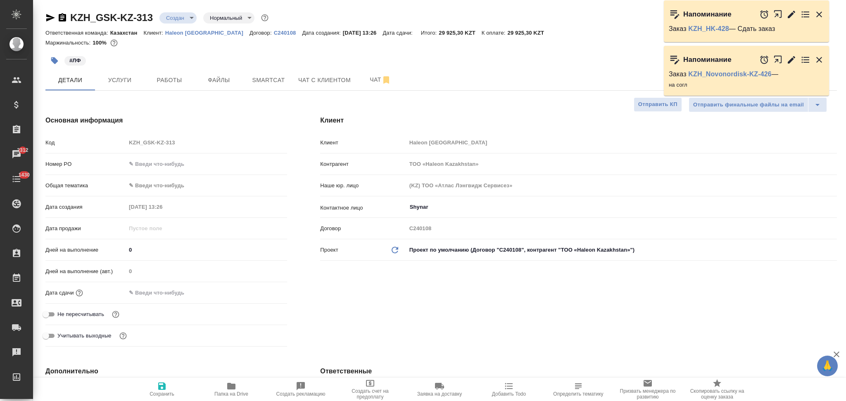
type textarea "x"
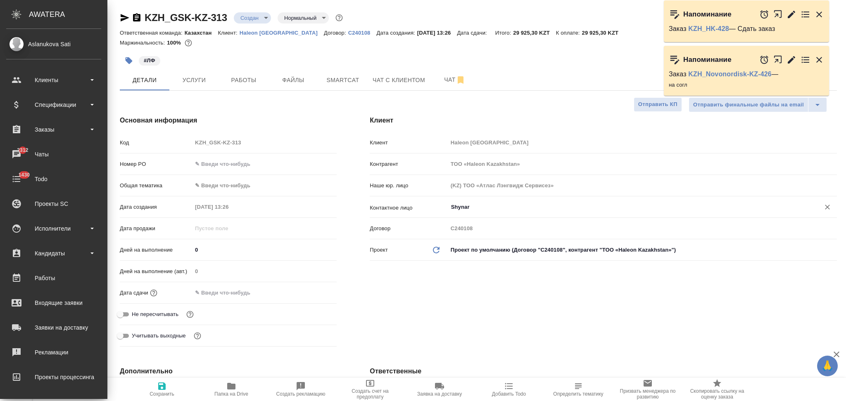
type textarea "x"
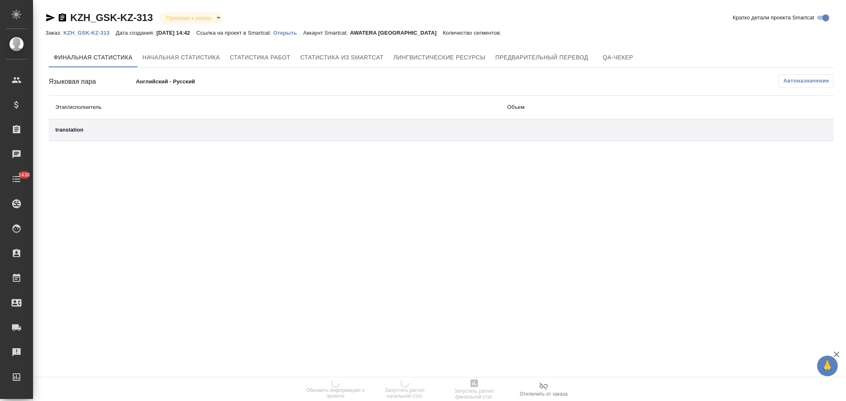
click at [292, 35] on p "Открыть" at bounding box center [288, 33] width 30 height 6
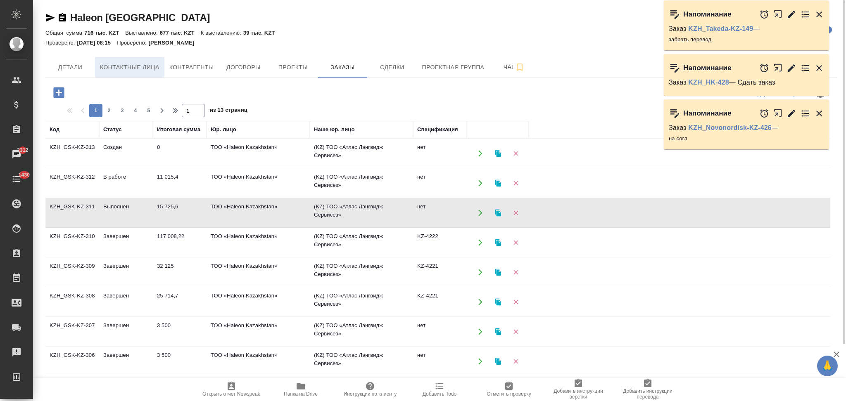
click at [117, 66] on span "Контактные лица" at bounding box center [129, 67] width 59 height 10
select select "RU"
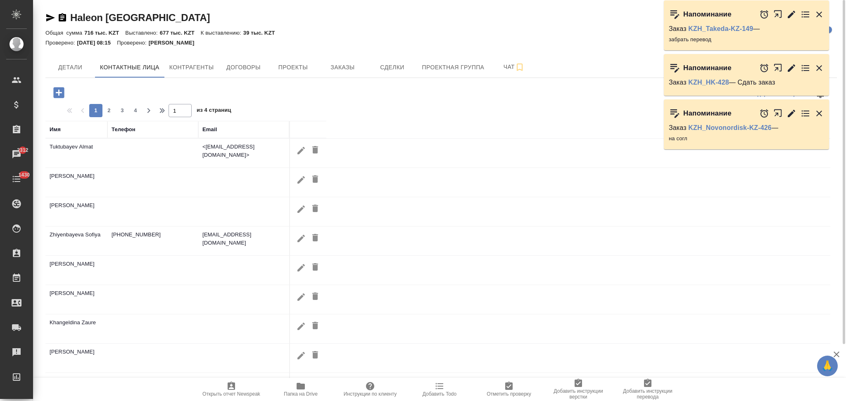
click at [62, 95] on icon "button" at bounding box center [58, 92] width 11 height 11
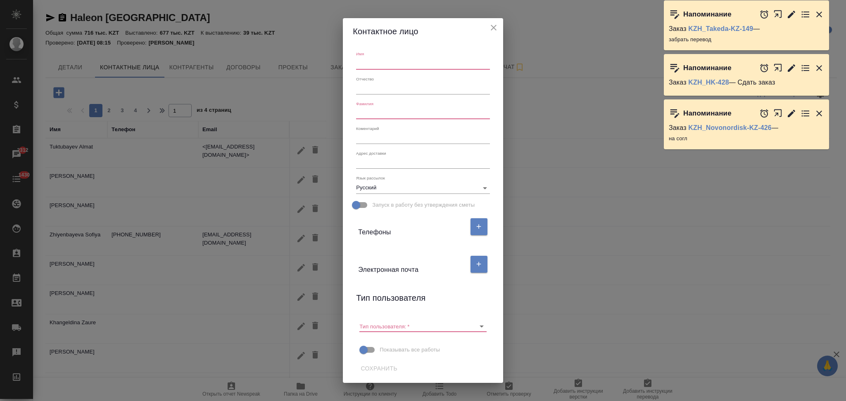
click at [378, 61] on input "text" at bounding box center [422, 64] width 133 height 12
paste input "Shynar Tukezhan"
drag, startPoint x: 375, startPoint y: 65, endPoint x: 408, endPoint y: 65, distance: 33.4
click at [408, 65] on input "Shynar Tukezhan" at bounding box center [422, 64] width 133 height 12
type input "Shynar"
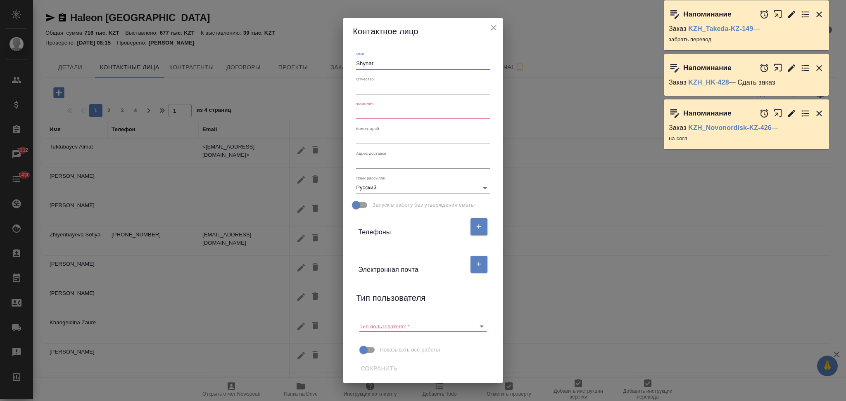
click at [366, 109] on input "text" at bounding box center [422, 114] width 133 height 12
paste input "Tukezhan"
click at [471, 325] on icon "Очистить" at bounding box center [471, 327] width 8 height 8
type input "Tukezhan"
click at [388, 365] on span "Сохранить" at bounding box center [378, 369] width 37 height 10
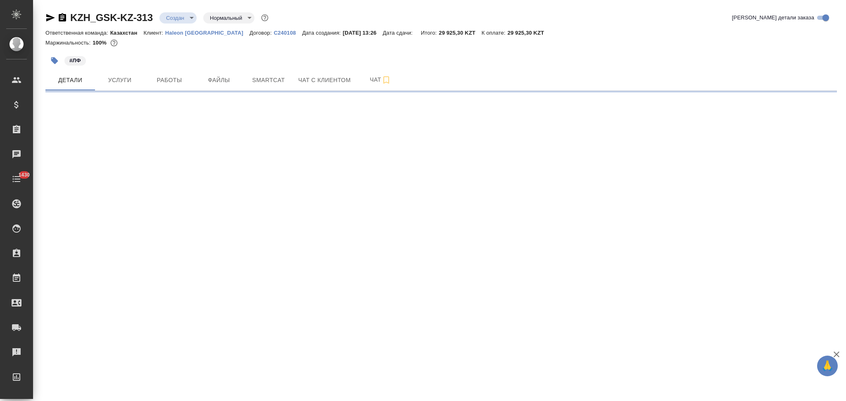
select select "RU"
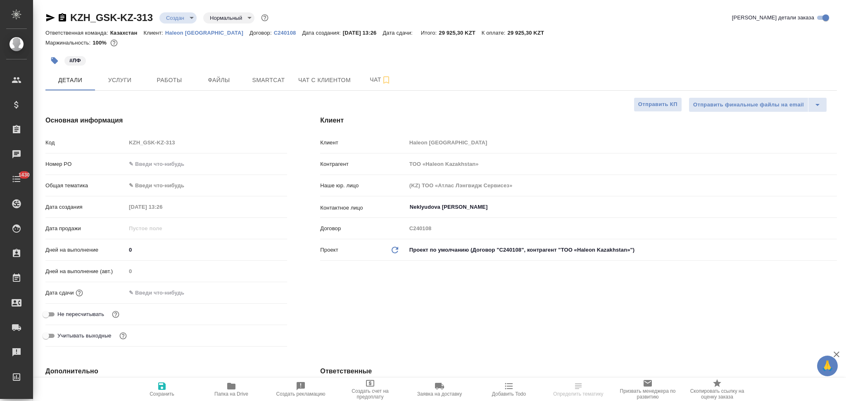
type textarea "x"
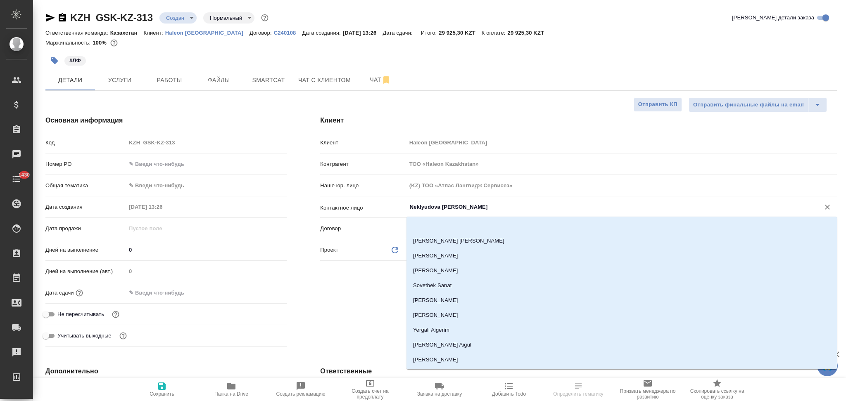
scroll to position [43, 0]
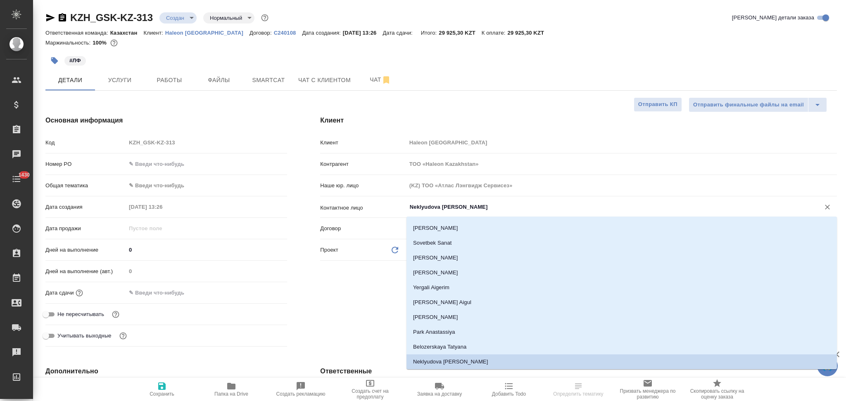
drag, startPoint x: 462, startPoint y: 211, endPoint x: 389, endPoint y: 209, distance: 73.9
click at [389, 209] on div "Контактное лицо [PERSON_NAME] [PERSON_NAME] ​" at bounding box center [578, 207] width 517 height 14
type textarea "x"
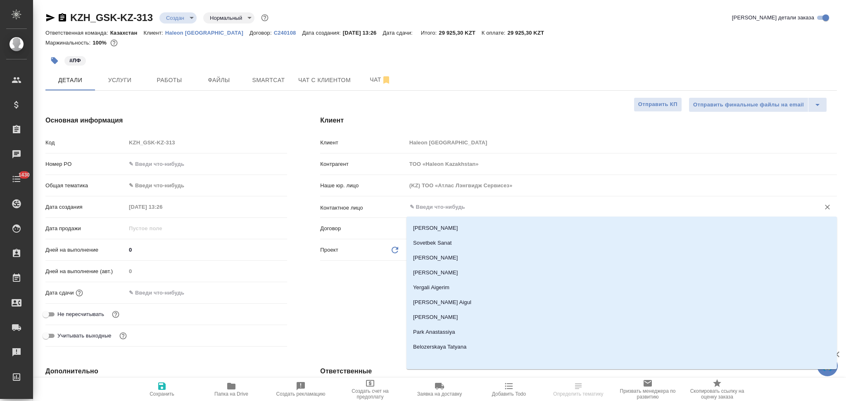
scroll to position [0, 0]
paste input "Tukezhan"
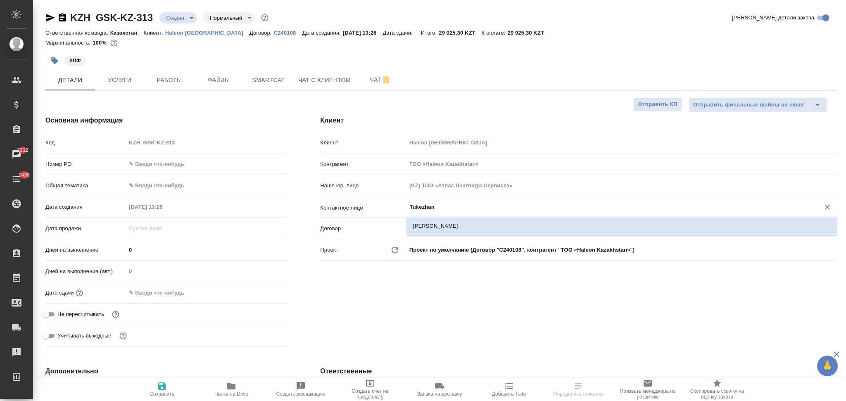
click at [418, 224] on li "[PERSON_NAME]" at bounding box center [621, 226] width 430 height 15
type input "[PERSON_NAME]"
type textarea "x"
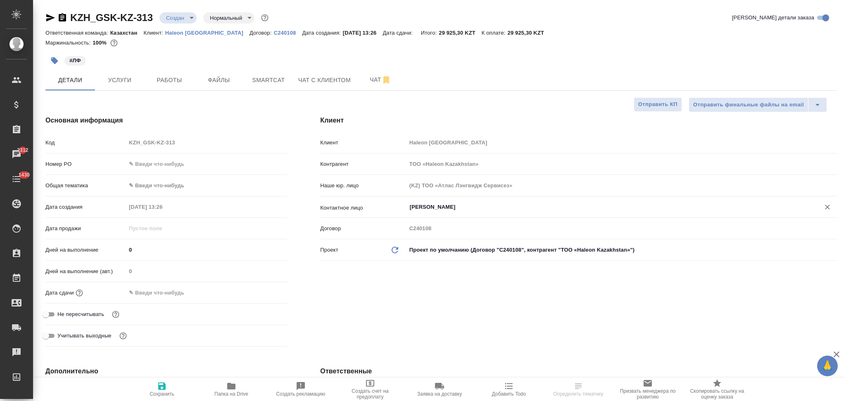
type input "[PERSON_NAME]"
click at [159, 389] on icon "button" at bounding box center [161, 386] width 7 height 7
type textarea "x"
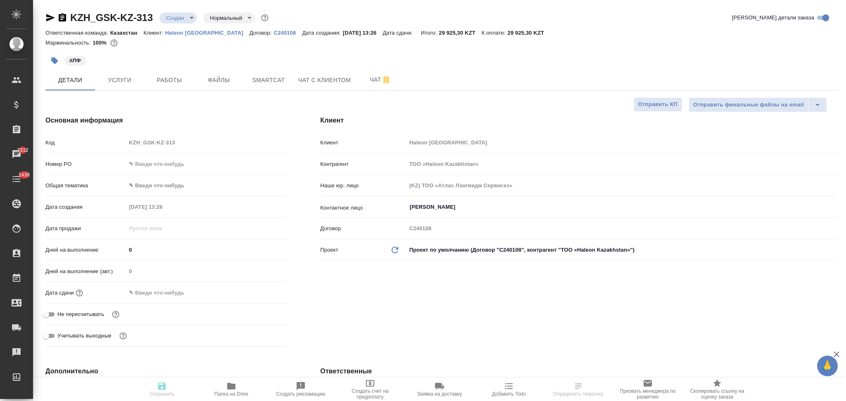
type textarea "x"
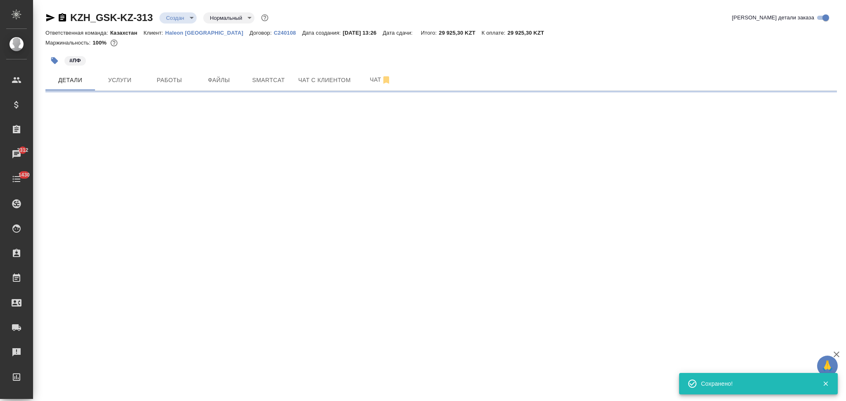
type input "holyTrinity"
select select "RU"
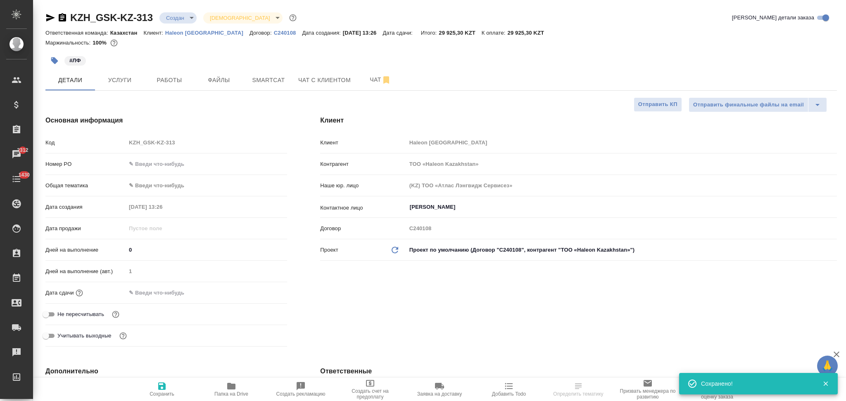
type textarea "x"
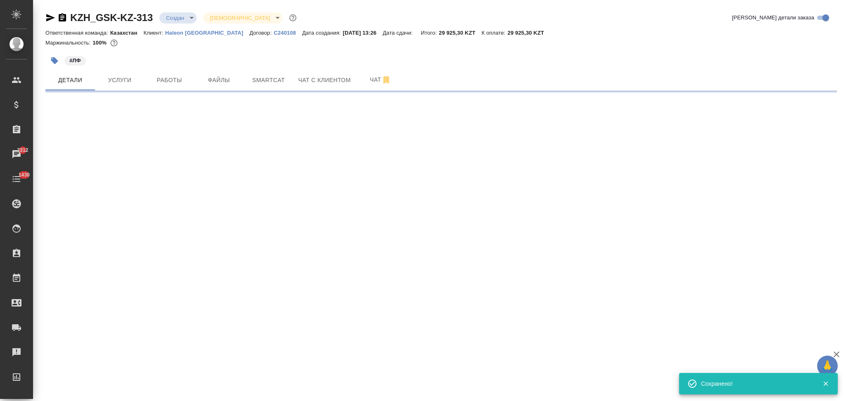
select select "RU"
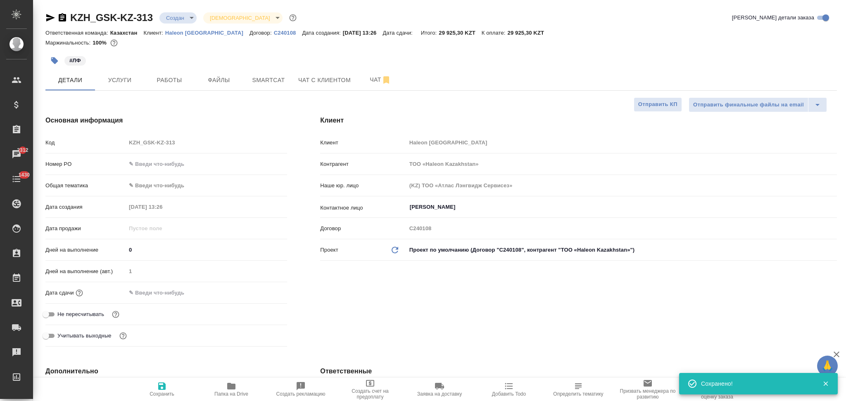
type textarea "x"
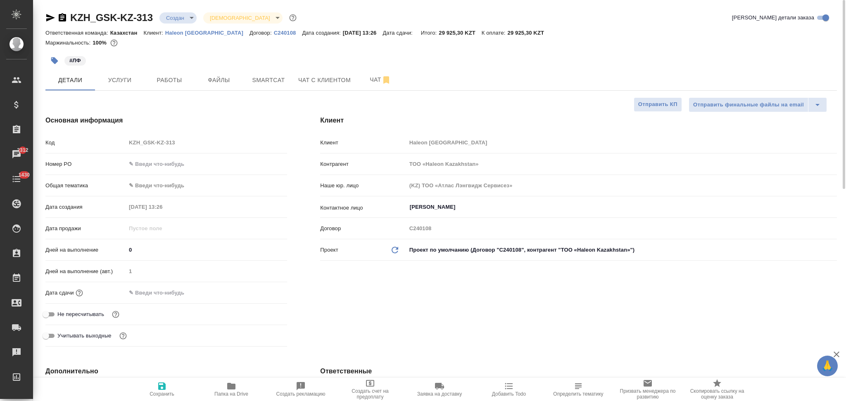
scroll to position [110, 0]
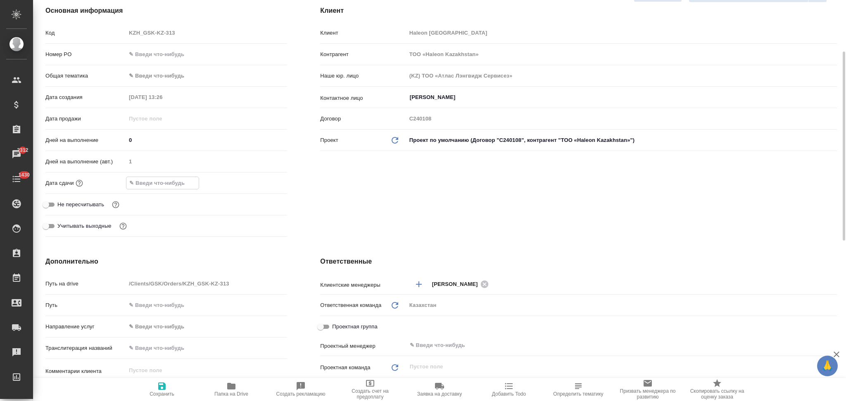
click at [181, 180] on input "text" at bounding box center [162, 183] width 72 height 12
click at [262, 180] on icon "button" at bounding box center [262, 182] width 7 height 8
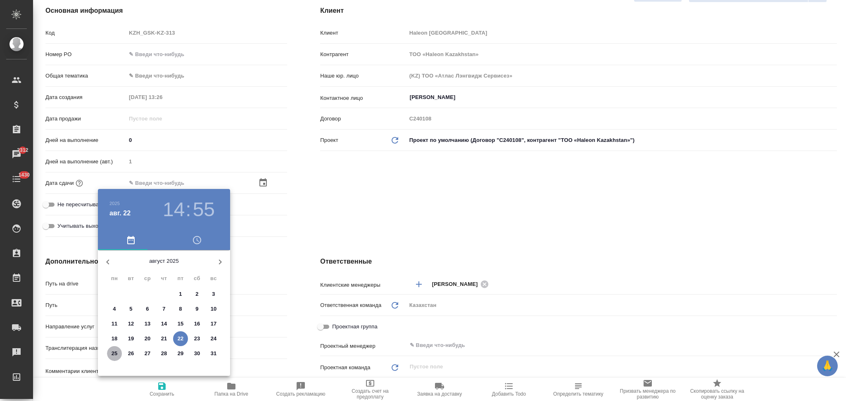
click at [114, 352] on p "25" at bounding box center [114, 354] width 6 height 8
type input "25.08.2025 14:55"
type textarea "x"
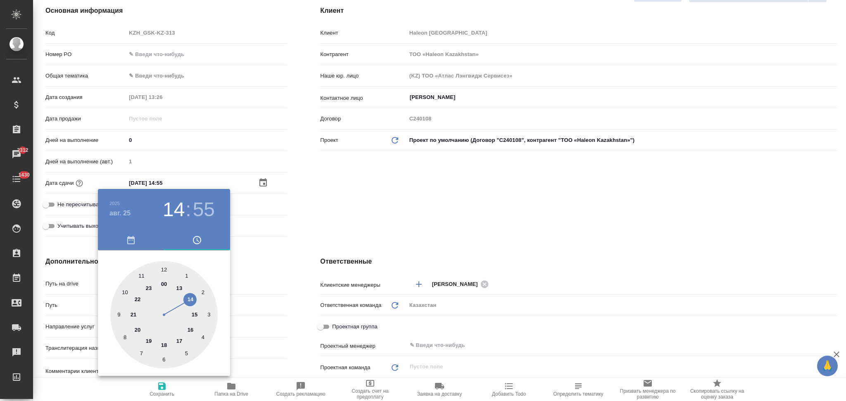
click at [196, 313] on div at bounding box center [163, 314] width 107 height 107
type input "25.08.2025 15:55"
type textarea "x"
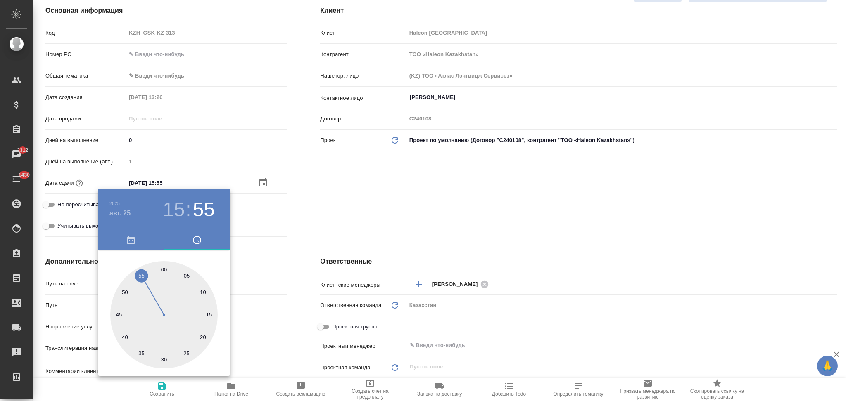
click at [163, 268] on div at bounding box center [163, 314] width 107 height 107
type input "25.08.2025 15:00"
type textarea "x"
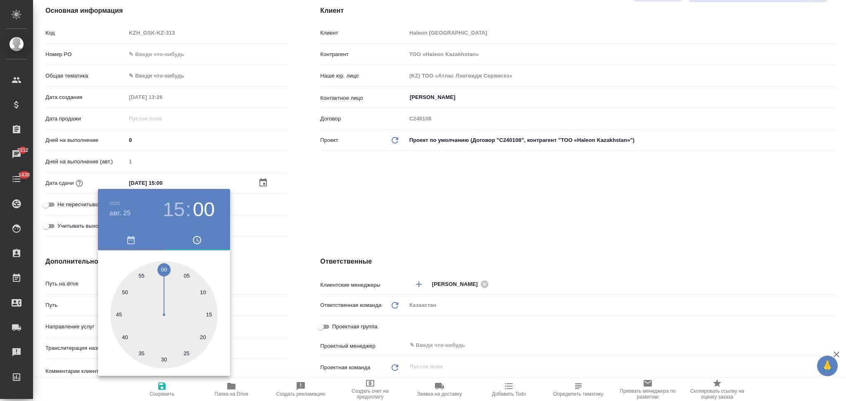
click at [299, 293] on div at bounding box center [423, 200] width 846 height 401
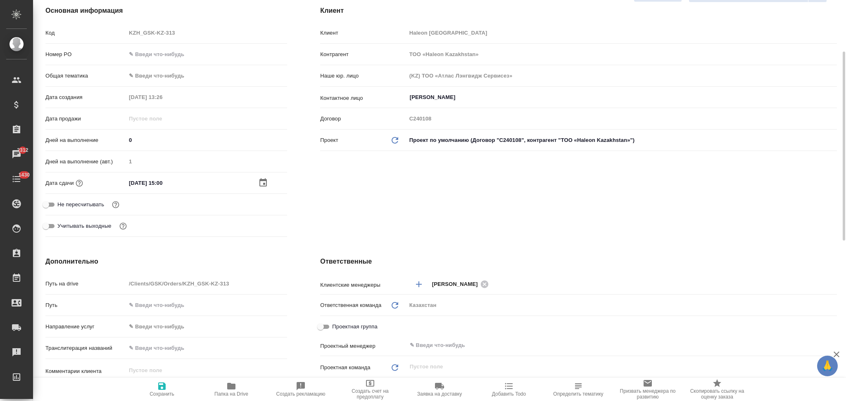
click at [159, 389] on icon "button" at bounding box center [161, 386] width 7 height 7
type textarea "x"
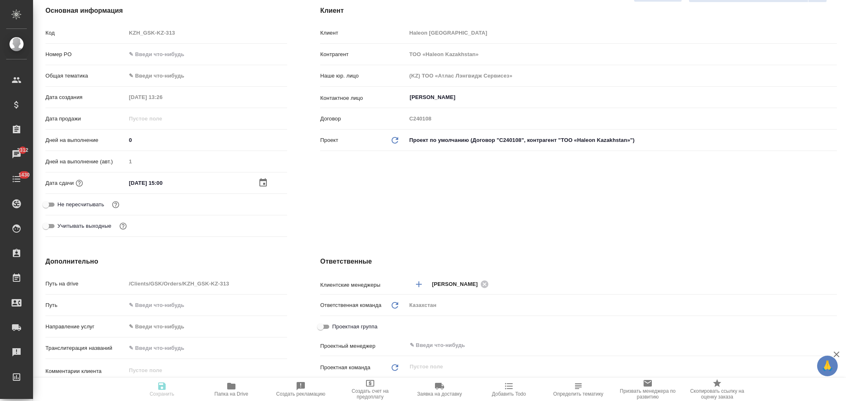
type textarea "x"
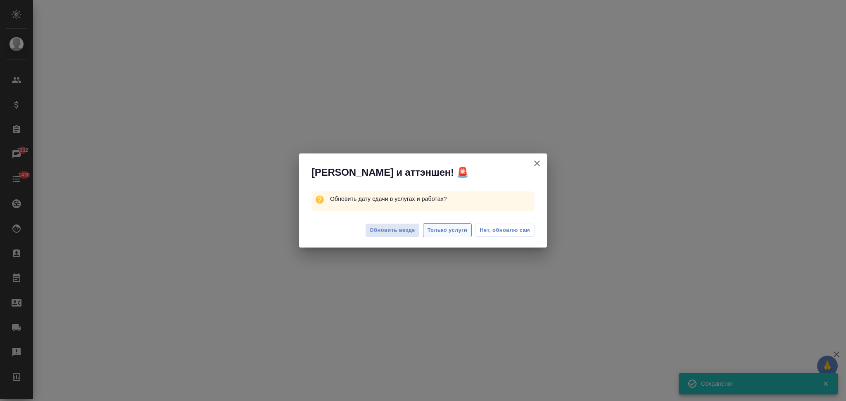
select select "RU"
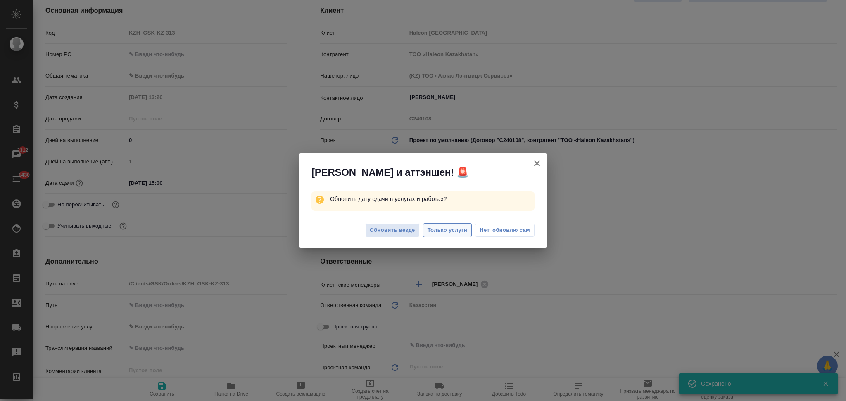
type textarea "x"
click at [459, 227] on span "Только услуги" at bounding box center [447, 230] width 40 height 9
type textarea "x"
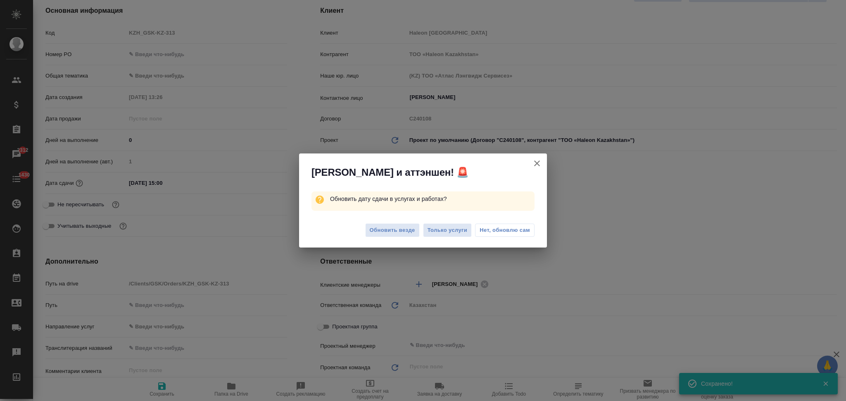
type textarea "x"
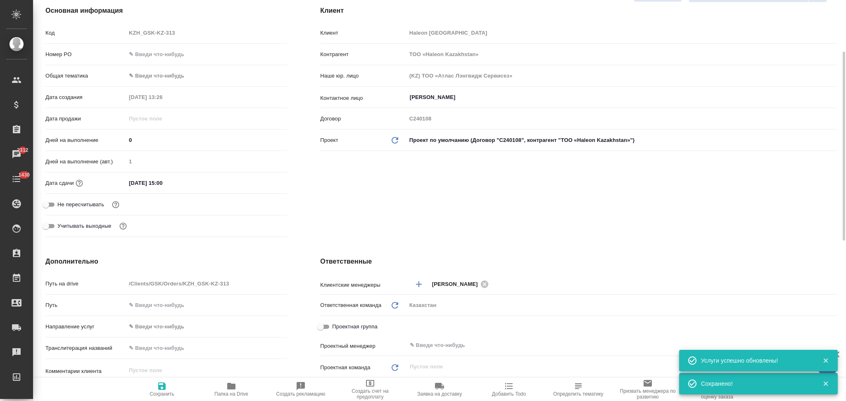
scroll to position [0, 0]
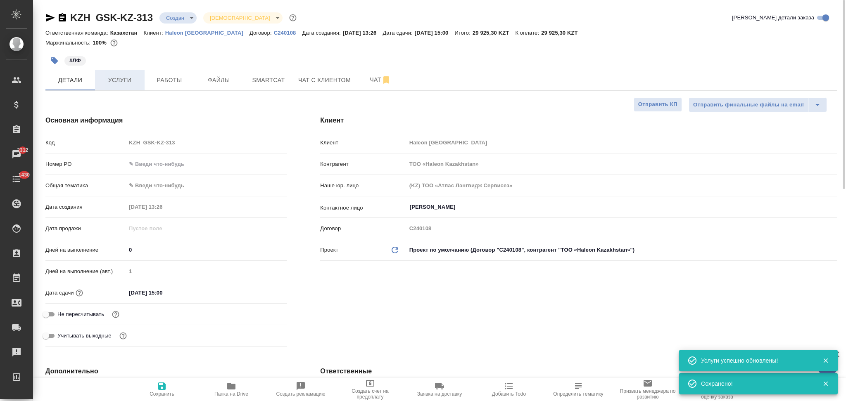
click at [103, 85] on button "Услуги" at bounding box center [120, 80] width 50 height 21
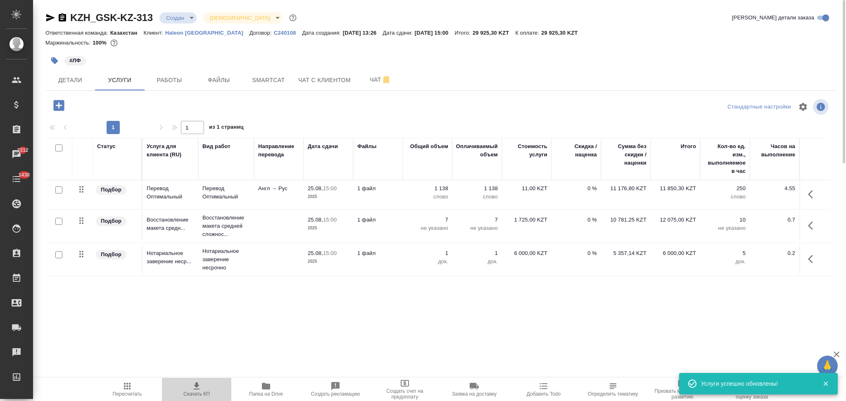
click at [192, 387] on icon "button" at bounding box center [197, 387] width 10 height 10
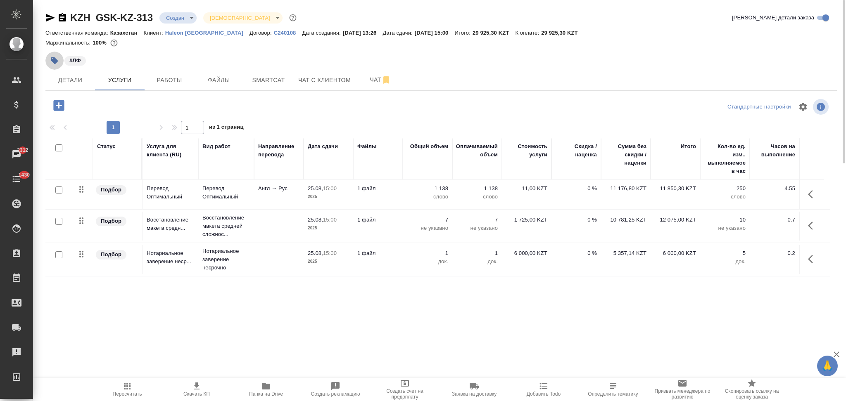
click at [53, 58] on icon "button" at bounding box center [54, 60] width 7 height 7
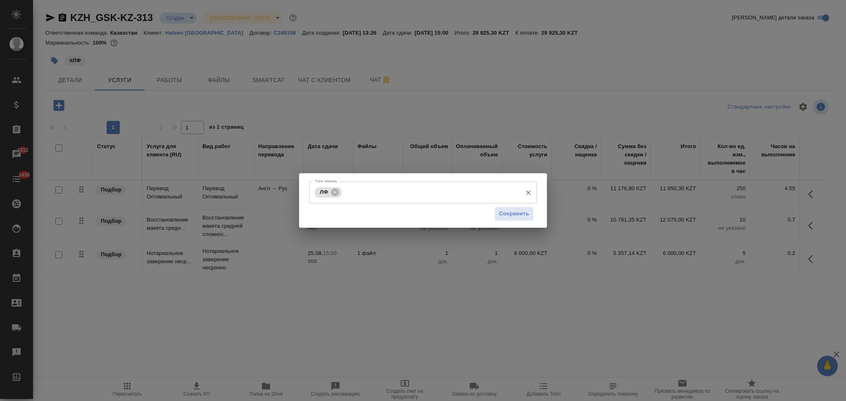
click at [358, 195] on input "Тэги заказа" at bounding box center [431, 192] width 174 height 14
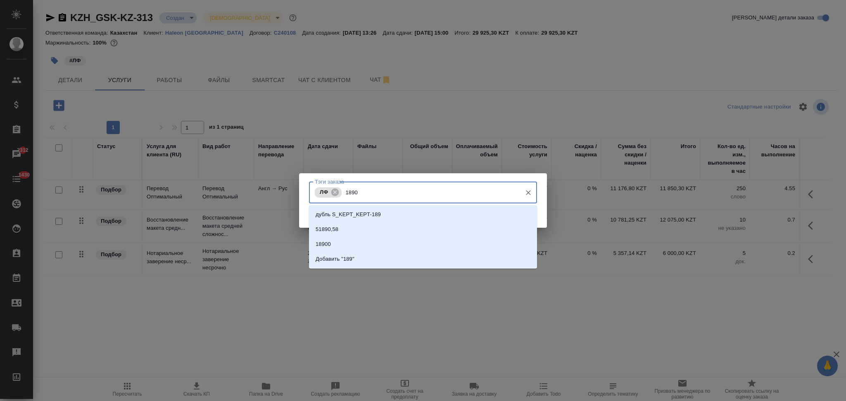
type input "18900"
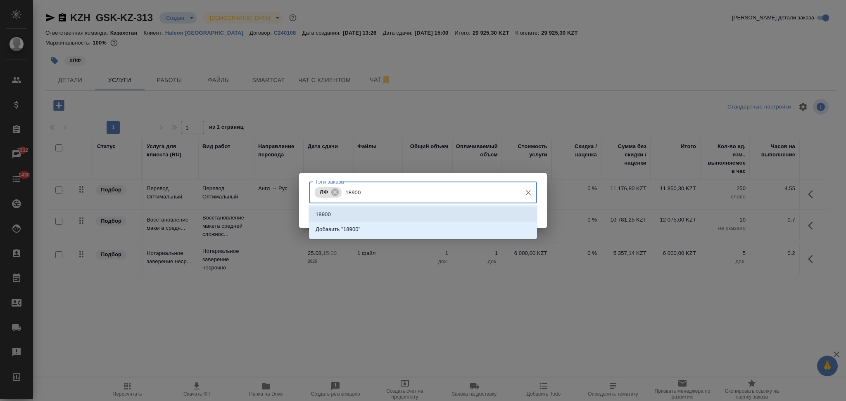
click at [347, 212] on li "18900" at bounding box center [423, 214] width 228 height 15
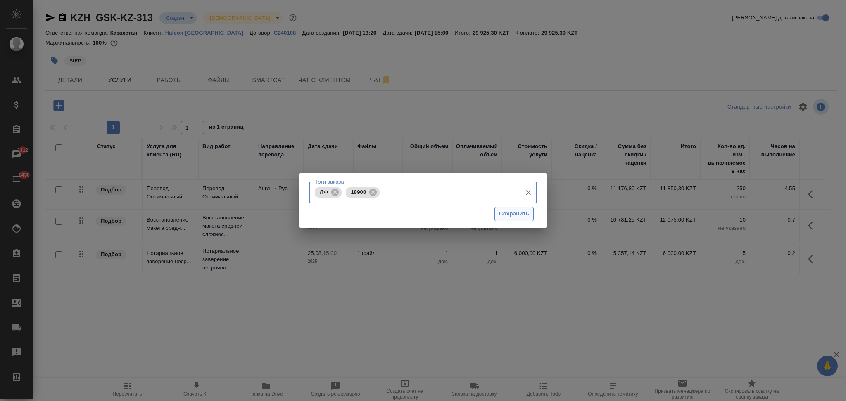
click at [502, 217] on span "Сохранить" at bounding box center [514, 213] width 30 height 9
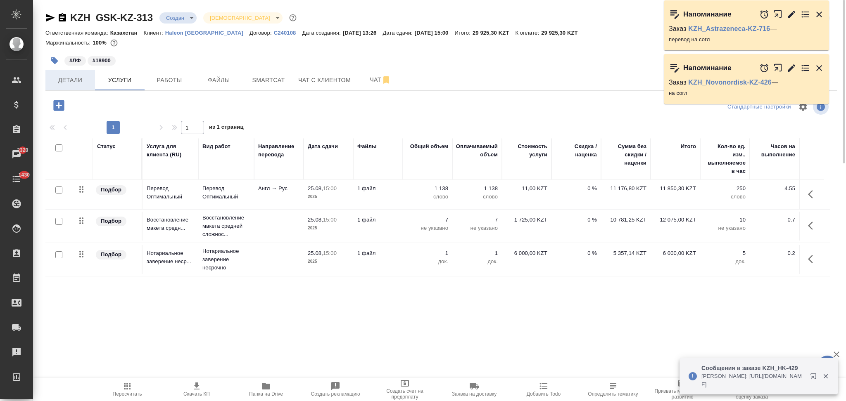
click at [74, 81] on span "Детали" at bounding box center [70, 80] width 40 height 10
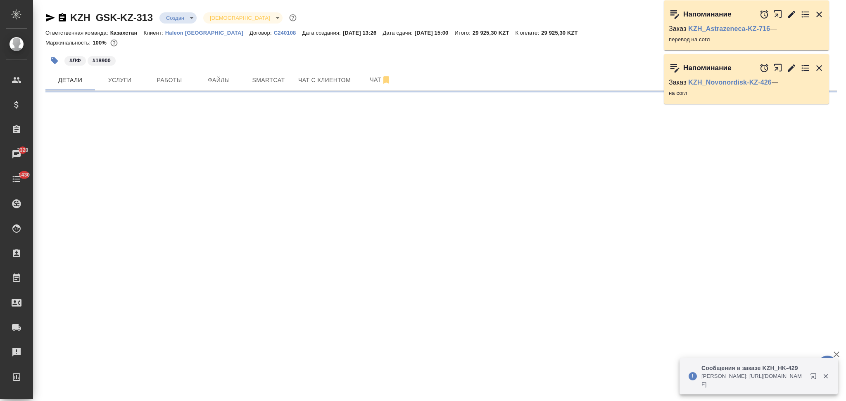
select select "RU"
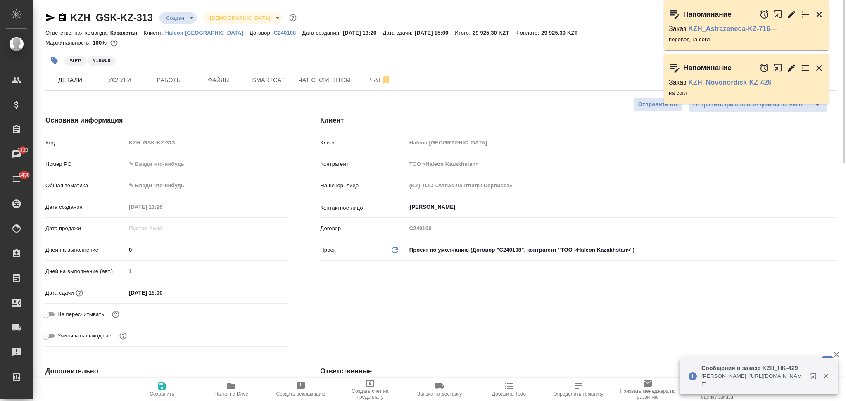
type textarea "x"
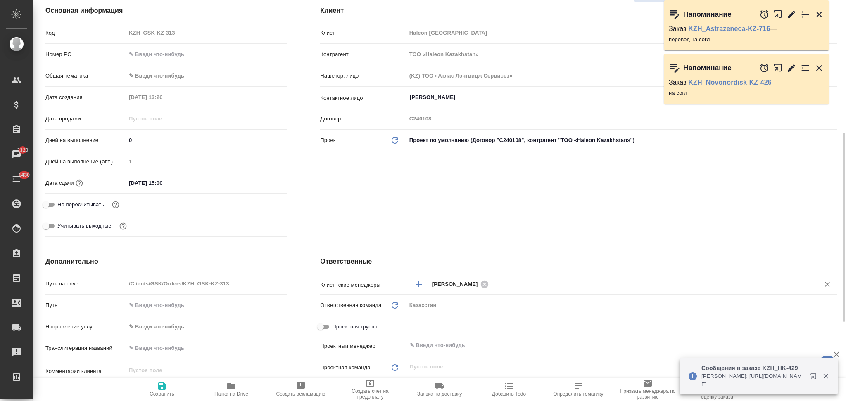
scroll to position [165, 0]
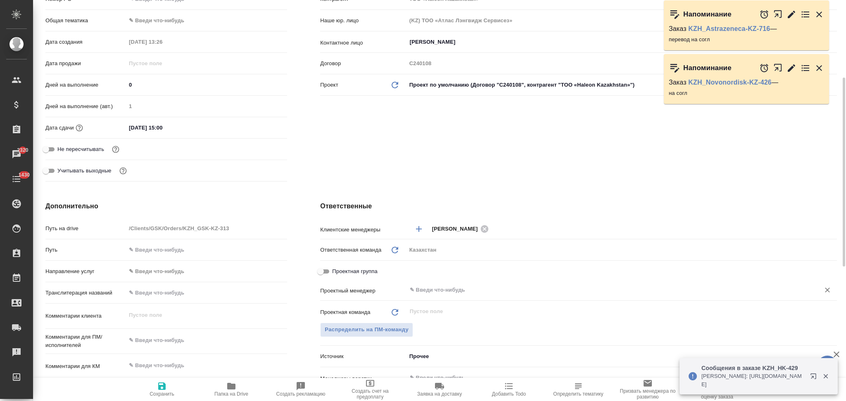
click at [433, 289] on input "text" at bounding box center [608, 290] width 398 height 10
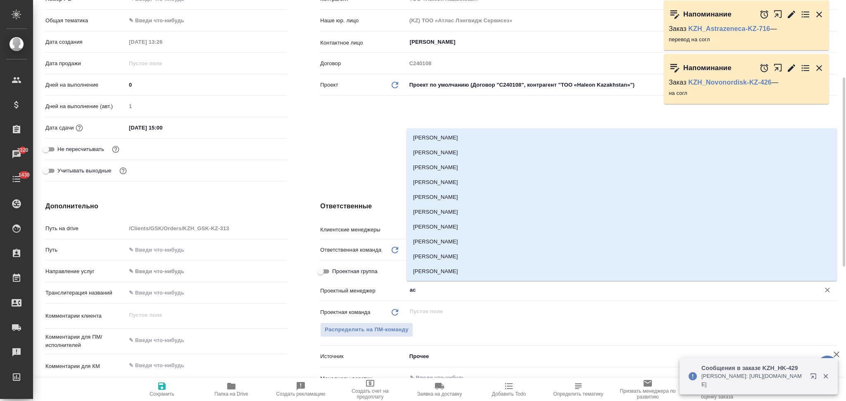
type input "асл"
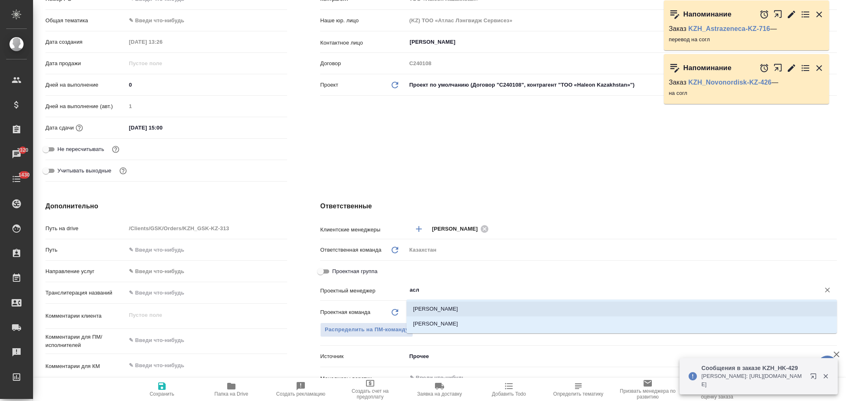
click at [436, 304] on li "Асланукова Сати" at bounding box center [621, 309] width 430 height 15
type textarea "x"
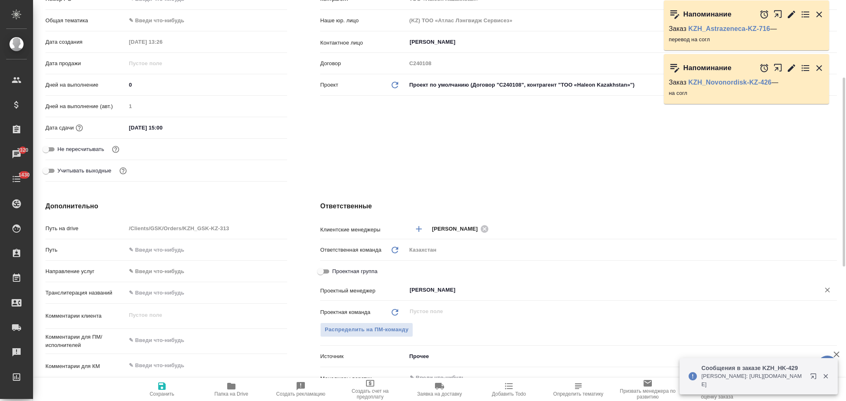
type input "Асланукова Сати"
click at [161, 385] on icon "button" at bounding box center [162, 387] width 10 height 10
type textarea "x"
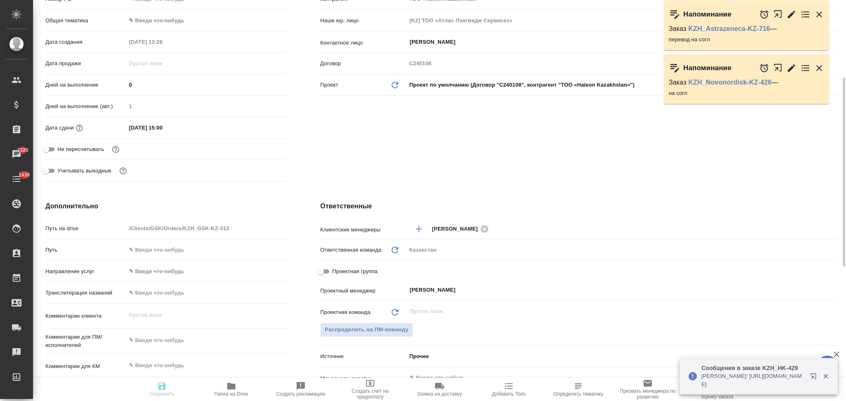
type textarea "x"
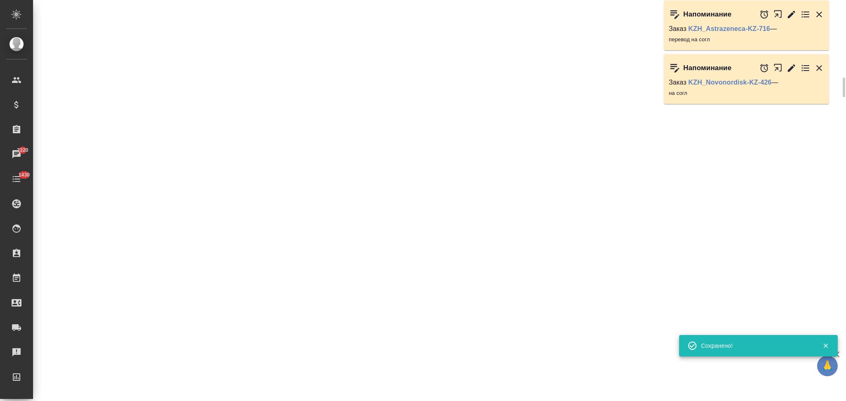
select select "RU"
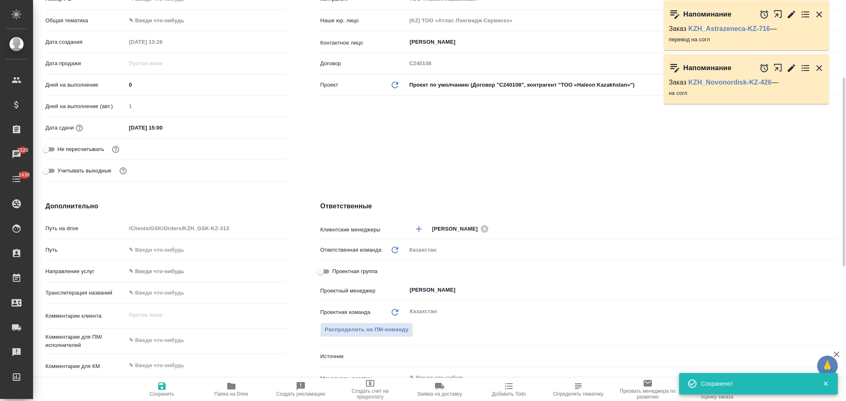
type textarea "x"
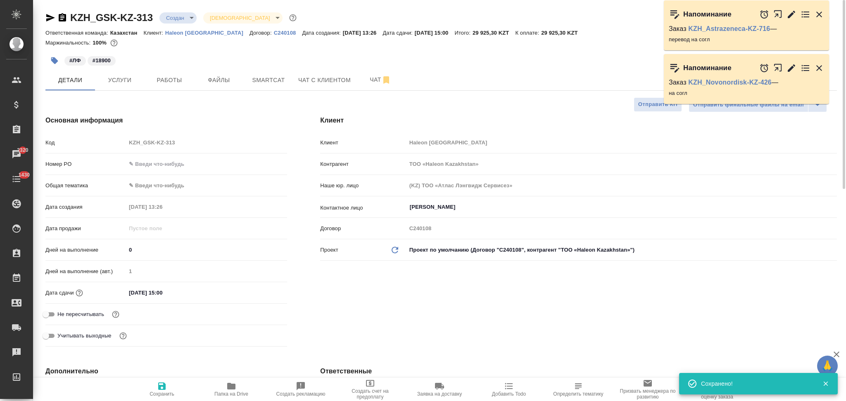
type textarea "x"
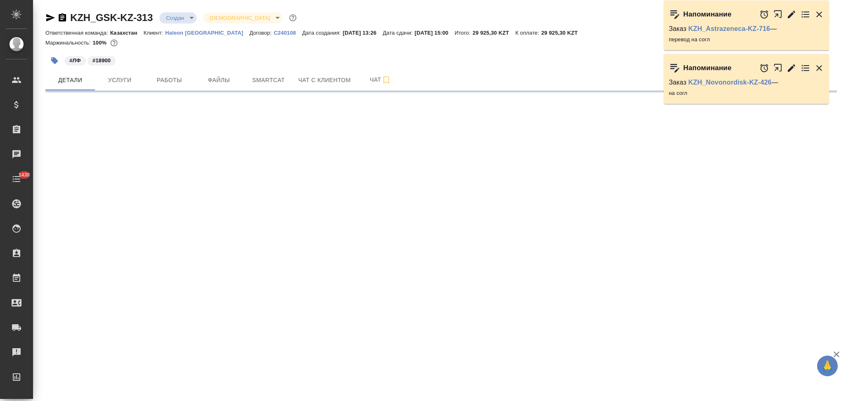
select select "RU"
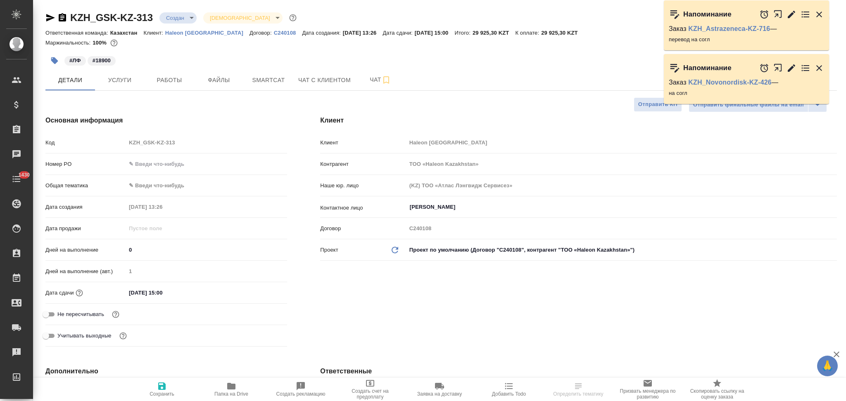
type textarea "x"
click at [174, 18] on body "🙏 .cls-1 fill:#fff; AWATERA Aslanukova Sati Клиенты Спецификации Заказы Чаты 14…" at bounding box center [423, 200] width 846 height 401
type textarea "x"
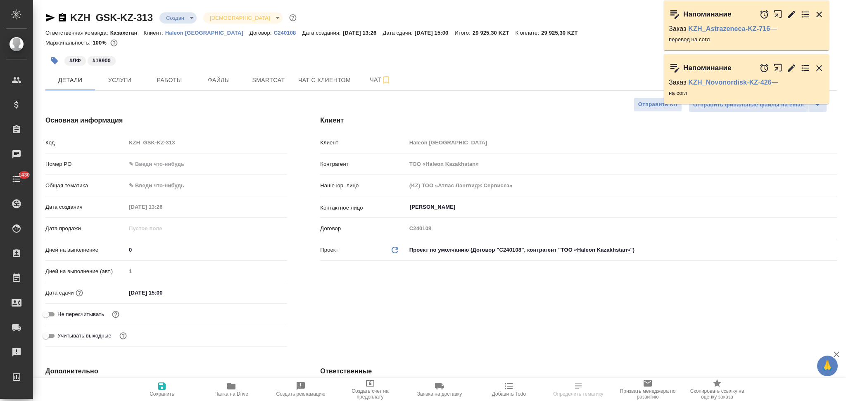
type textarea "x"
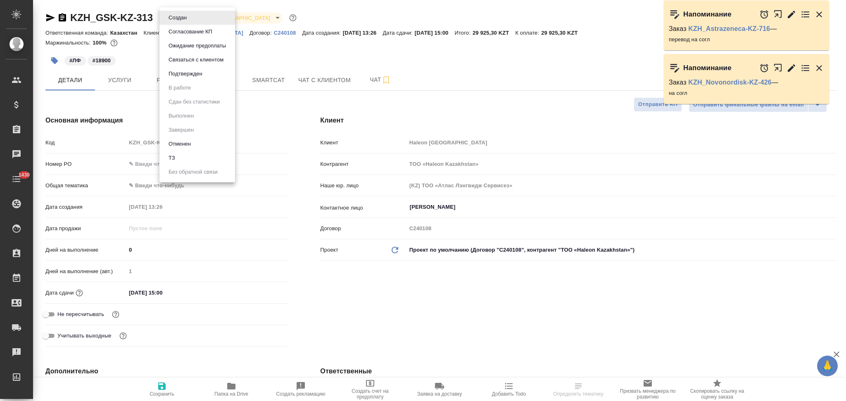
type textarea "x"
click at [179, 72] on button "Подтвержден" at bounding box center [185, 73] width 39 height 9
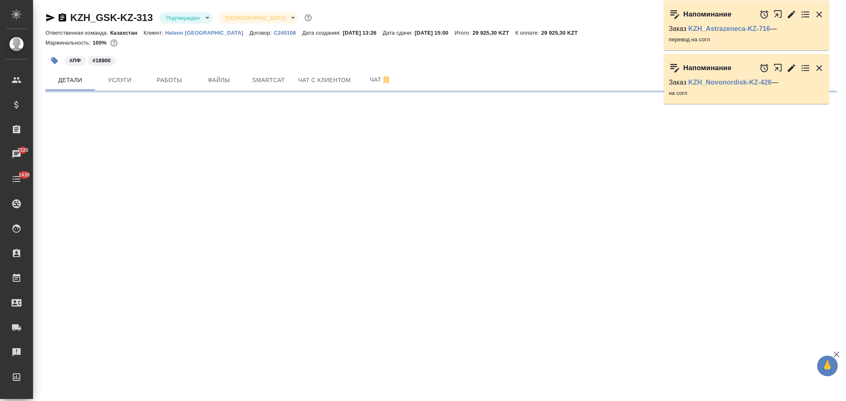
select select "RU"
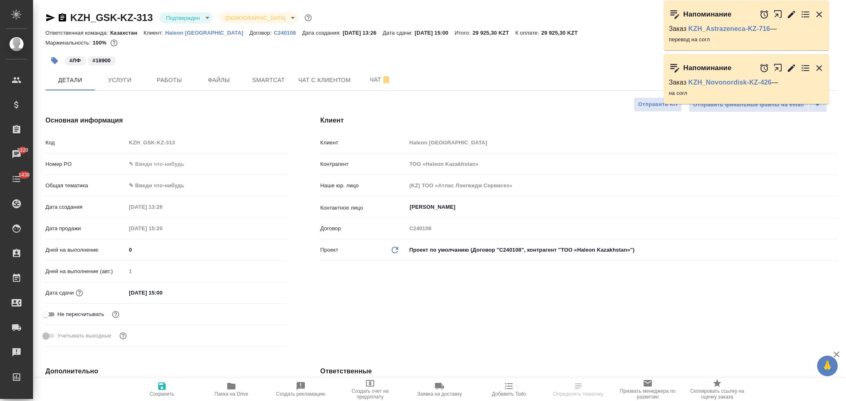
type textarea "x"
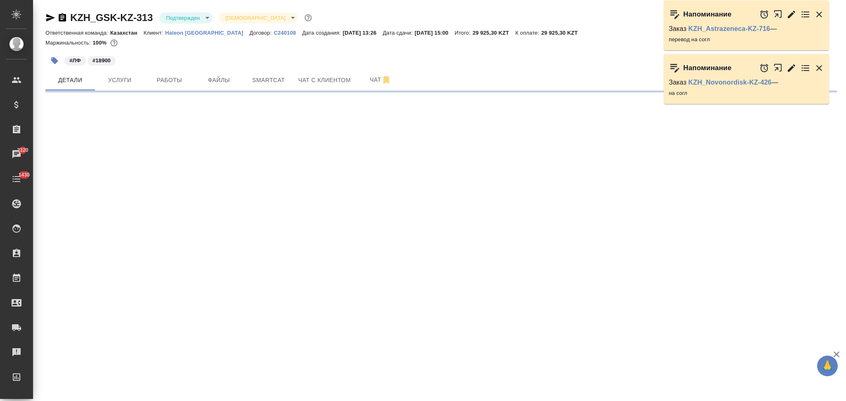
select select "RU"
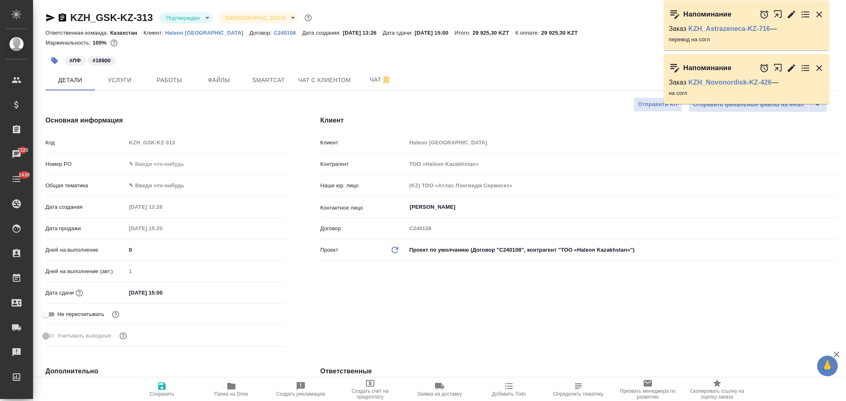
type textarea "x"
click at [174, 17] on body "🙏 .cls-1 fill:#fff; AWATERA Aslanukova Sati Клиенты Спецификации Заказы 2320 Ча…" at bounding box center [423, 200] width 846 height 401
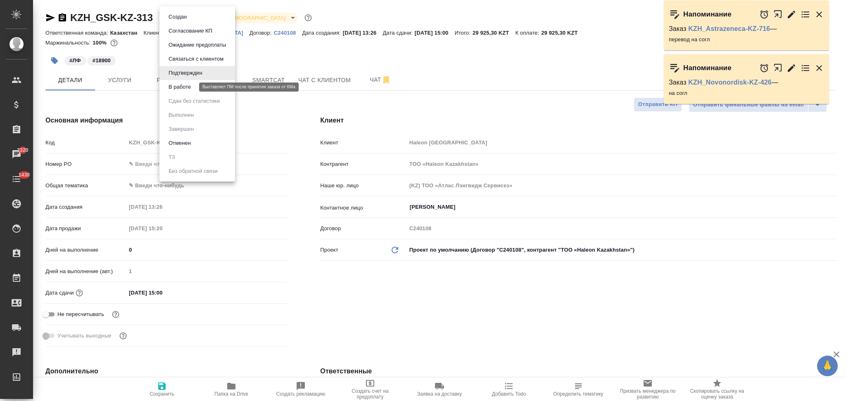
click at [180, 90] on button "В работе" at bounding box center [179, 87] width 27 height 9
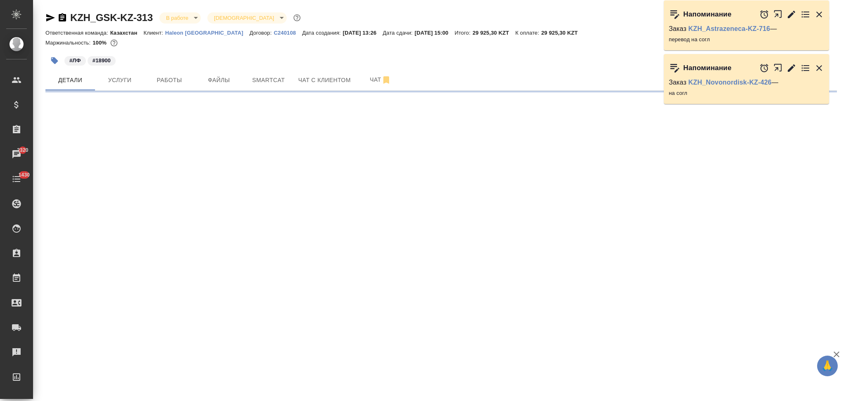
select select "RU"
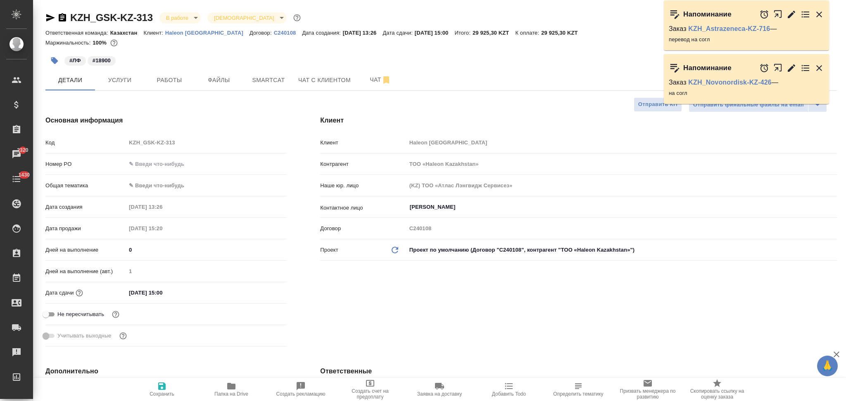
type textarea "x"
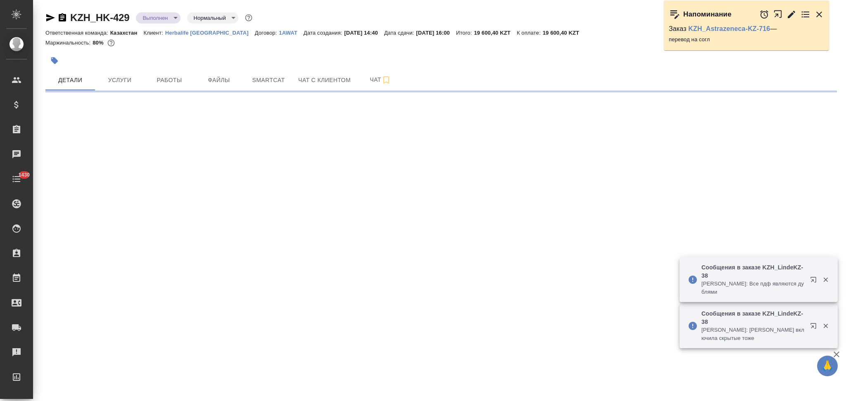
select select "RU"
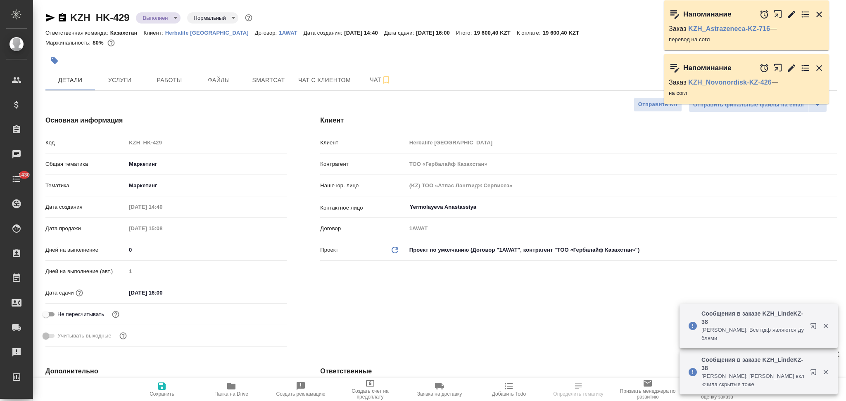
type textarea "x"
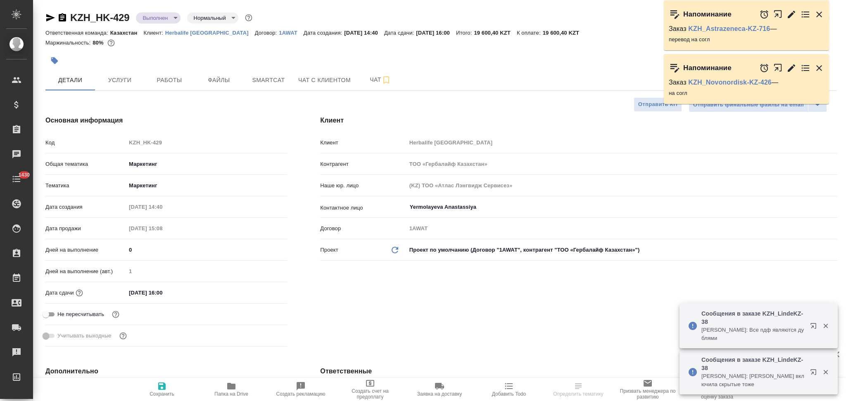
type textarea "x"
click at [230, 389] on icon "button" at bounding box center [231, 386] width 8 height 7
type textarea "x"
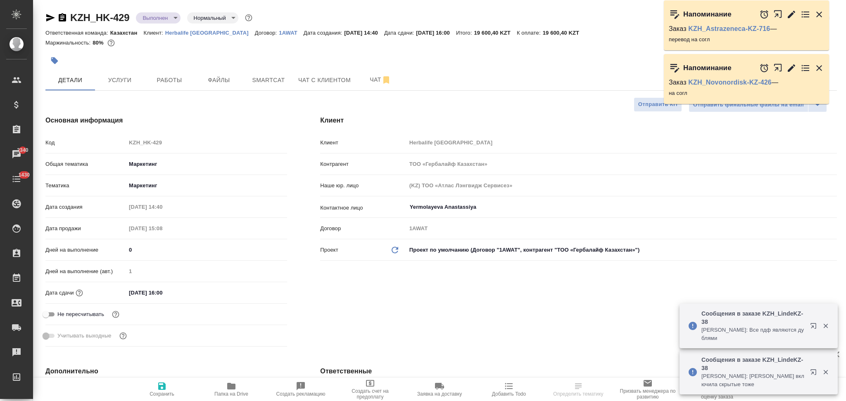
type textarea "x"
click at [81, 140] on div "Код KZH_HK-429" at bounding box center [166, 142] width 242 height 14
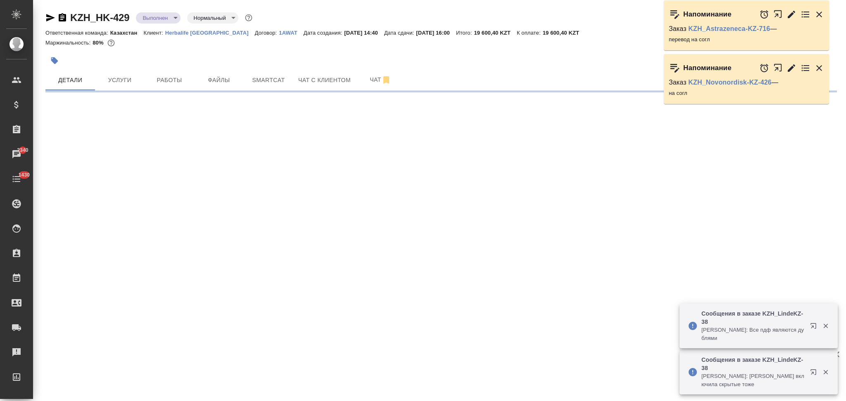
select select "RU"
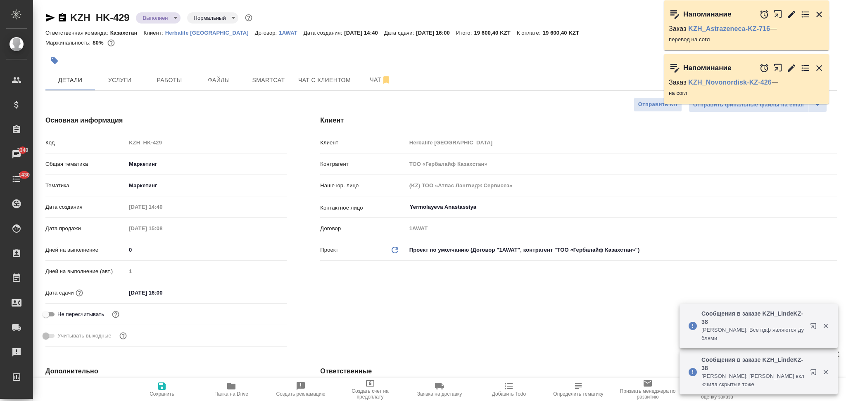
type textarea "x"
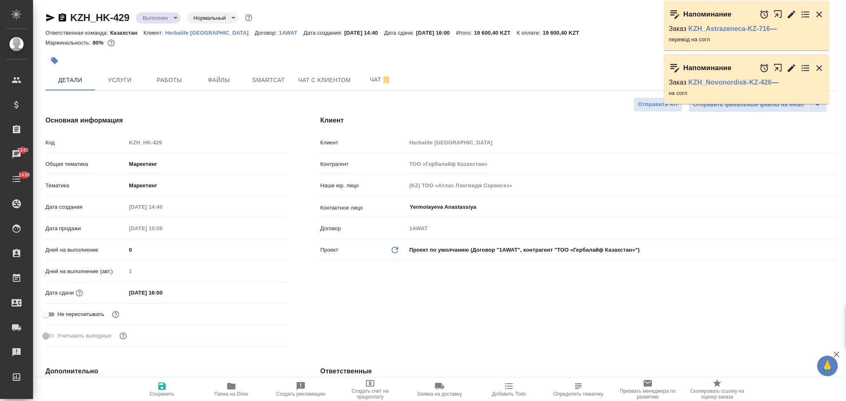
type textarea "x"
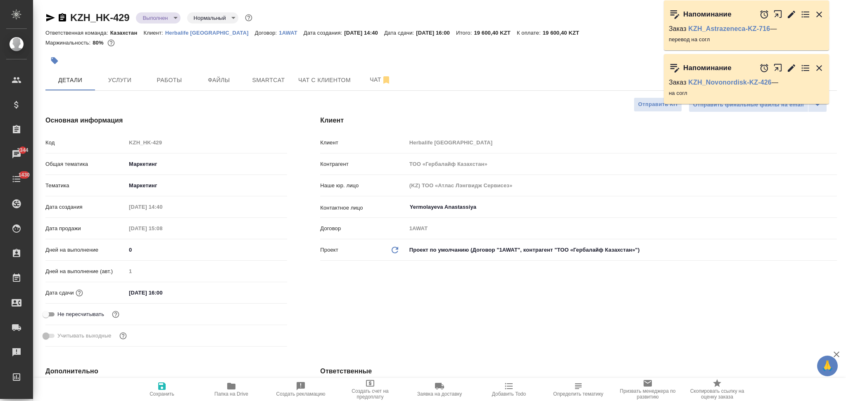
type textarea "x"
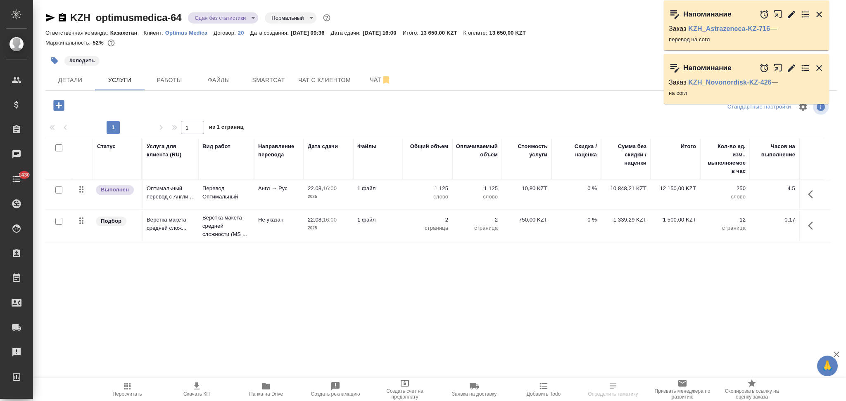
click at [263, 390] on icon "button" at bounding box center [266, 386] width 8 height 7
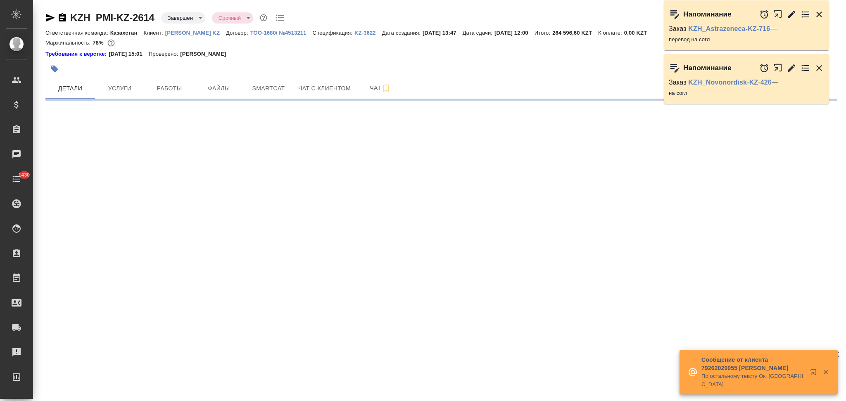
select select "RU"
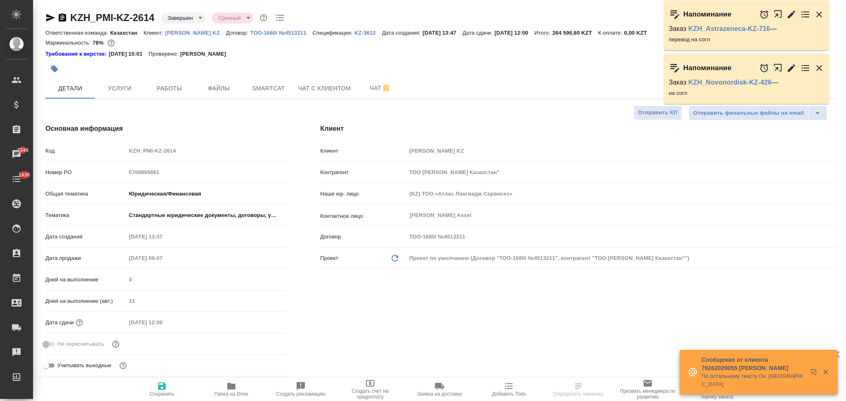
type textarea "x"
click at [354, 33] on p "KZ-3622" at bounding box center [368, 33] width 28 height 6
select select "RU"
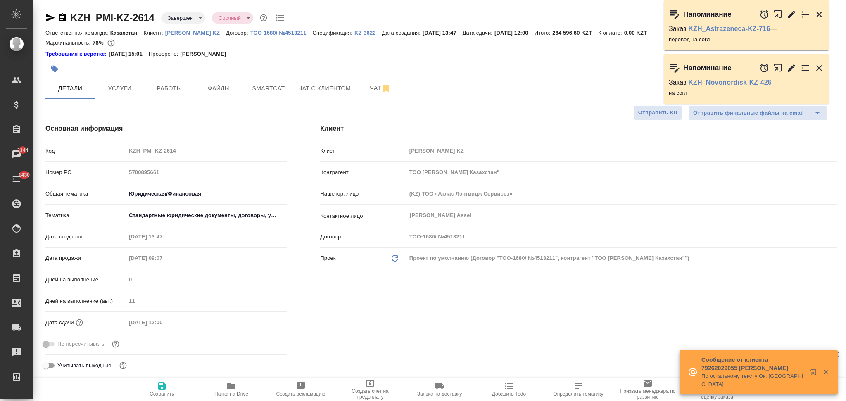
type textarea "x"
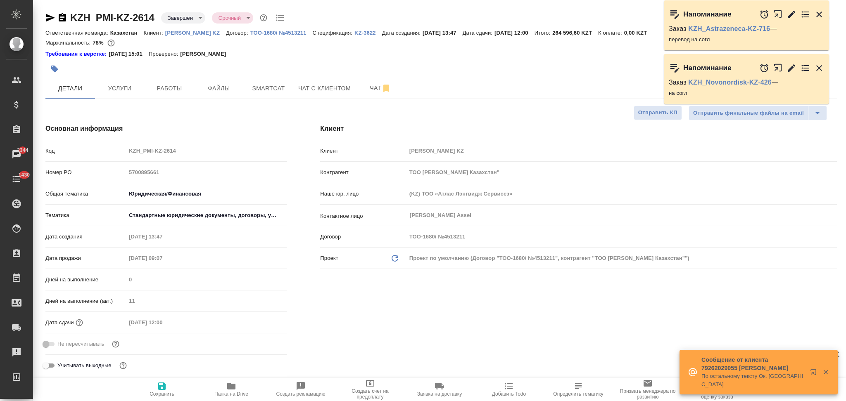
type textarea "x"
click at [365, 86] on span "Чат" at bounding box center [380, 88] width 40 height 10
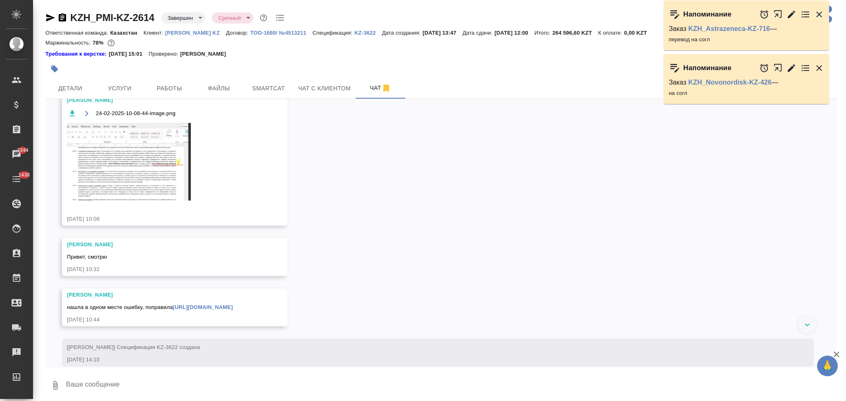
scroll to position [3148, 0]
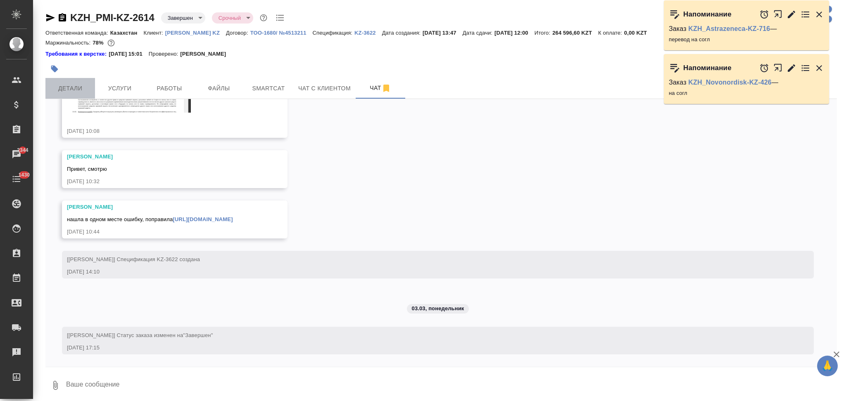
click at [70, 85] on span "Детали" at bounding box center [70, 88] width 40 height 10
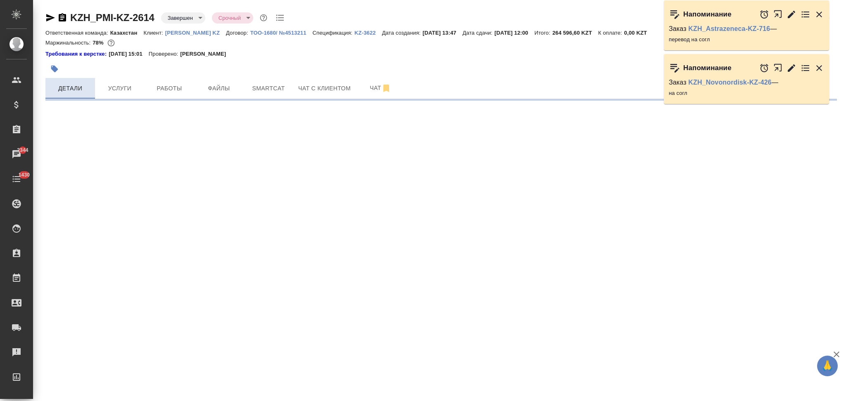
select select "RU"
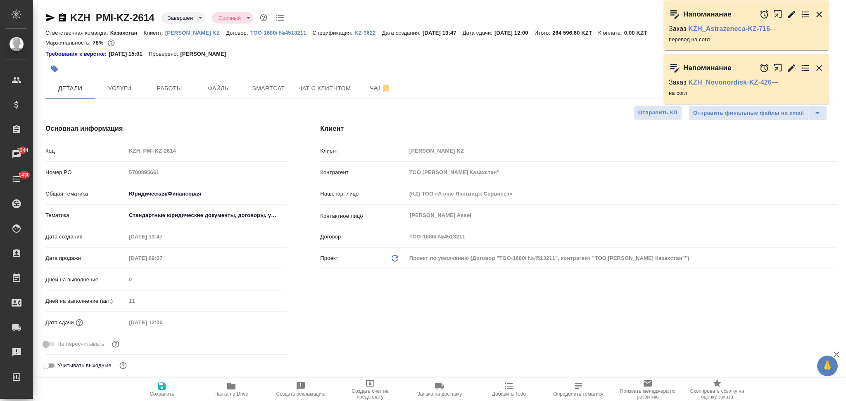
type textarea "x"
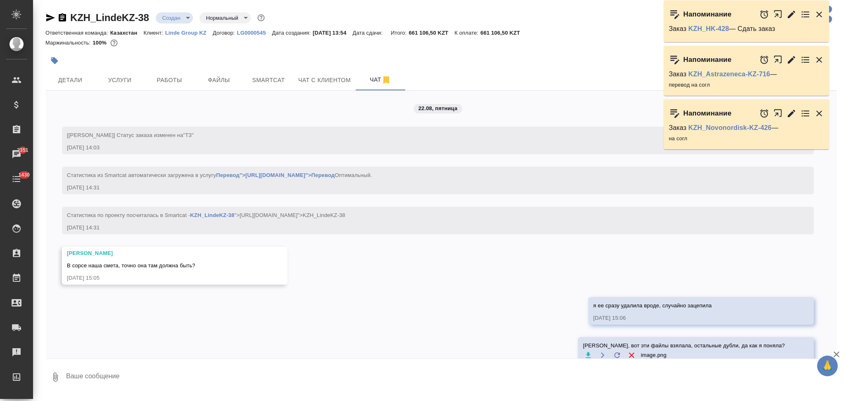
scroll to position [695, 0]
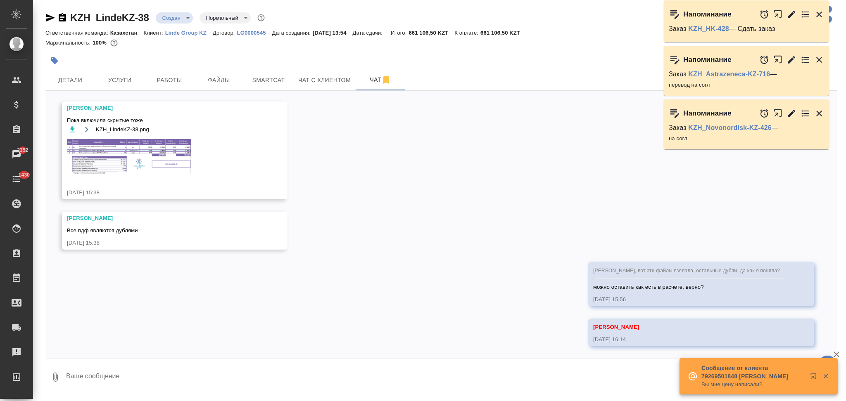
click at [163, 378] on textarea at bounding box center [450, 377] width 771 height 28
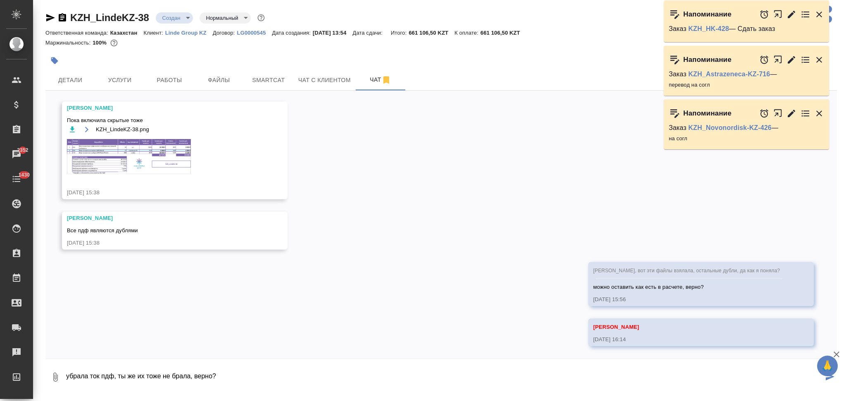
type textarea "убрала ток пдф, ты же их тоже не брала, верно?"
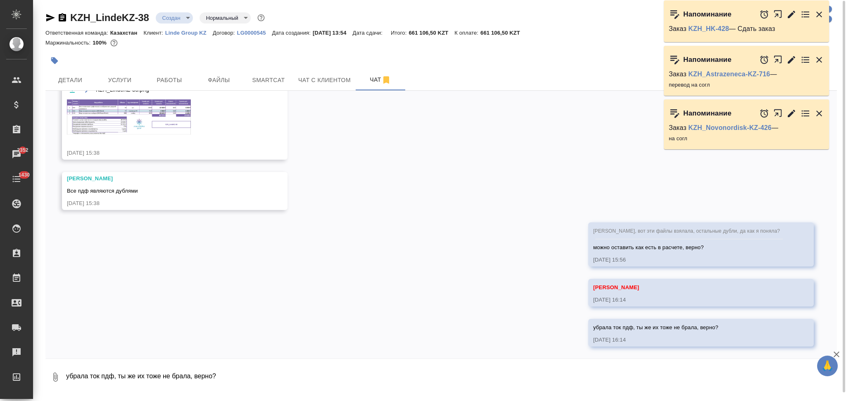
scroll to position [0, 0]
click at [101, 122] on img at bounding box center [129, 116] width 124 height 35
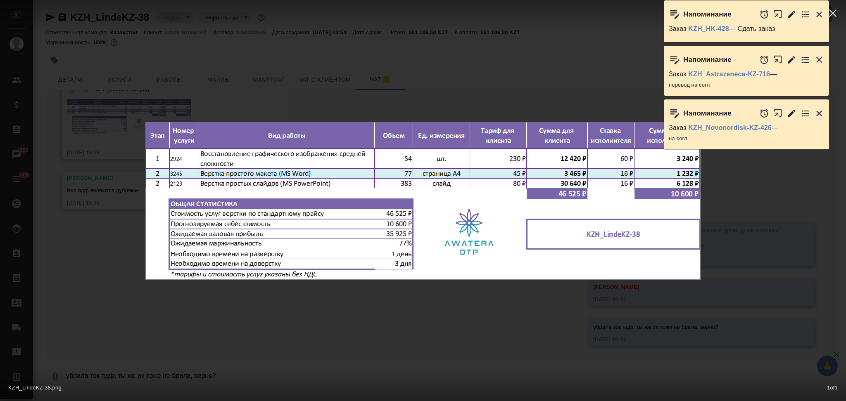
click at [112, 164] on div "KZH_LindeKZ-38.png 1 of 1" at bounding box center [423, 200] width 846 height 401
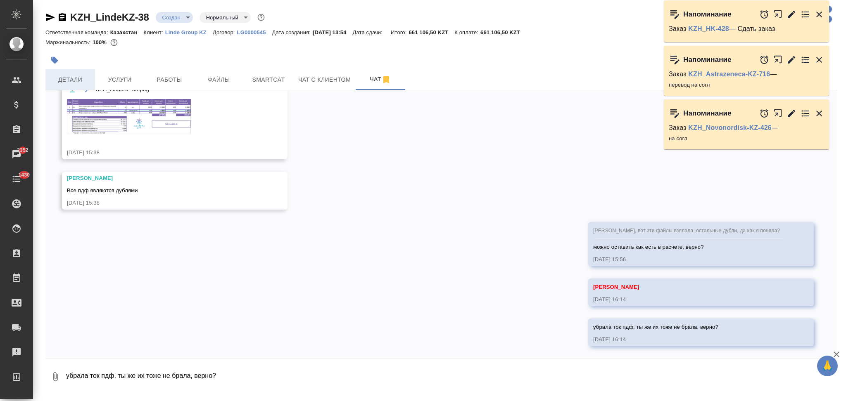
click at [81, 76] on span "Детали" at bounding box center [70, 80] width 40 height 10
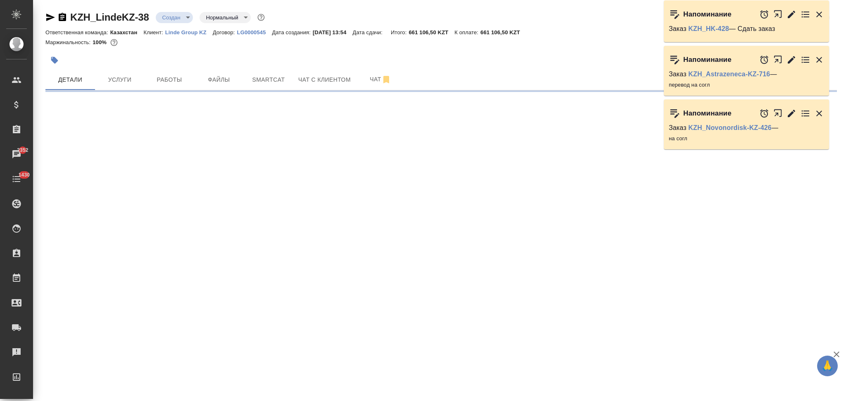
select select "RU"
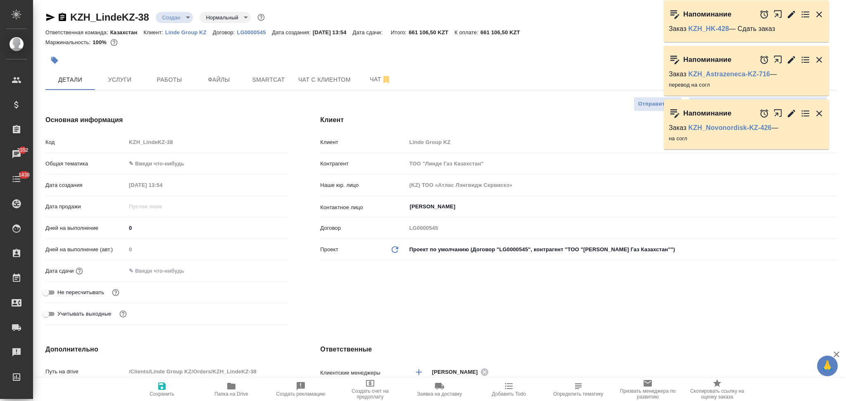
type textarea "x"
click at [182, 272] on input "text" at bounding box center [162, 271] width 72 height 12
click at [260, 267] on icon "button" at bounding box center [263, 271] width 10 height 10
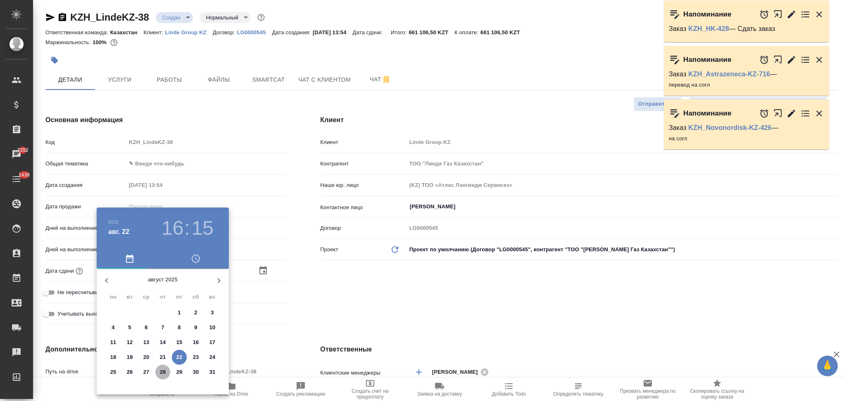
click at [162, 370] on p "28" at bounding box center [163, 372] width 6 height 8
type input "[DATE] 16:15"
type textarea "x"
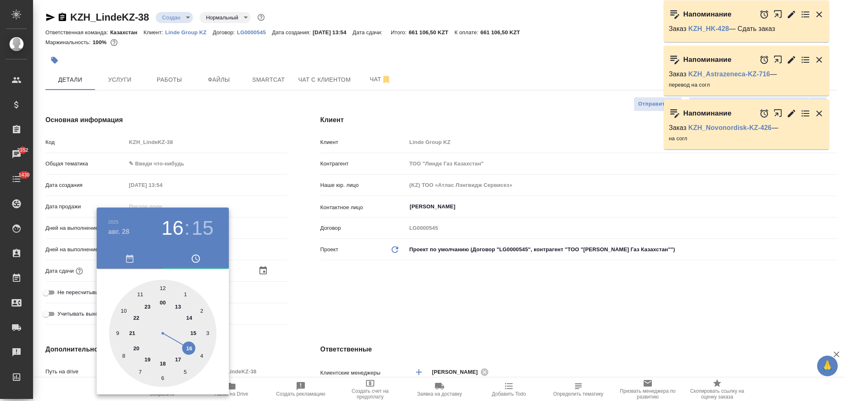
click at [305, 297] on div at bounding box center [423, 200] width 846 height 401
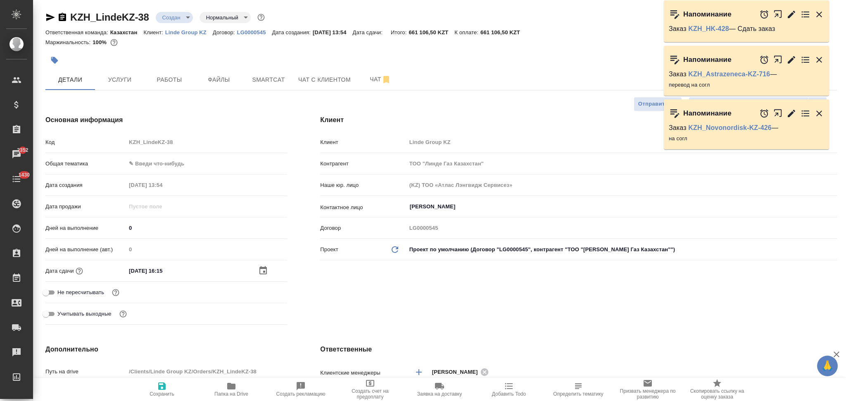
click at [160, 390] on icon "button" at bounding box center [161, 386] width 7 height 7
type textarea "x"
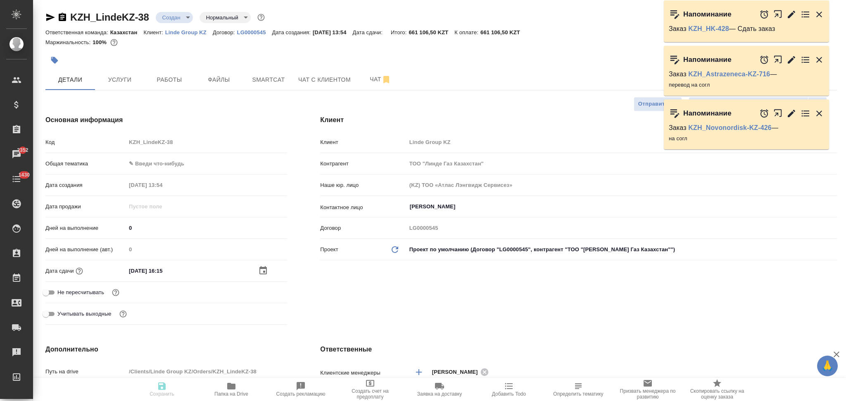
type textarea "x"
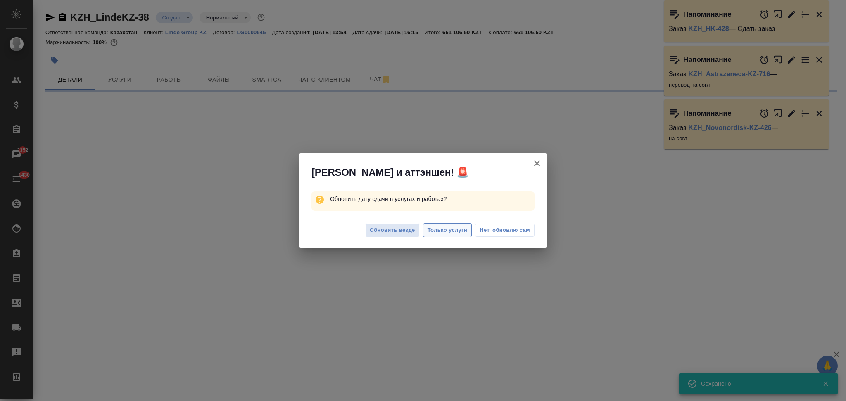
select select "RU"
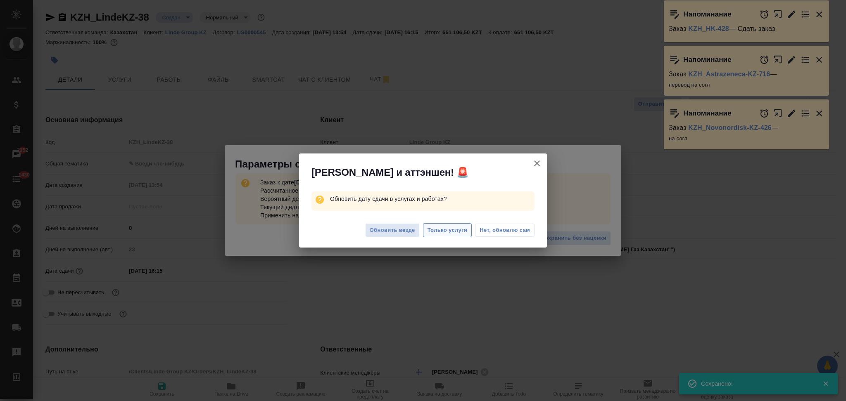
type textarea "x"
click at [455, 228] on span "Только услуги" at bounding box center [447, 230] width 40 height 9
type textarea "x"
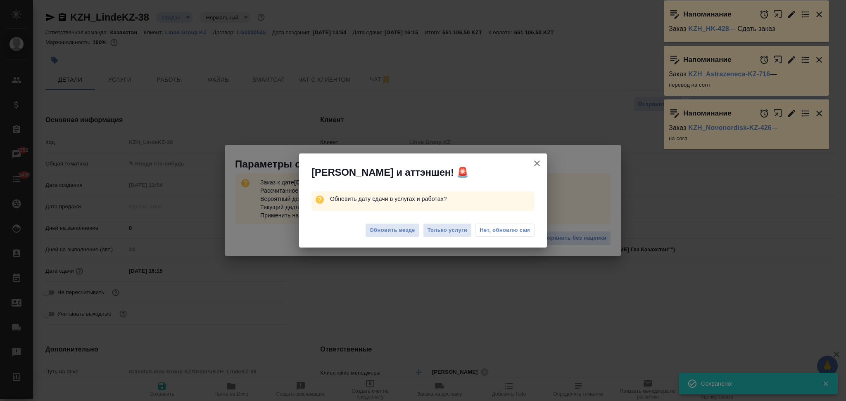
type textarea "x"
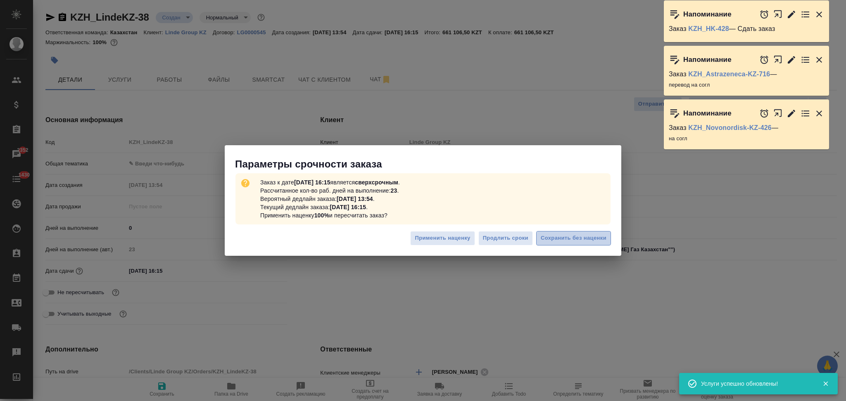
click at [569, 239] on span "Сохранить без наценки" at bounding box center [574, 238] width 66 height 9
type textarea "x"
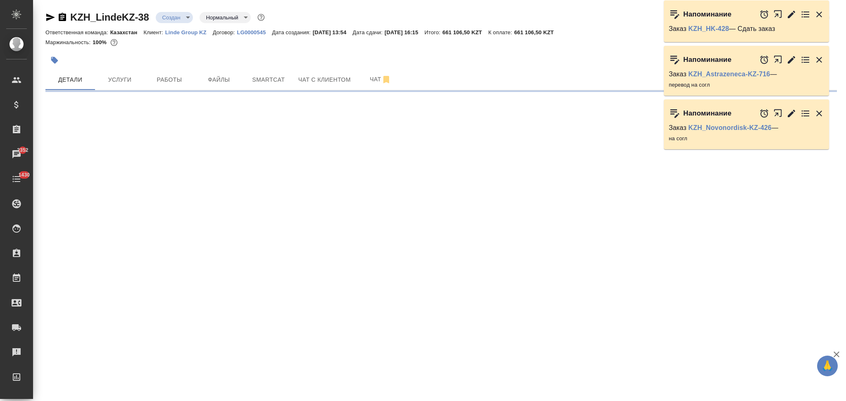
type input "urgent"
select select "RU"
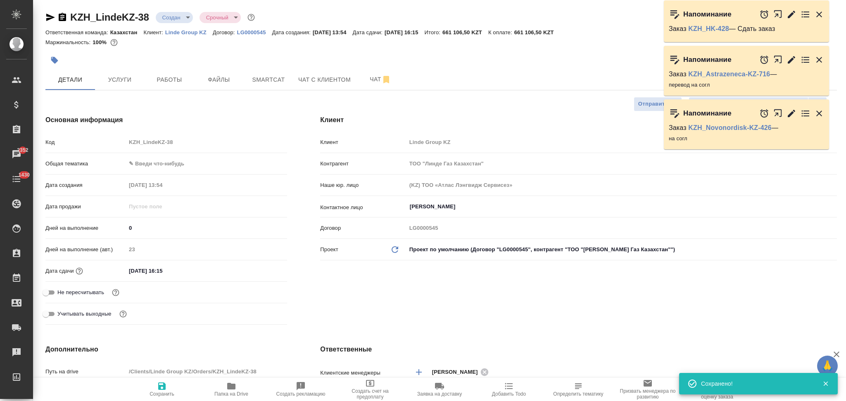
type textarea "x"
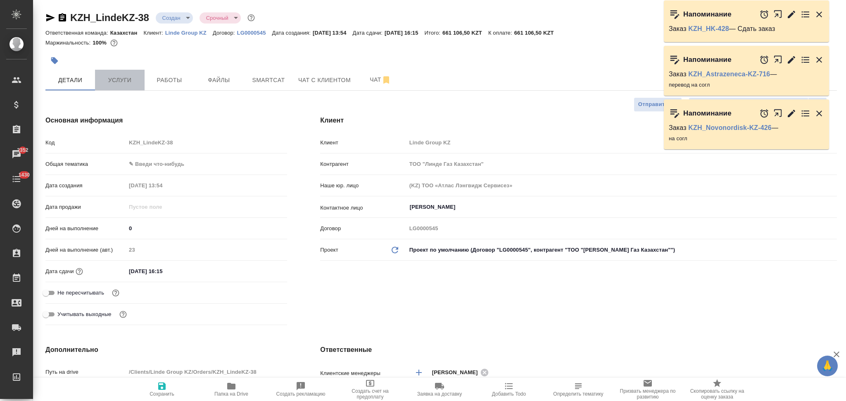
click at [124, 77] on span "Услуги" at bounding box center [120, 80] width 40 height 10
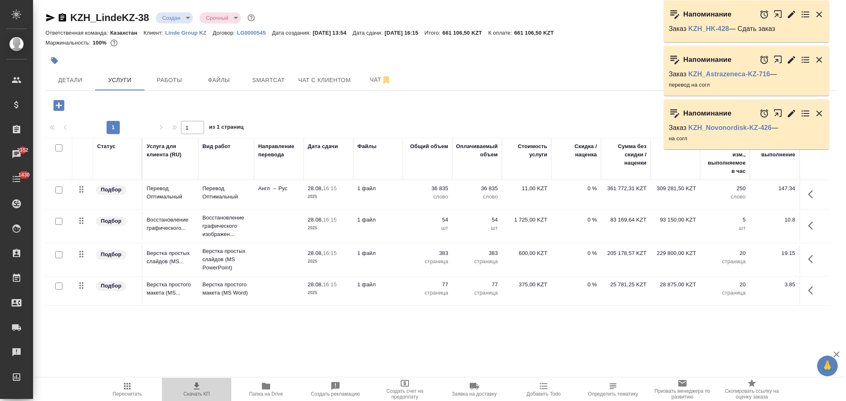
click at [194, 387] on icon "button" at bounding box center [197, 387] width 10 height 10
click at [391, 194] on td "1 файл" at bounding box center [378, 194] width 50 height 29
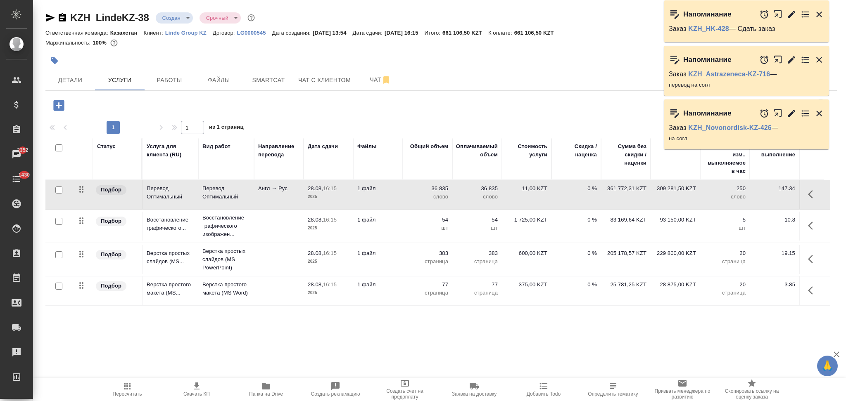
click at [390, 194] on td "1 файл" at bounding box center [378, 194] width 50 height 29
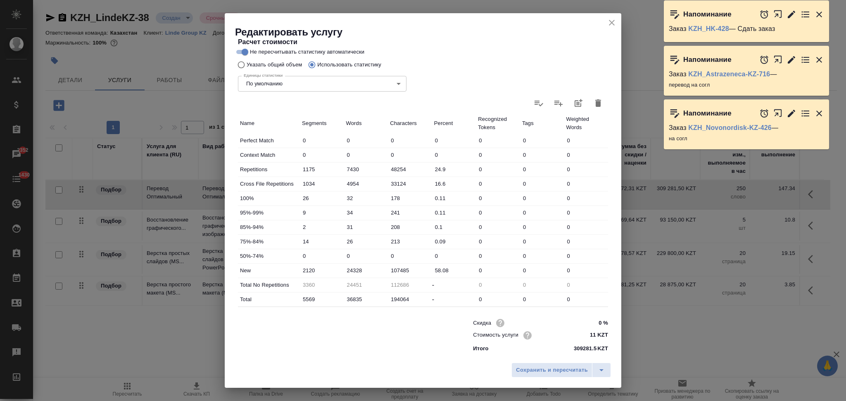
scroll to position [162, 0]
click at [346, 183] on input "4954" at bounding box center [365, 183] width 43 height 12
type input "3954"
type input "25451"
type input "3954"
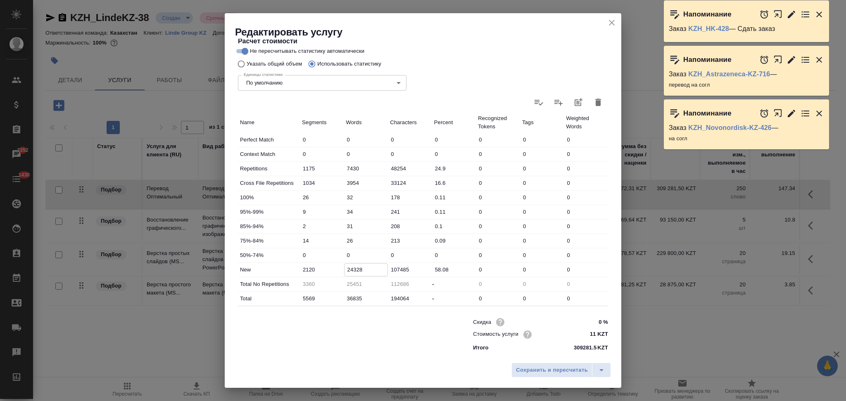
click at [349, 268] on input "24328" at bounding box center [365, 270] width 43 height 12
type input "25328"
click at [529, 363] on button "Сохранить и пересчитать" at bounding box center [551, 370] width 81 height 15
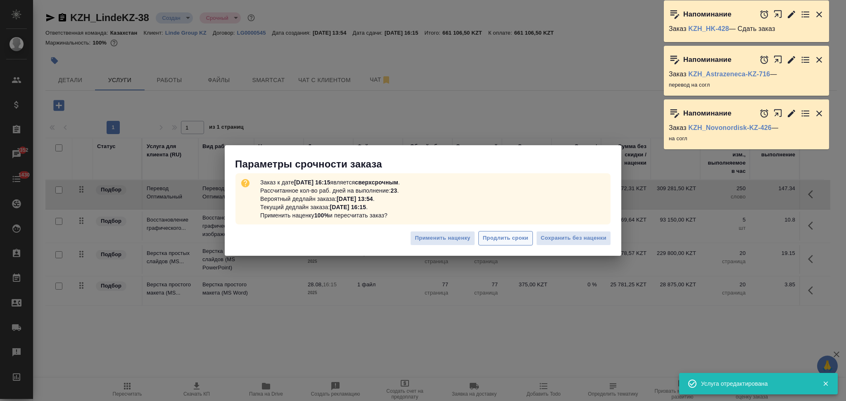
click at [523, 240] on span "Продлить сроки" at bounding box center [505, 238] width 45 height 9
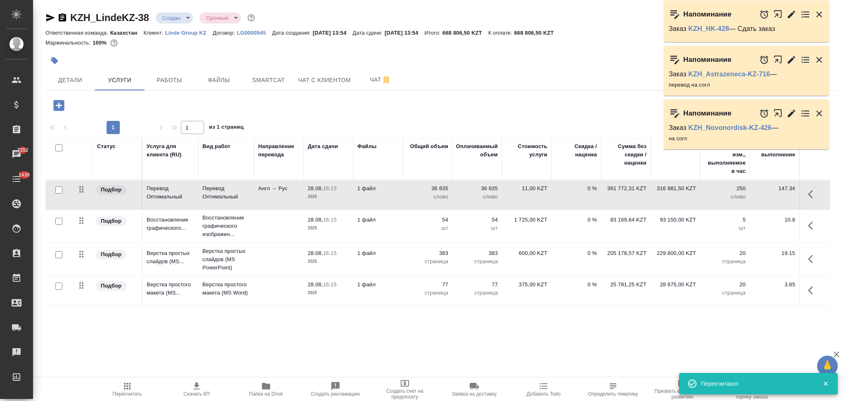
click at [403, 194] on td "36 835 слово" at bounding box center [428, 194] width 50 height 29
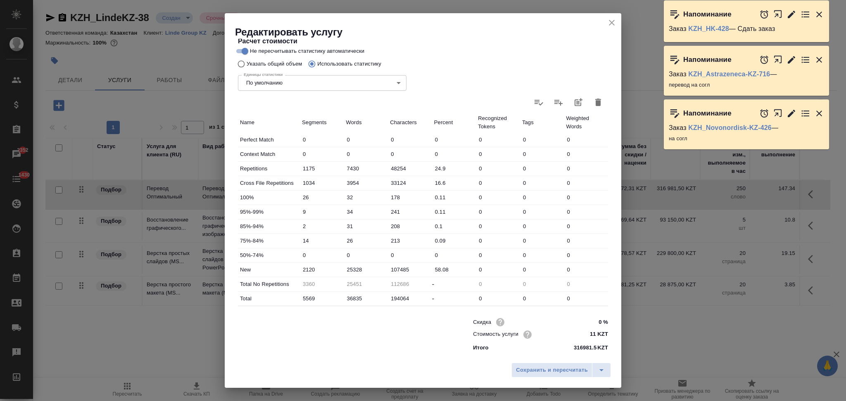
click at [608, 22] on icon "close" at bounding box center [612, 23] width 10 height 10
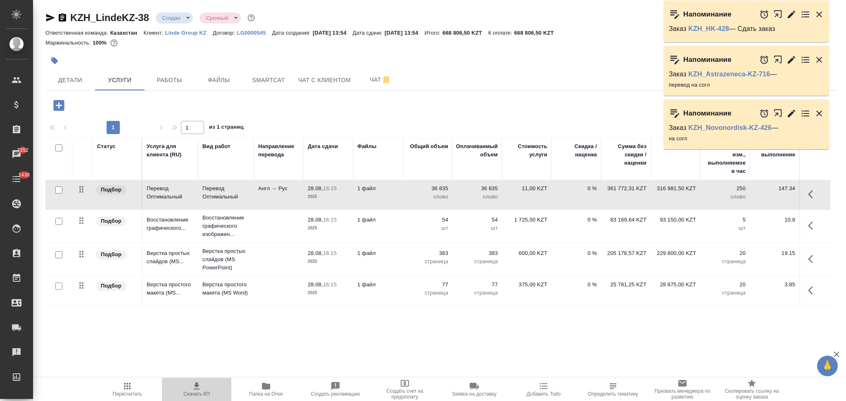
click at [195, 384] on icon "button" at bounding box center [197, 387] width 10 height 10
click at [66, 80] on span "Детали" at bounding box center [70, 80] width 40 height 10
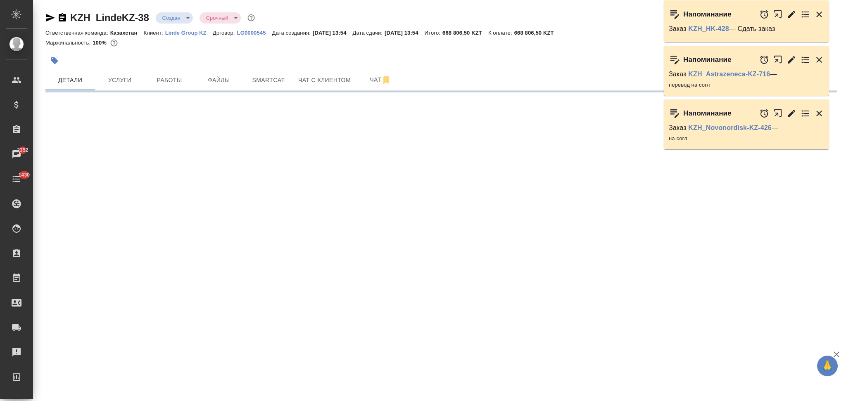
select select "RU"
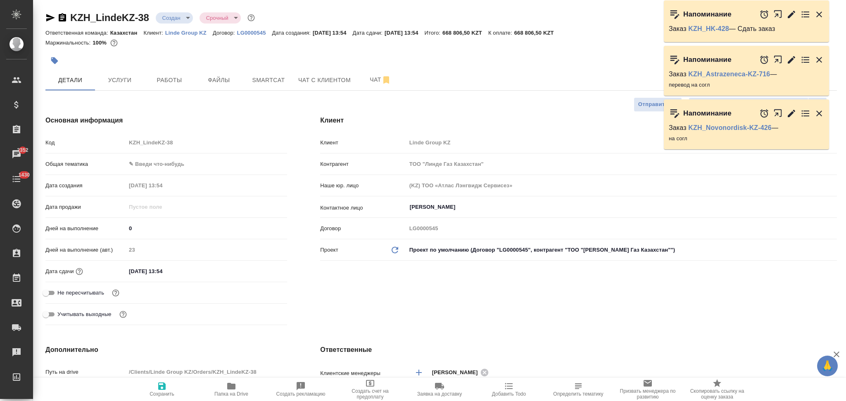
type textarea "x"
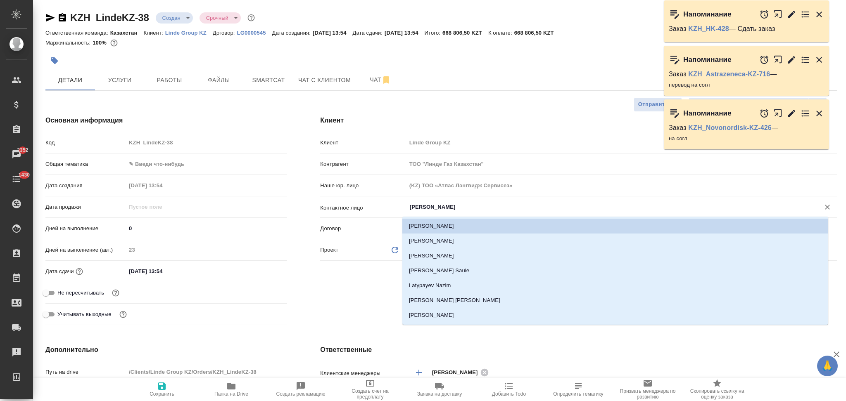
click at [470, 207] on input "Ибраимова Меруерт" at bounding box center [608, 207] width 398 height 10
click at [443, 254] on li "Abdullina Aidana" at bounding box center [615, 256] width 426 height 15
type input "Abdullina Aidana"
type textarea "x"
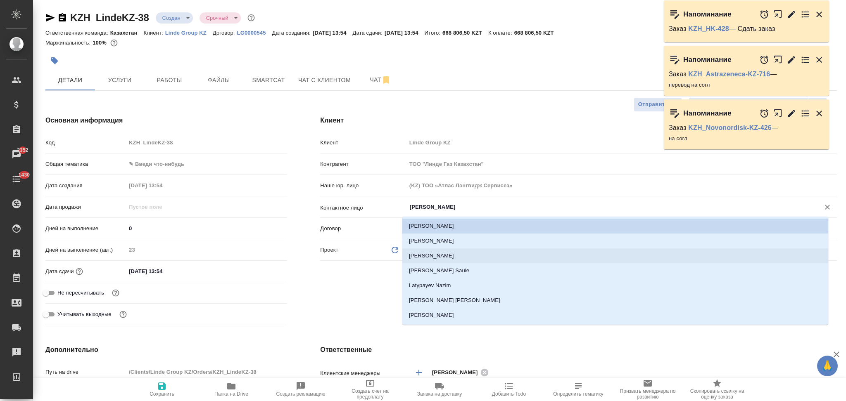
type textarea "x"
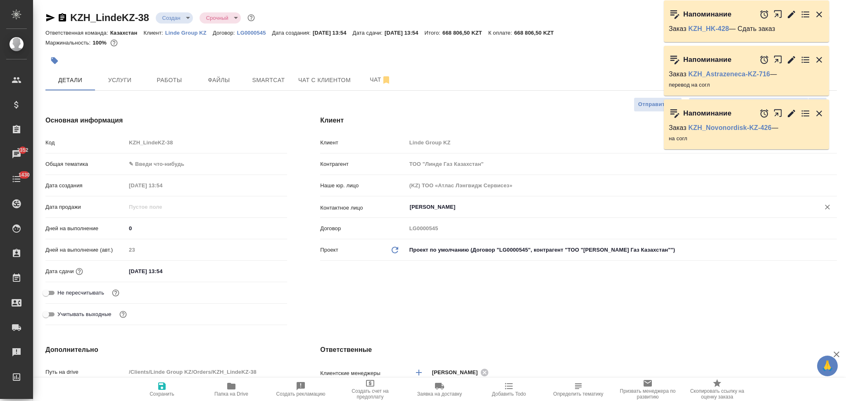
click at [158, 386] on icon "button" at bounding box center [162, 387] width 10 height 10
type textarea "x"
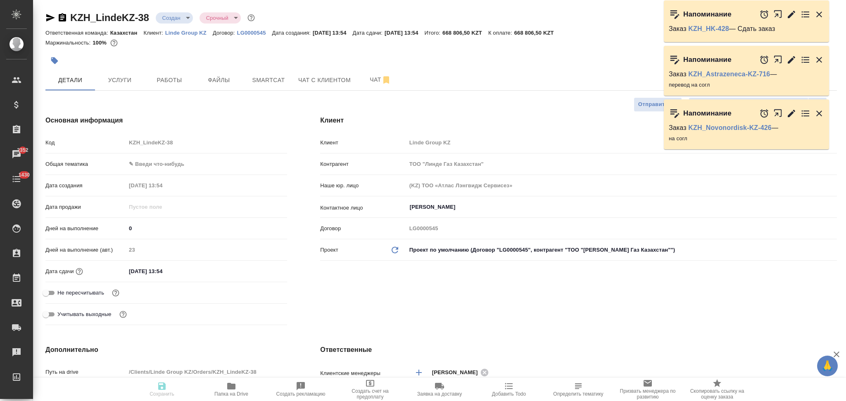
type textarea "x"
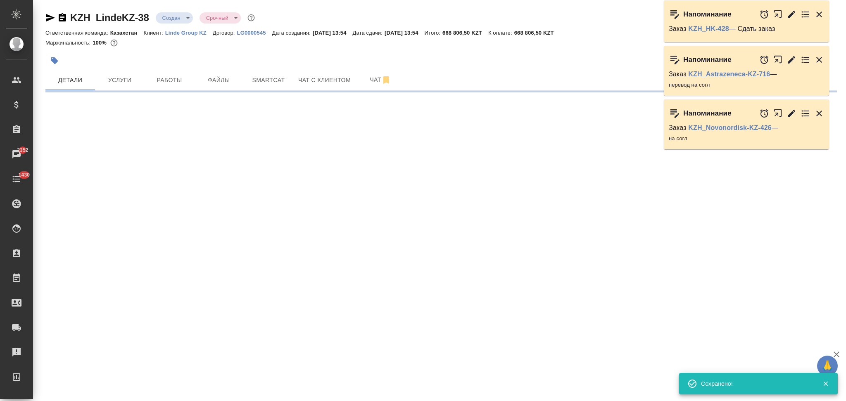
select select "RU"
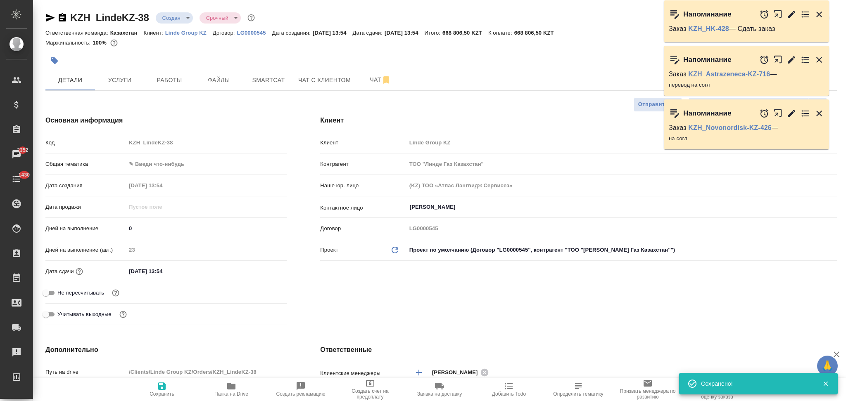
type textarea "x"
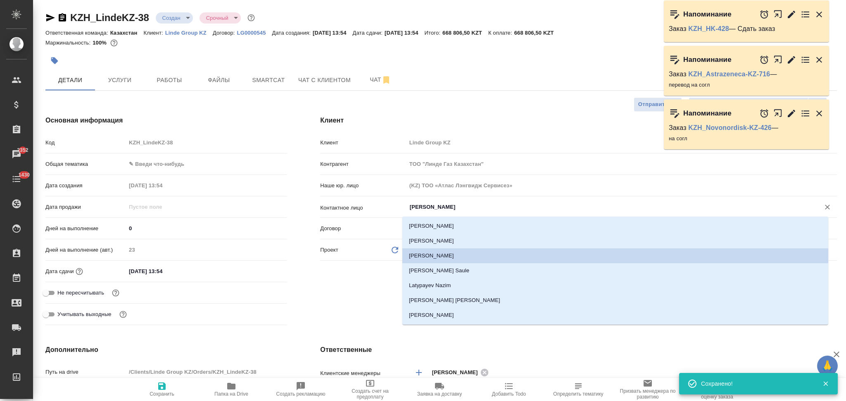
drag, startPoint x: 457, startPoint y: 209, endPoint x: 298, endPoint y: 232, distance: 161.1
click at [298, 232] on div "Основная информация Код KZH_LindeKZ-38 Общая тематика ✎ Введи что-нибудь Дата с…" at bounding box center [441, 222] width 824 height 246
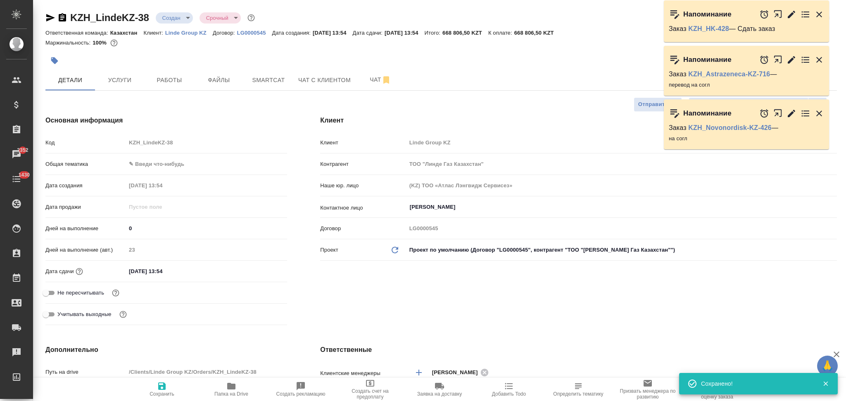
type textarea "x"
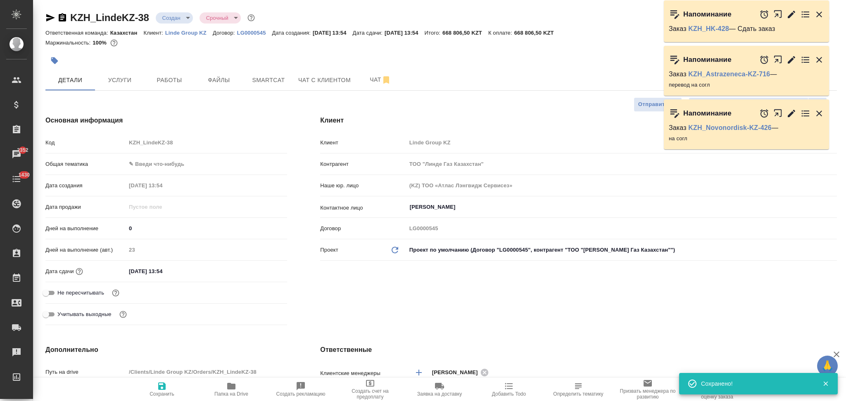
type textarea "x"
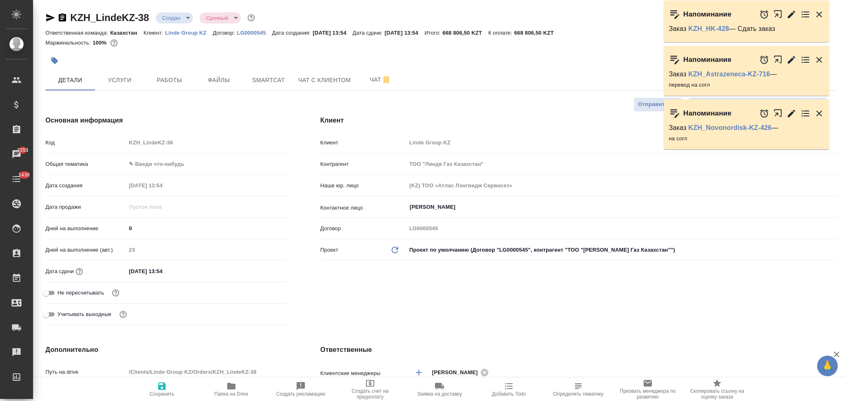
type textarea "x"
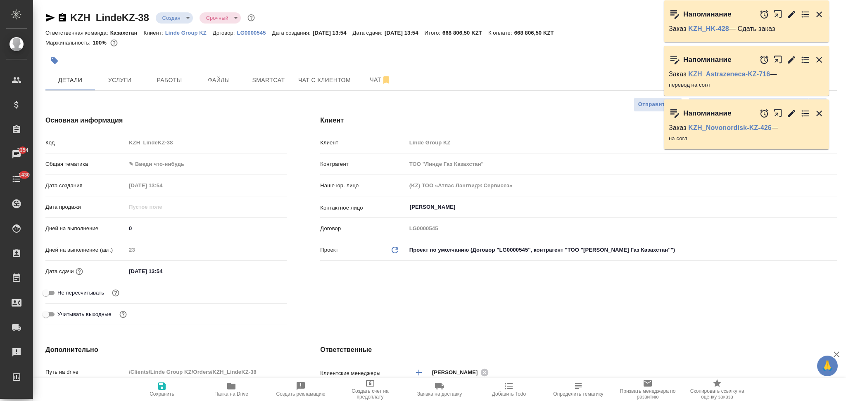
type textarea "x"
click at [369, 70] on button "Чат" at bounding box center [381, 80] width 50 height 21
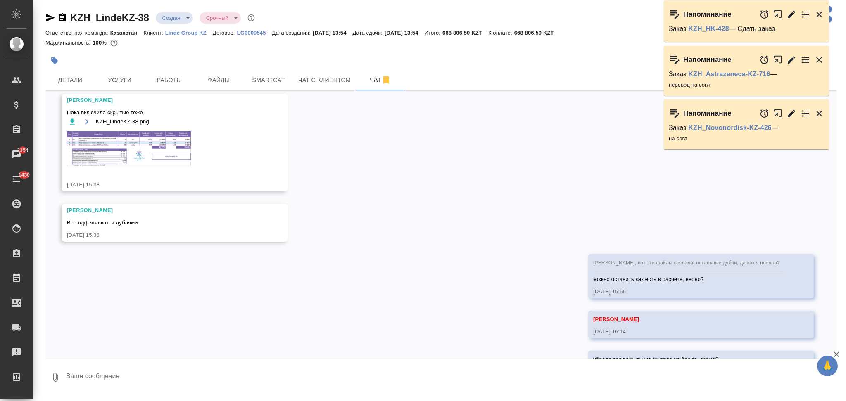
scroll to position [734, 0]
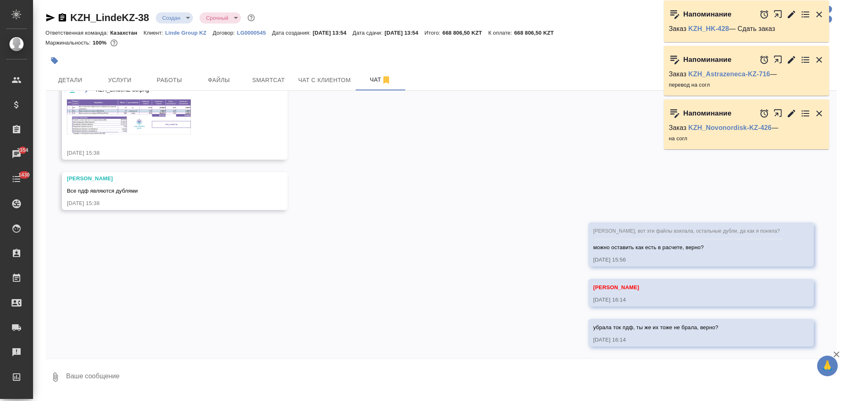
click at [111, 126] on img at bounding box center [129, 117] width 124 height 35
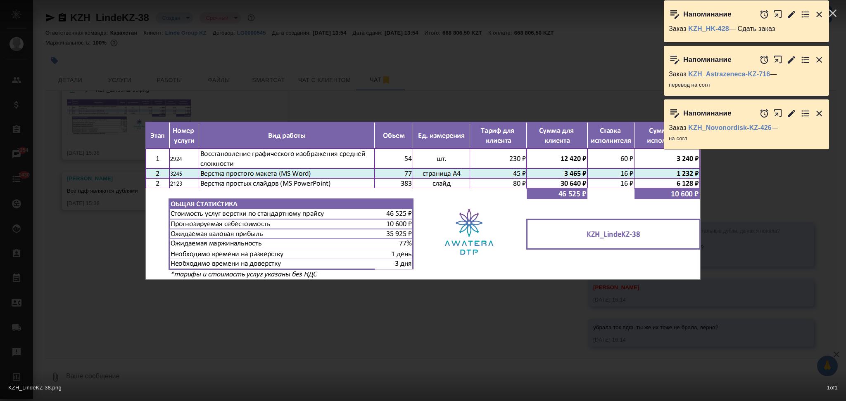
click at [269, 294] on div "KZH_LindeKZ-38.png 1 of 1" at bounding box center [423, 200] width 846 height 401
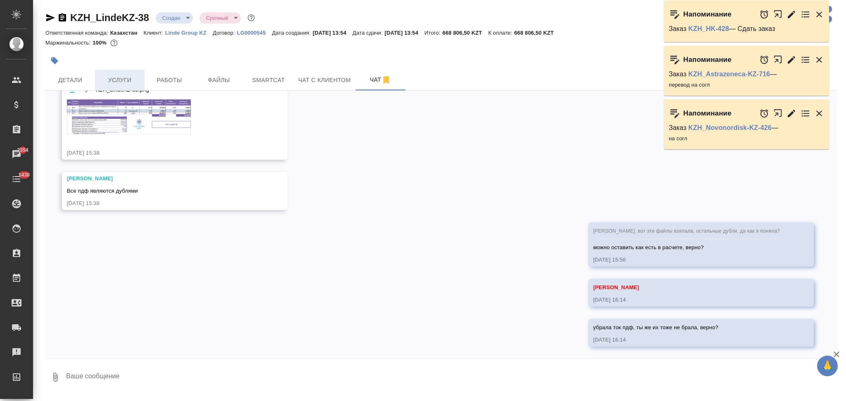
click at [118, 75] on span "Услуги" at bounding box center [120, 80] width 40 height 10
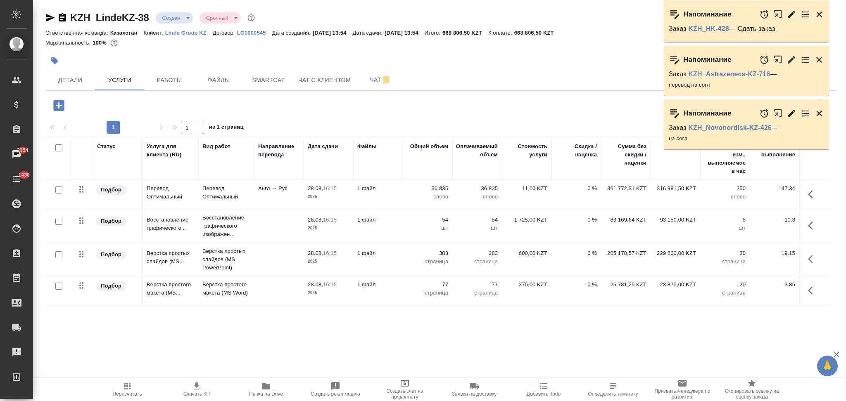
click at [398, 194] on td "1 файл" at bounding box center [378, 194] width 50 height 29
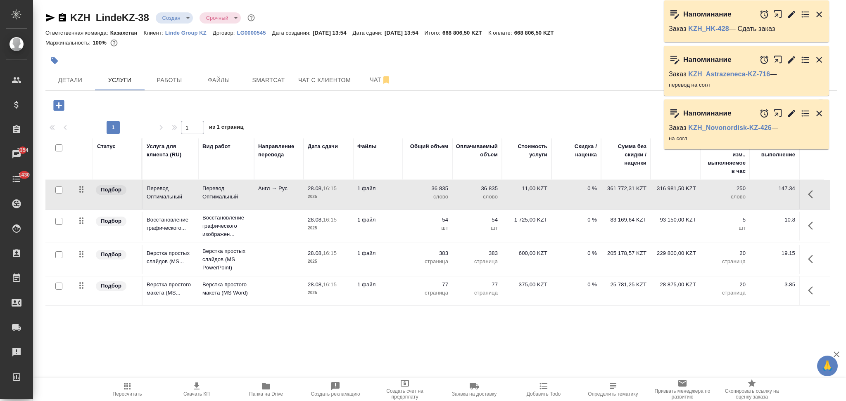
click at [398, 194] on td "1 файл" at bounding box center [378, 194] width 50 height 29
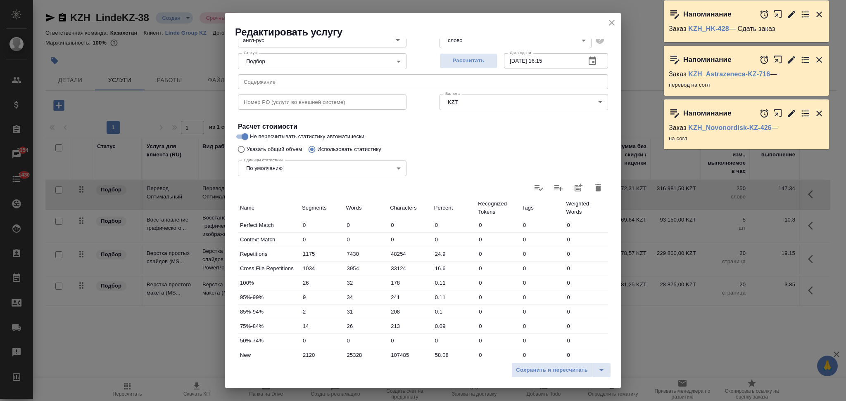
scroll to position [162, 0]
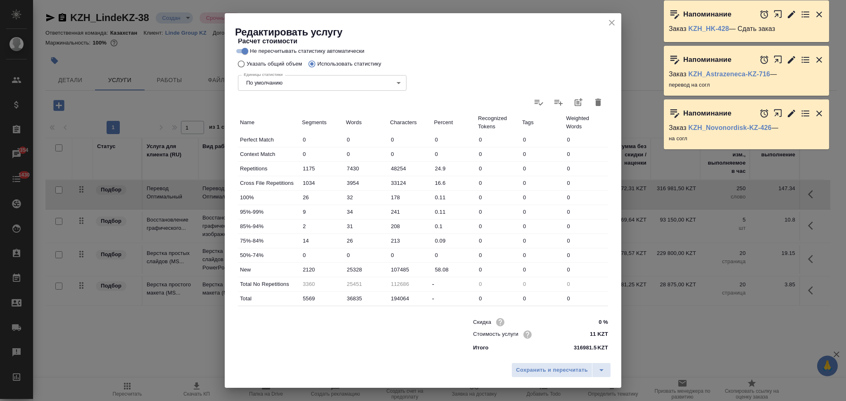
click at [612, 22] on icon "close" at bounding box center [612, 23] width 6 height 6
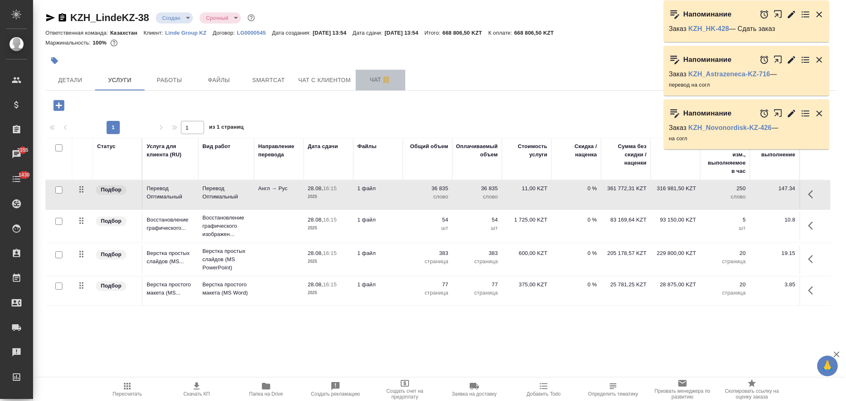
click at [368, 76] on span "Чат" at bounding box center [380, 80] width 40 height 10
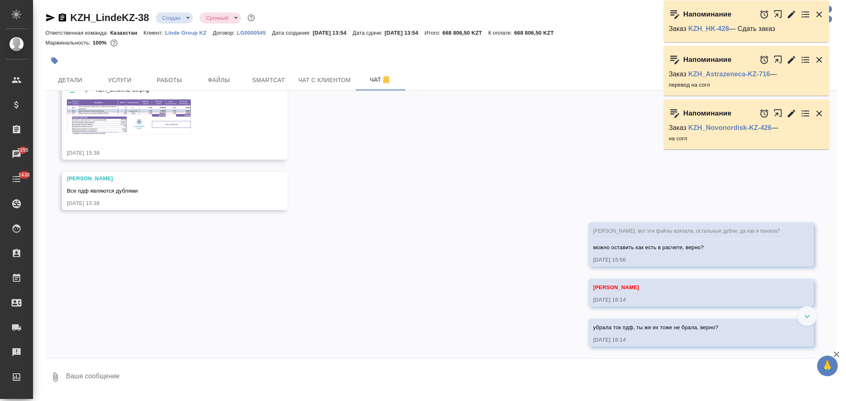
scroll to position [459, 0]
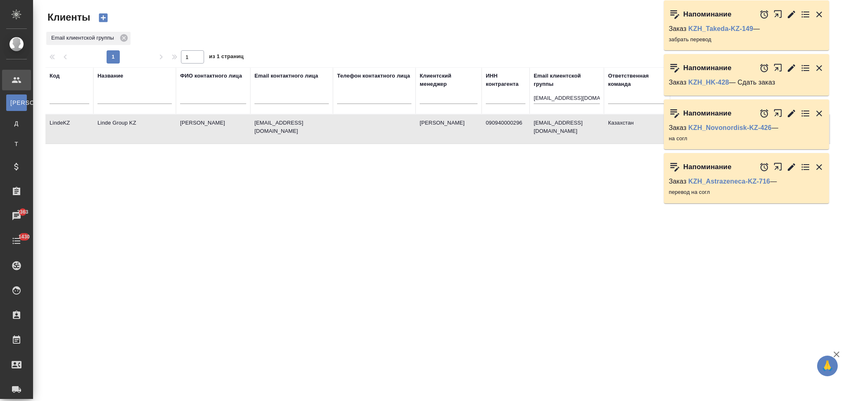
select select "RU"
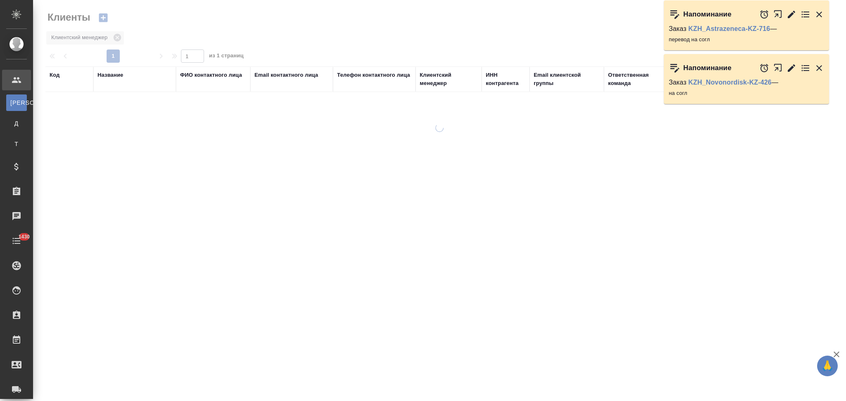
select select "RU"
